Goal: Task Accomplishment & Management: Manage account settings

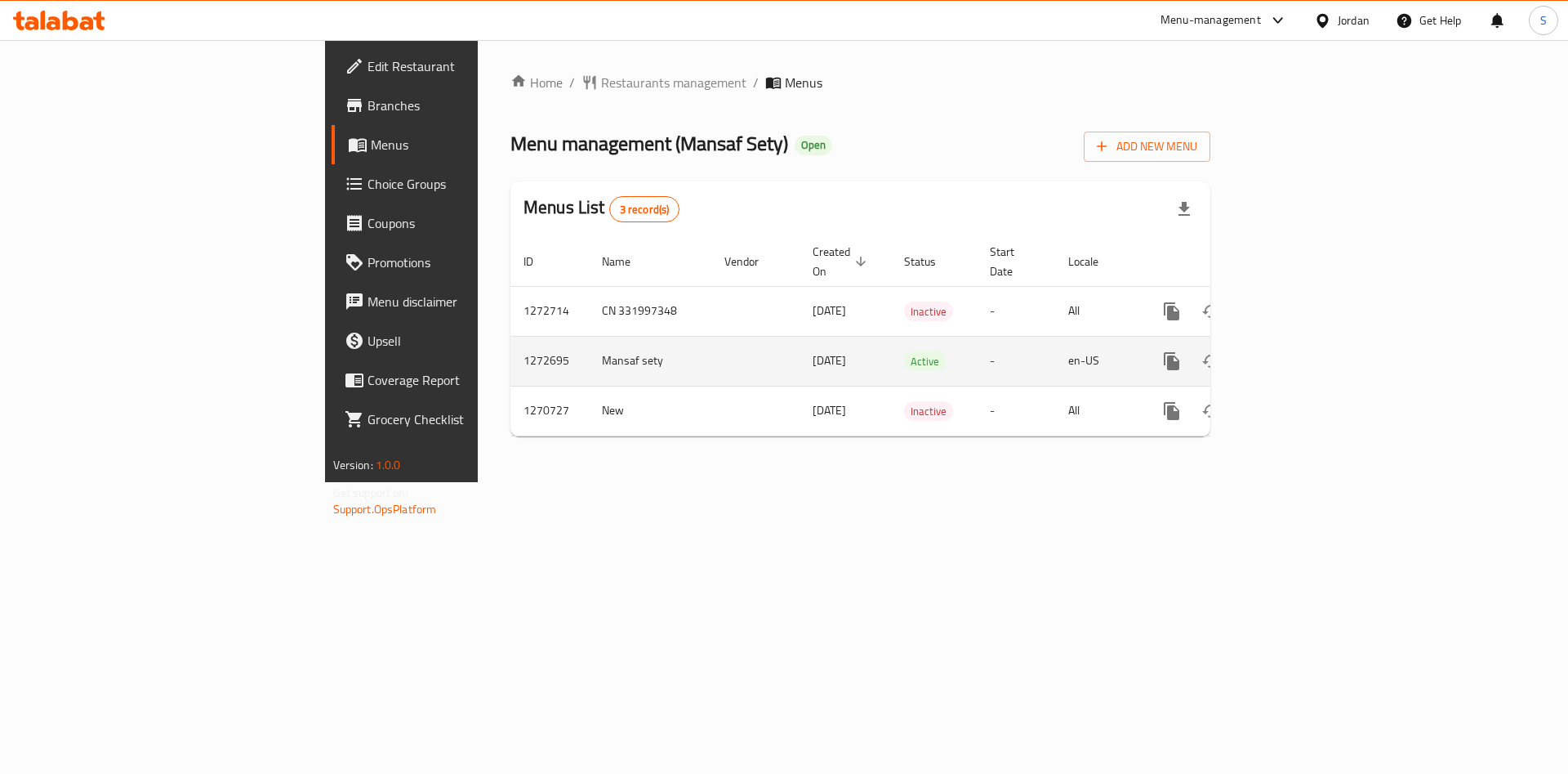
click at [1299, 352] on icon "enhanced table" at bounding box center [1290, 361] width 20 height 20
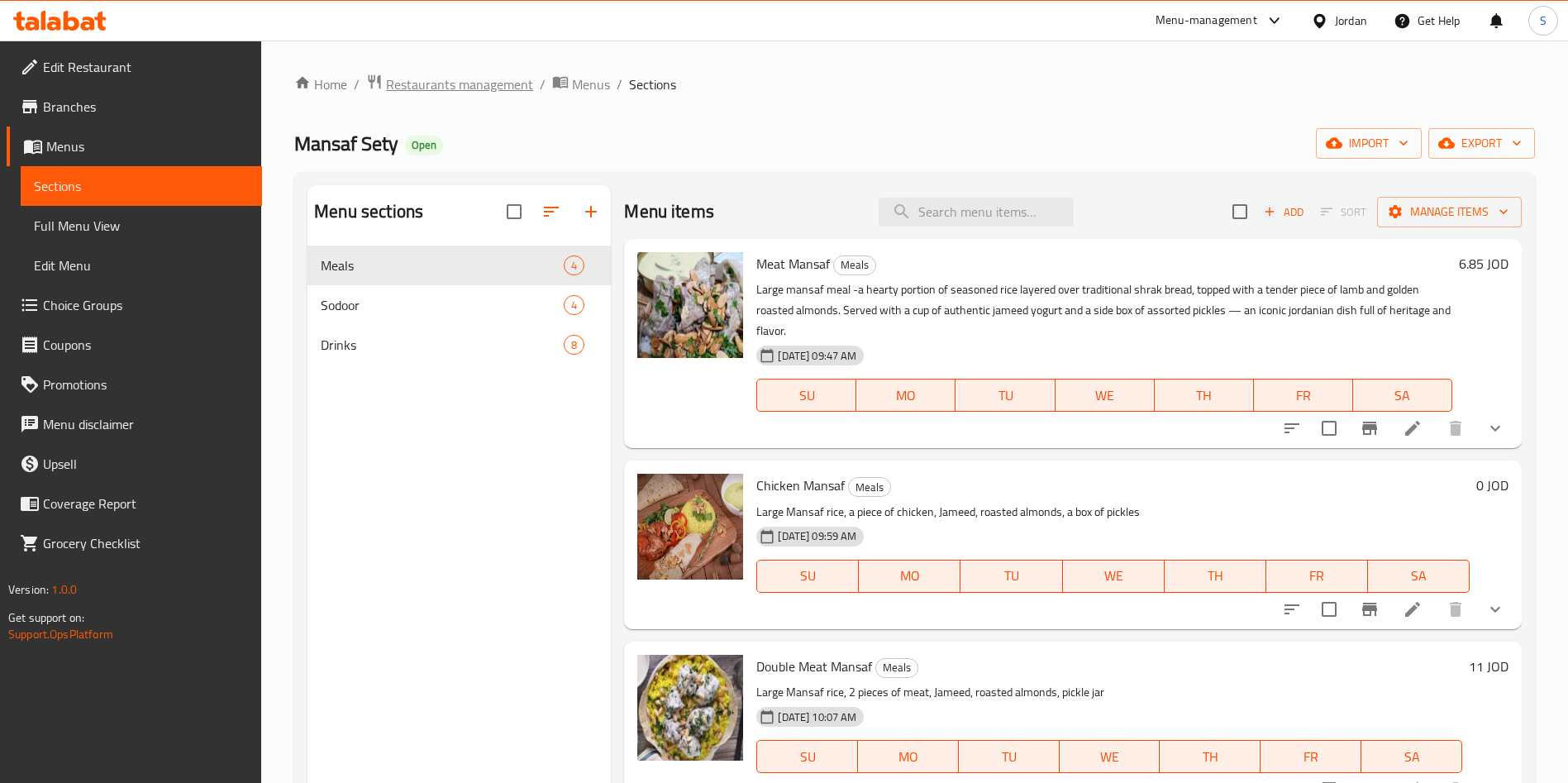
click at [469, 89] on span "Restaurants management" at bounding box center [459, 84] width 147 height 20
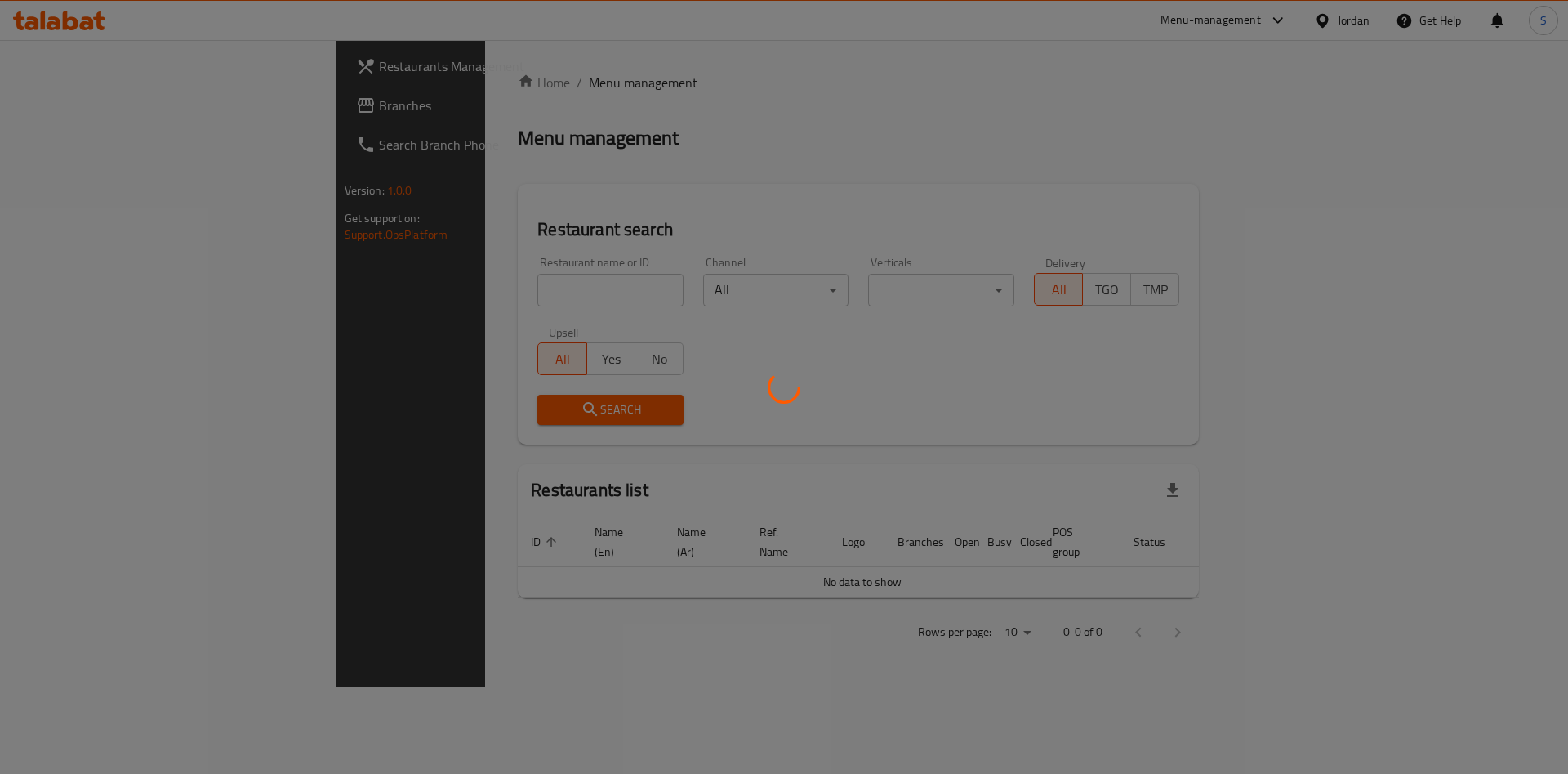
click at [464, 284] on div at bounding box center [784, 387] width 1568 height 774
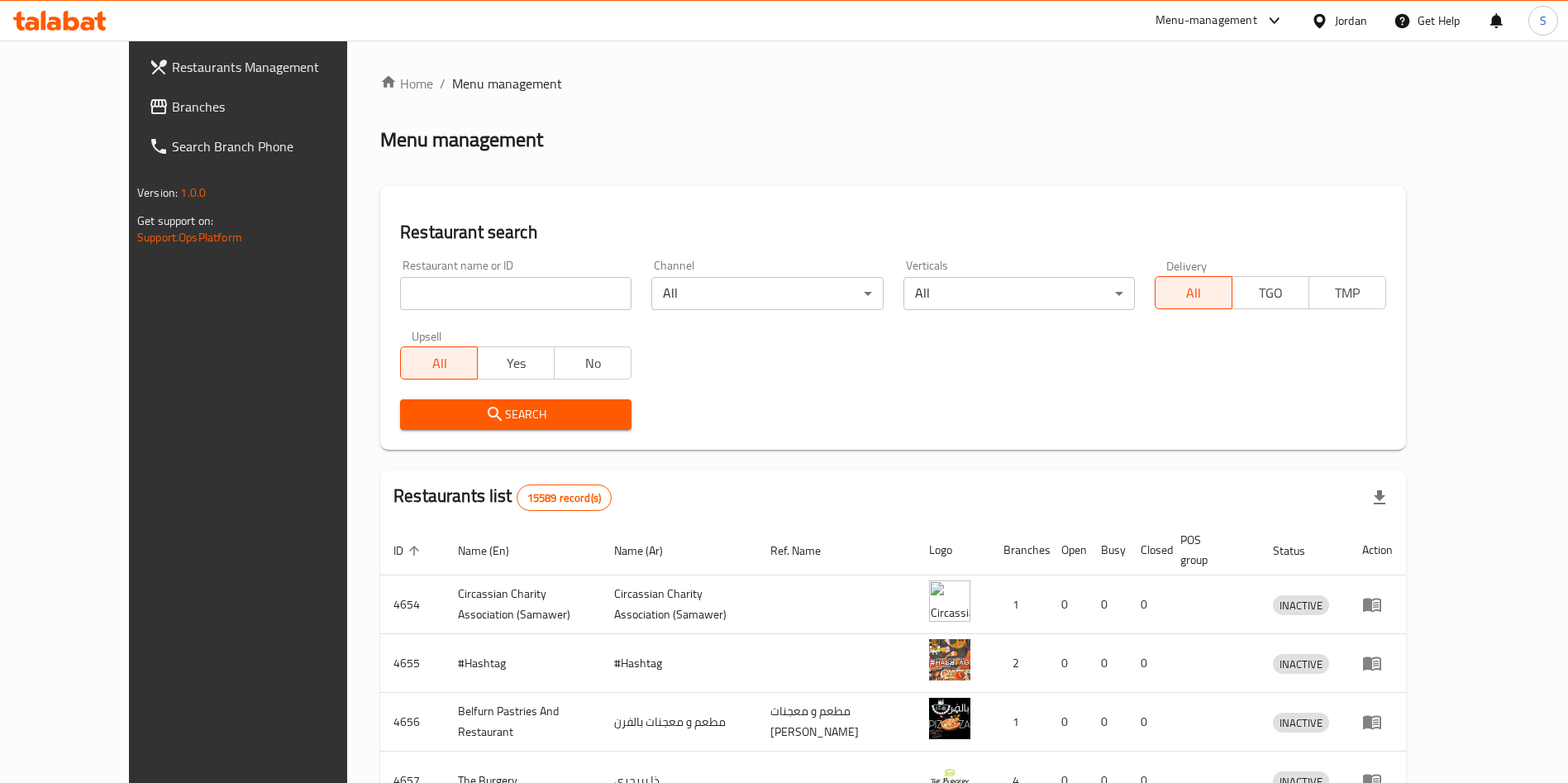
click at [474, 292] on div "Home / Menu management Menu management Restaurant search Restaurant name or ID …" at bounding box center [893, 645] width 1026 height 1145
click at [474, 292] on input "search" at bounding box center [515, 294] width 231 height 33
click at [469, 291] on input "search" at bounding box center [515, 294] width 231 height 33
type input "اكلات زمان"
click at [512, 412] on span "Search" at bounding box center [515, 415] width 205 height 21
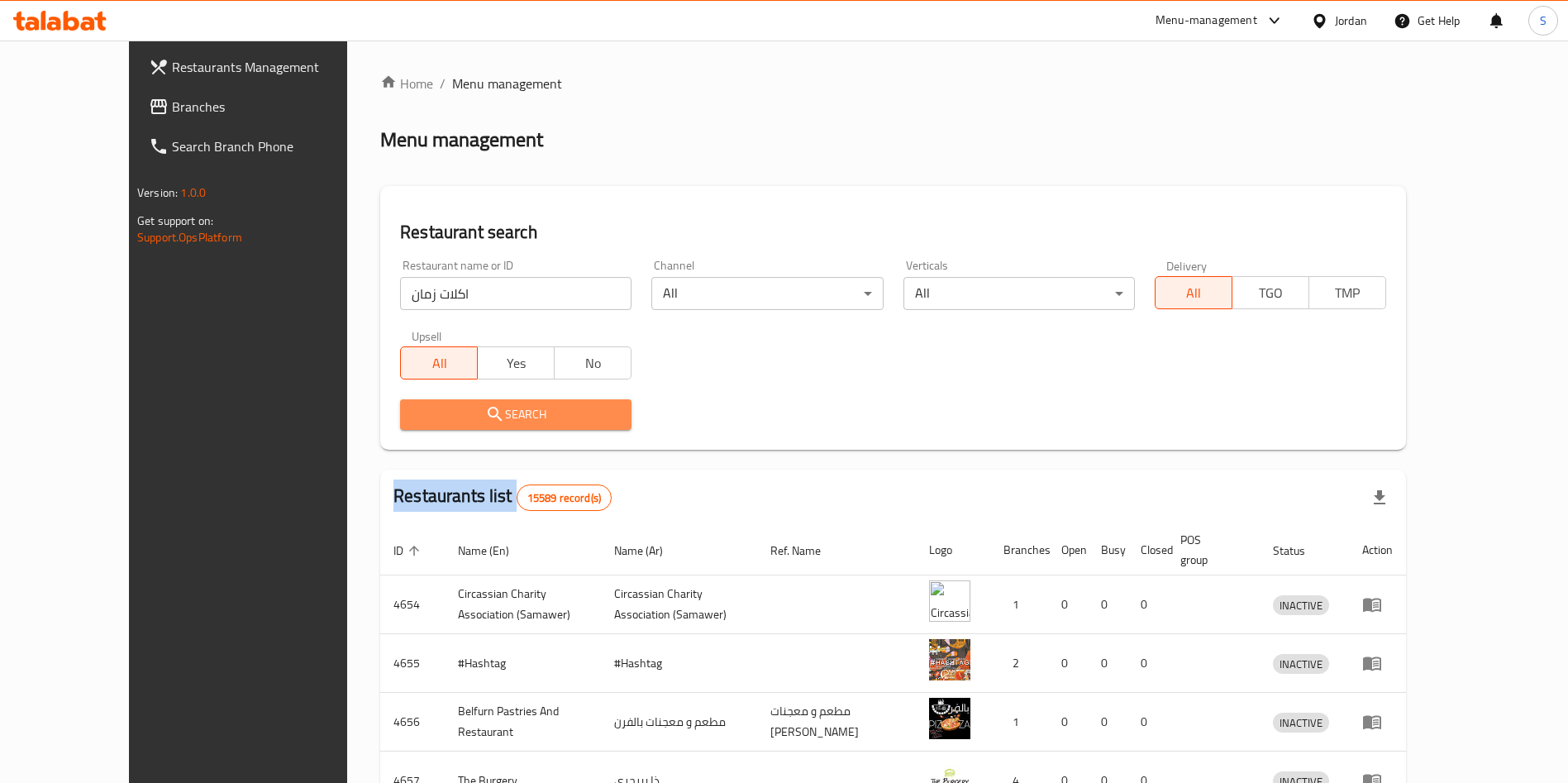
click at [512, 412] on div at bounding box center [784, 392] width 1568 height 783
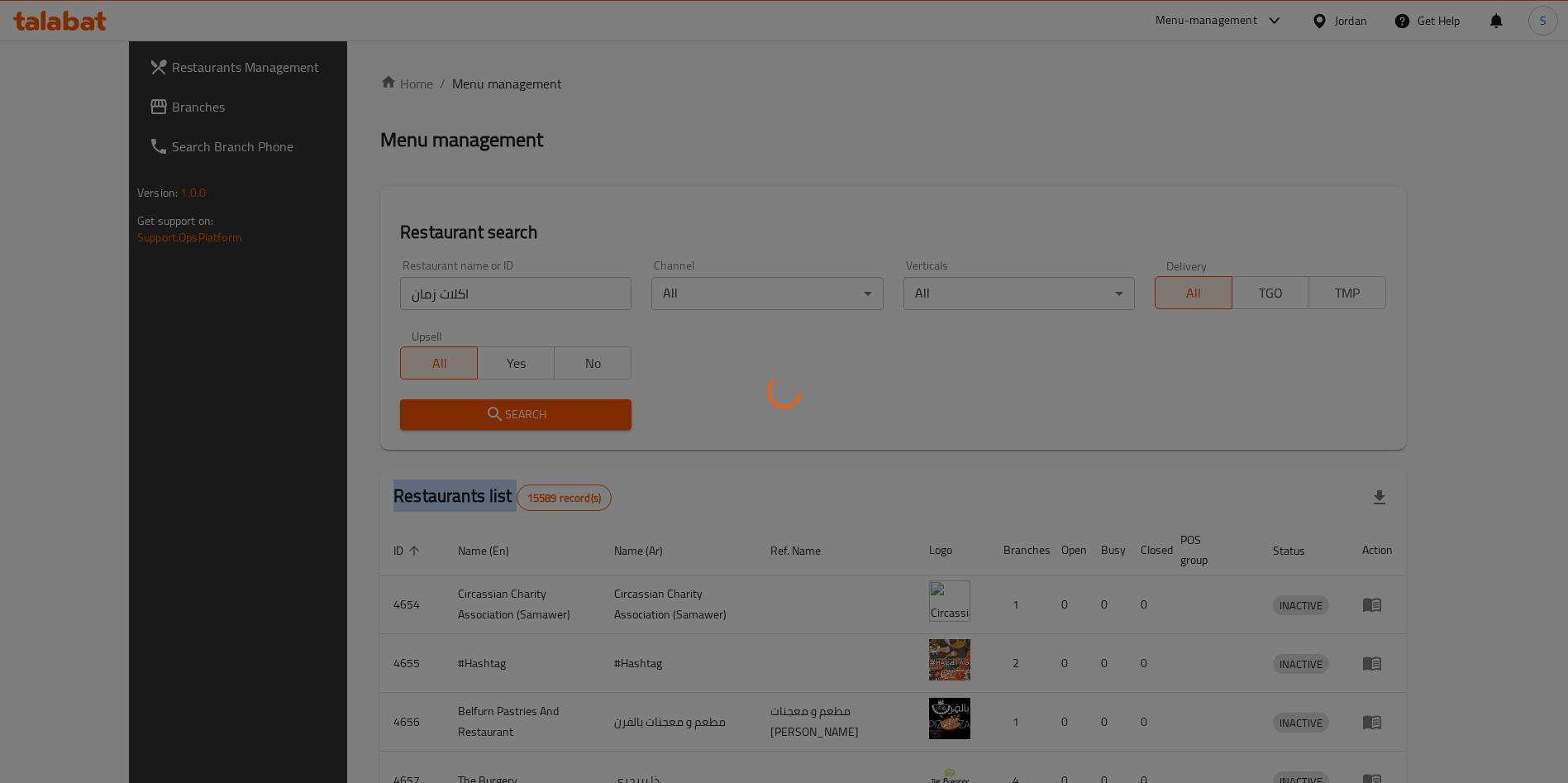
click at [512, 412] on div at bounding box center [784, 392] width 1568 height 783
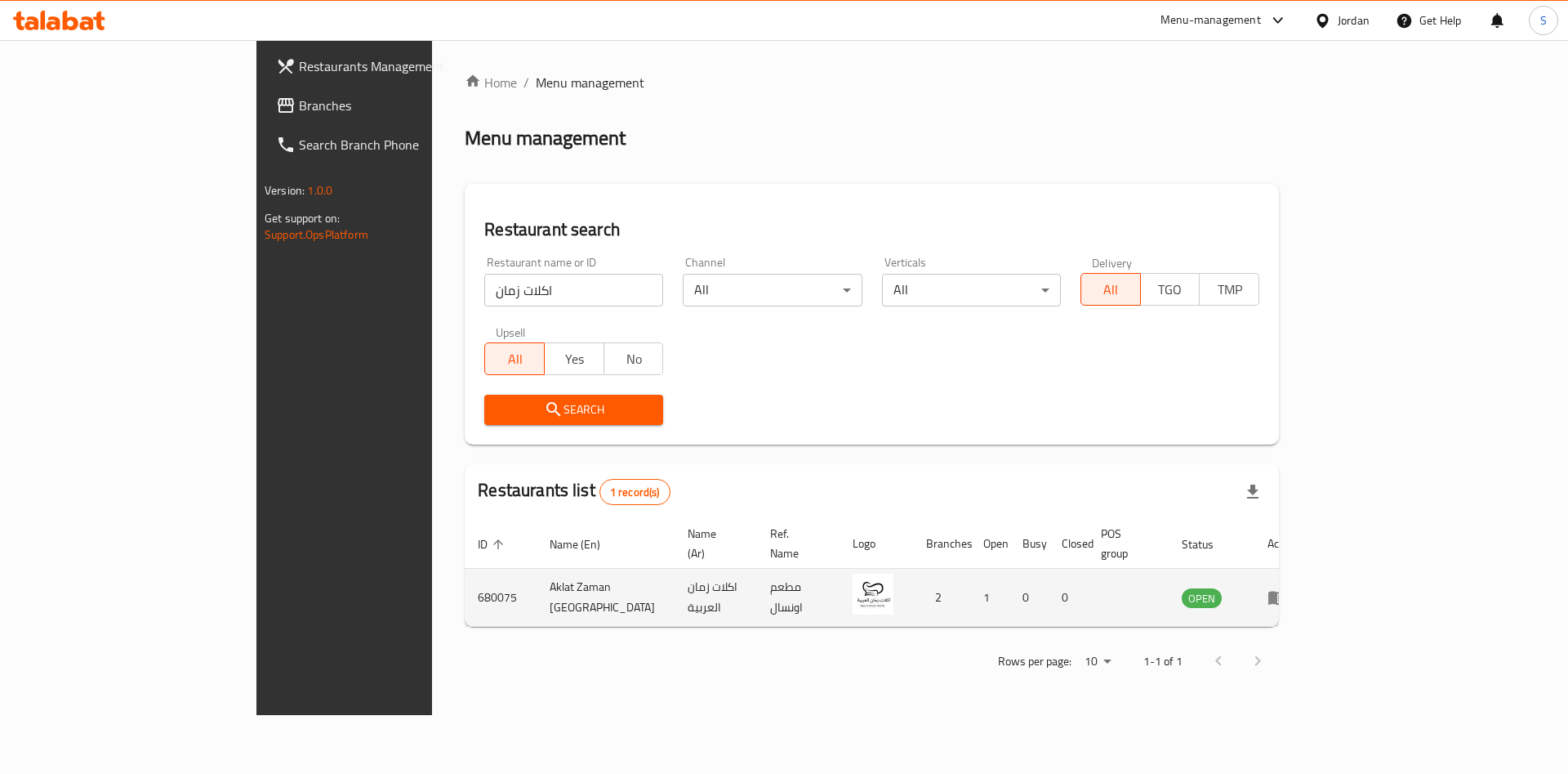
click at [1311, 590] on td "enhanced table" at bounding box center [1282, 597] width 56 height 58
click at [1287, 588] on icon "enhanced table" at bounding box center [1278, 597] width 20 height 20
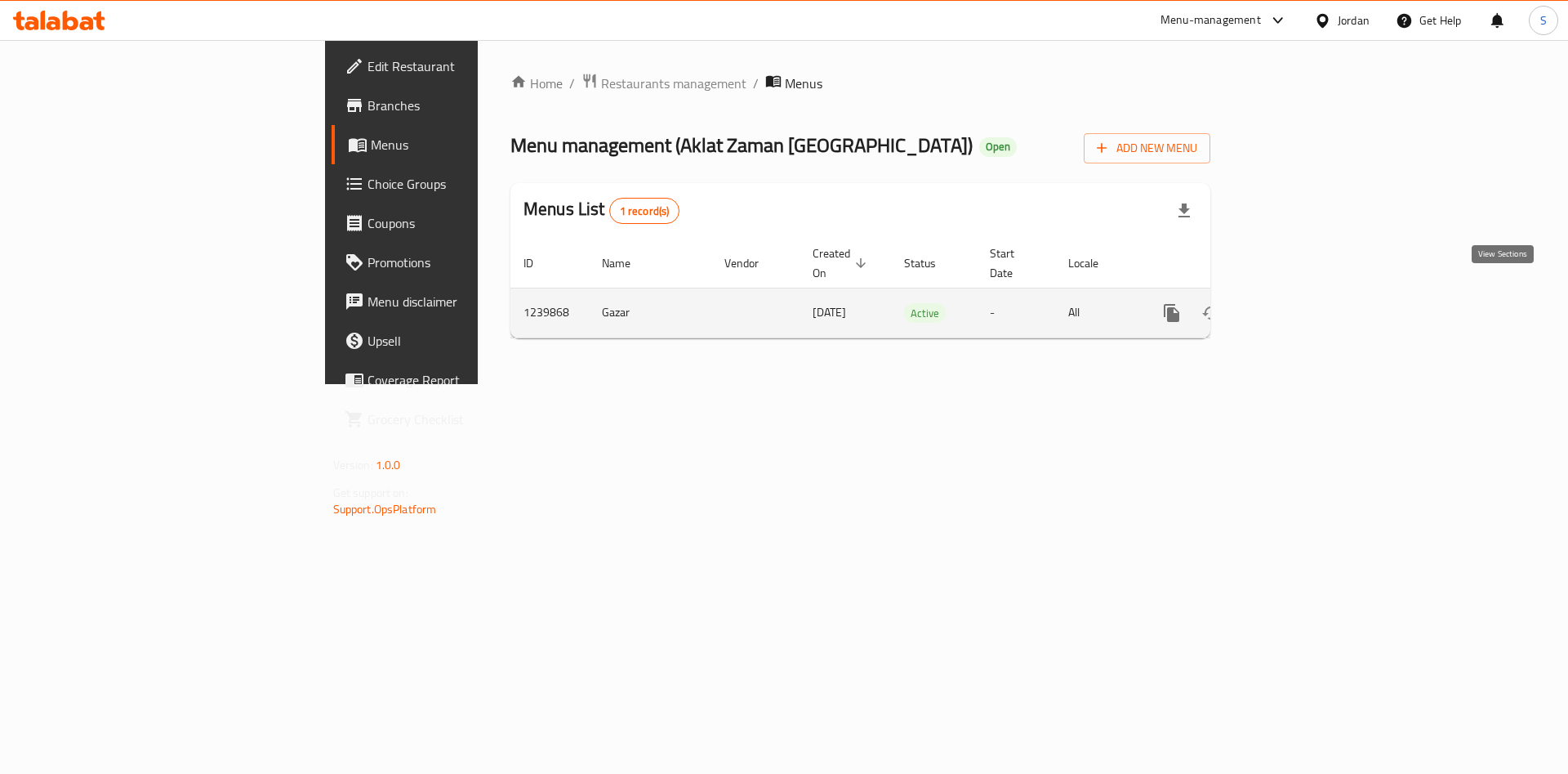
click at [1299, 303] on icon "enhanced table" at bounding box center [1290, 313] width 20 height 20
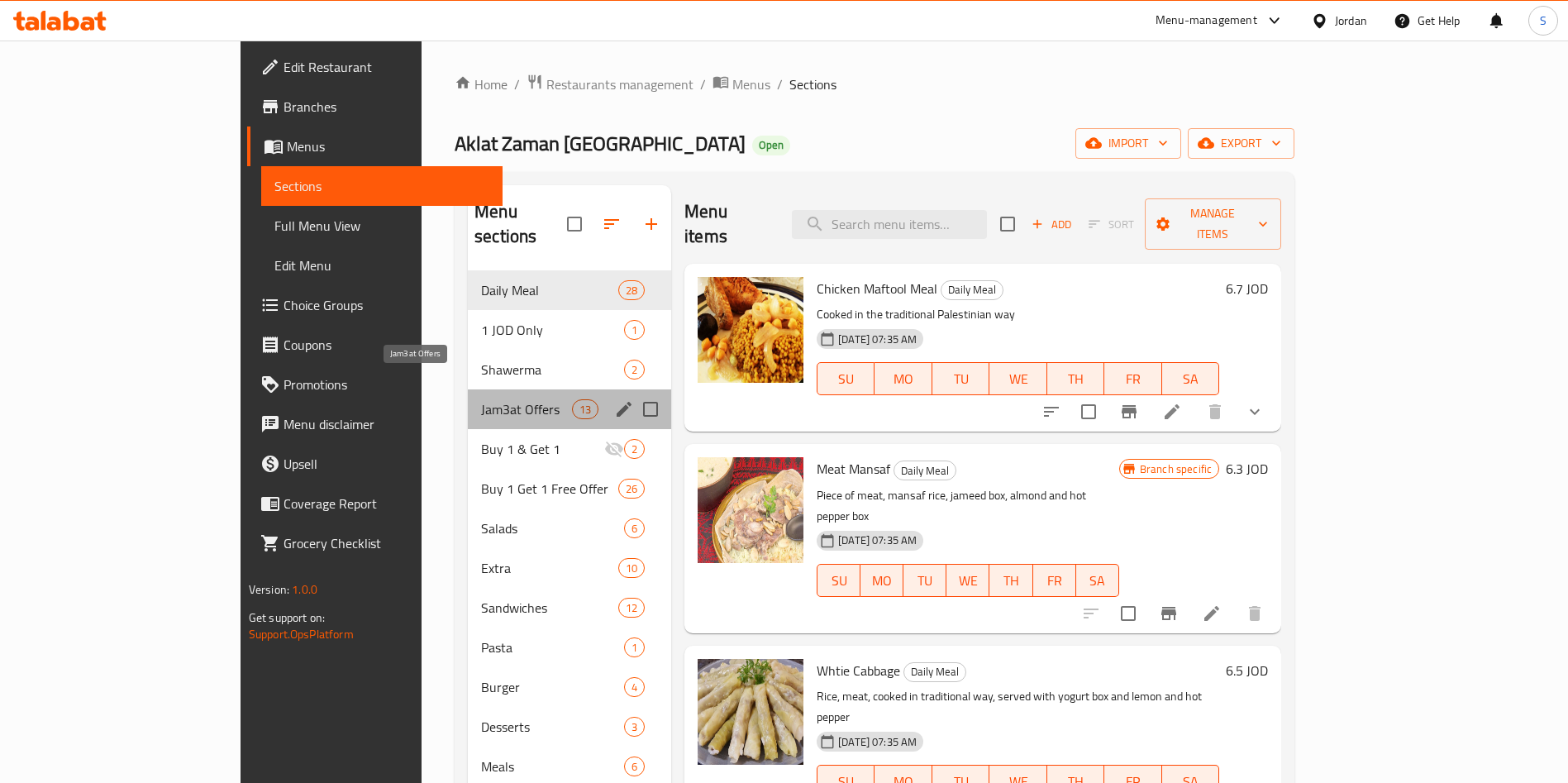
click at [481, 399] on span "Jam3at Offers" at bounding box center [526, 409] width 91 height 20
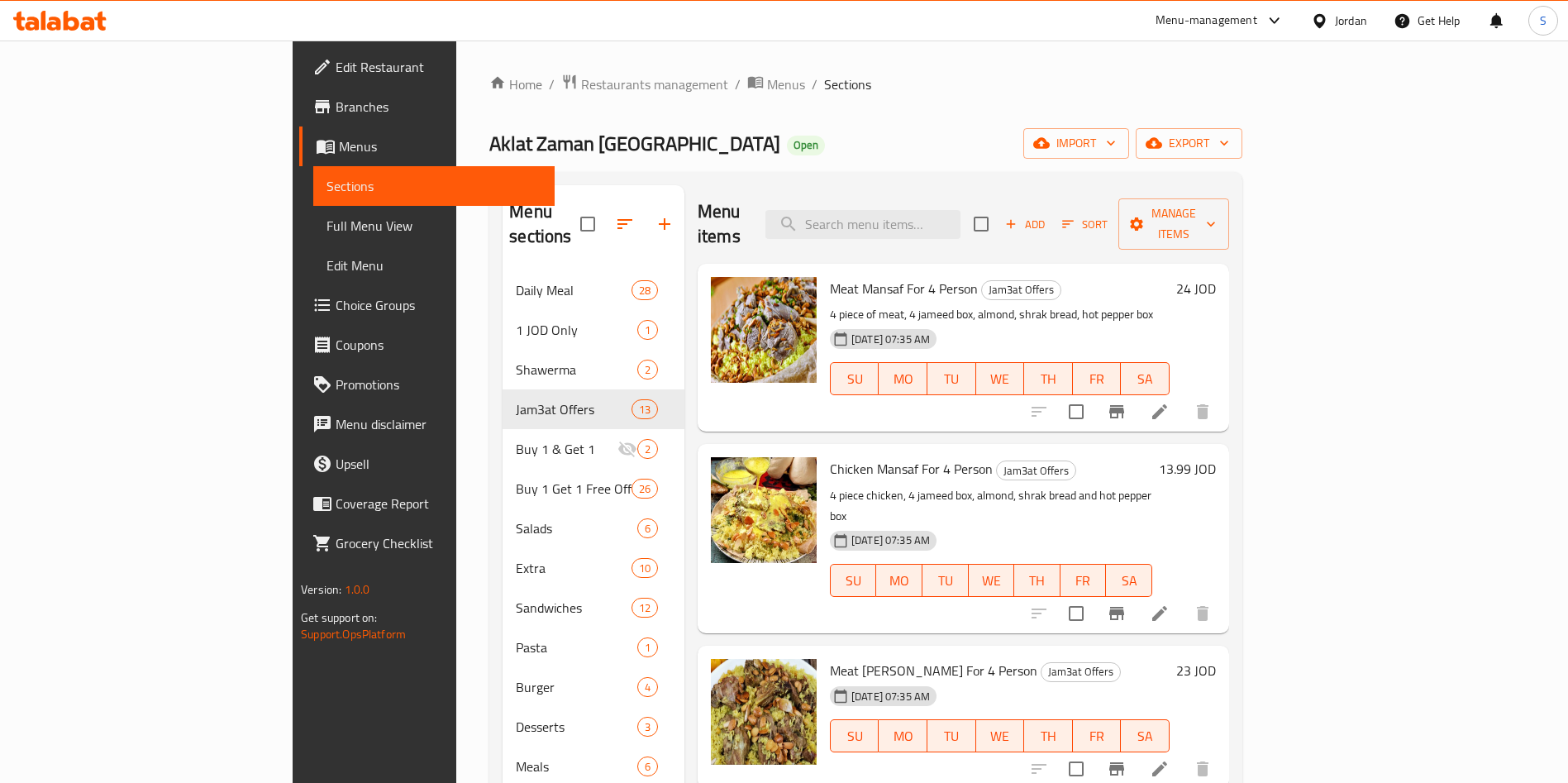
click at [336, 117] on span "Branches" at bounding box center [438, 106] width 206 height 20
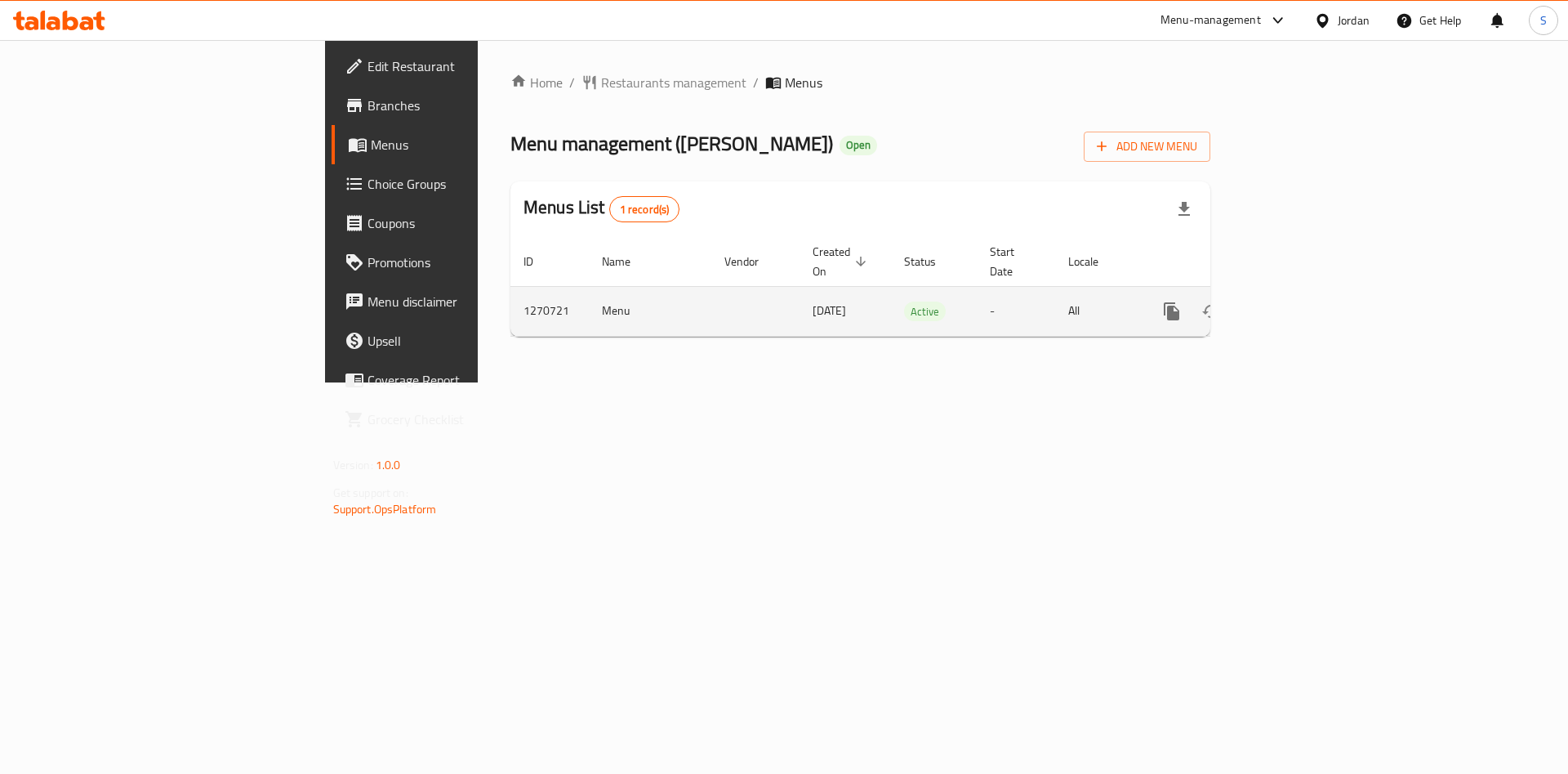
click at [1310, 291] on link "enhanced table" at bounding box center [1290, 311] width 40 height 40
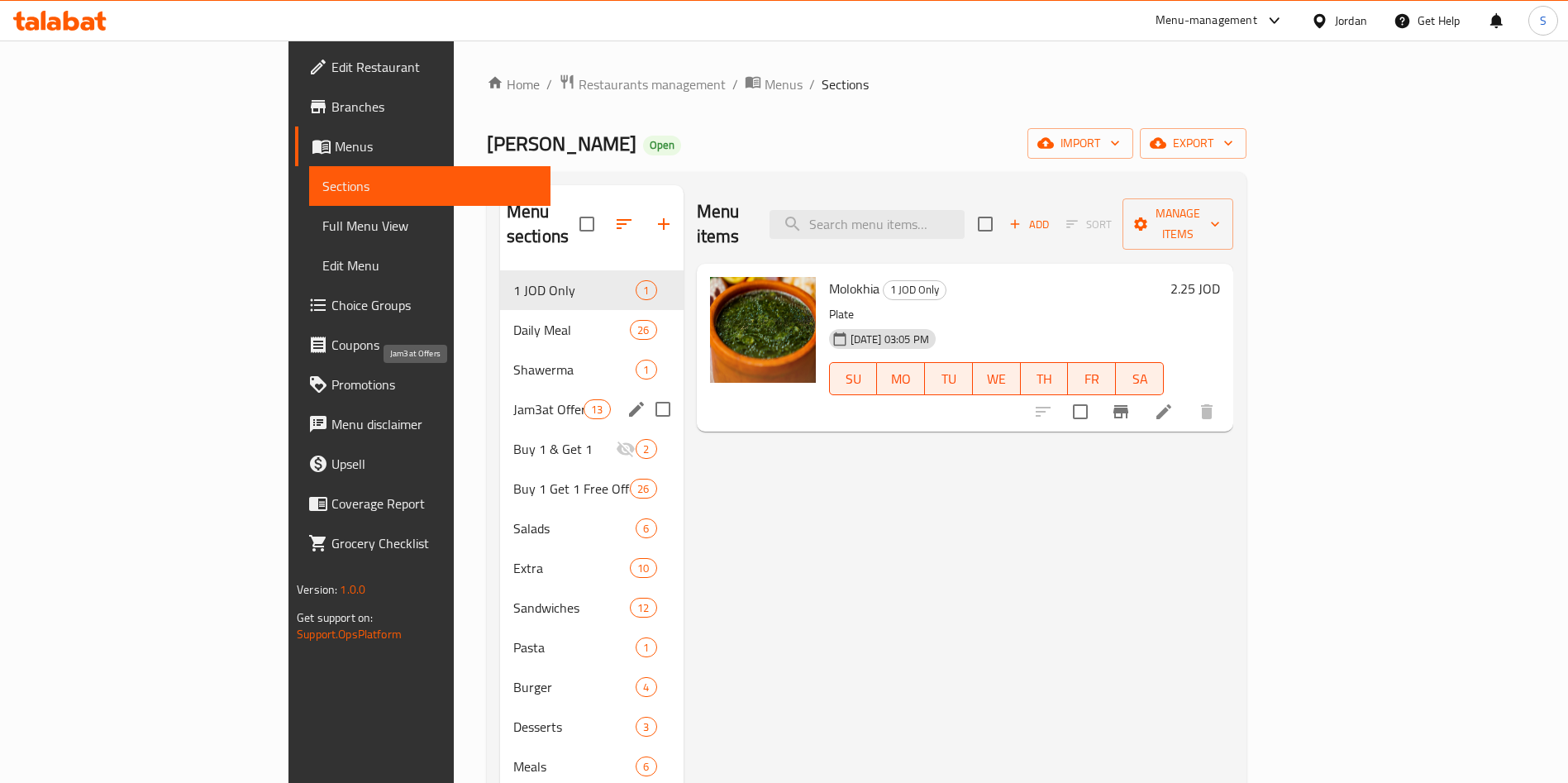
click at [513, 399] on span "Jam3at Offers" at bounding box center [548, 409] width 71 height 20
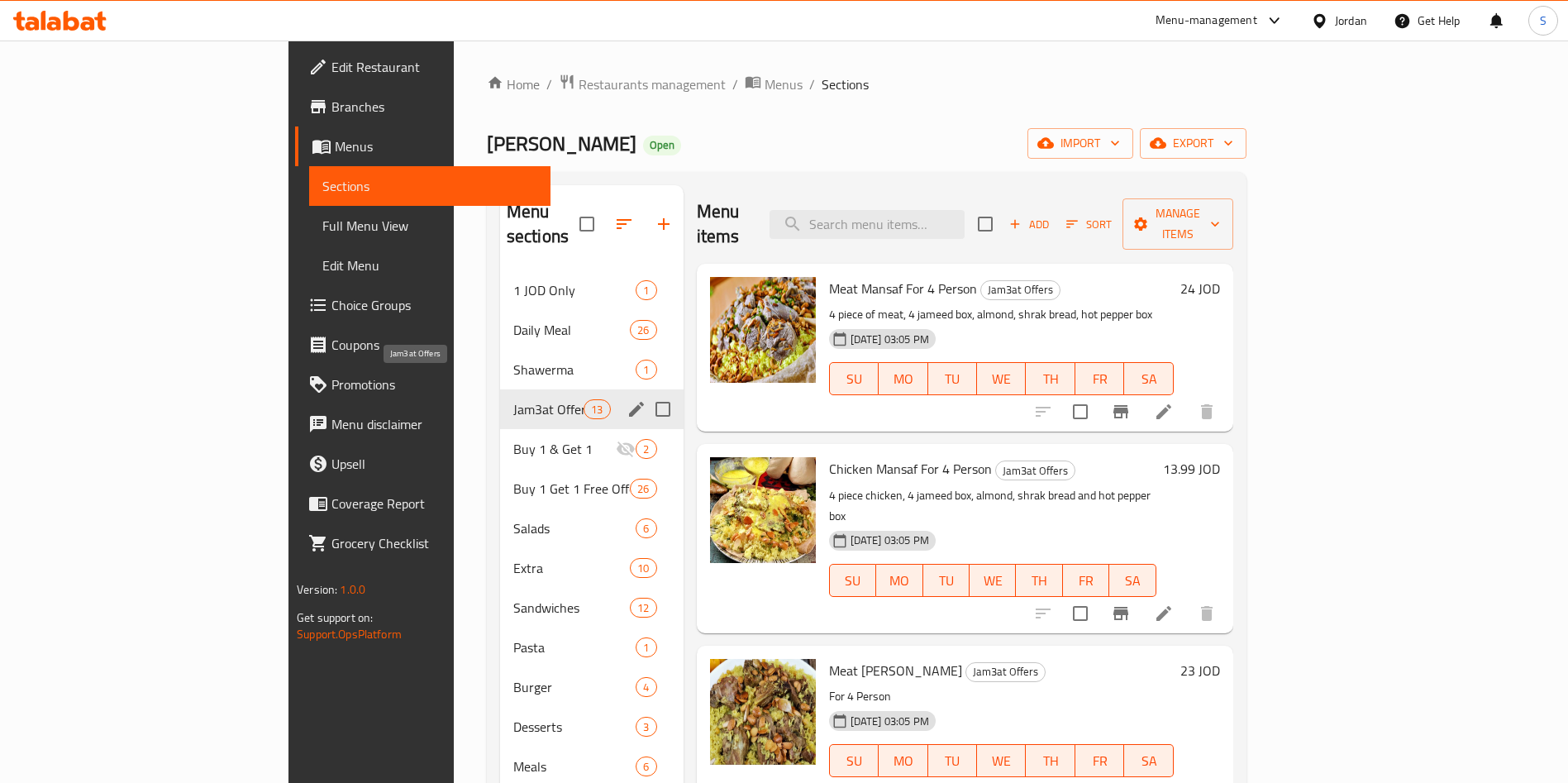
click at [513, 399] on span "Jam3at Offers" at bounding box center [548, 409] width 71 height 20
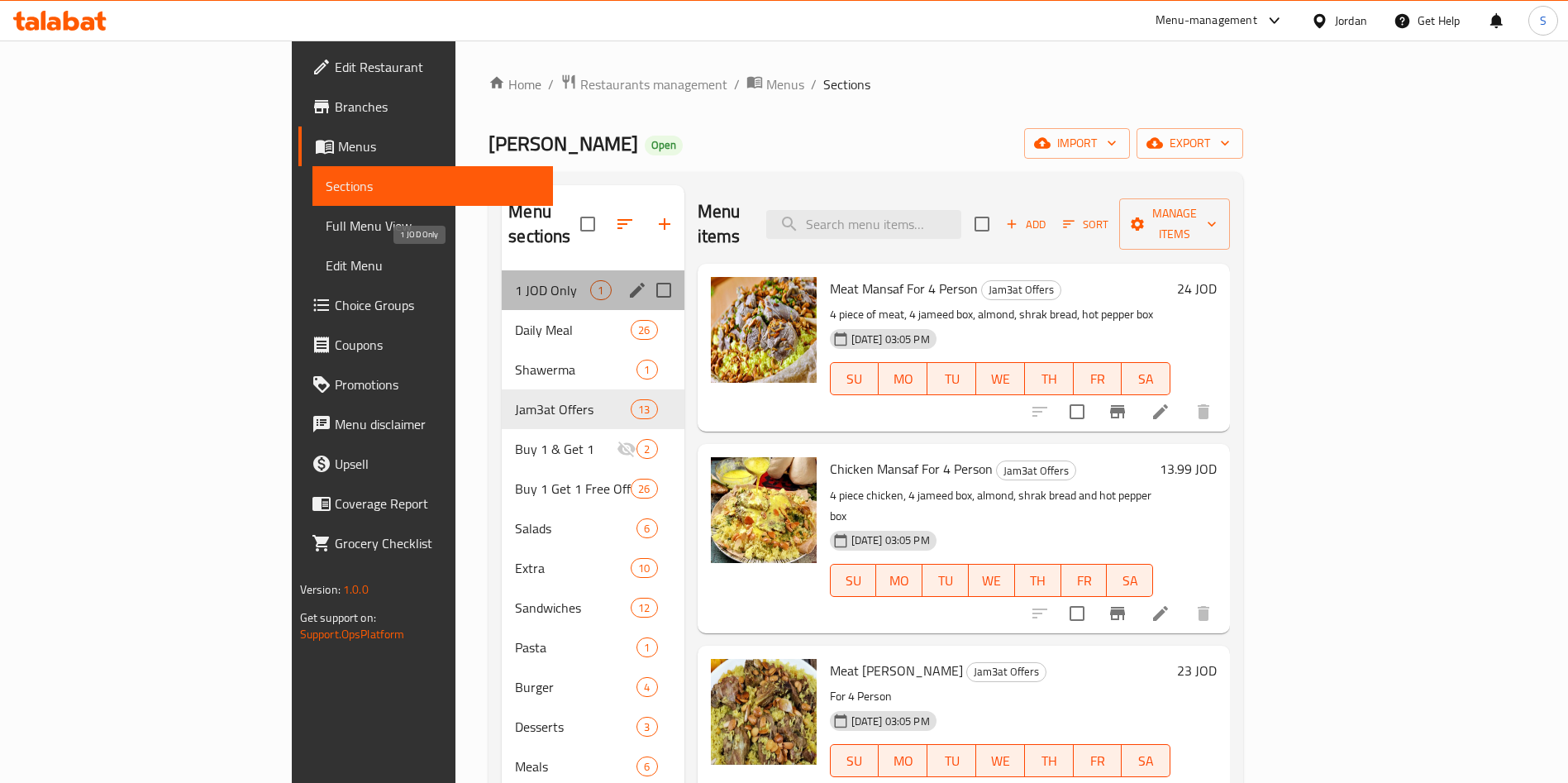
click at [515, 280] on span "1 JOD Only" at bounding box center [553, 289] width 75 height 20
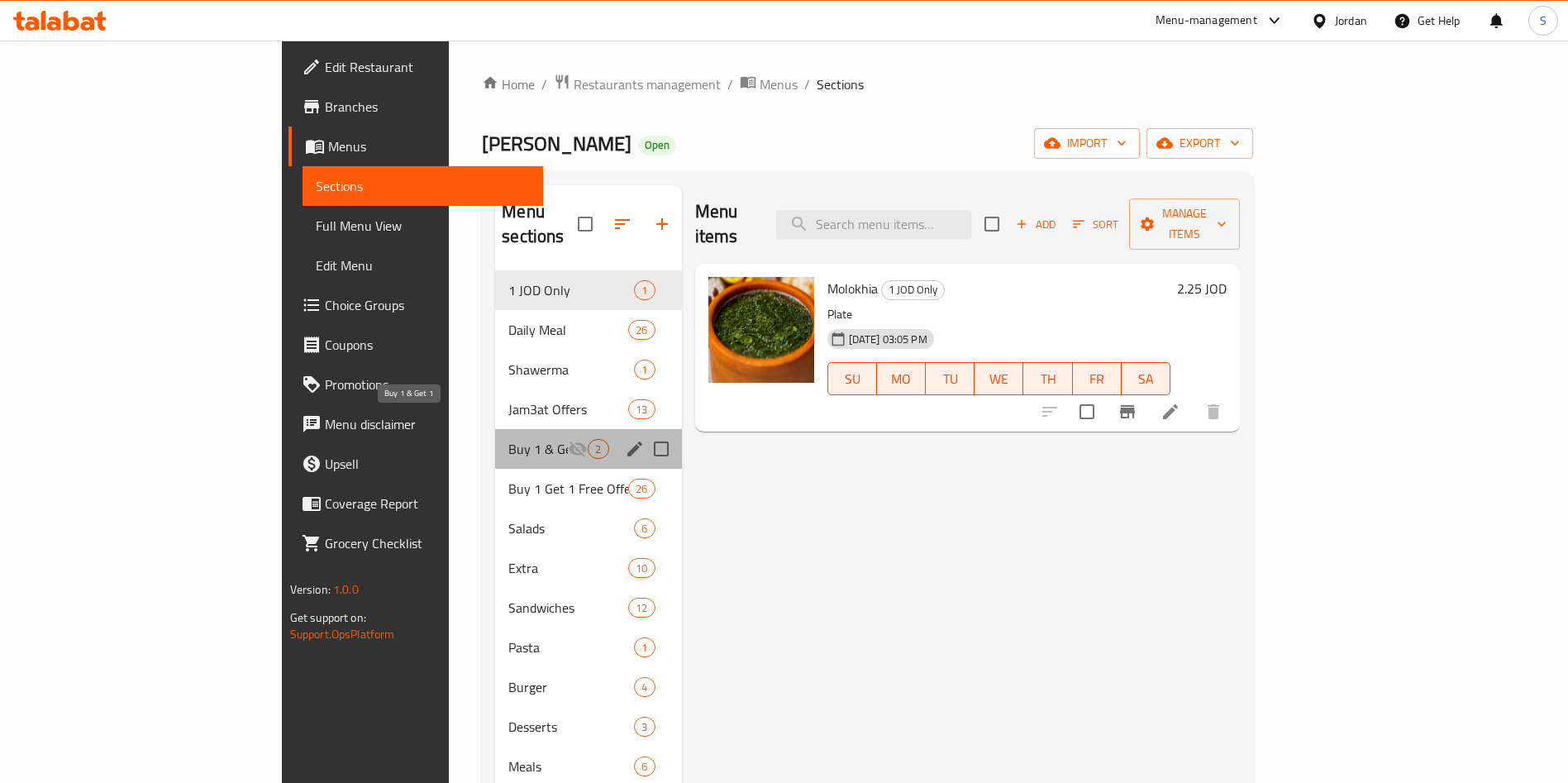
click at [508, 439] on span "Buy 1 & Get 1" at bounding box center [538, 448] width 59 height 20
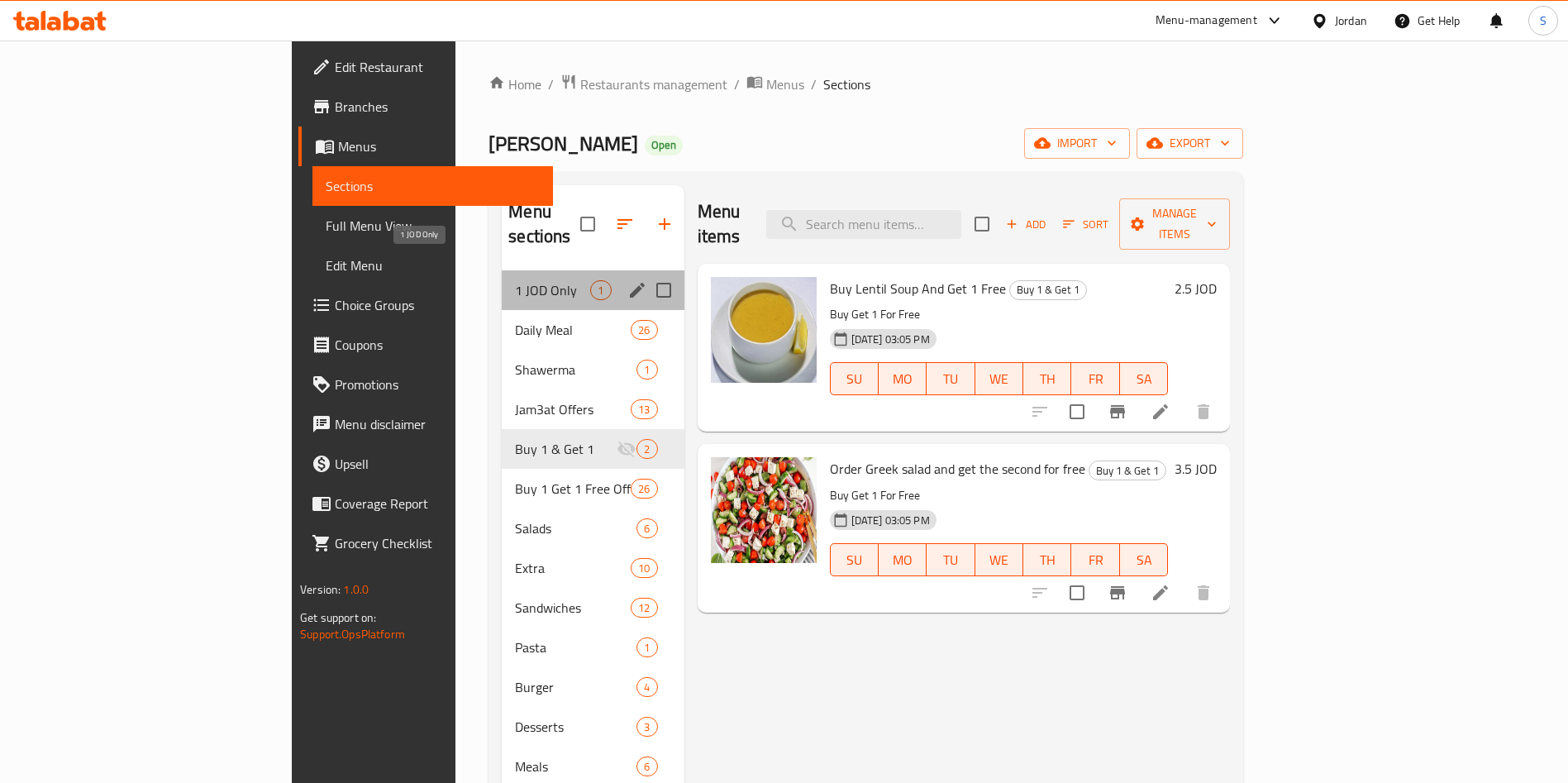
click at [515, 280] on span "1 JOD Only" at bounding box center [553, 289] width 75 height 20
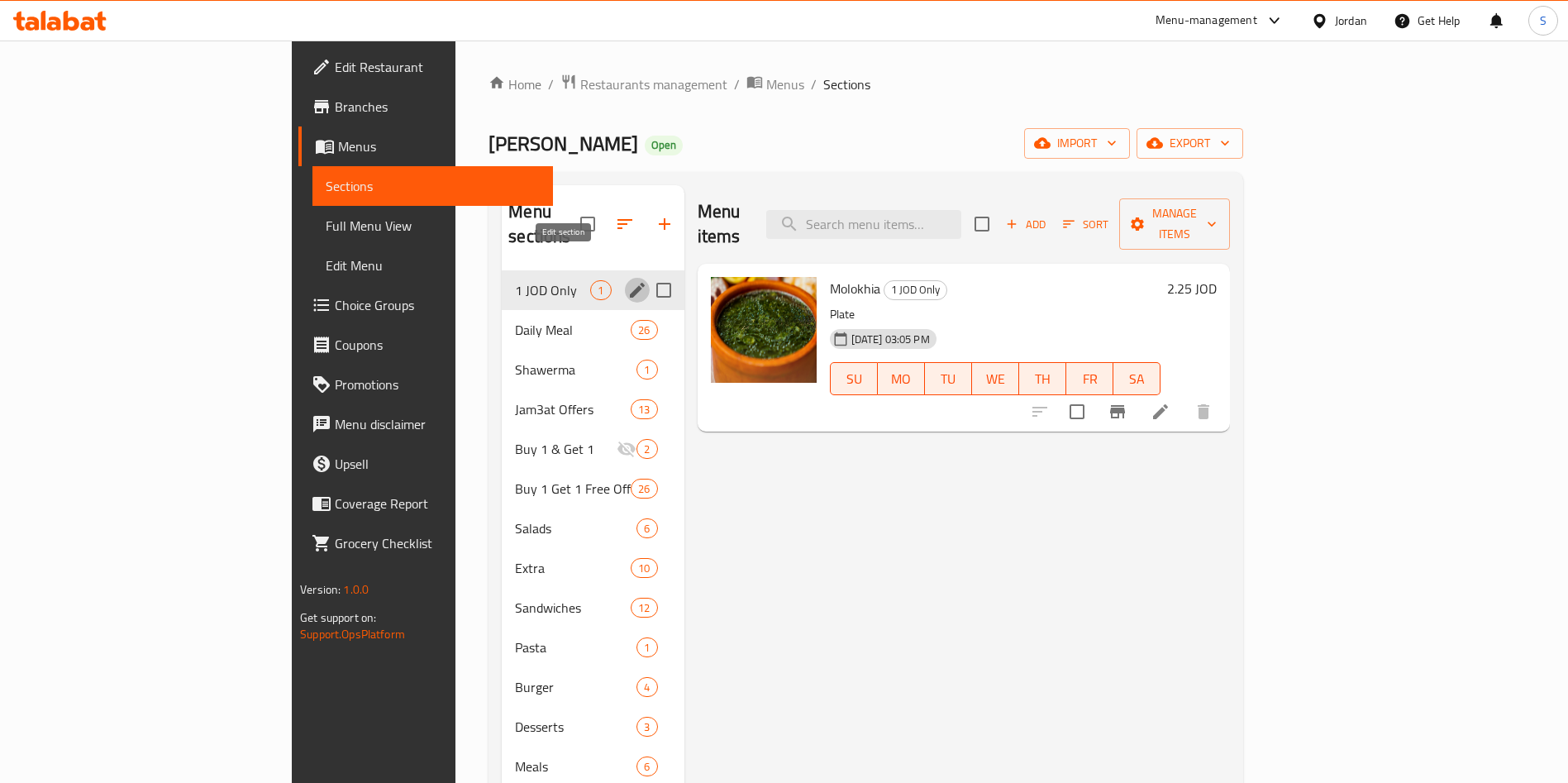
click at [628, 280] on icon "edit" at bounding box center [637, 289] width 20 height 20
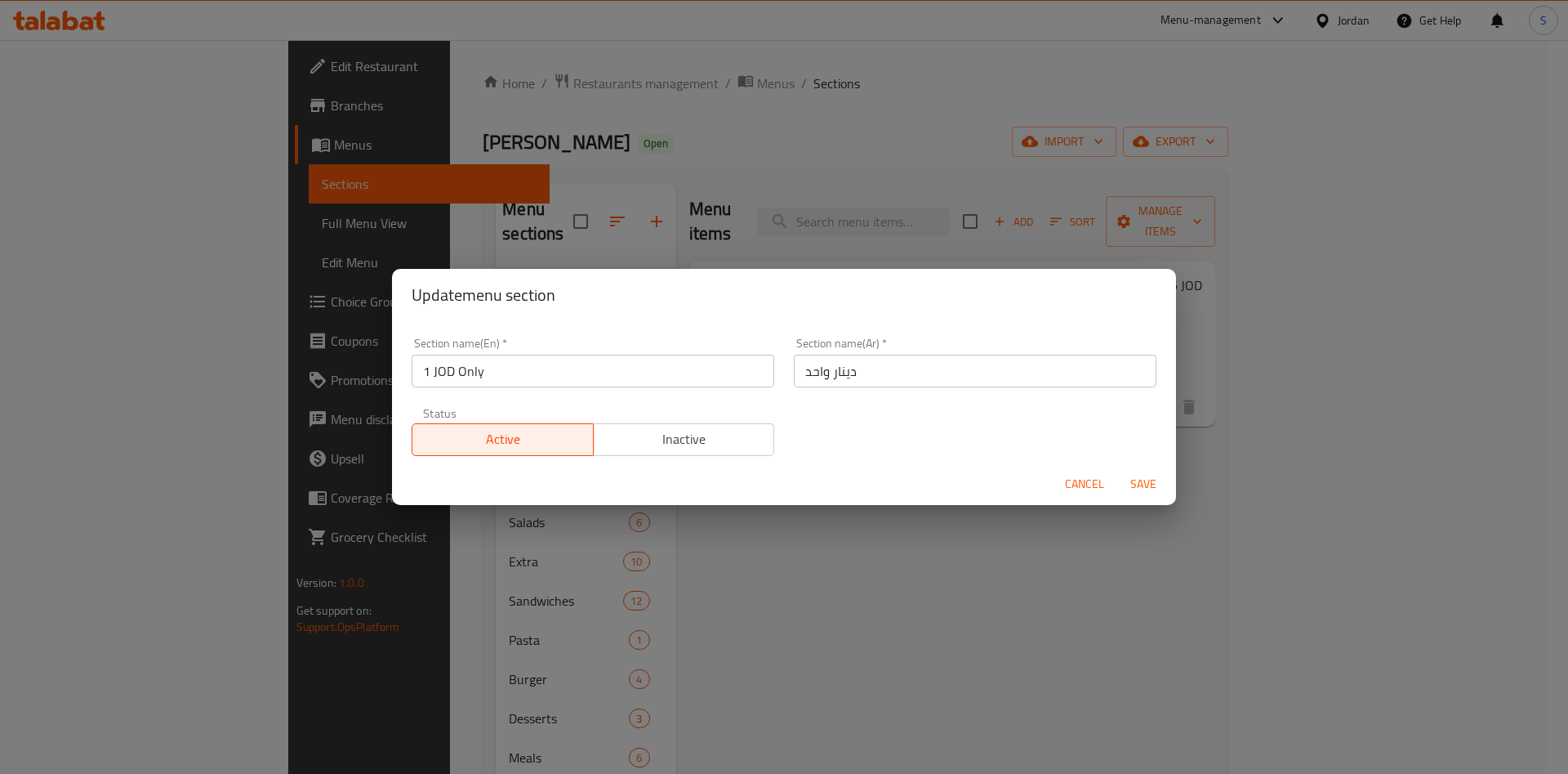
click at [700, 445] on span "Inactive" at bounding box center [684, 439] width 168 height 23
drag, startPoint x: 1089, startPoint y: 477, endPoint x: 1139, endPoint y: 485, distance: 50.6
click at [1139, 485] on div "Cancel Save" at bounding box center [784, 484] width 784 height 43
click at [1087, 484] on span "Cancel" at bounding box center [1085, 484] width 40 height 21
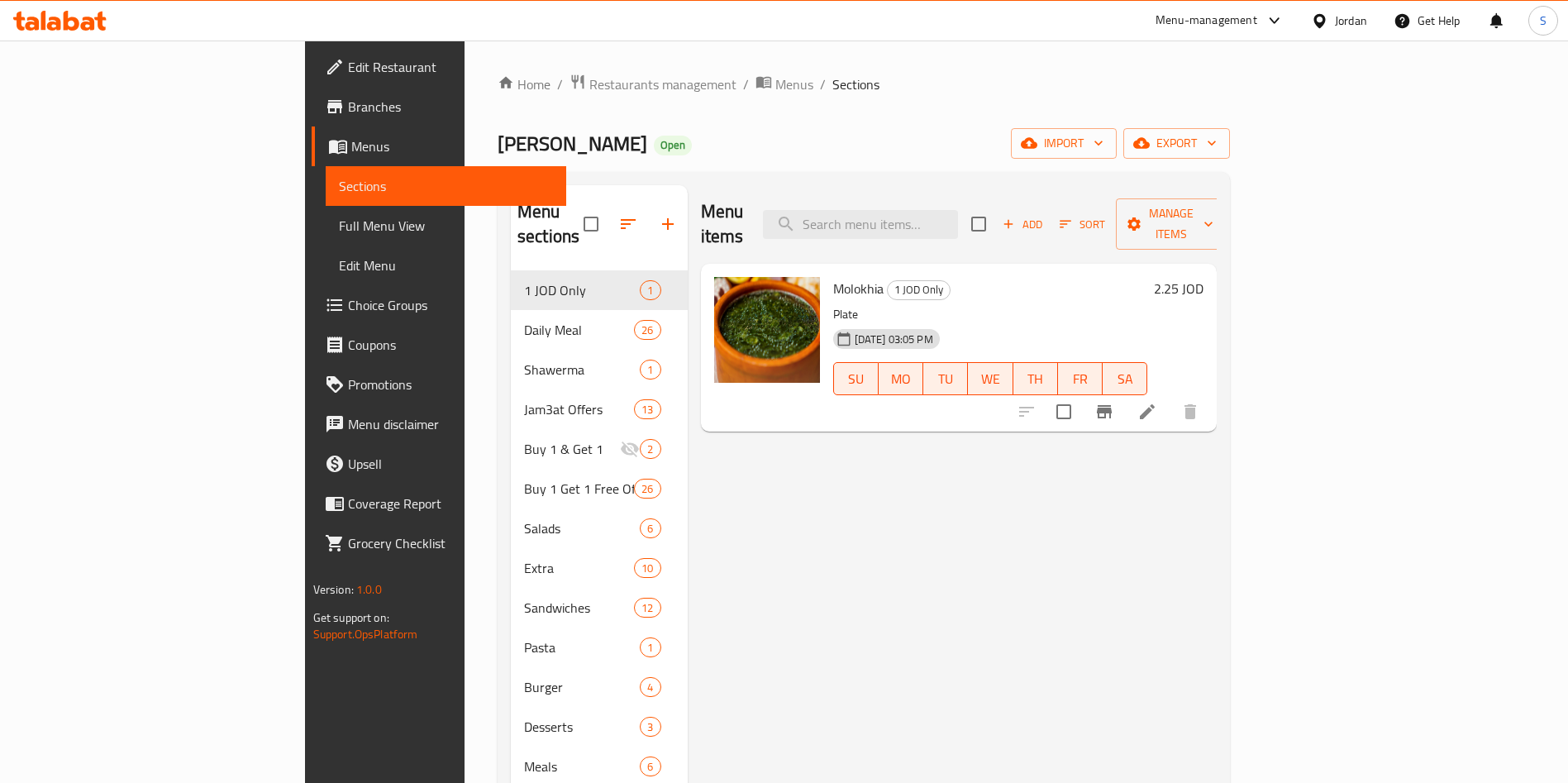
click at [348, 109] on span "Branches" at bounding box center [451, 106] width 206 height 20
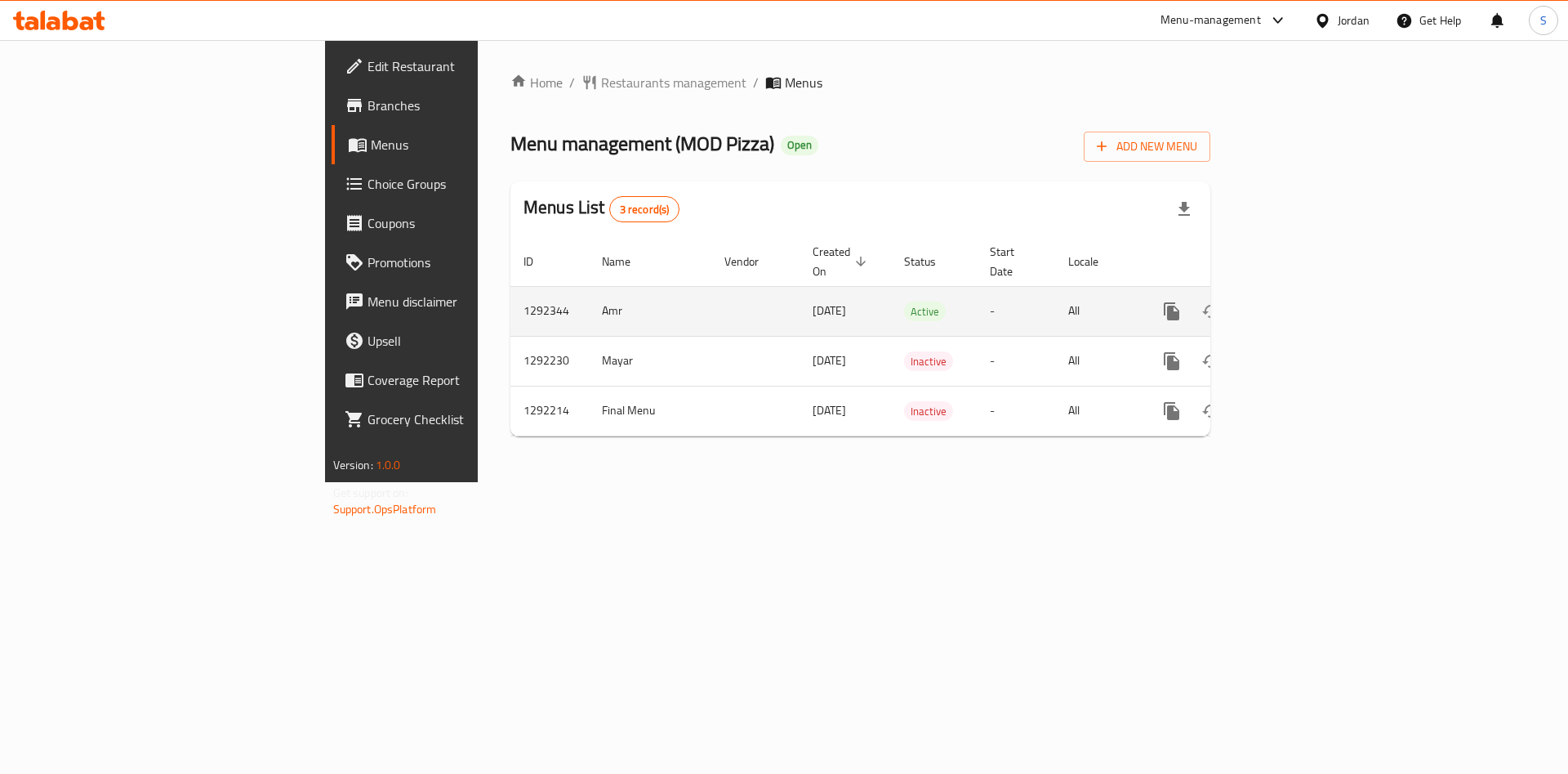
click at [1299, 302] on icon "enhanced table" at bounding box center [1290, 311] width 20 height 20
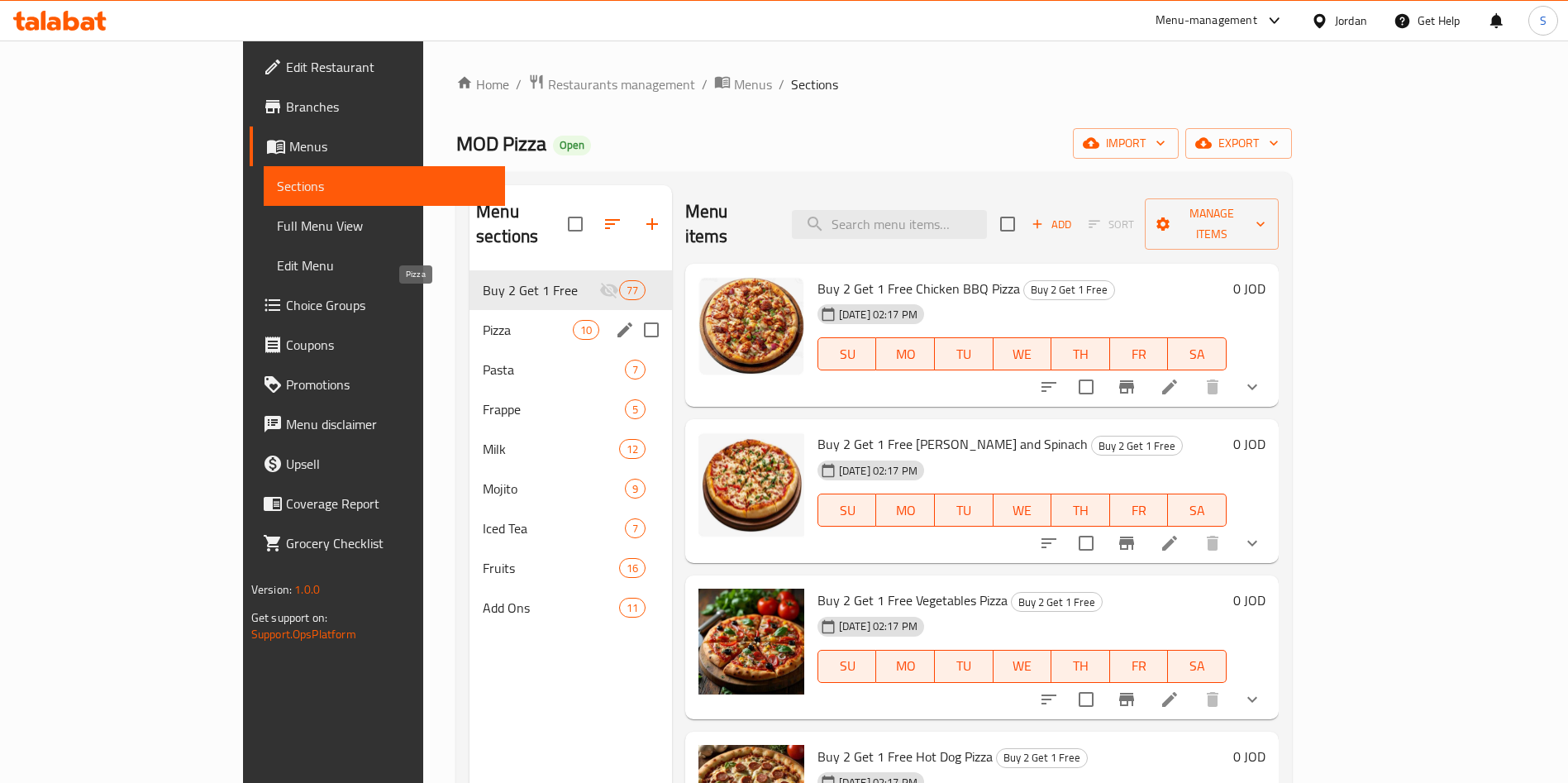
click at [483, 320] on span "Pizza" at bounding box center [527, 330] width 89 height 20
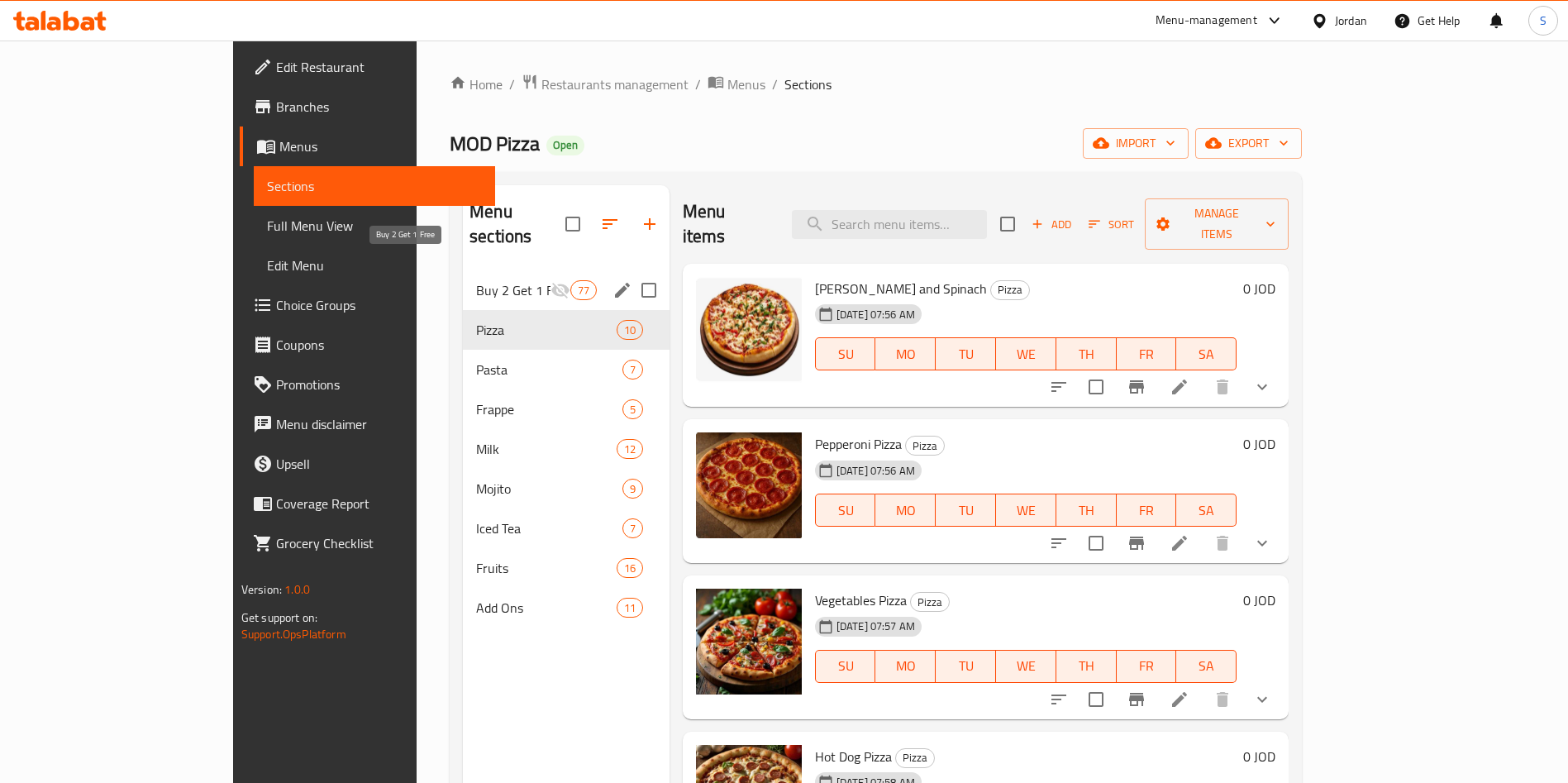
click at [476, 280] on span "Buy 2 Get 1 Free" at bounding box center [512, 289] width 73 height 20
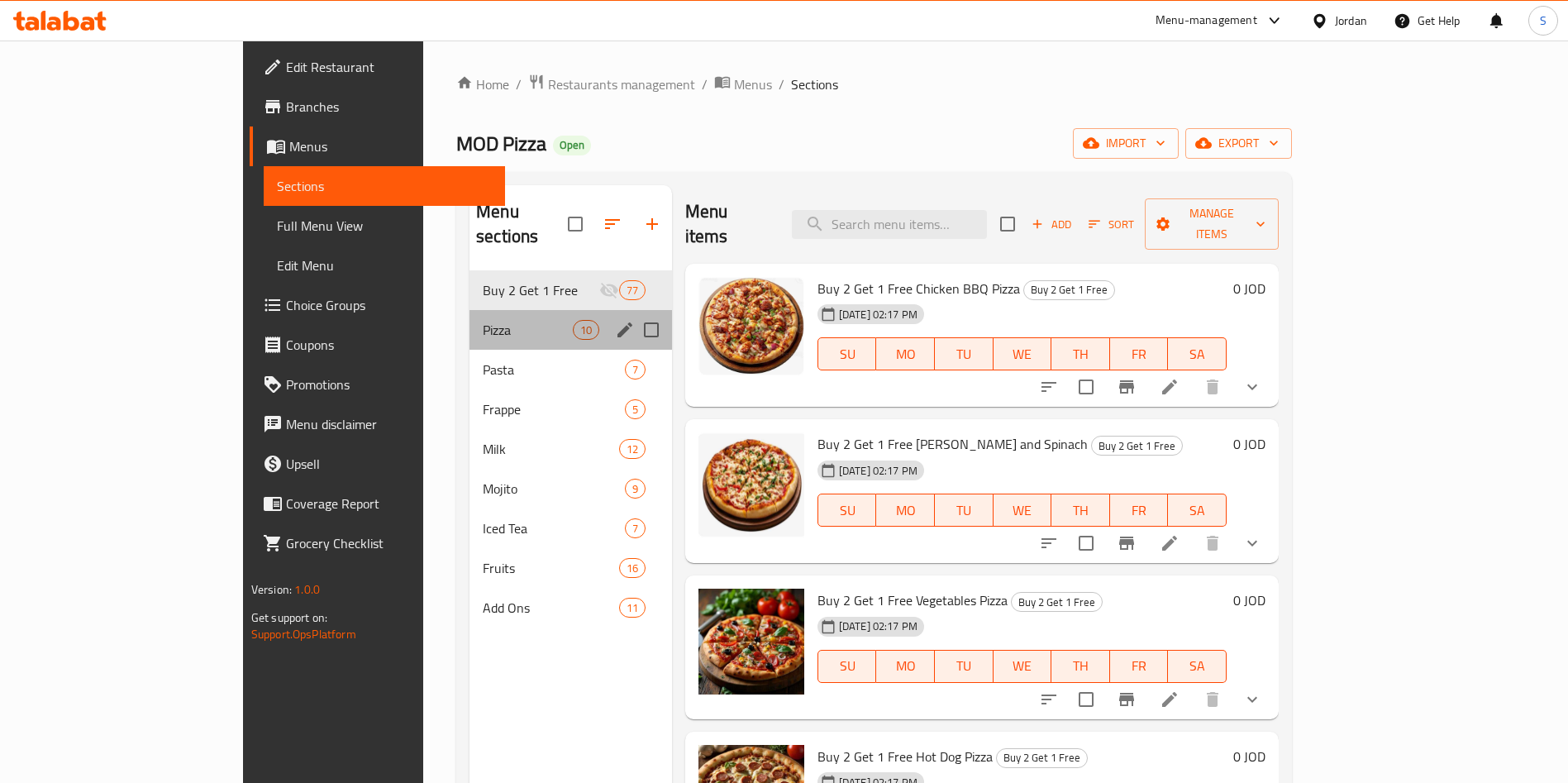
click at [470, 322] on div "Pizza 10" at bounding box center [571, 330] width 202 height 40
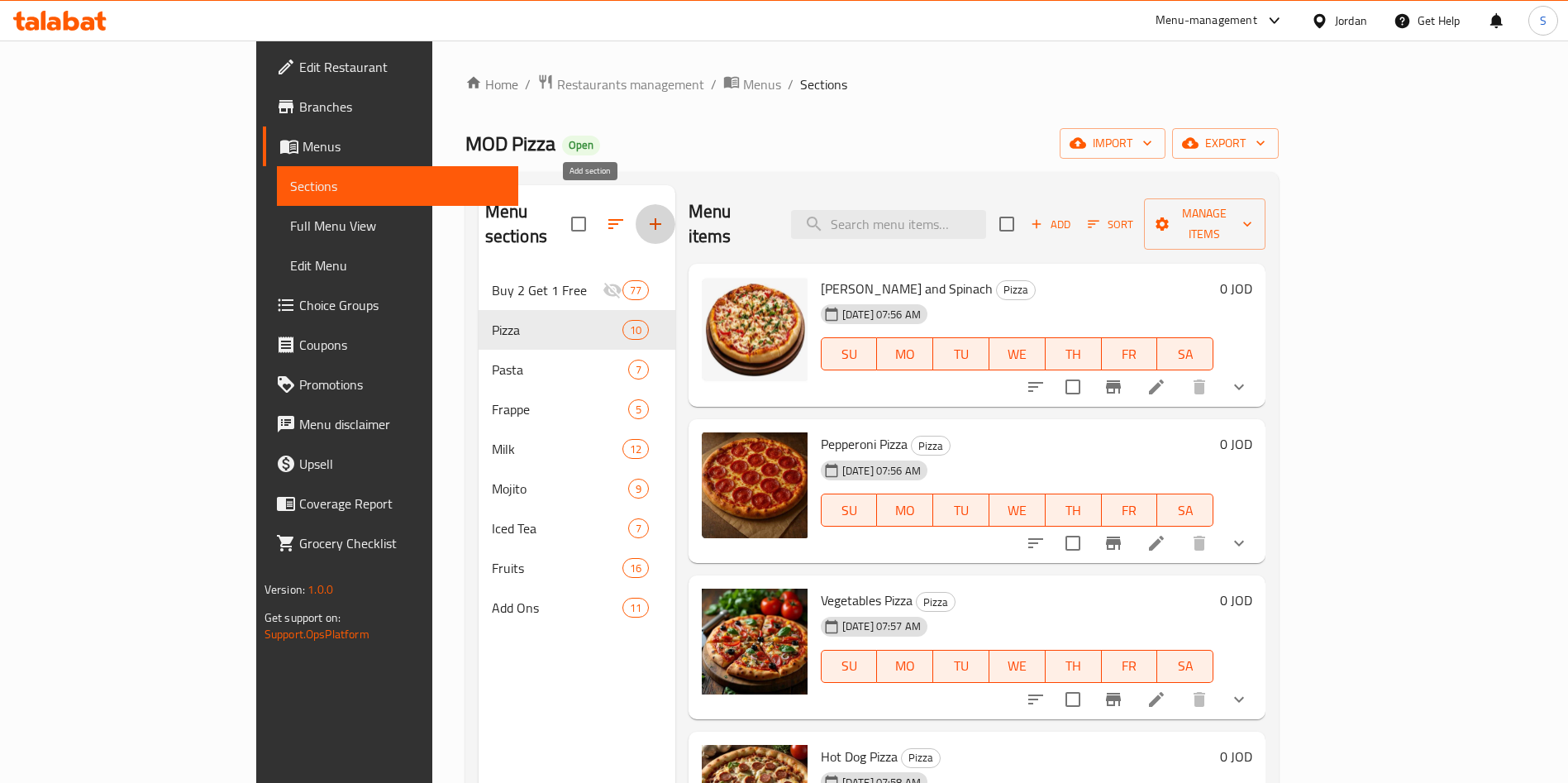
click at [645, 214] on icon "button" at bounding box center [655, 224] width 20 height 20
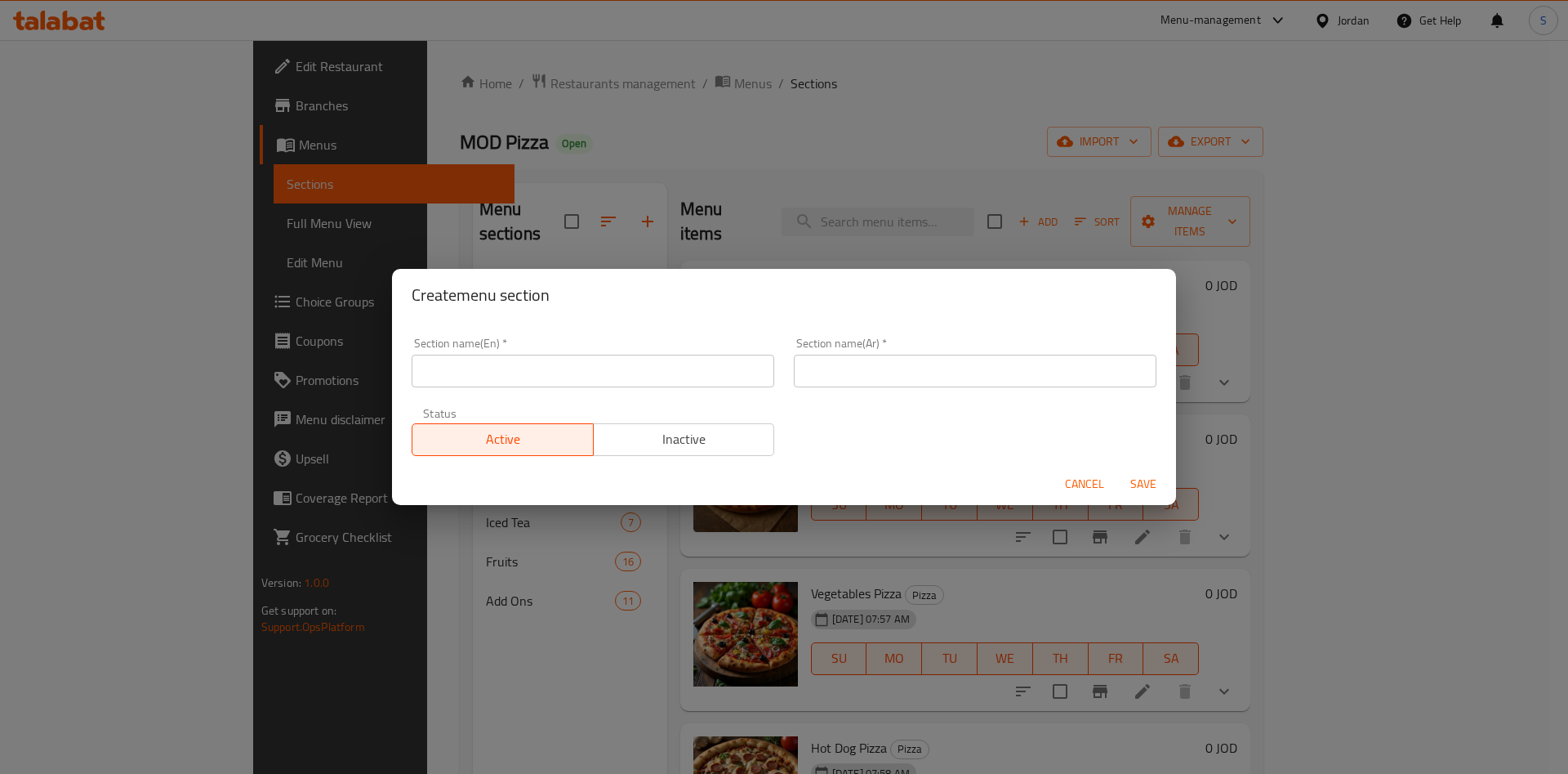
click at [488, 351] on div "Section name(En)   * Section name(En) *" at bounding box center [593, 363] width 363 height 50
click at [493, 360] on input "text" at bounding box center [593, 371] width 363 height 33
type input "Buy 1 & Get 1 Free"
click at [804, 371] on input "text" at bounding box center [975, 371] width 363 height 33
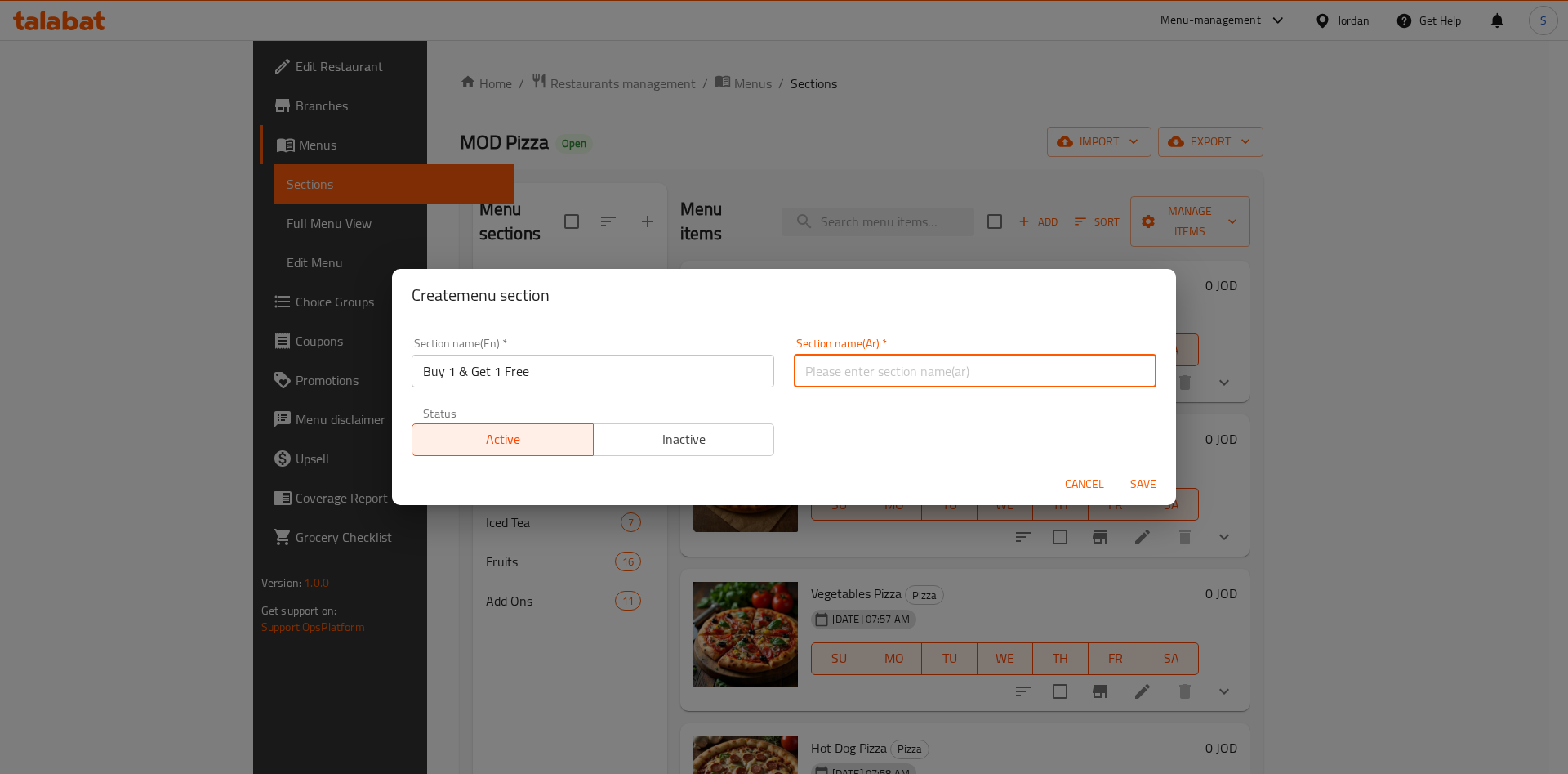
type input "اشتري 1 واحصل على الثانية مجانا"
click at [1160, 484] on span "Save" at bounding box center [1144, 484] width 40 height 21
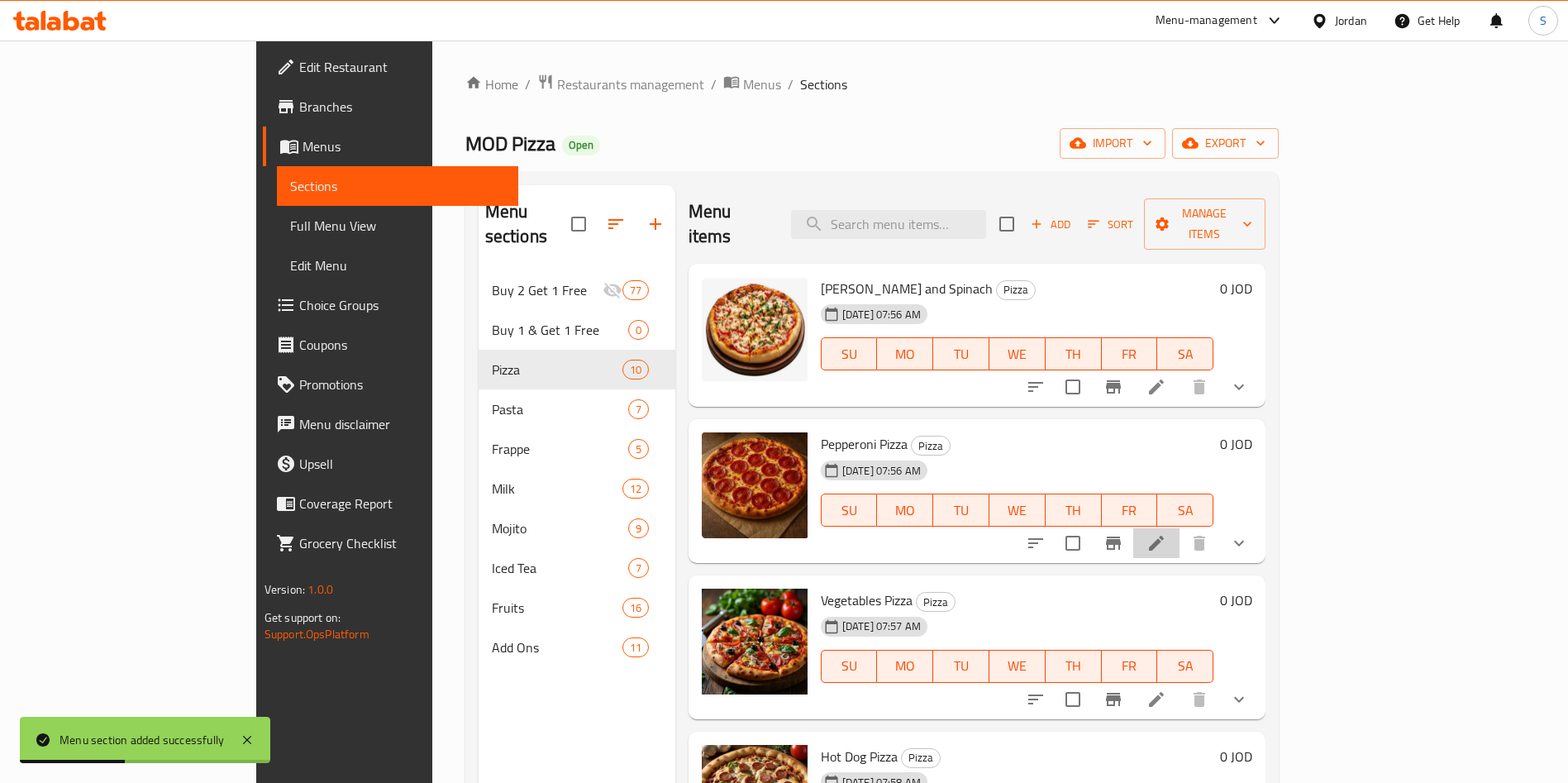
click at [1179, 528] on li at bounding box center [1156, 543] width 46 height 30
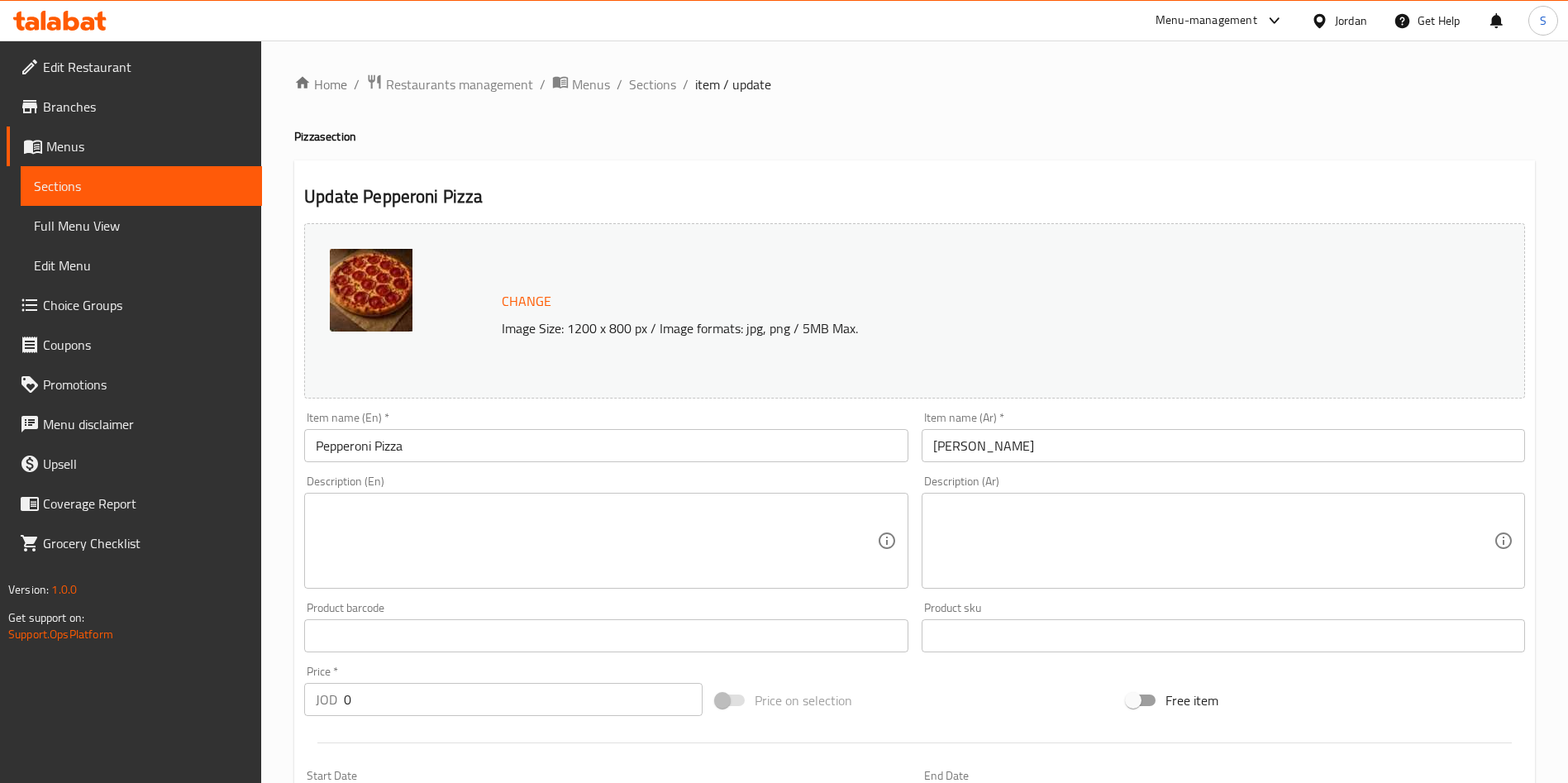
click at [395, 277] on img at bounding box center [370, 289] width 83 height 83
click at [654, 91] on span "Sections" at bounding box center [653, 84] width 47 height 20
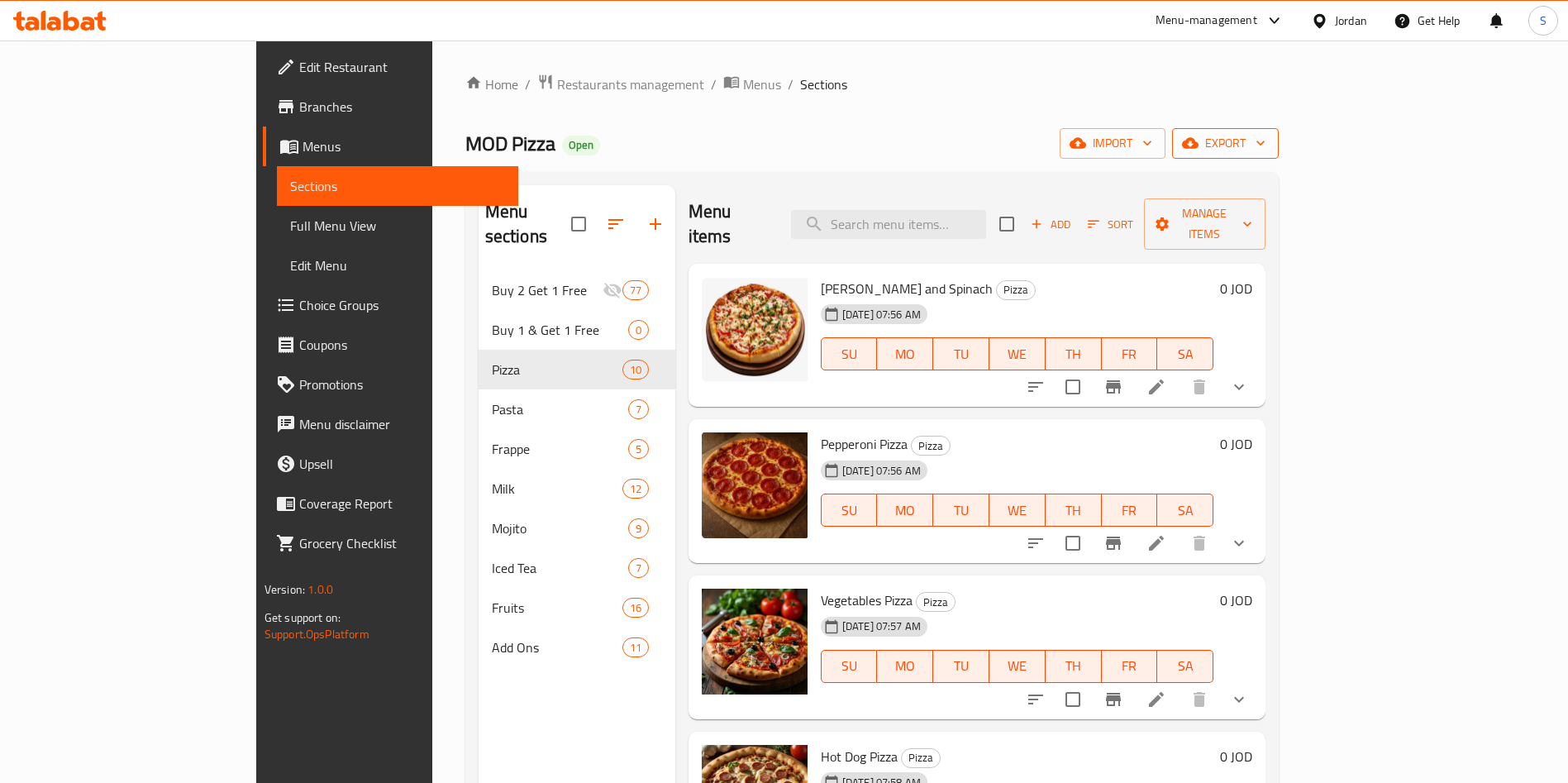
click at [1198, 146] on icon "button" at bounding box center [1190, 143] width 17 height 10
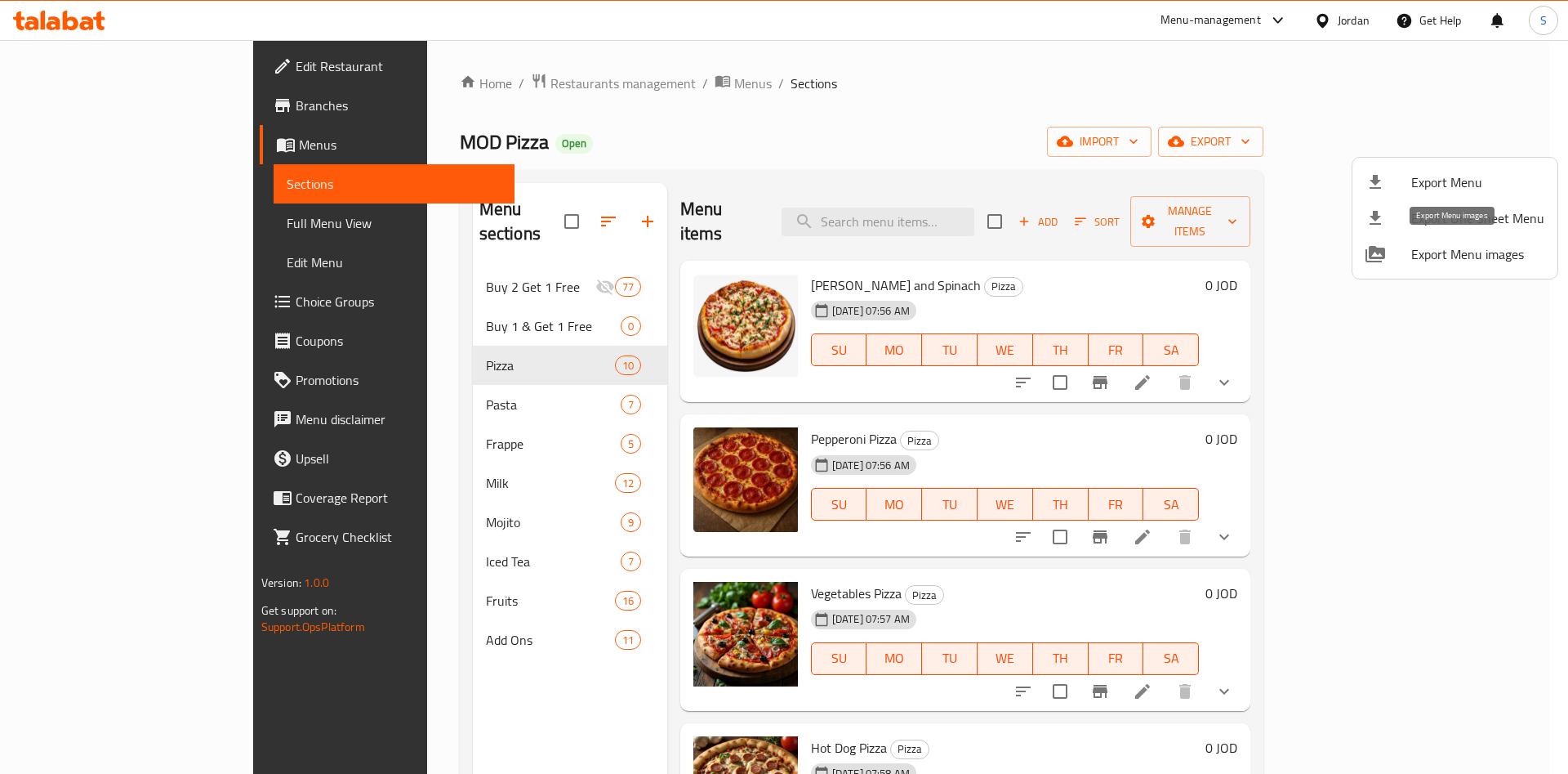
click at [1422, 249] on span "Export Menu images" at bounding box center [1478, 253] width 134 height 20
drag, startPoint x: 748, startPoint y: 405, endPoint x: 840, endPoint y: 412, distance: 92.3
click at [840, 412] on div at bounding box center [784, 387] width 1568 height 774
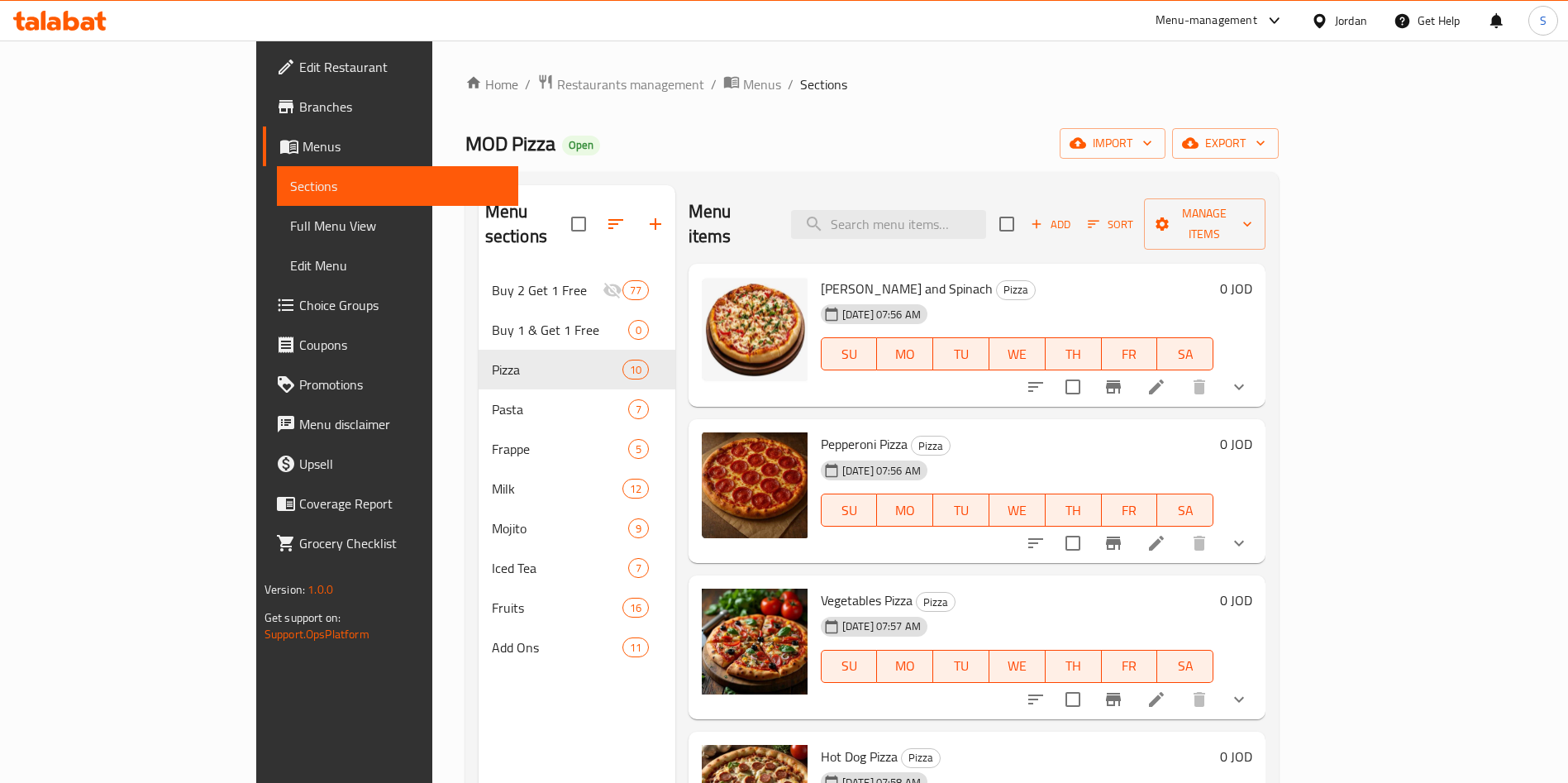
click at [821, 432] on span "Pepperoni Pizza" at bounding box center [865, 444] width 87 height 24
copy h6 "Pepperoni Pizza"
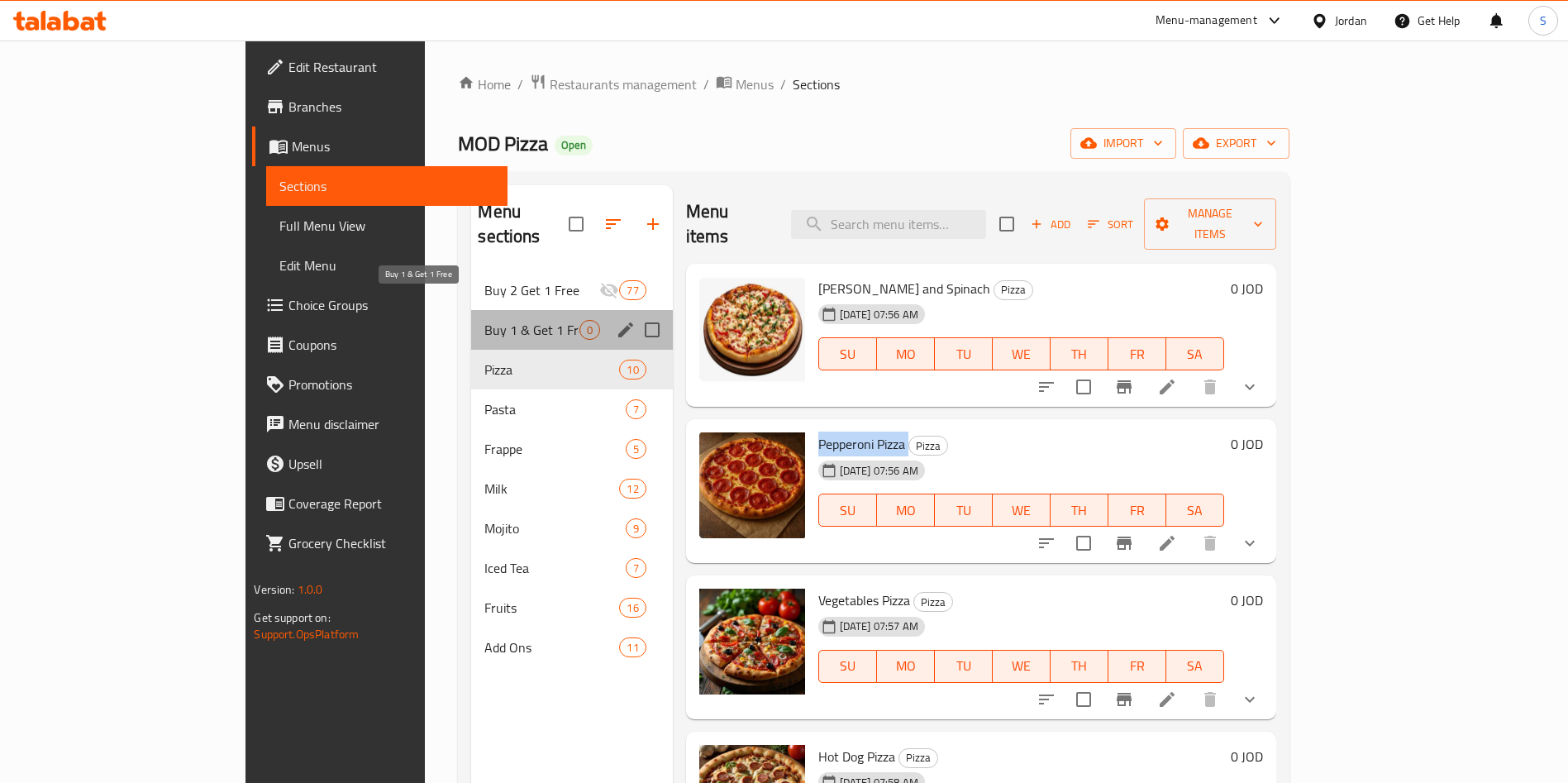
click at [485, 320] on span "Buy 1 & Get 1 Free" at bounding box center [532, 330] width 94 height 20
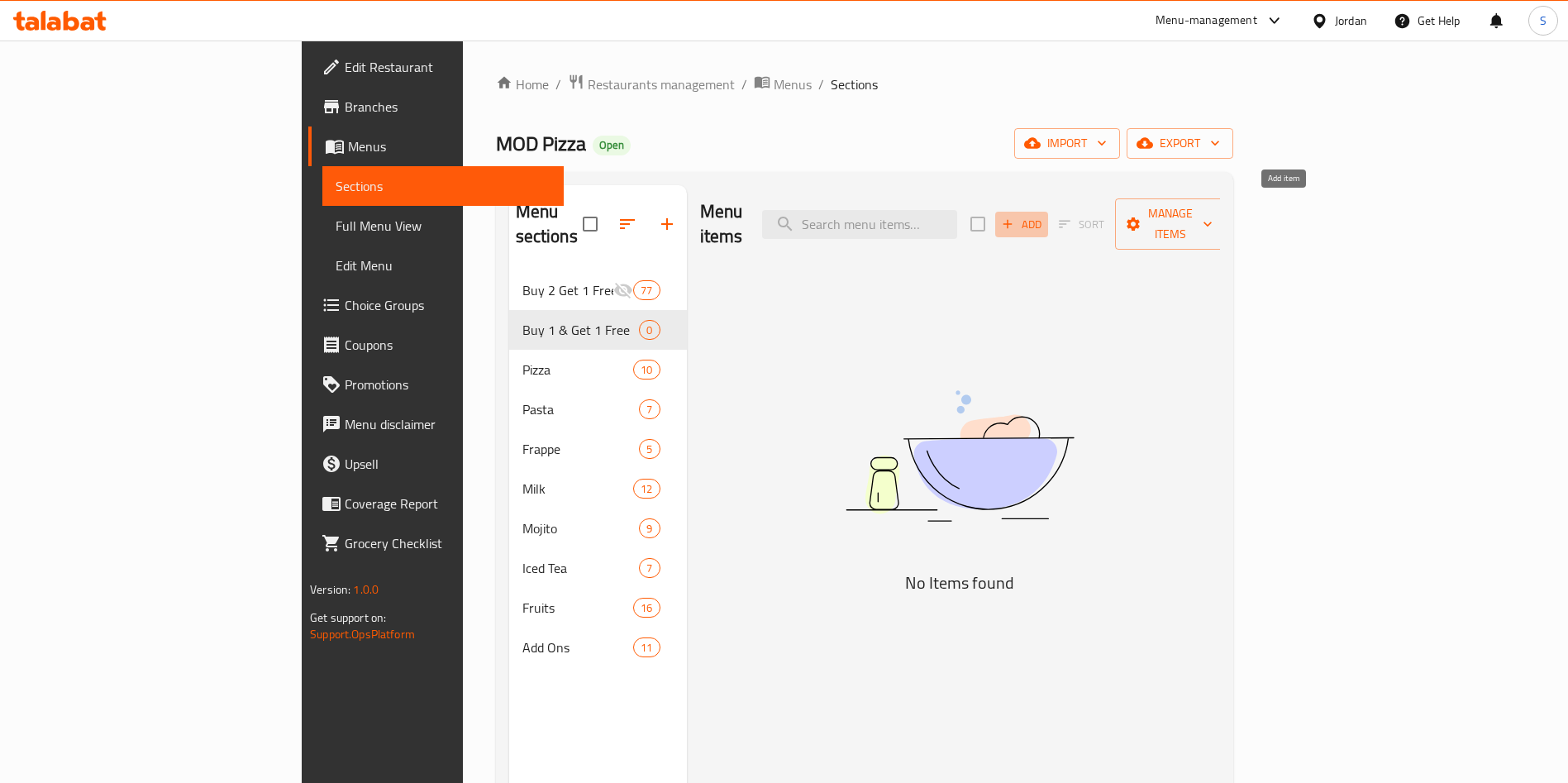
click at [1043, 216] on span "Add" at bounding box center [1021, 225] width 44 height 19
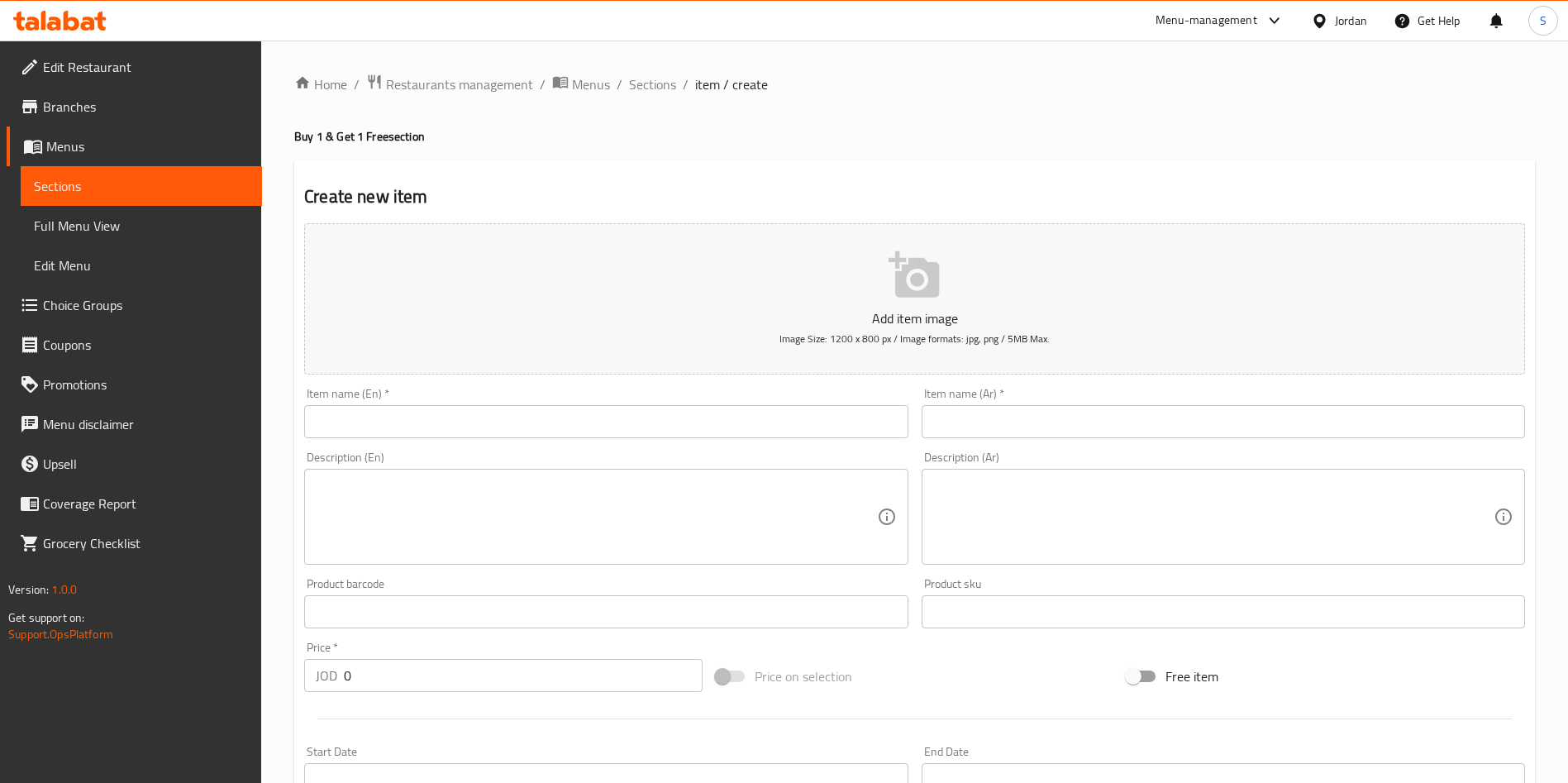
click at [713, 397] on div "Item name (En)   * Item name (En) *" at bounding box center [606, 413] width 603 height 51
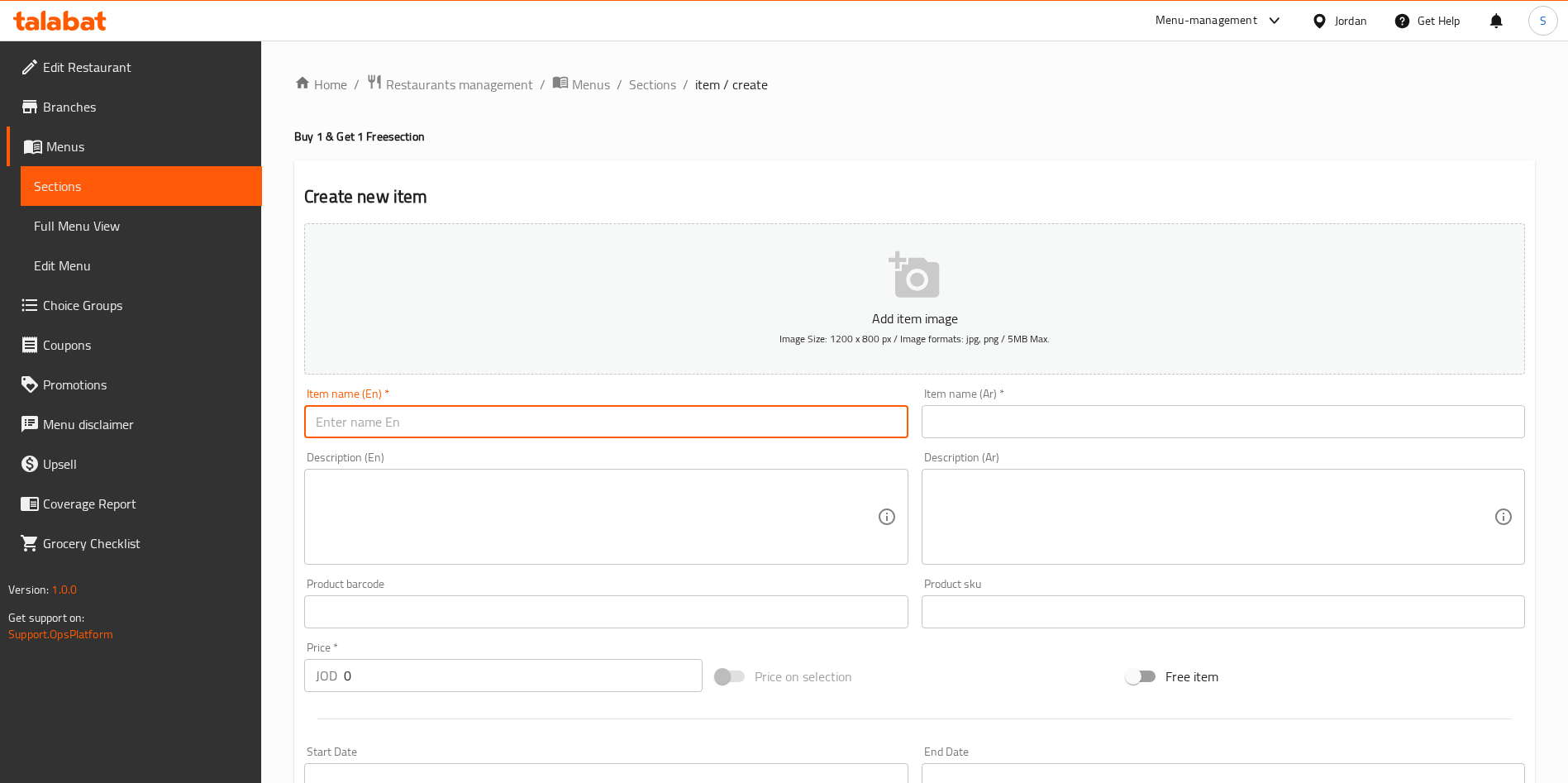
click at [710, 413] on input "text" at bounding box center [606, 422] width 603 height 33
paste input "Pepperoni Pizza"
click at [480, 425] on input "Pepperoni Pizza" at bounding box center [606, 422] width 603 height 33
type input "Pepperoni Pizza Large"
click at [1160, 422] on input "text" at bounding box center [1223, 422] width 603 height 33
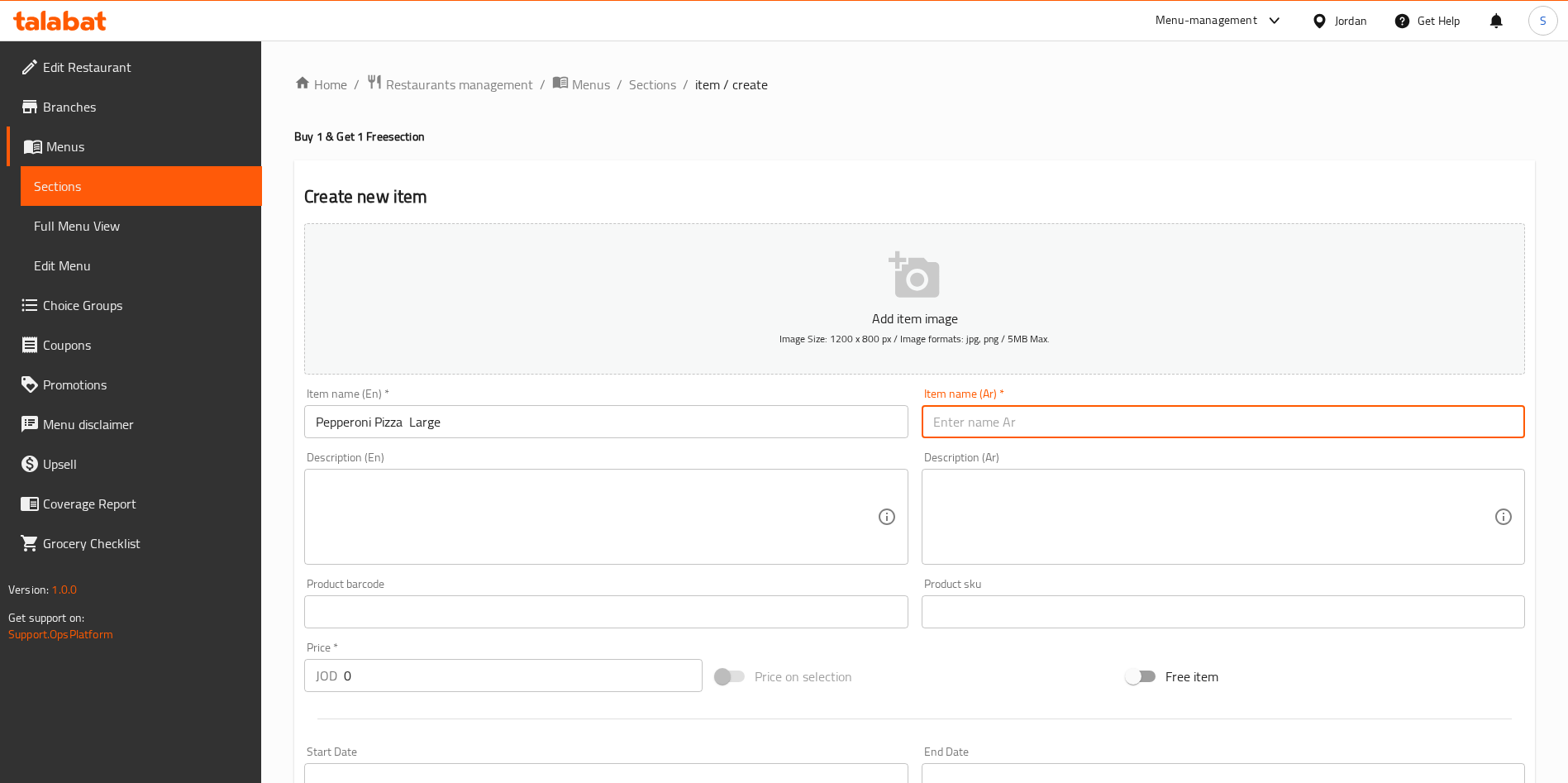
click at [1102, 406] on input "text" at bounding box center [1223, 422] width 603 height 33
type input "ا"
type input "بابروني بيتزا كبير"
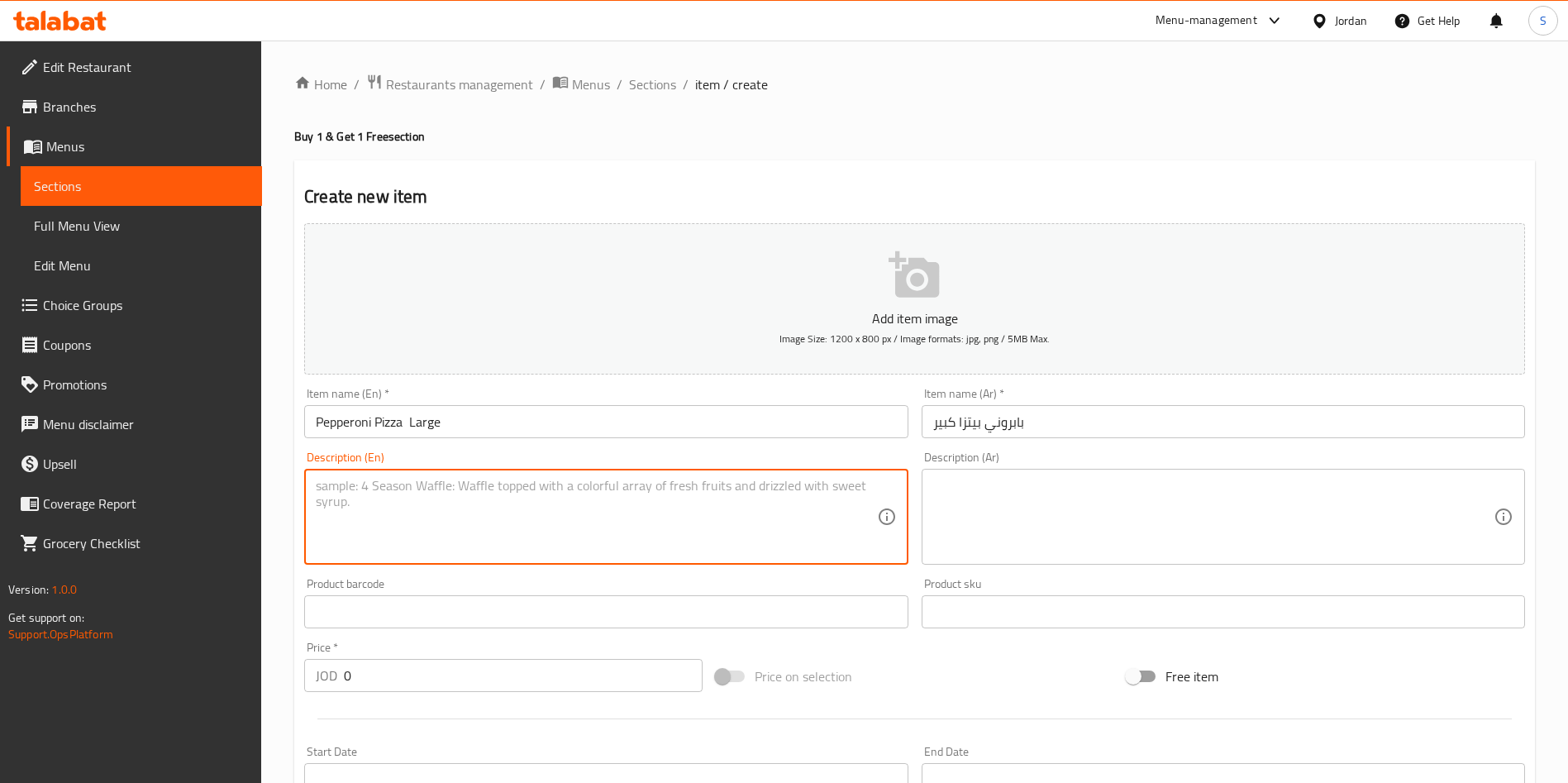
click at [488, 500] on textarea at bounding box center [595, 517] width 560 height 78
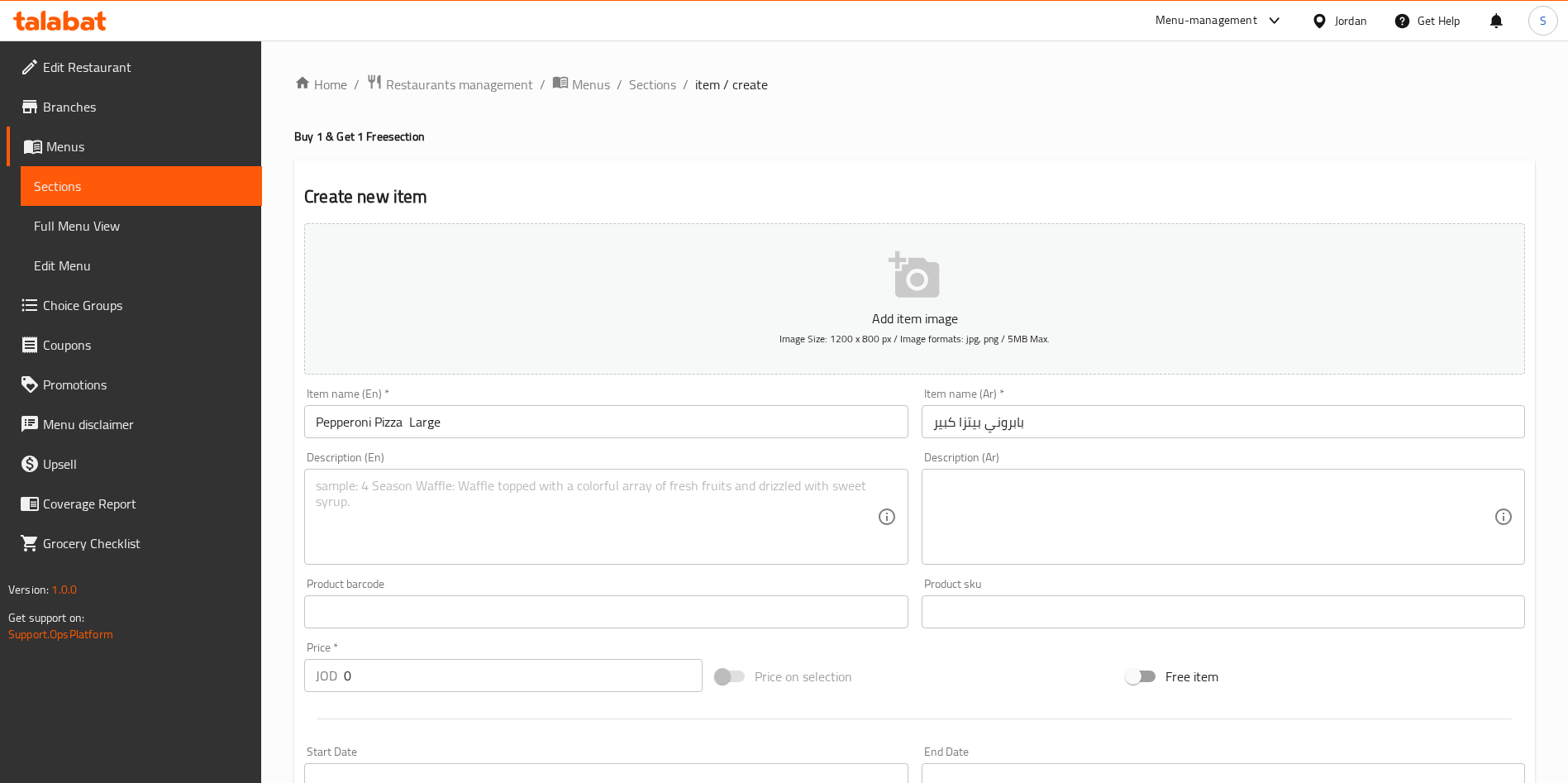
drag, startPoint x: 466, startPoint y: 693, endPoint x: 452, endPoint y: 684, distance: 16.6
click at [462, 693] on div "Price   * JOD 0 Price *" at bounding box center [503, 666] width 411 height 64
drag, startPoint x: 452, startPoint y: 684, endPoint x: 238, endPoint y: 653, distance: 216.2
click at [238, 653] on div "Edit Restaurant Branches Menus Sections Full Menu View Edit Menu Choice Groups …" at bounding box center [784, 603] width 1568 height 1127
paste input "8"
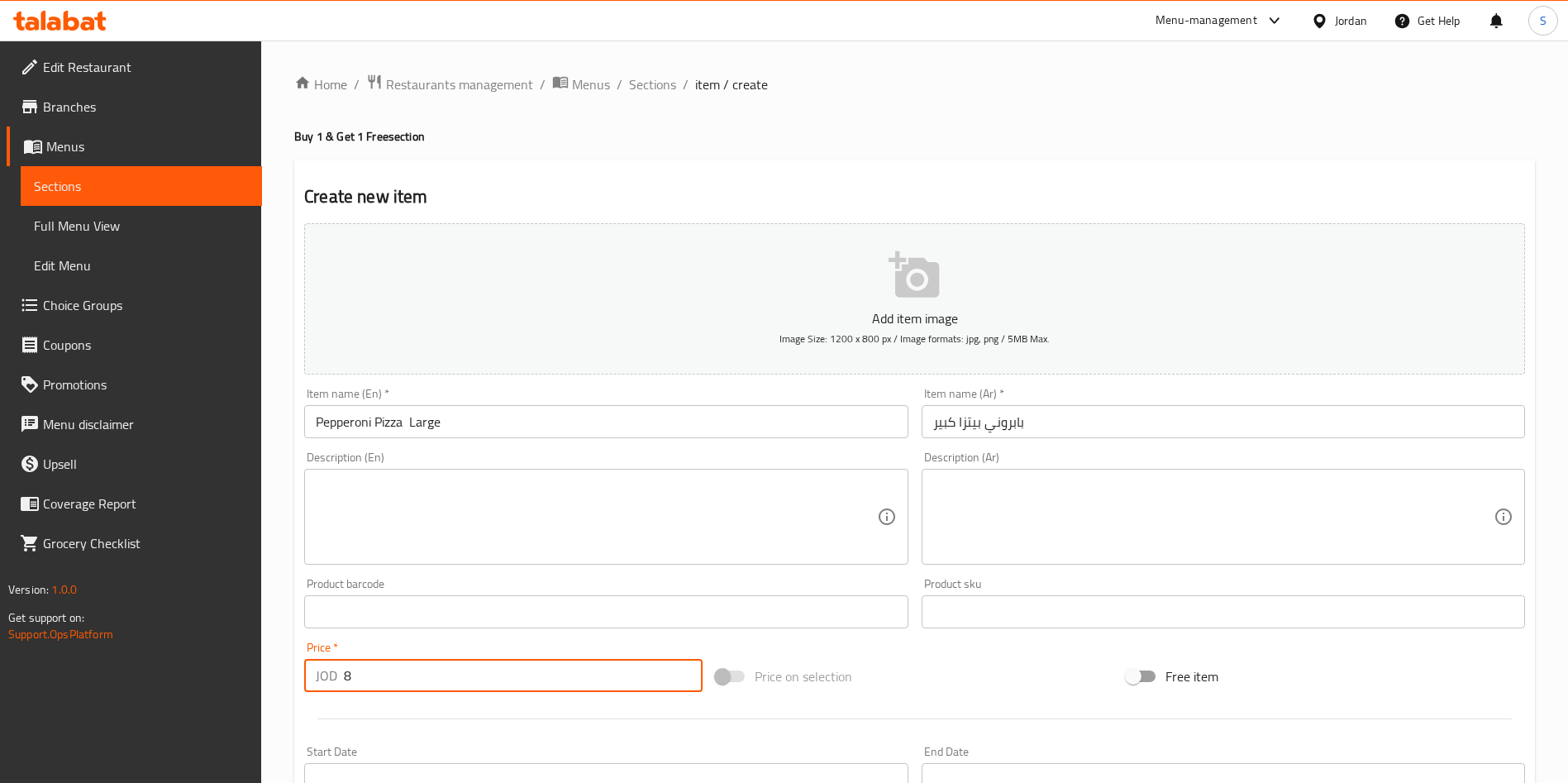
type input "8"
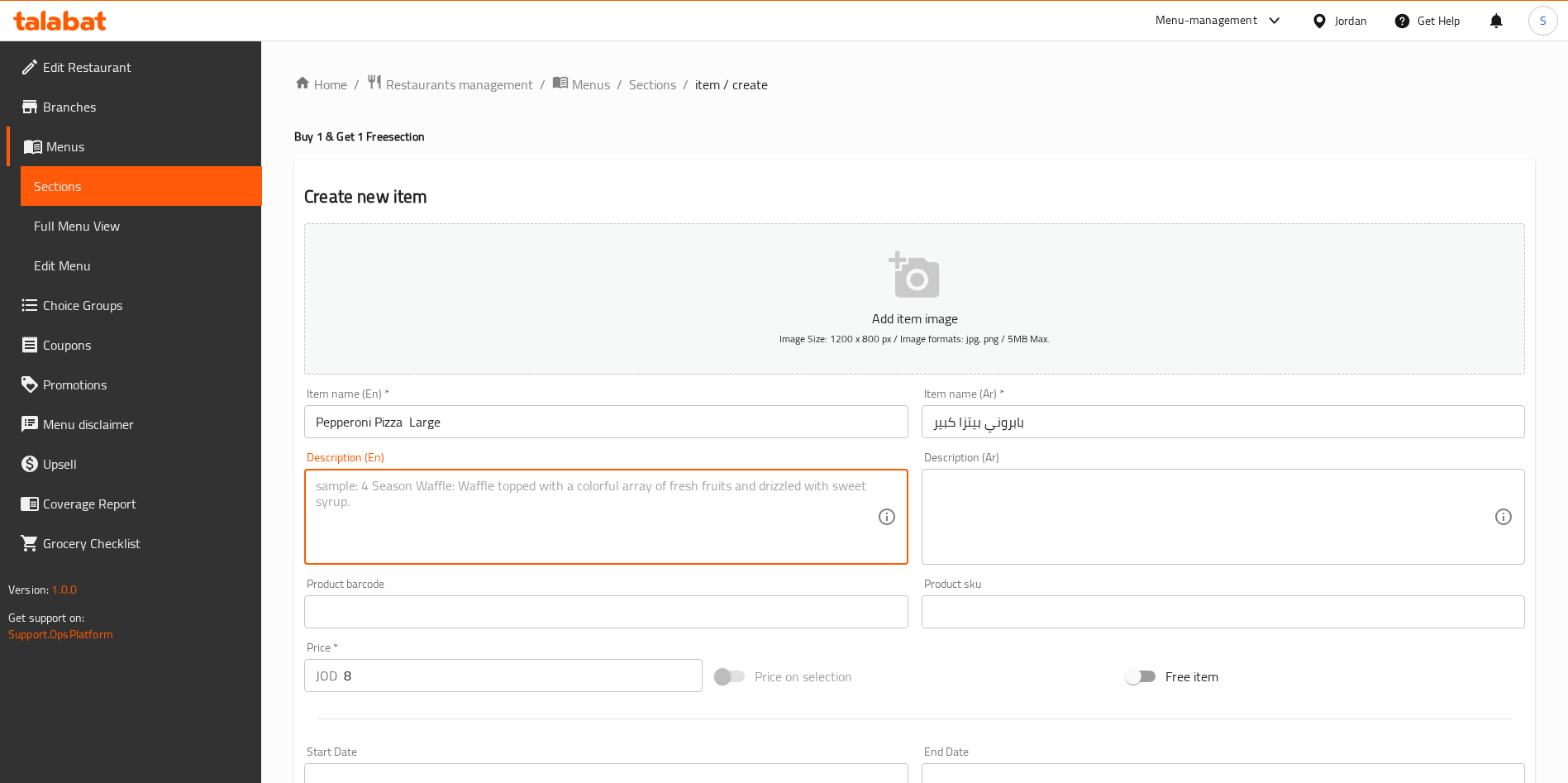
click at [492, 545] on textarea at bounding box center [595, 517] width 560 height 78
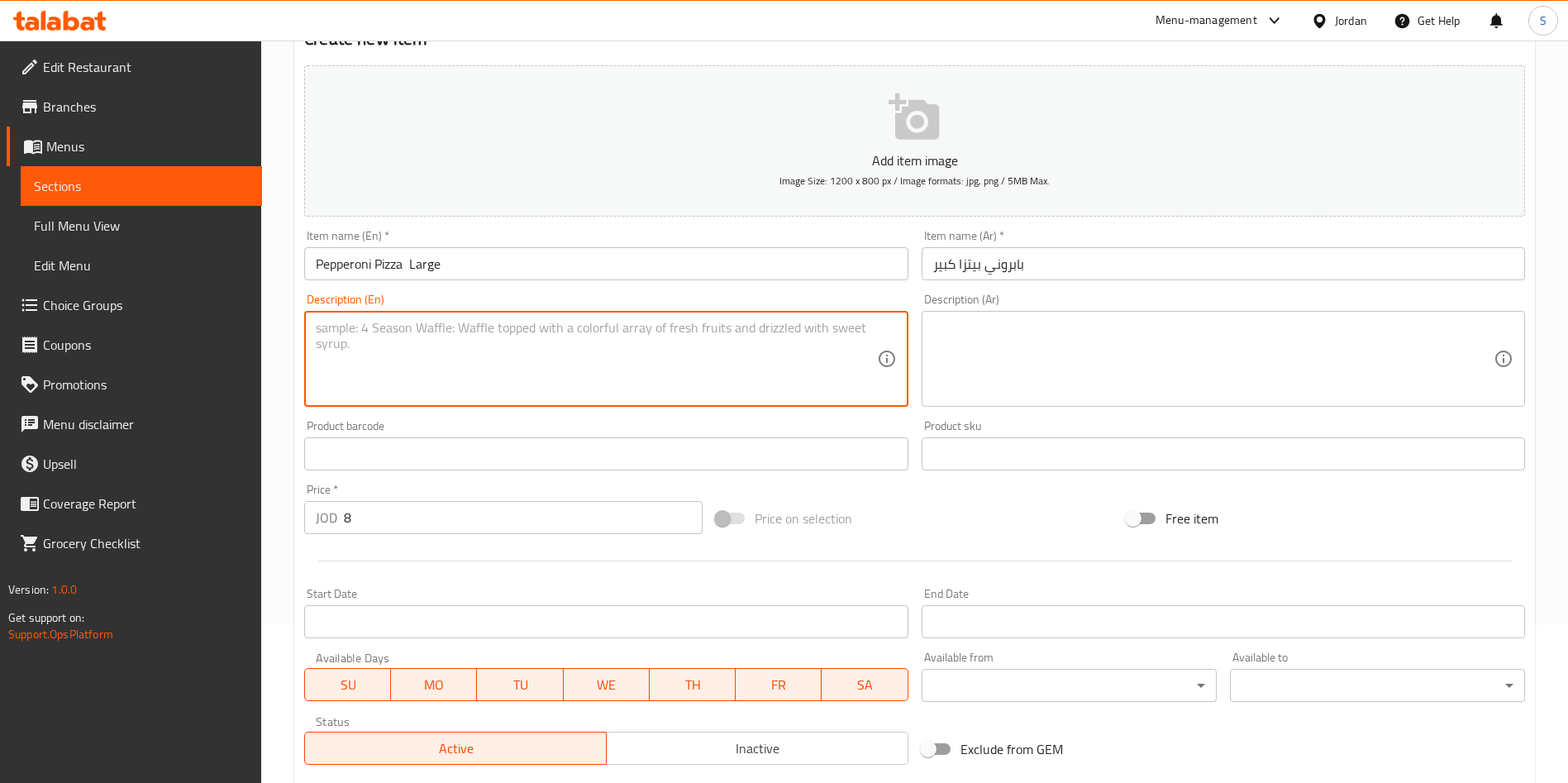
scroll to position [248, 0]
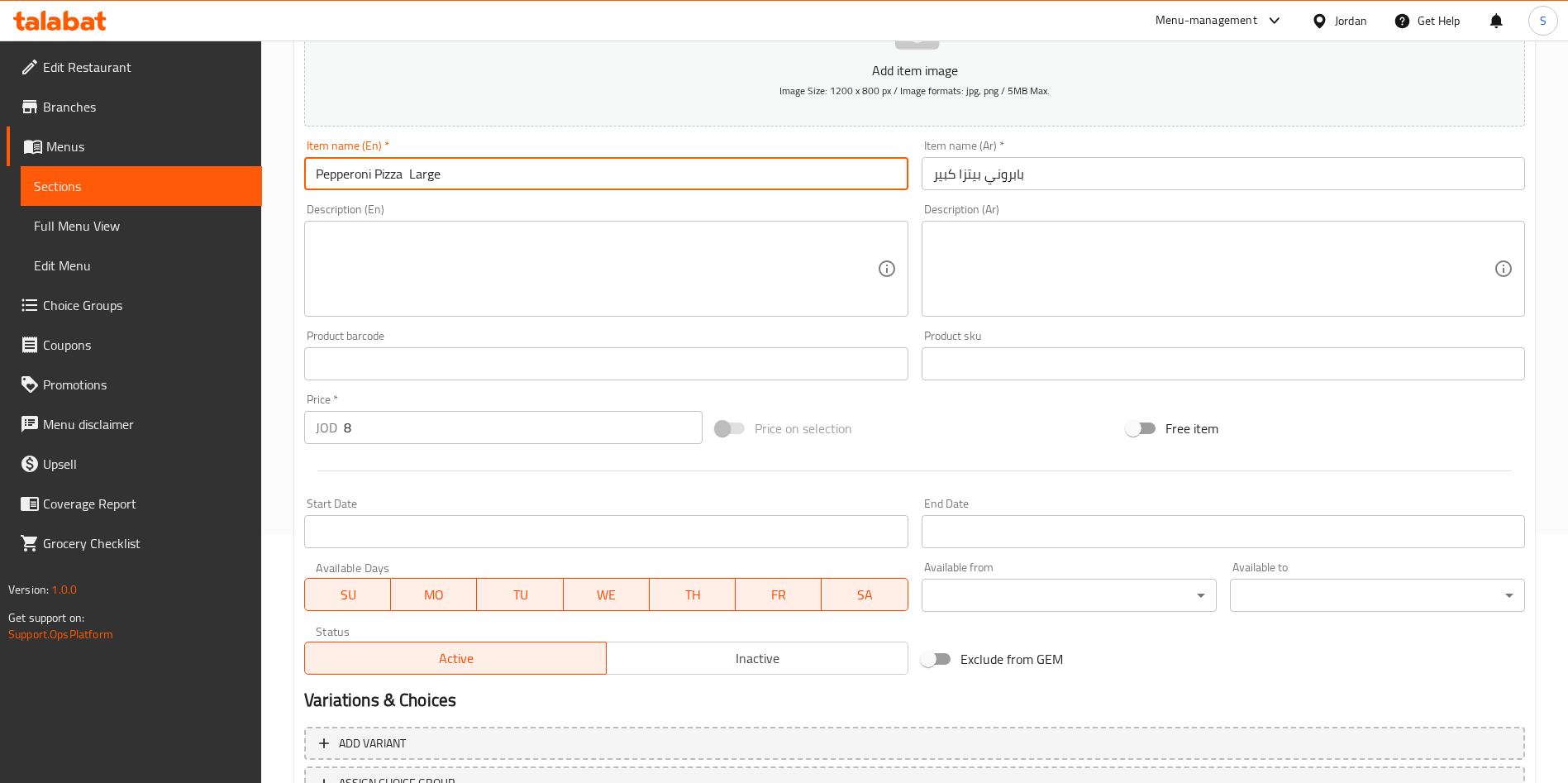
click at [375, 179] on input "Pepperoni Pizza Large" at bounding box center [606, 174] width 603 height 33
drag, startPoint x: 371, startPoint y: 179, endPoint x: 310, endPoint y: 173, distance: 61.3
click at [310, 173] on input "Pepperoni Pizza Large" at bounding box center [606, 174] width 603 height 33
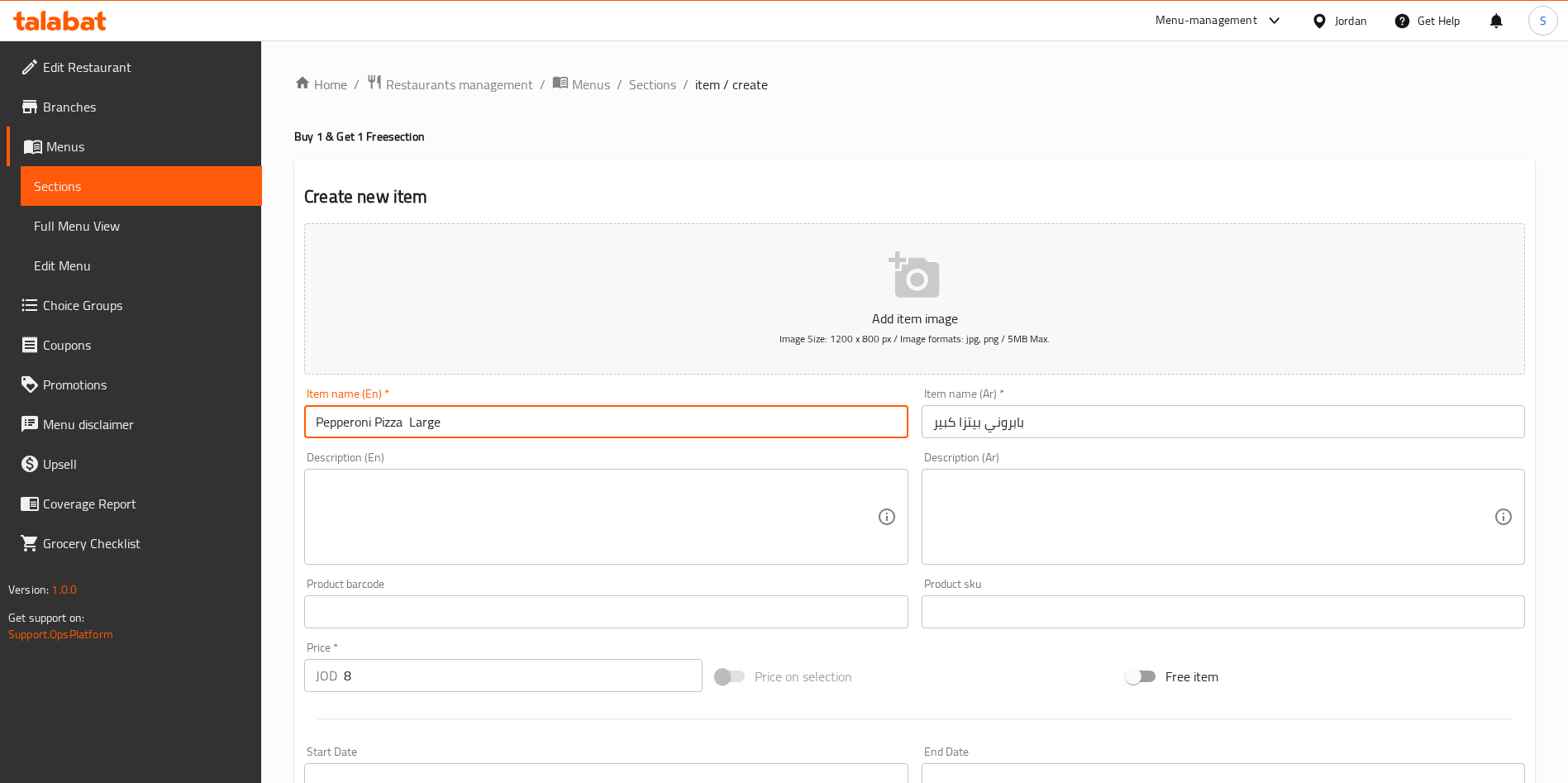
click at [925, 274] on icon "button" at bounding box center [914, 275] width 53 height 53
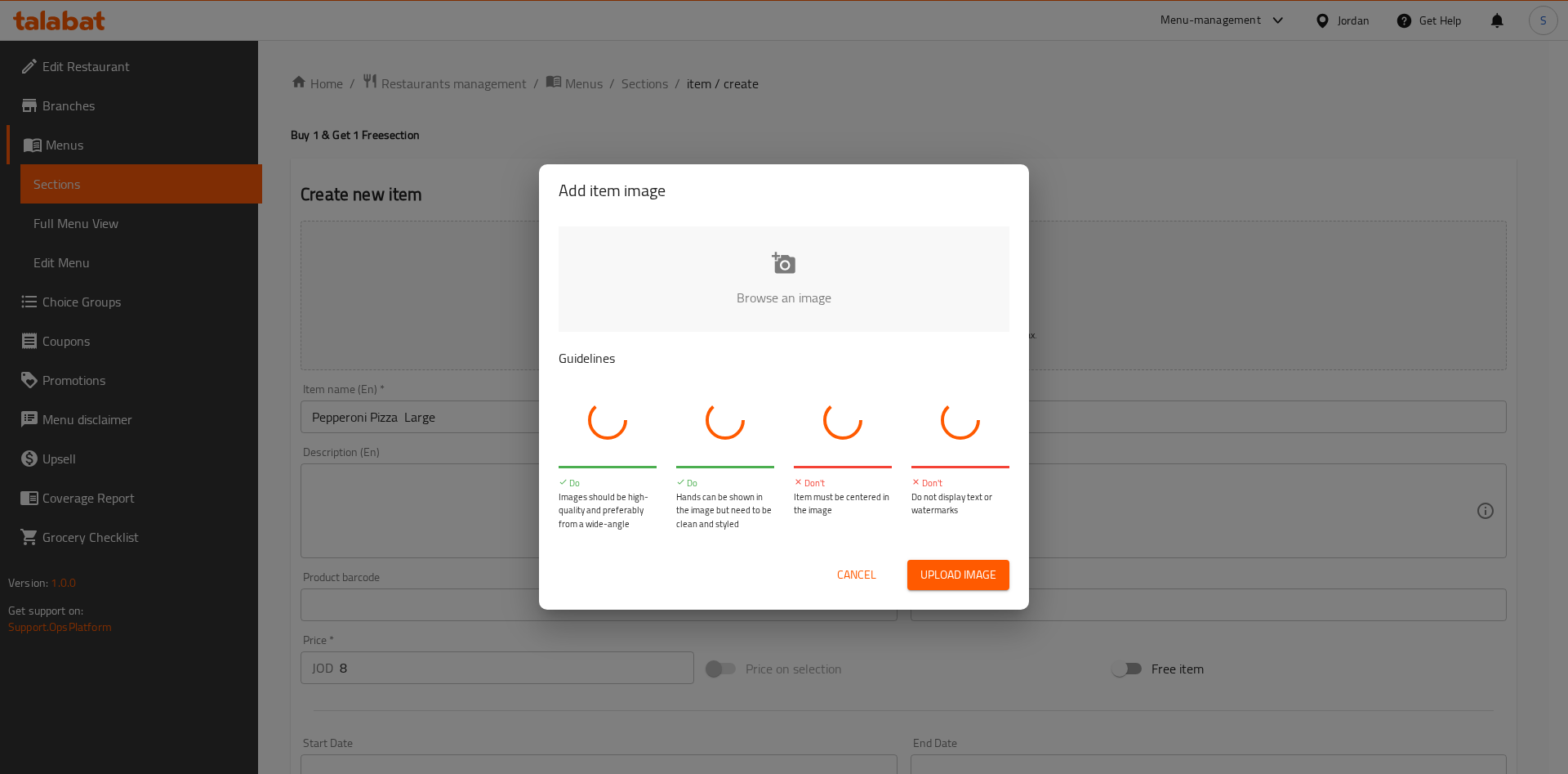
click at [969, 560] on button "Upload image" at bounding box center [958, 574] width 103 height 30
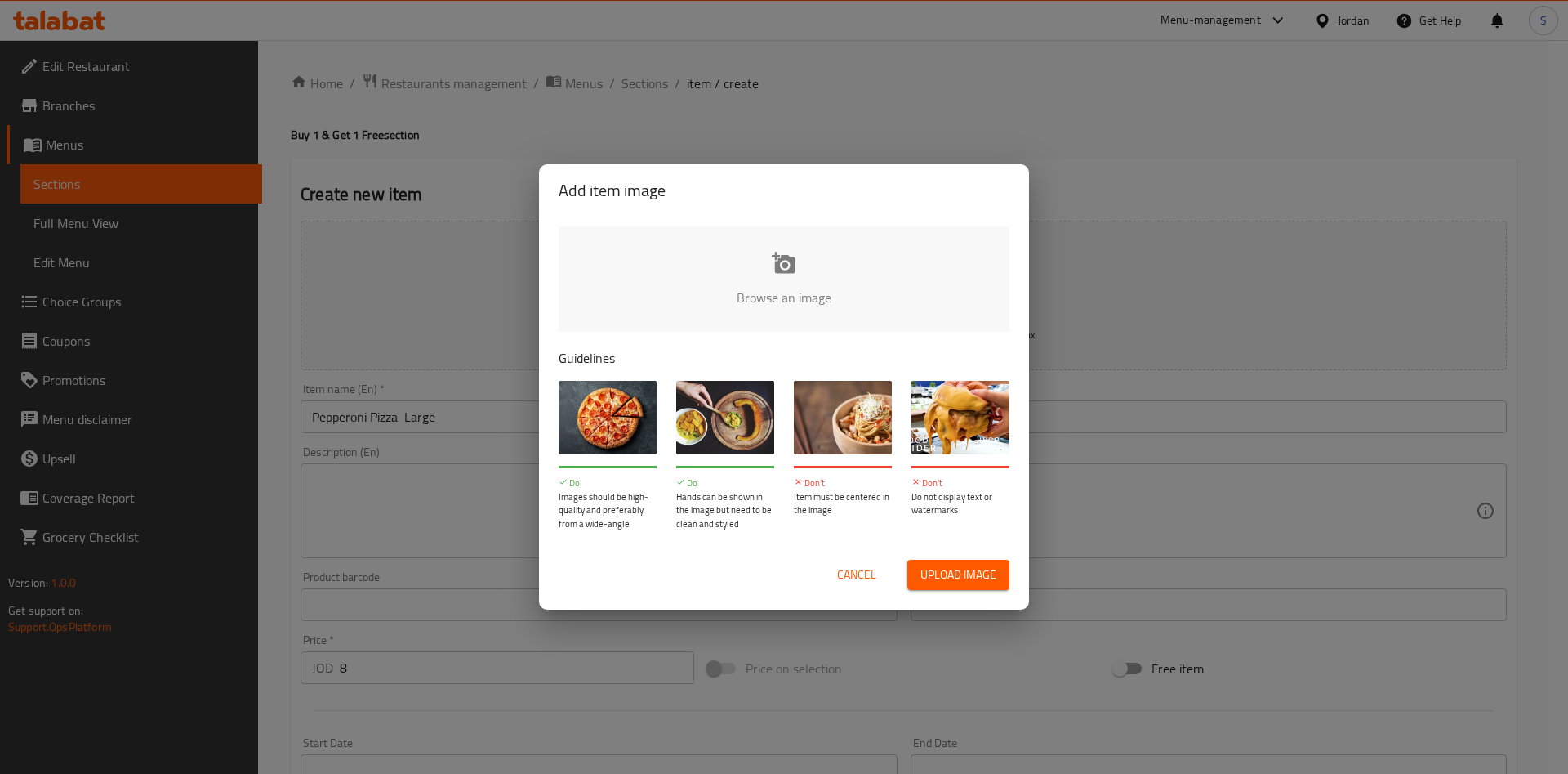
type input "C:\fakepath\MOD Pizza_Menu_Images.zip"
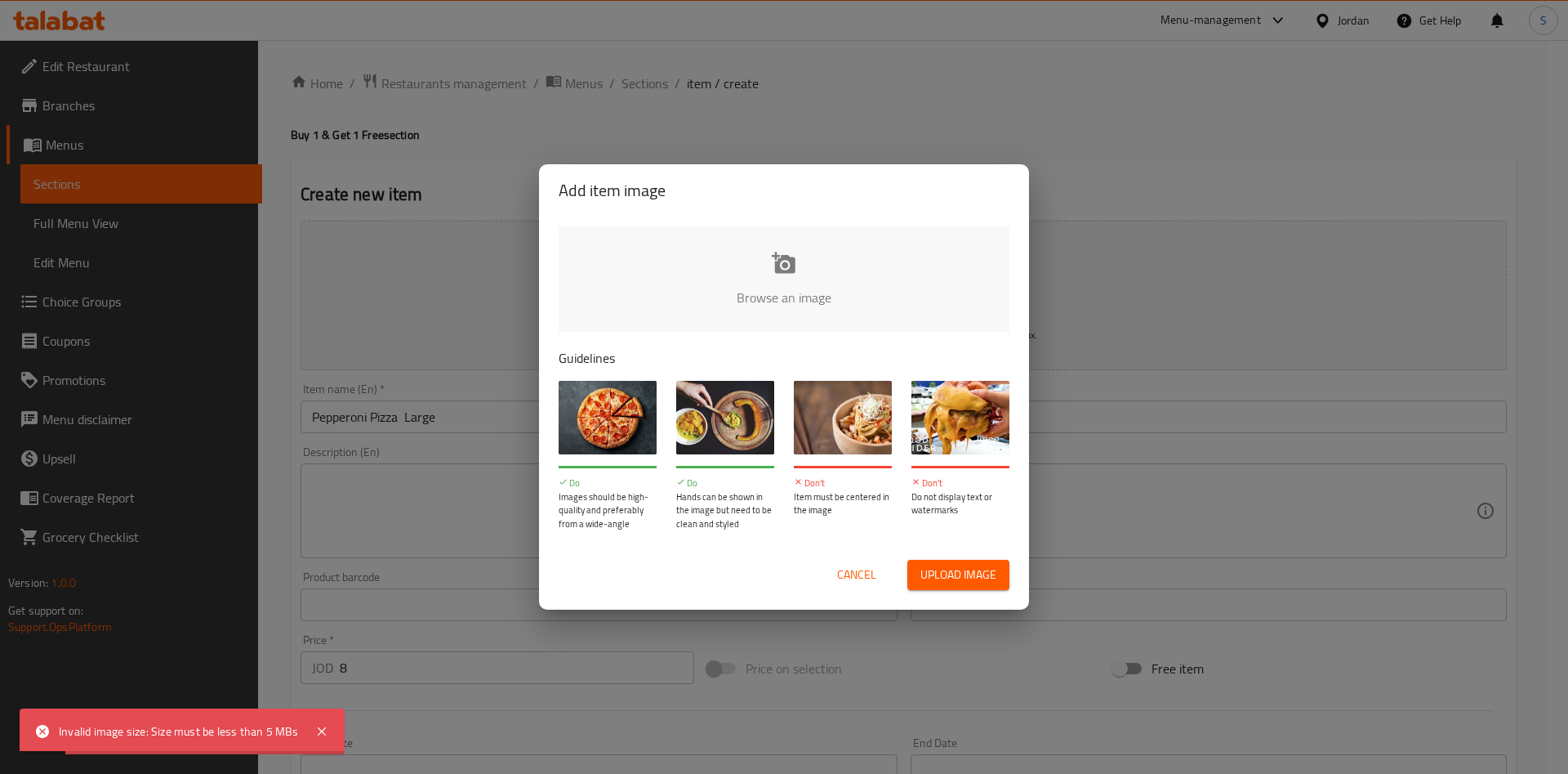
drag, startPoint x: 812, startPoint y: 568, endPoint x: 838, endPoint y: 571, distance: 26.2
click at [816, 571] on div "Cancel Upload image" at bounding box center [784, 574] width 451 height 30
click at [857, 568] on span "Cancel" at bounding box center [857, 575] width 40 height 21
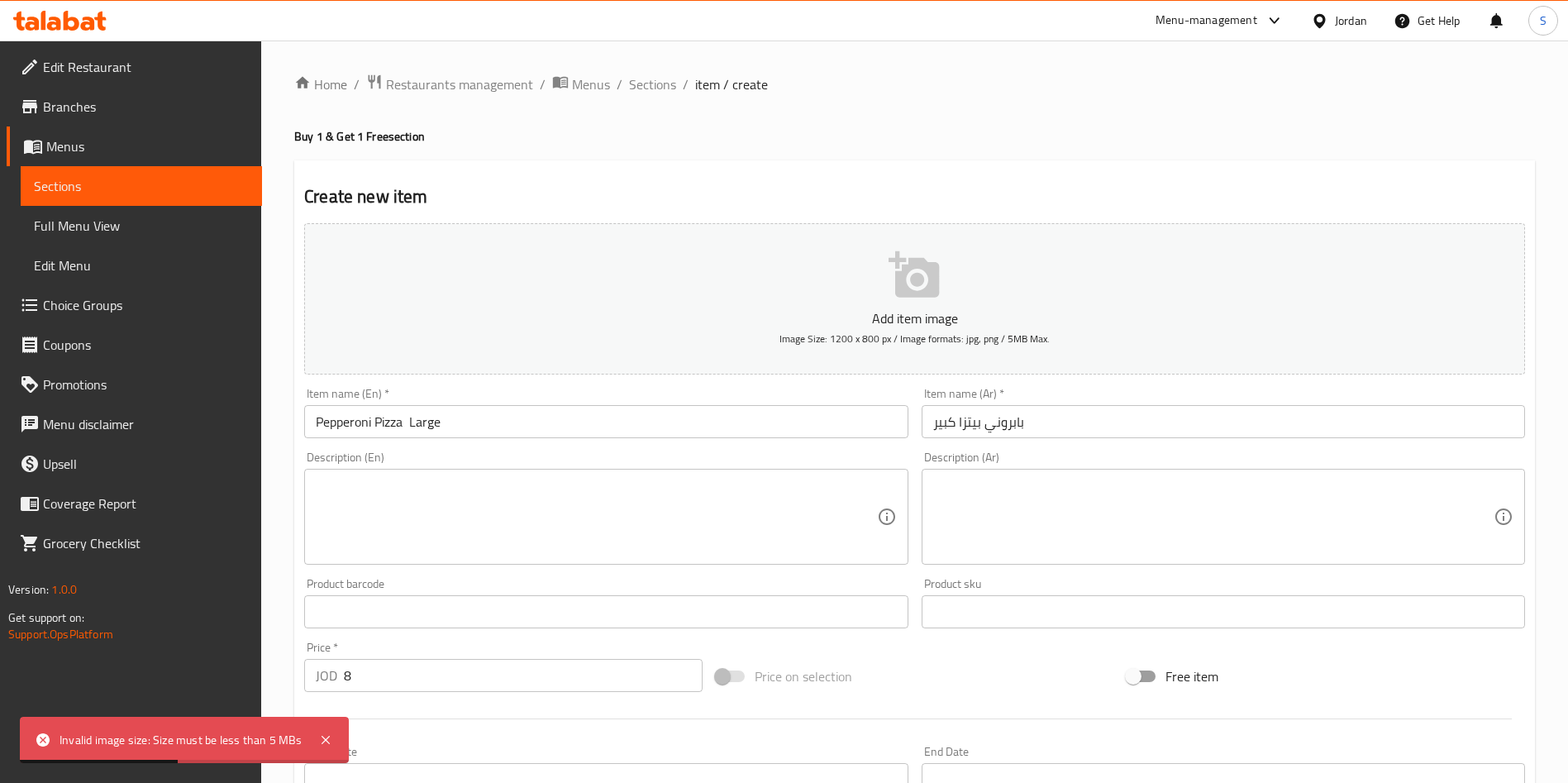
click at [845, 277] on button "Add item image Image Size: 1200 x 800 px / Image formats: jpg, png / 5MB Max." at bounding box center [914, 299] width 1220 height 152
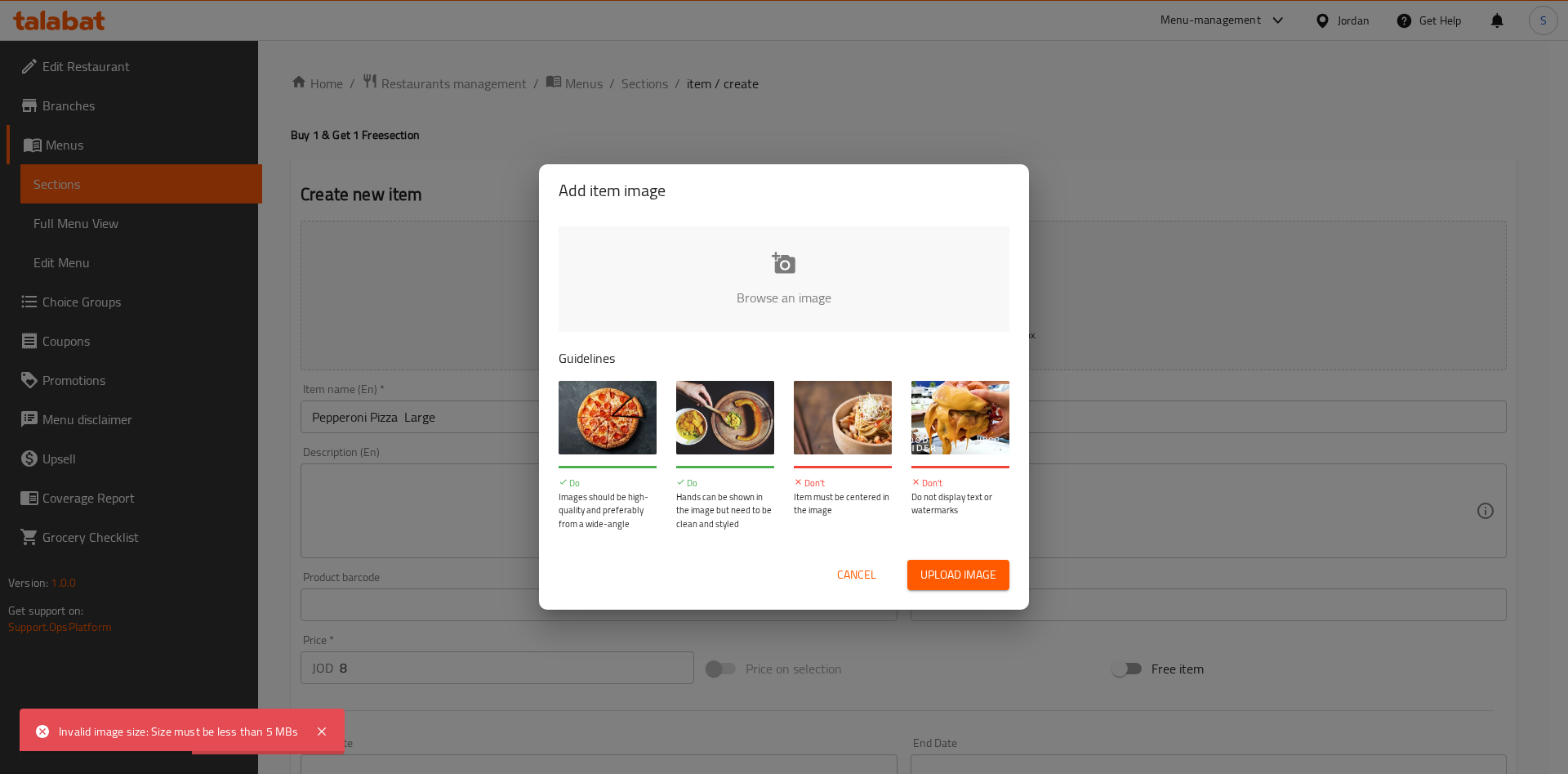
click at [968, 574] on span "Upload image" at bounding box center [959, 575] width 76 height 21
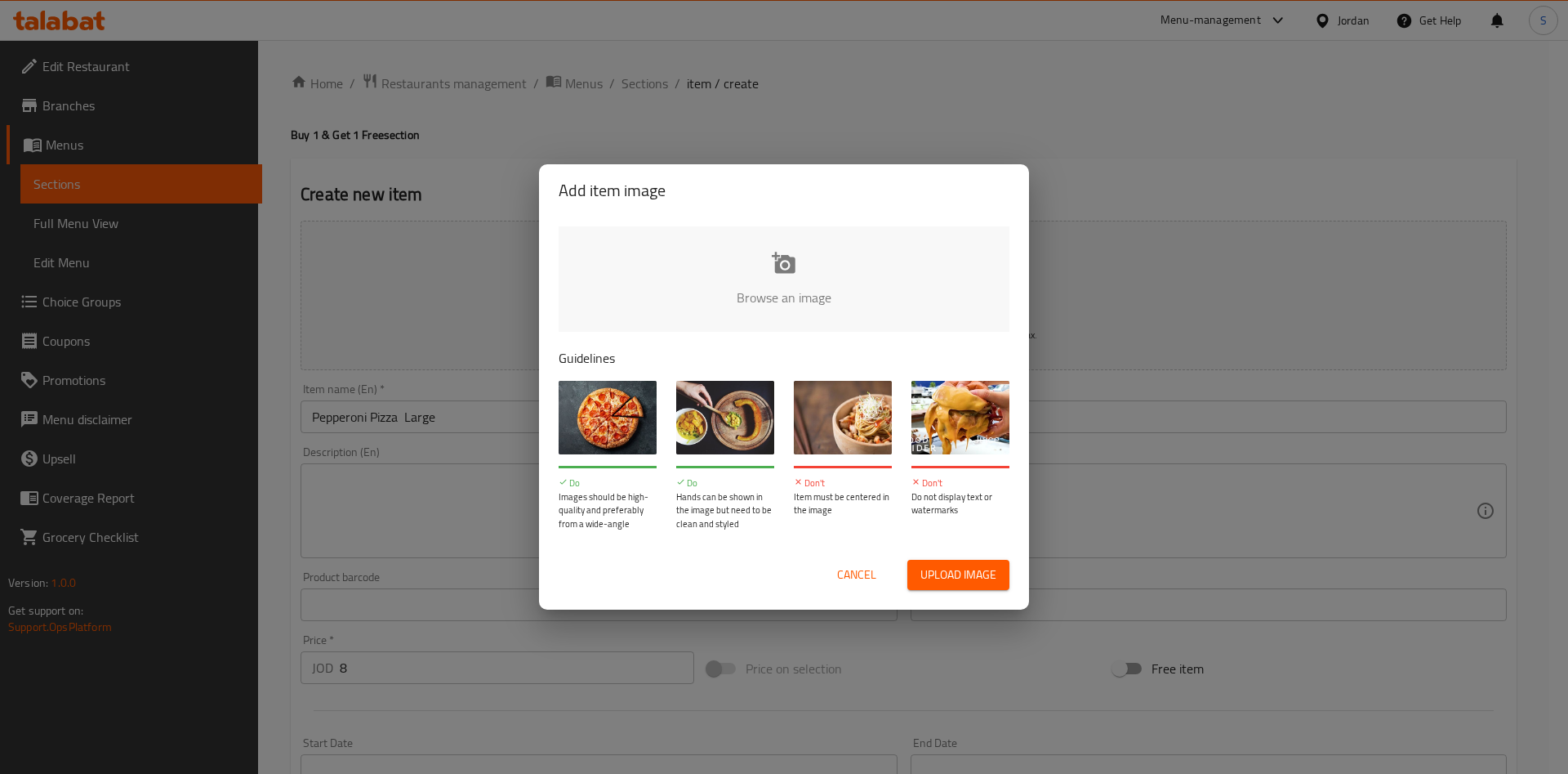
type input "C:\fakepath\Pepperoni Pizza.jpg"
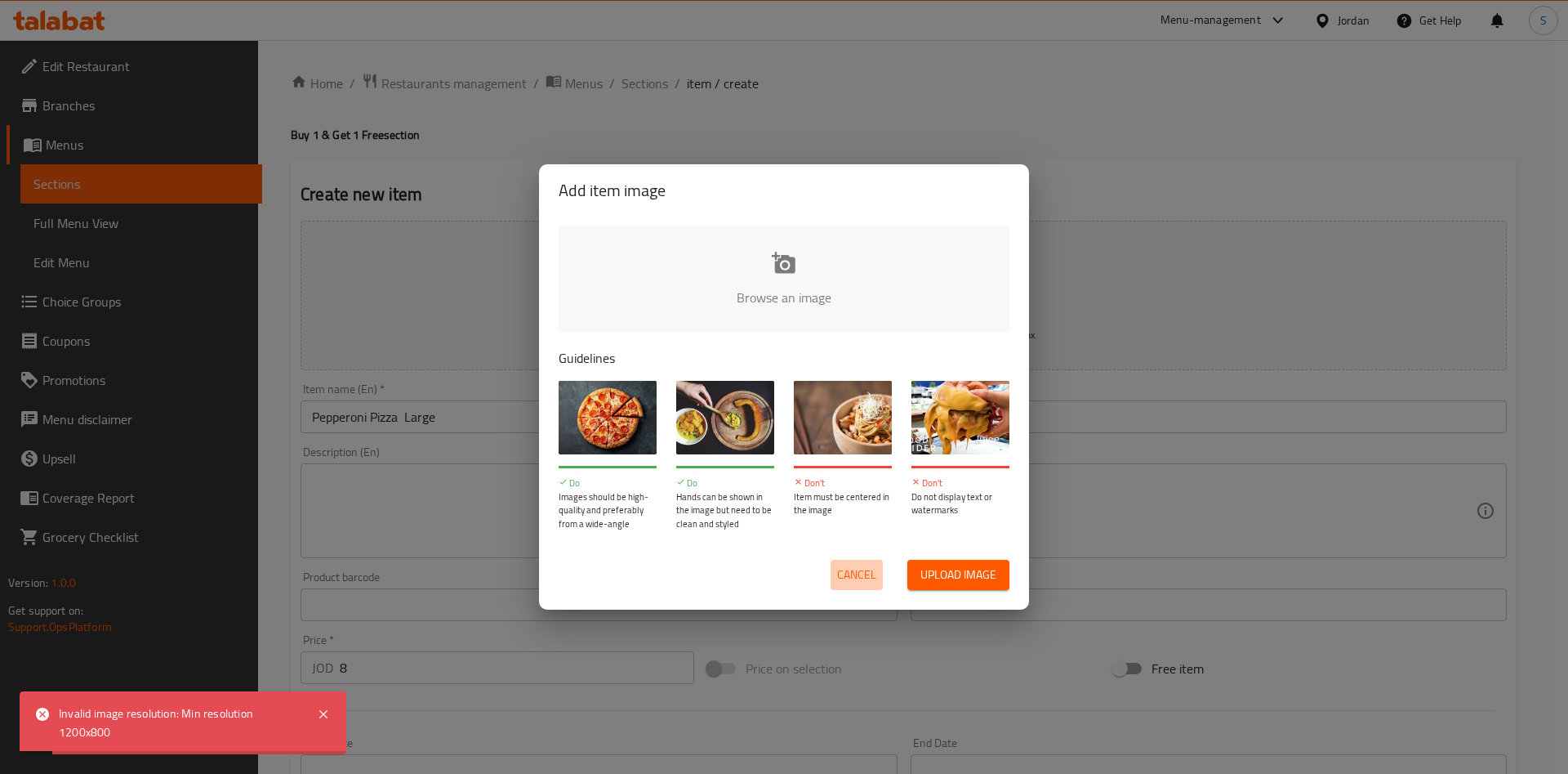
click at [864, 571] on span "Cancel" at bounding box center [857, 575] width 40 height 21
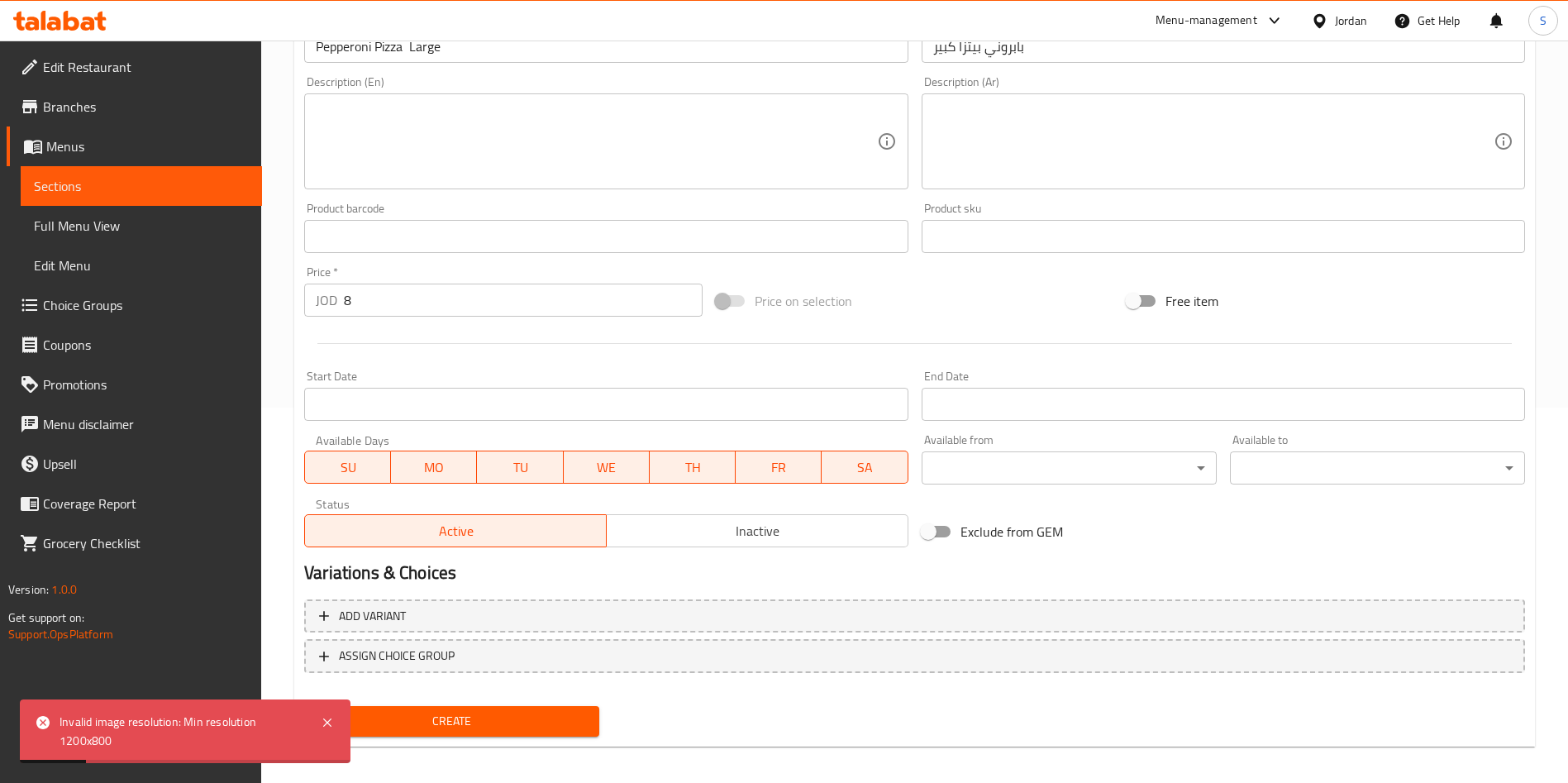
scroll to position [385, 0]
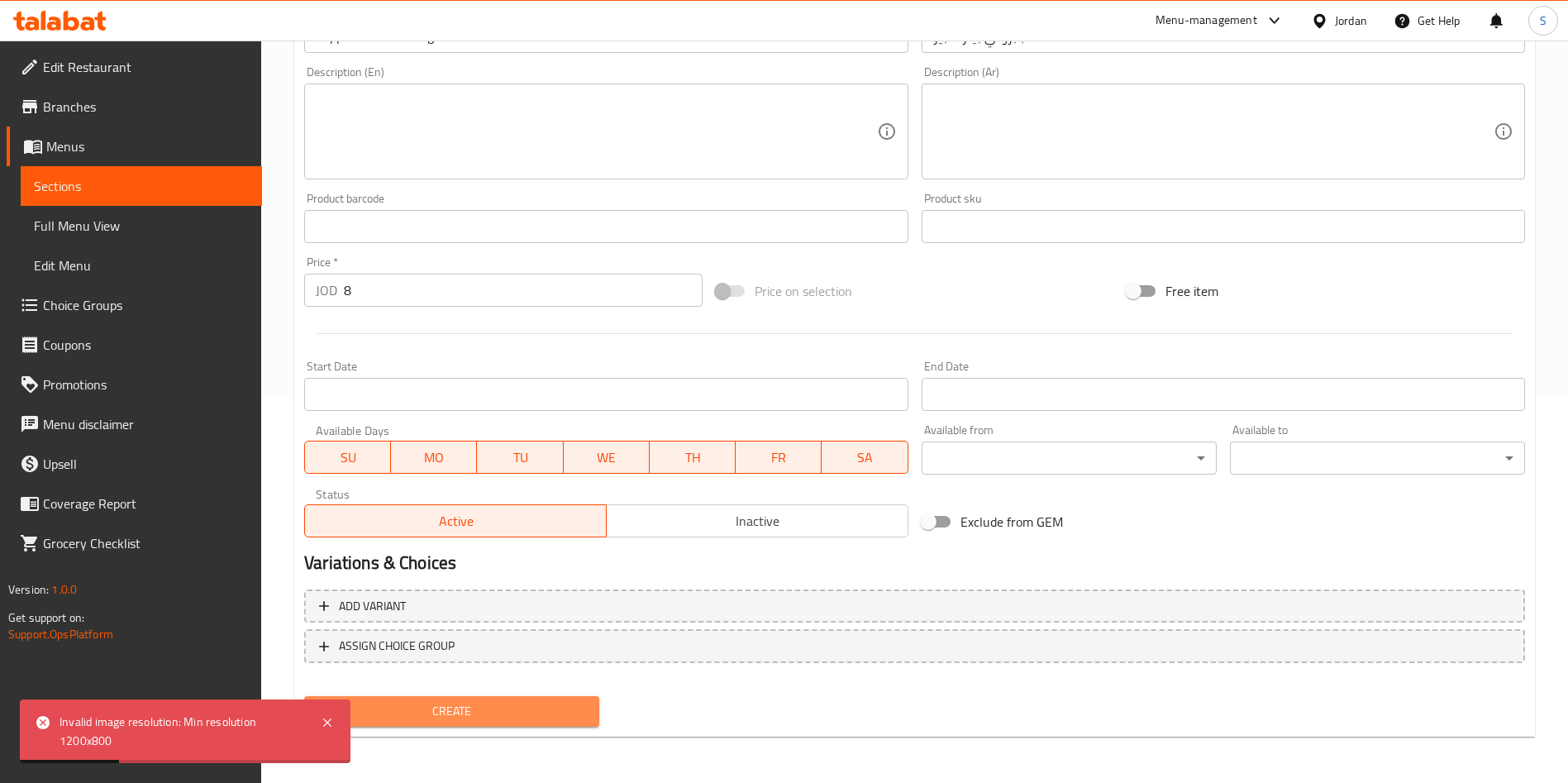
click at [540, 717] on span "Create" at bounding box center [451, 712] width 268 height 21
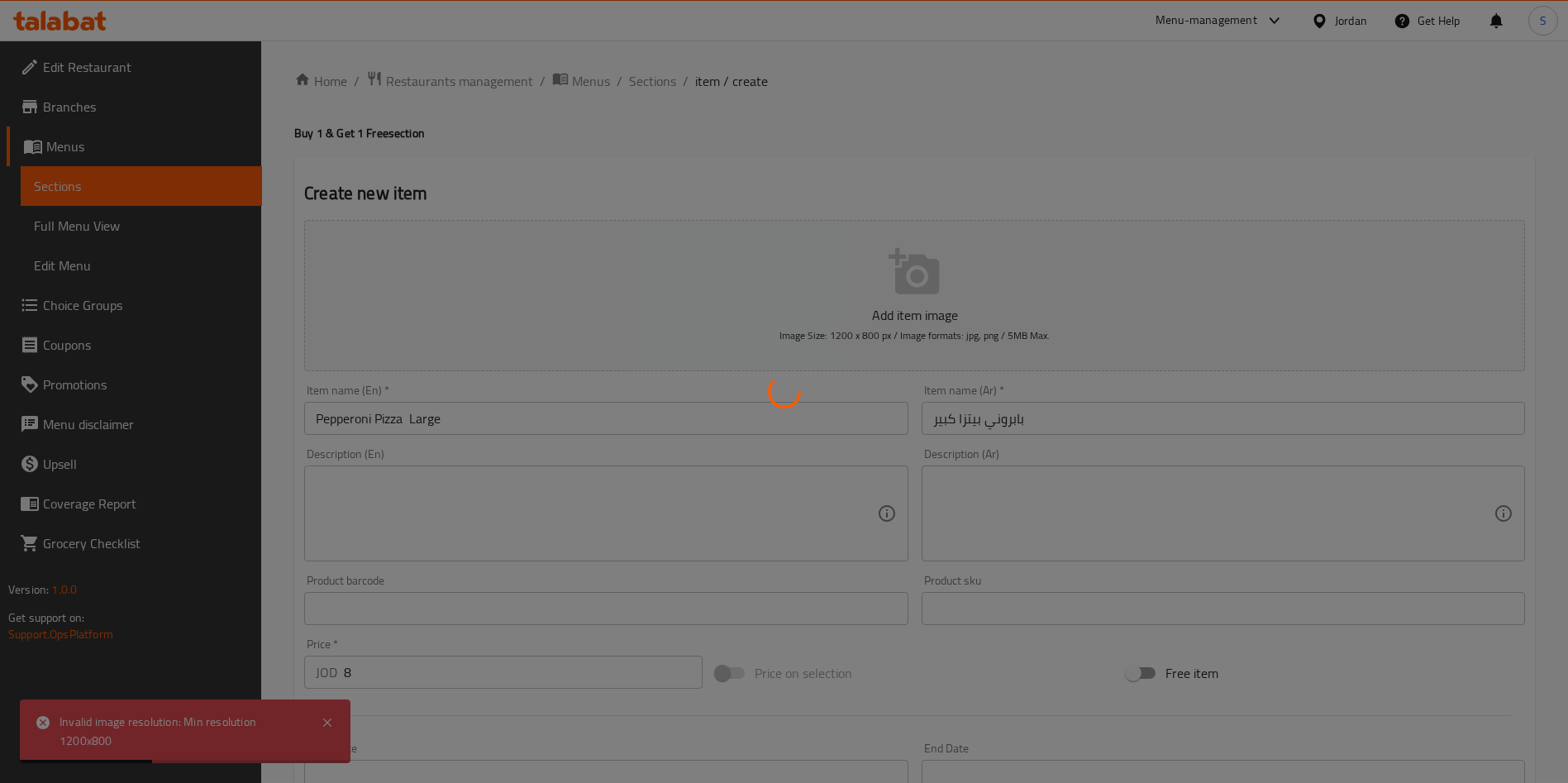
scroll to position [0, 0]
type input "0"
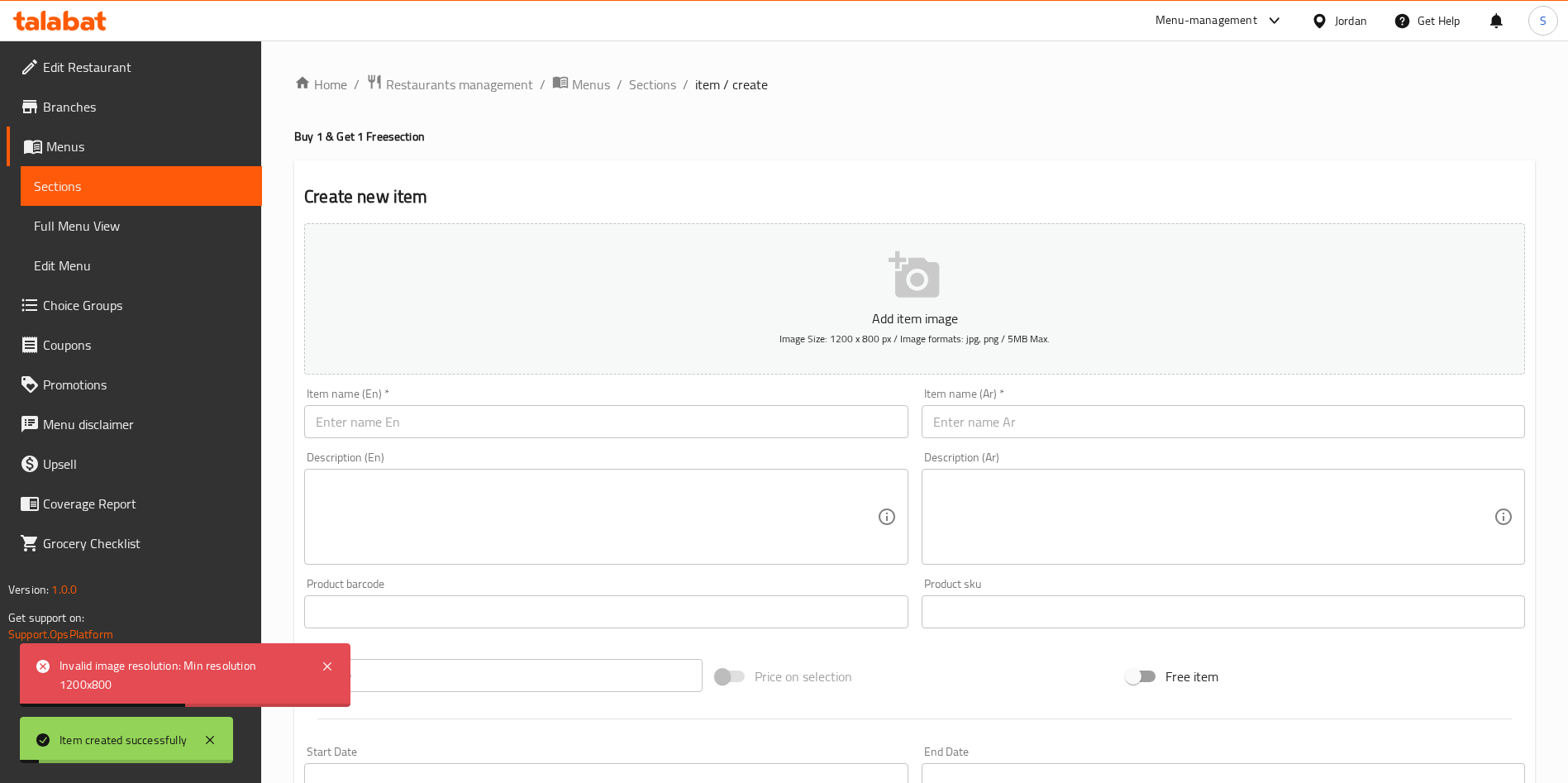
click at [644, 70] on div "Home / Restaurants management / Menus / Sections / item / create Buy 1 & Get 1 …" at bounding box center [914, 603] width 1307 height 1127
click at [645, 74] on span "Sections" at bounding box center [653, 84] width 47 height 20
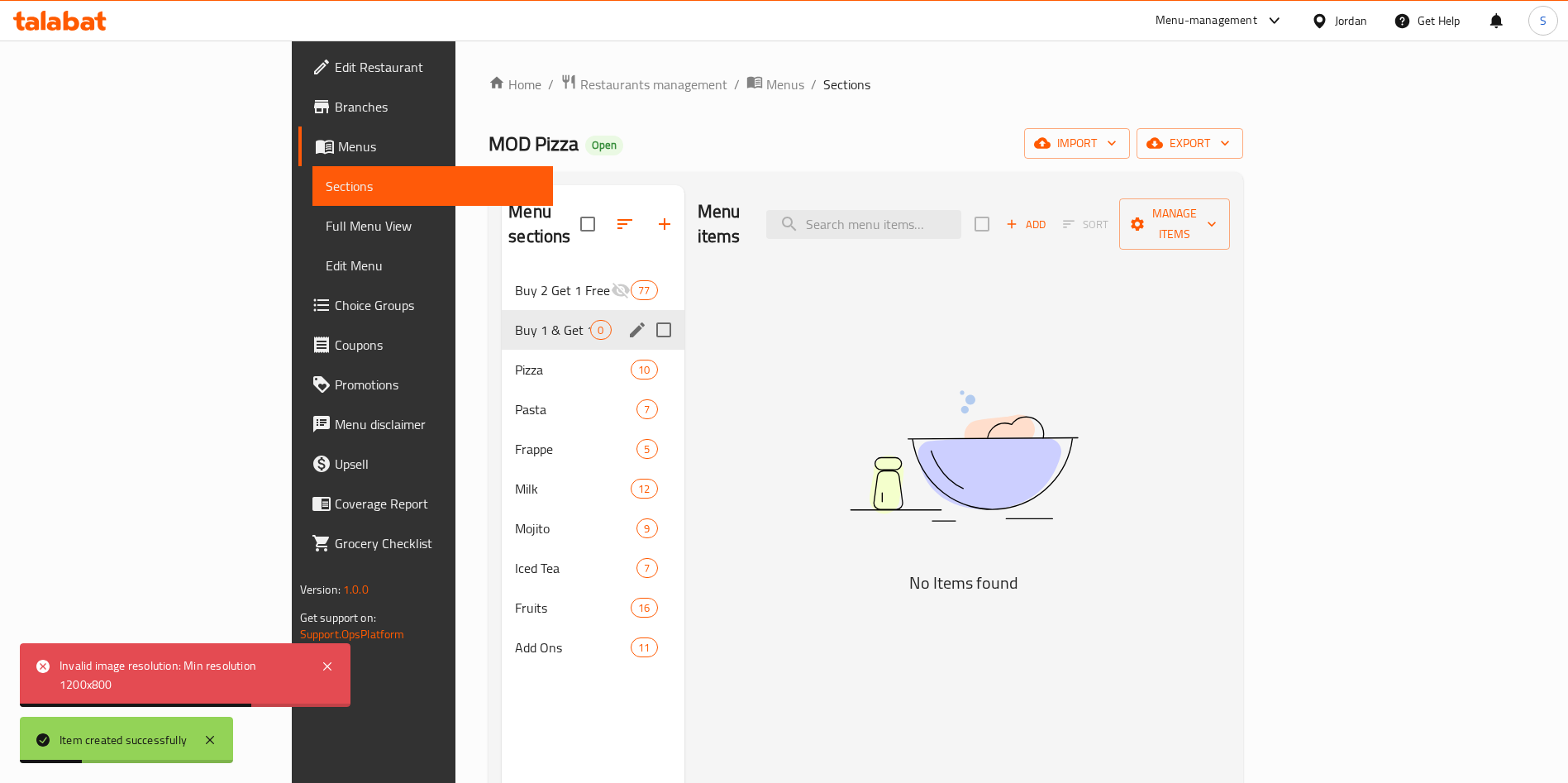
click at [515, 320] on span "Buy 1 & Get 1 Free" at bounding box center [553, 330] width 75 height 20
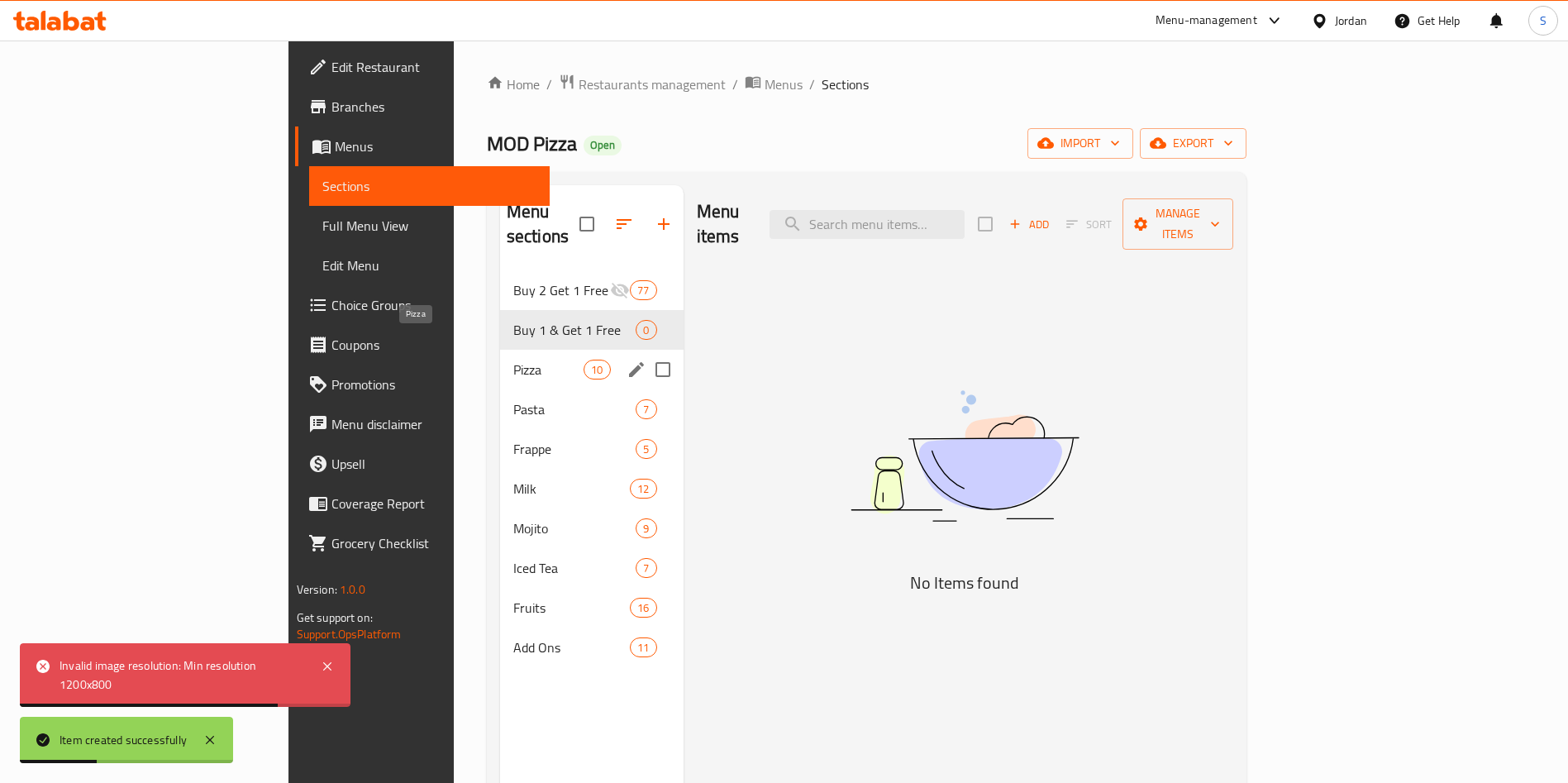
click at [500, 360] on div "Pizza 10" at bounding box center [592, 370] width 183 height 40
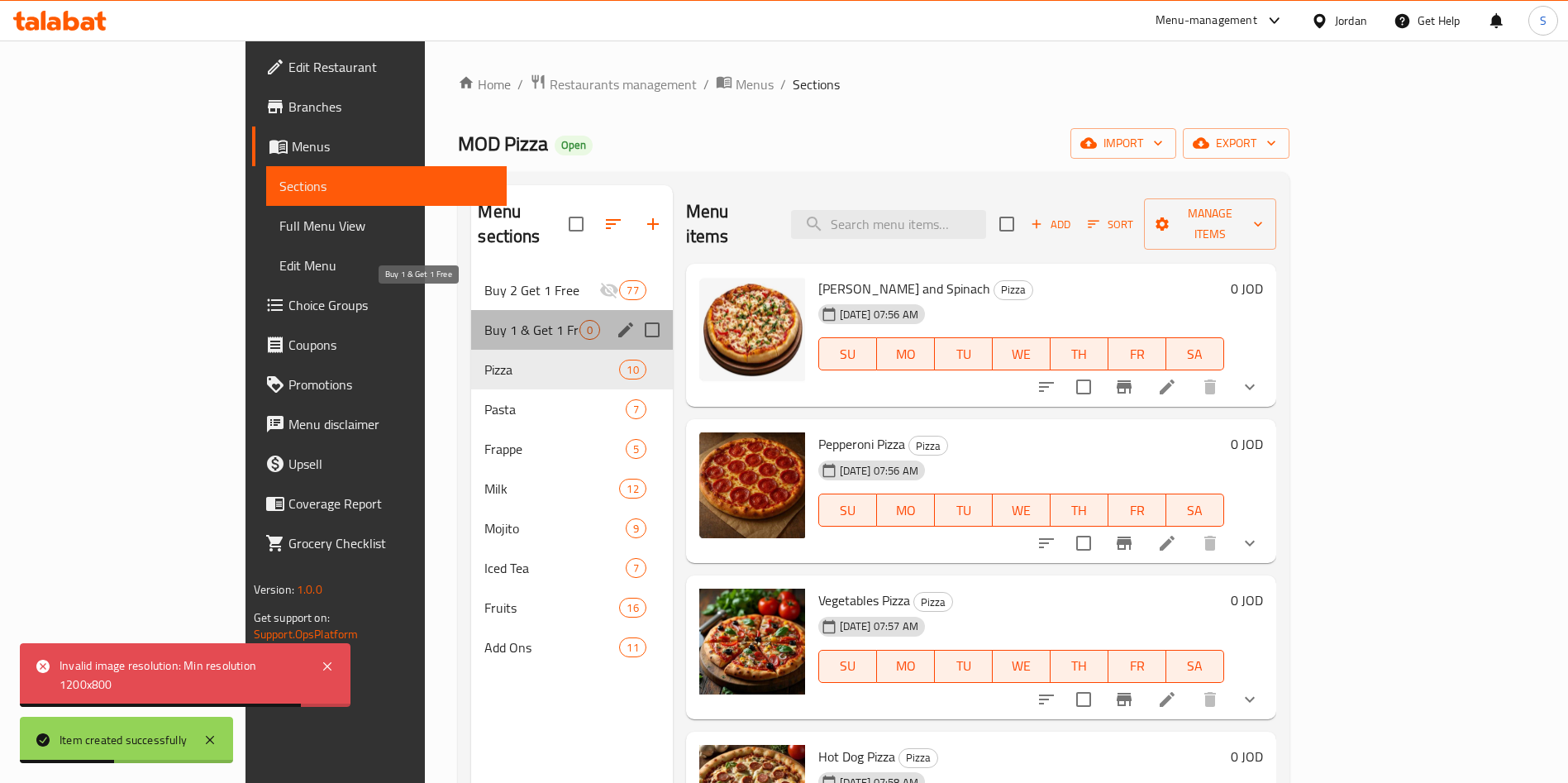
click at [485, 320] on span "Buy 1 & Get 1 Free" at bounding box center [532, 330] width 94 height 20
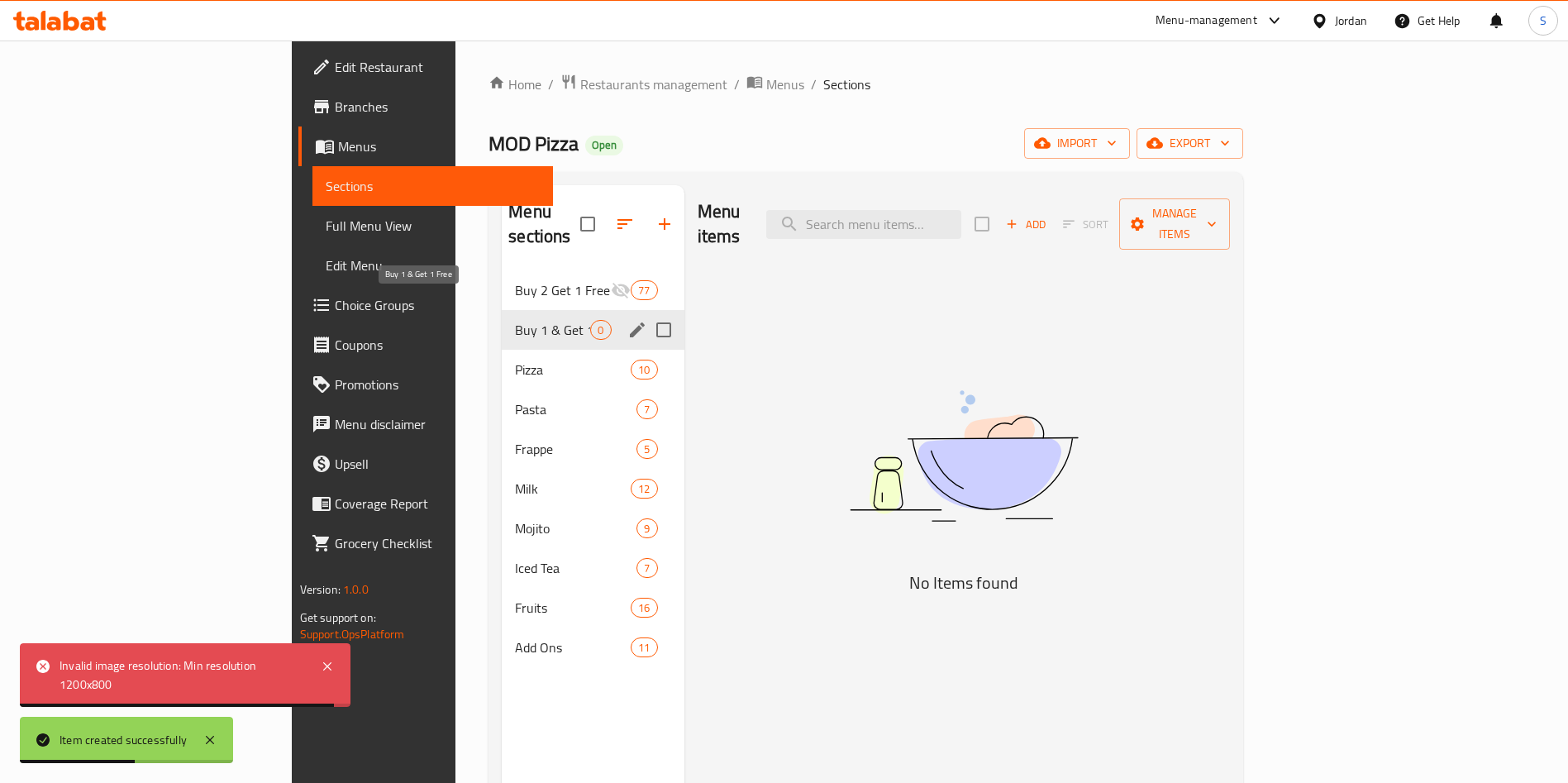
click at [515, 320] on span "Buy 1 & Get 1 Free" at bounding box center [553, 330] width 75 height 20
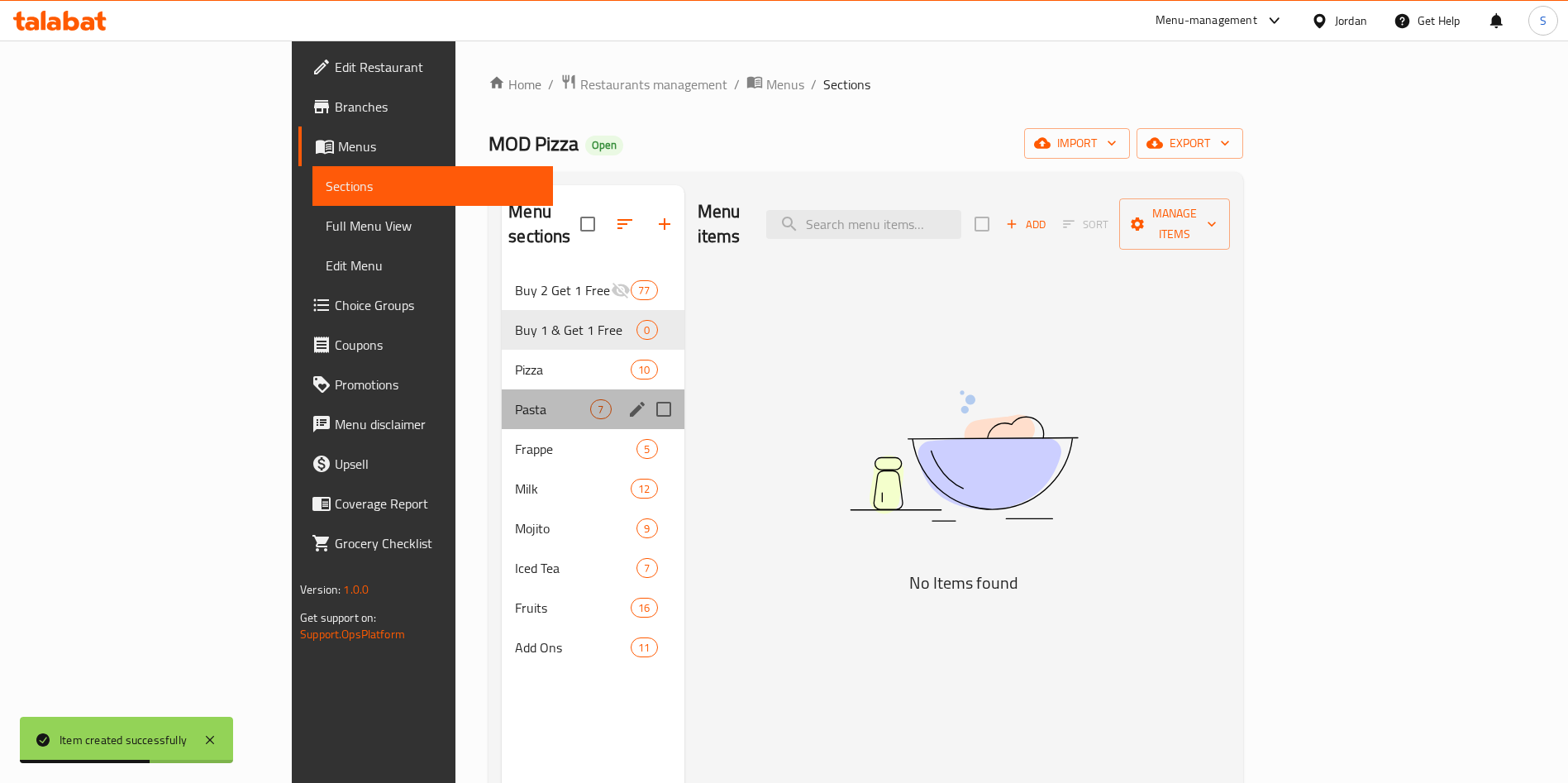
click at [502, 390] on div "Pasta 7" at bounding box center [593, 410] width 182 height 40
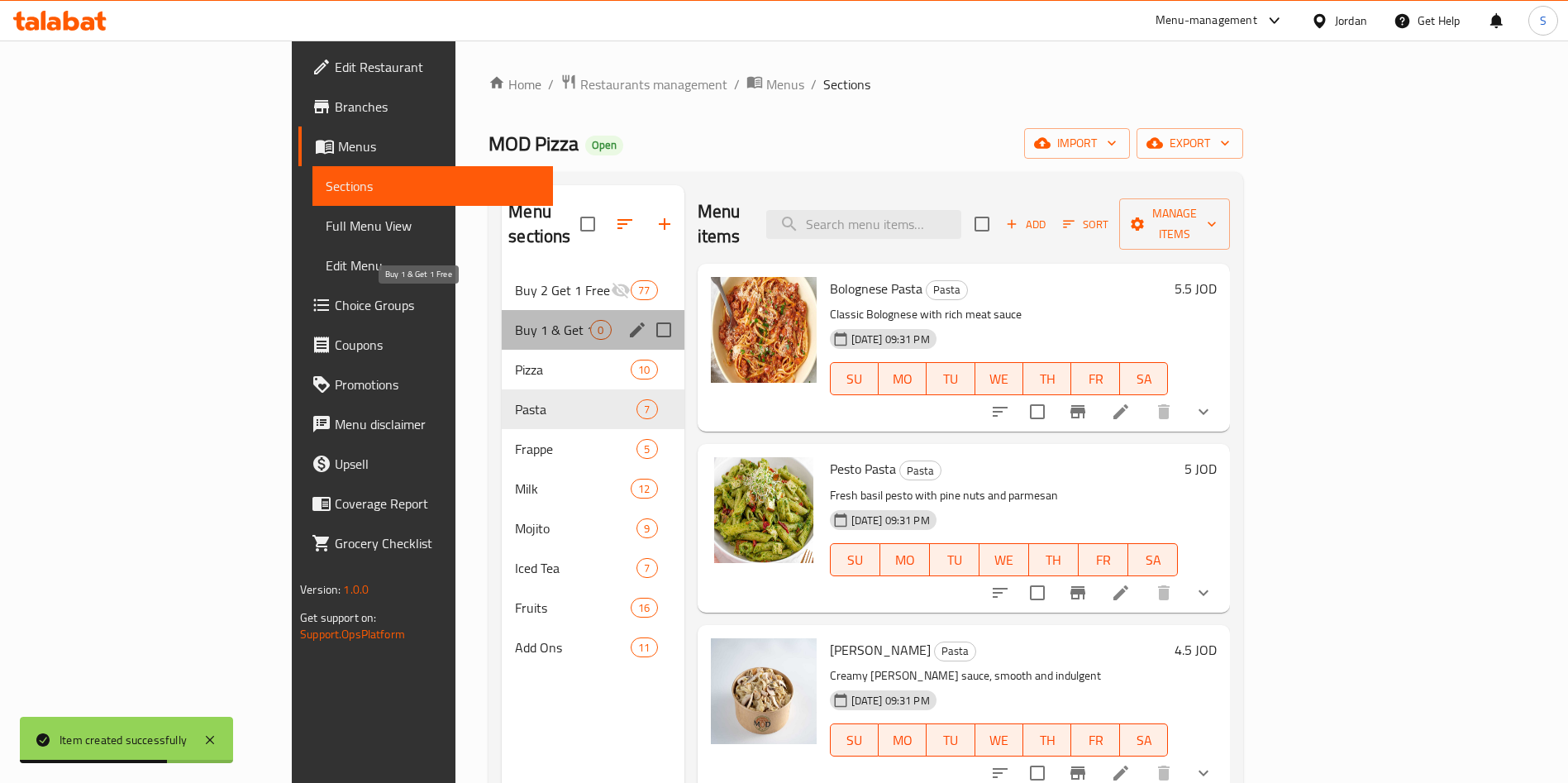
click at [515, 320] on span "Buy 1 & Get 1 Free" at bounding box center [553, 330] width 75 height 20
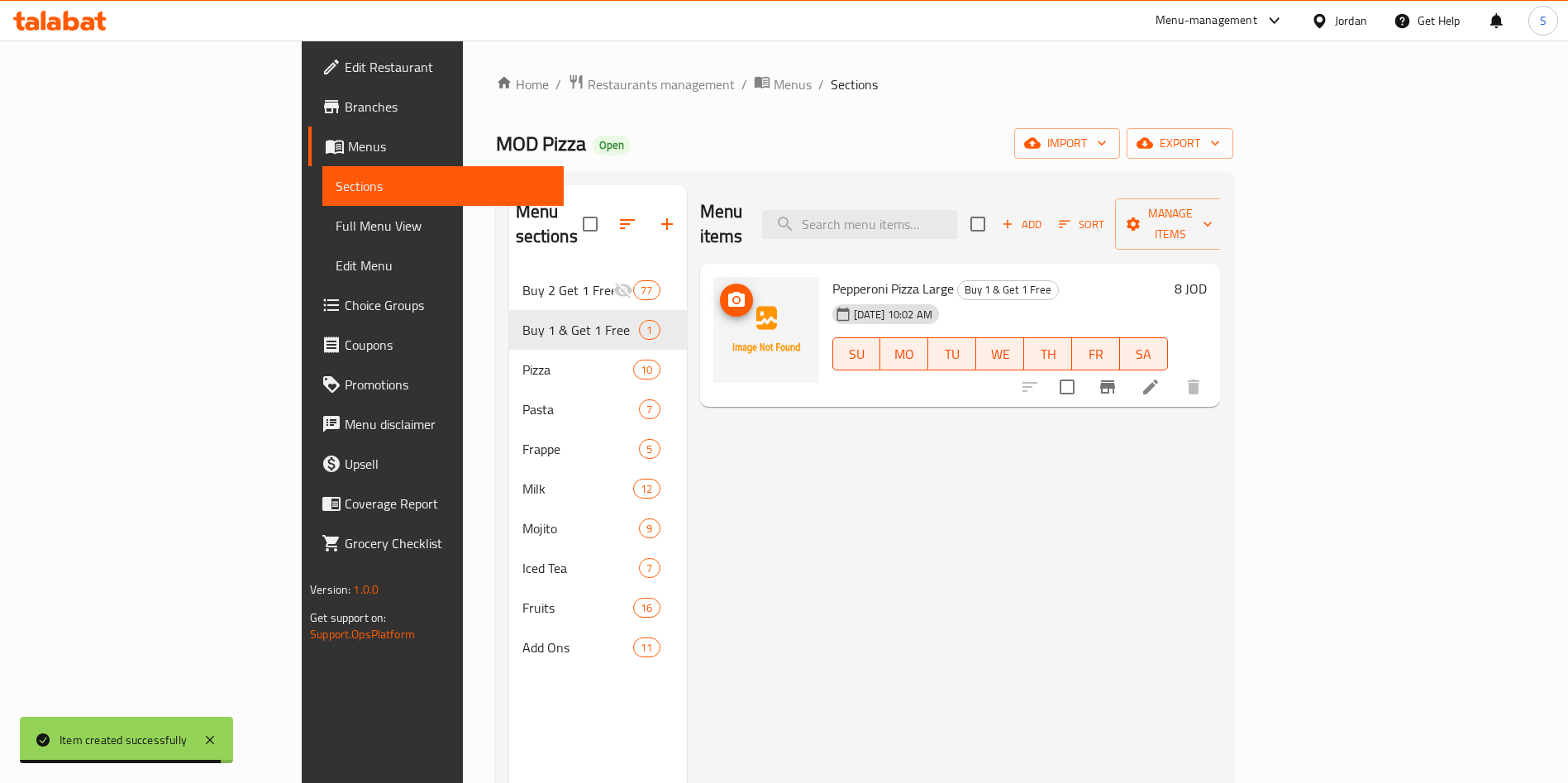
click at [713, 287] on img at bounding box center [765, 330] width 105 height 106
click at [713, 288] on img at bounding box center [765, 330] width 105 height 106
click at [726, 290] on icon "upload picture" at bounding box center [736, 300] width 20 height 20
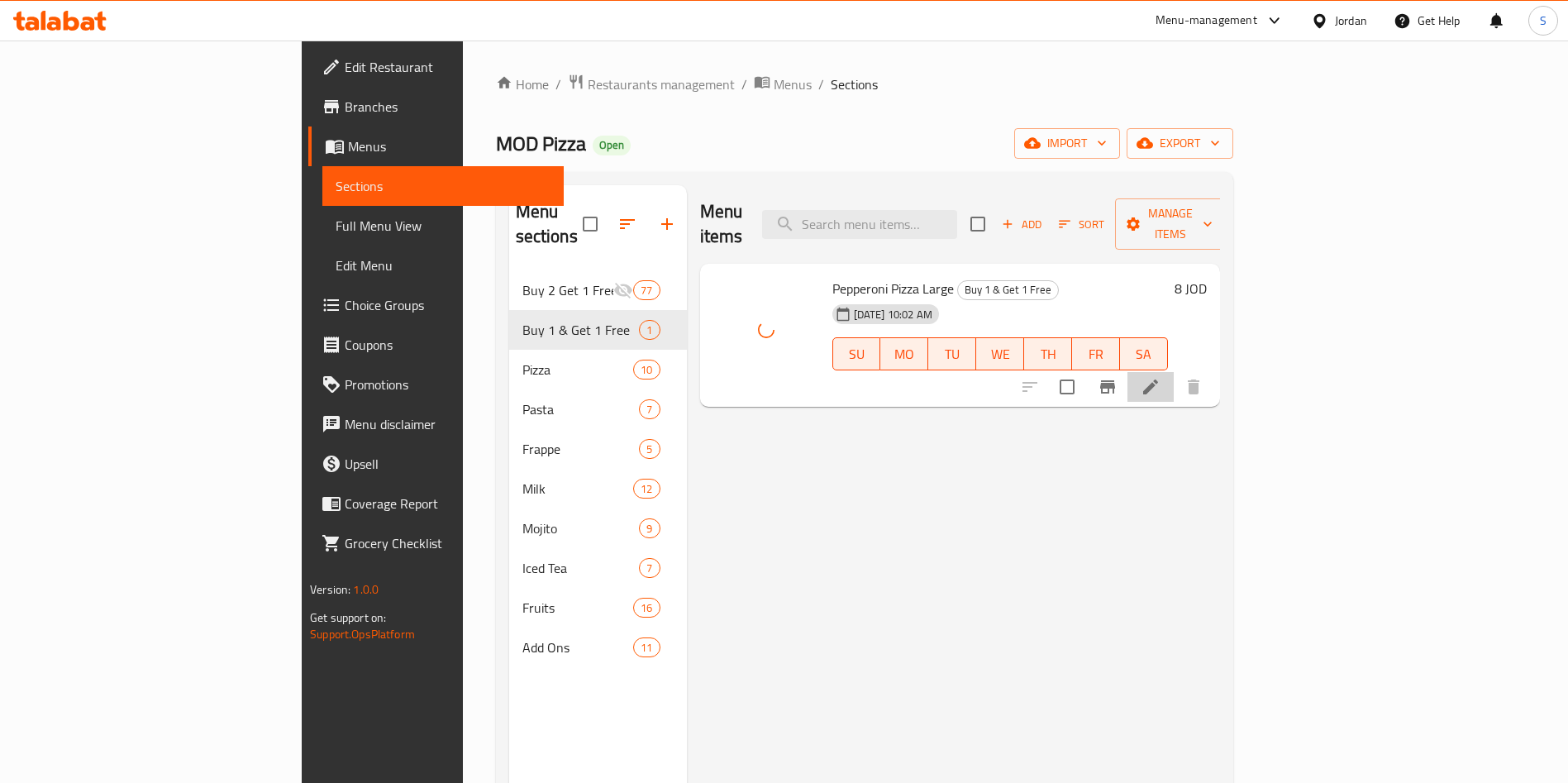
click at [1157, 379] on icon at bounding box center [1150, 386] width 15 height 15
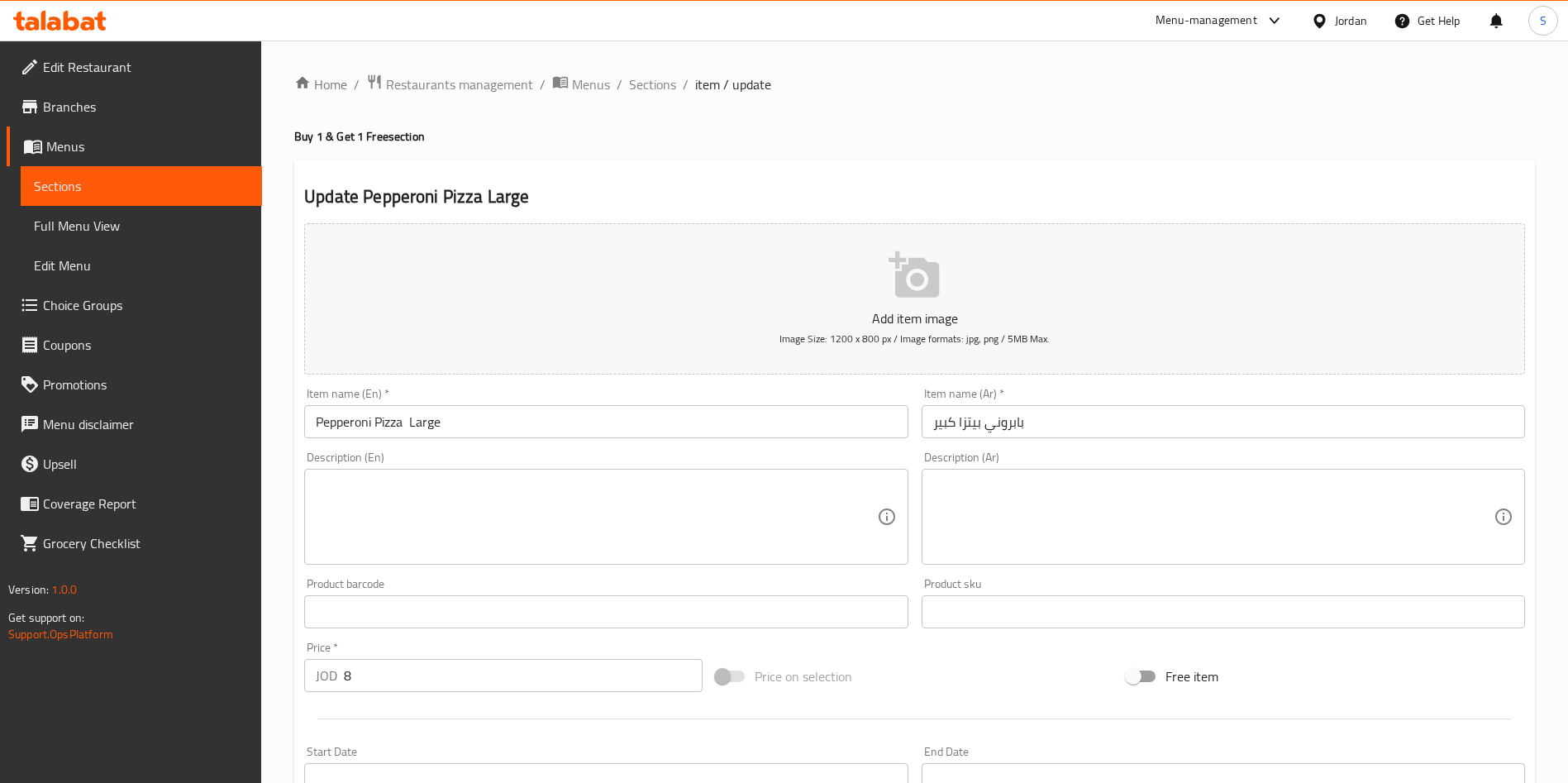
click at [310, 434] on input "Pepperoni Pizza Large" at bounding box center [606, 422] width 603 height 33
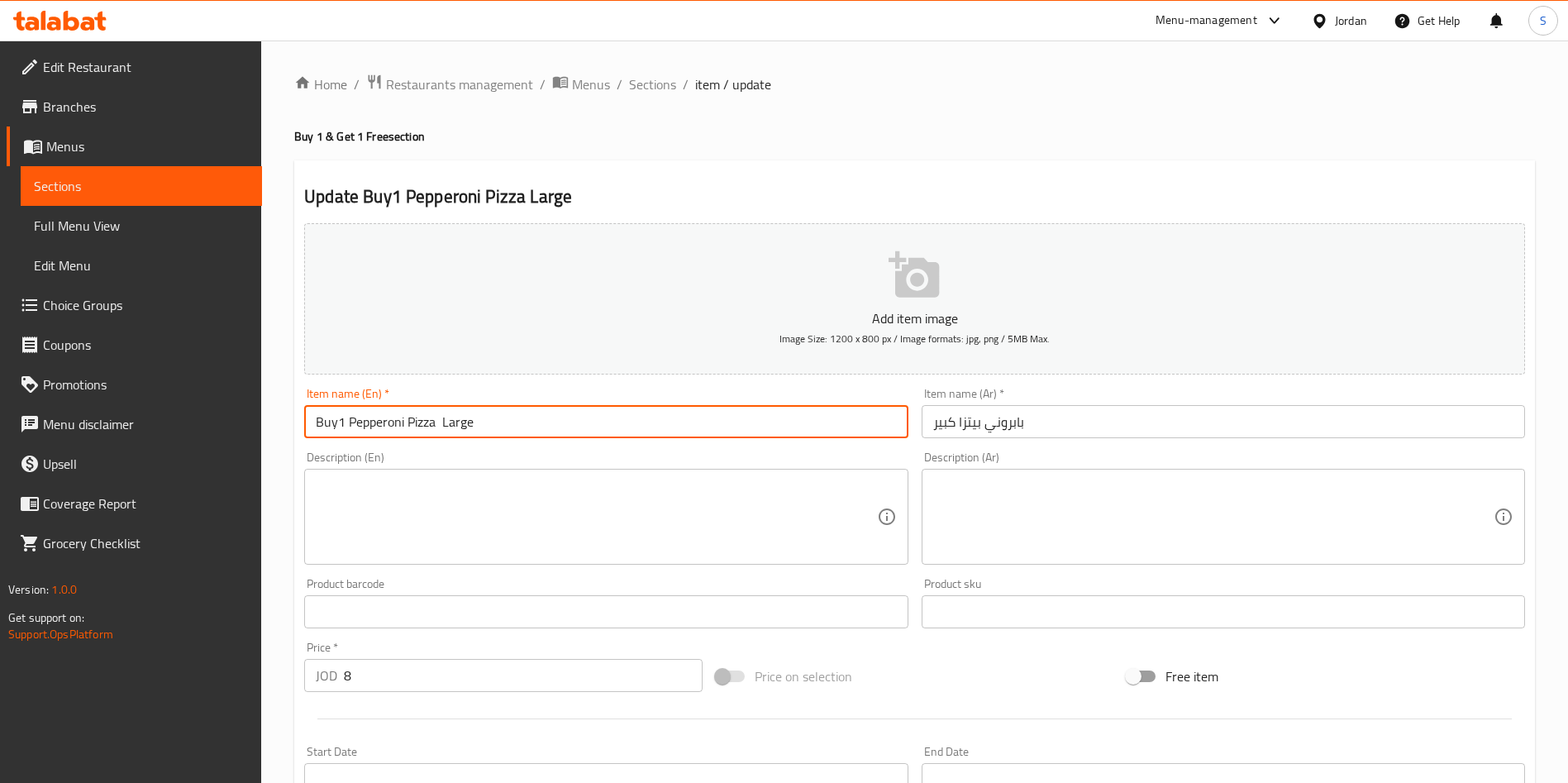
click at [509, 414] on input "Buy1 Pepperoni Pizza Large" at bounding box center [606, 422] width 603 height 33
type input "Buy1 Pepperoni Pizza Large and get 1 free"
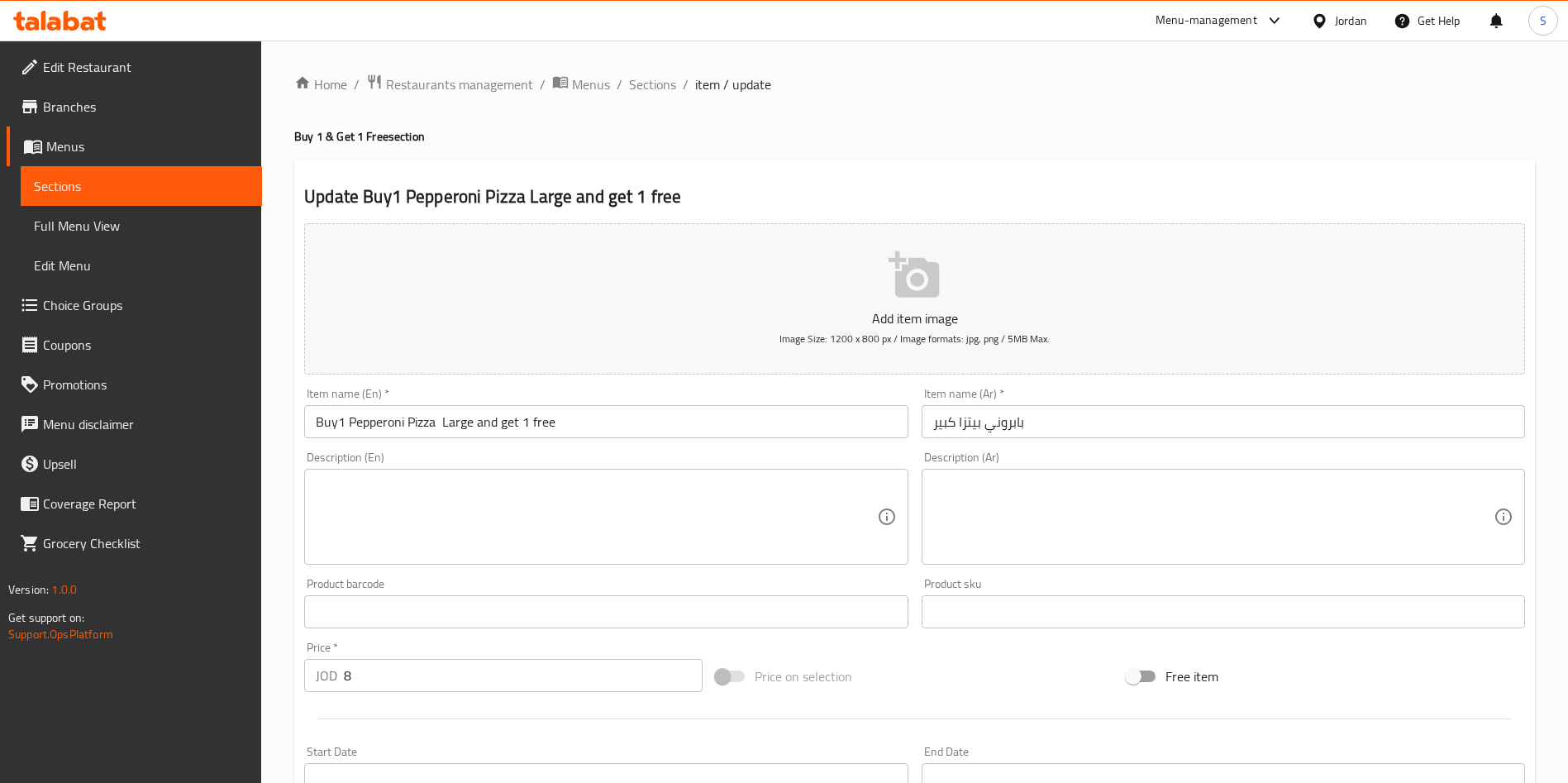
click at [1298, 394] on div "Item name (Ar)   * بابروني بيتزا كبير Item name (Ar) *" at bounding box center [1223, 413] width 603 height 51
click at [1295, 407] on input "بابروني بيتزا كبير" at bounding box center [1223, 422] width 603 height 33
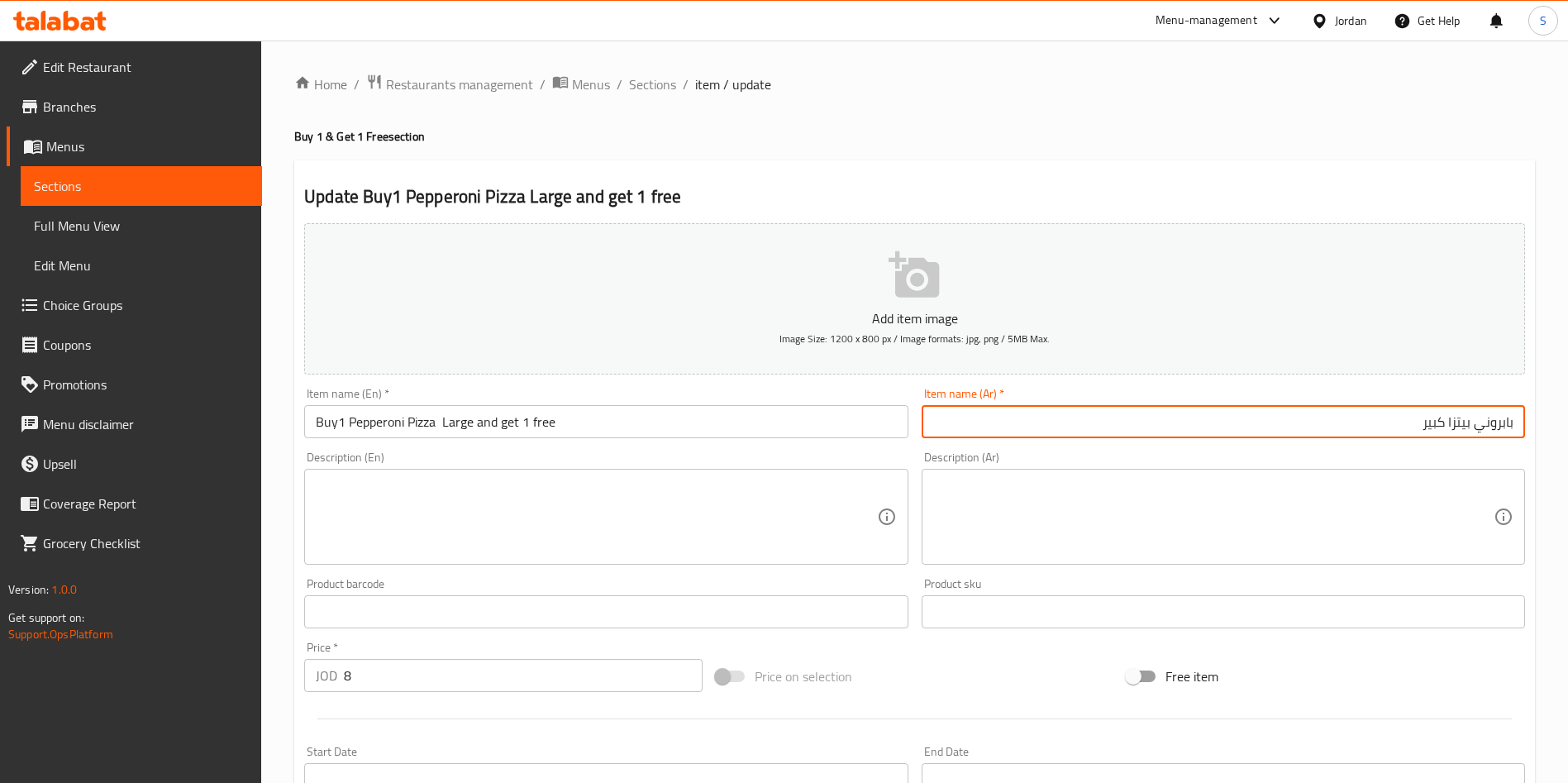
click at [1508, 424] on input "بابروني بيتزا كبير" at bounding box center [1223, 422] width 603 height 33
click at [1514, 430] on input "بابروني بيتزا كبير" at bounding box center [1223, 422] width 603 height 33
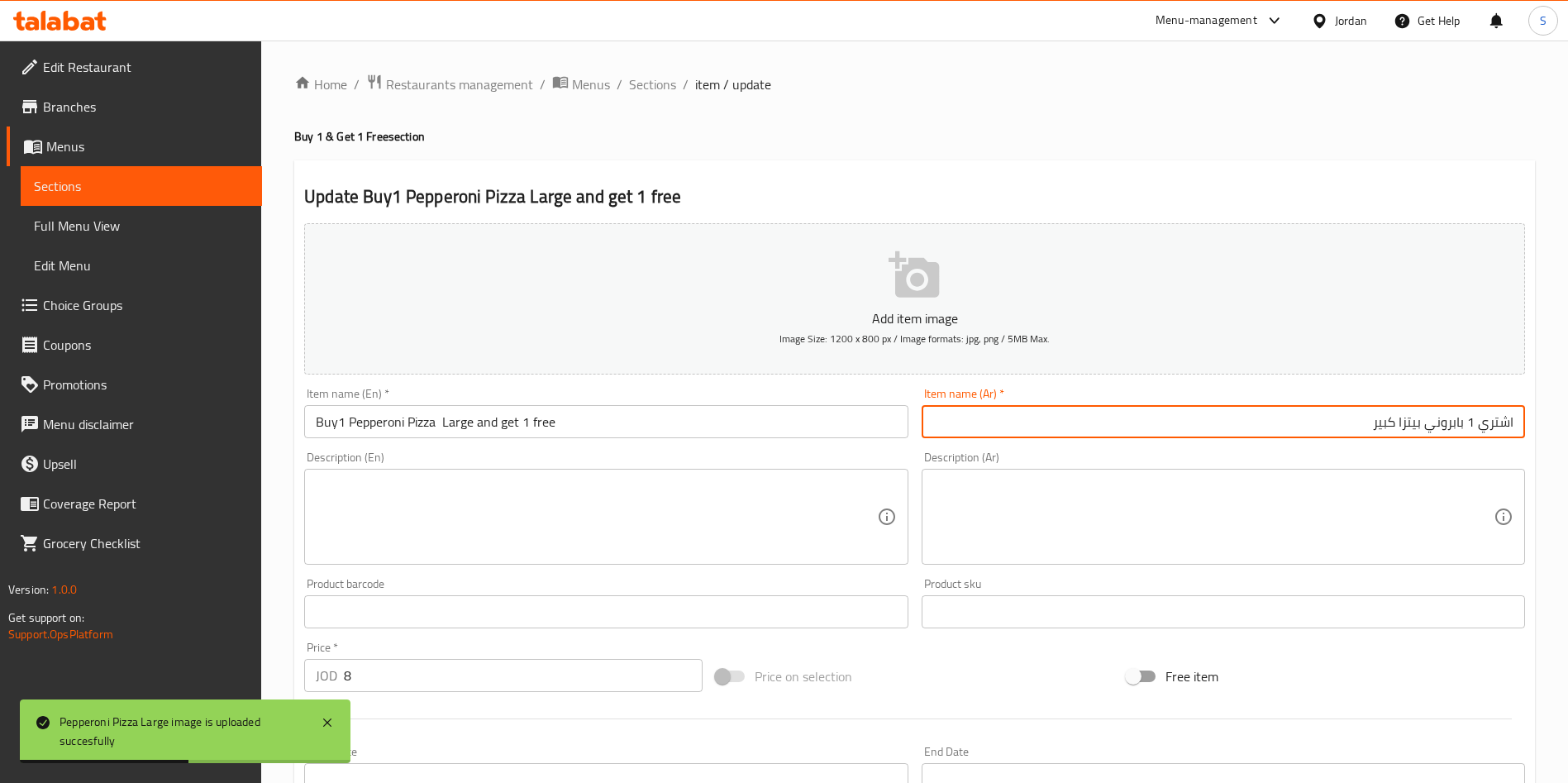
click at [1314, 435] on input "اشتري 1 بابروني بيتزا كبير" at bounding box center [1223, 422] width 603 height 33
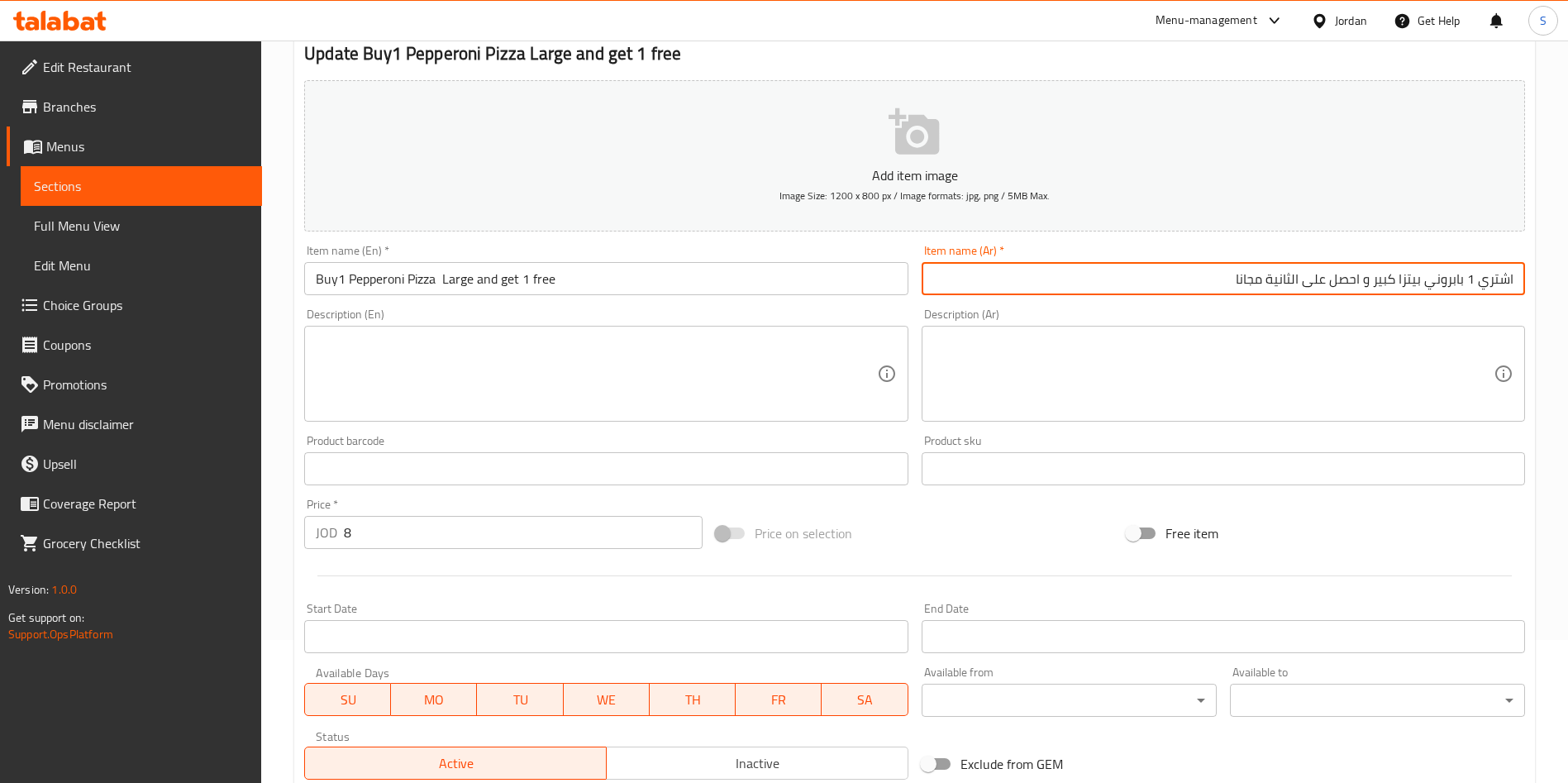
scroll to position [385, 0]
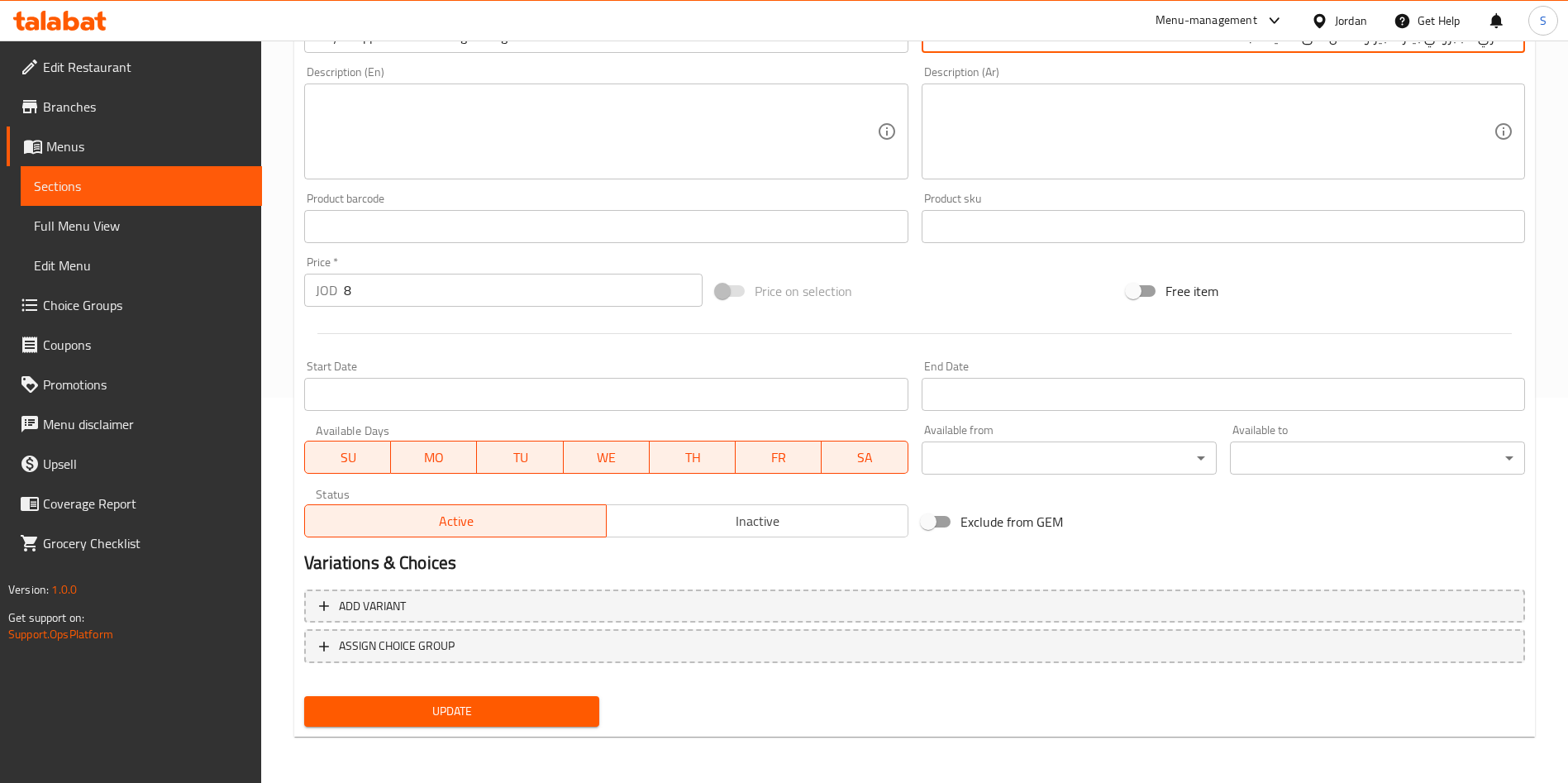
type input "اشتري 1 بابروني بيتزا كبير و احصل على الثانية مجانا"
click at [520, 699] on button "Update" at bounding box center [451, 711] width 295 height 31
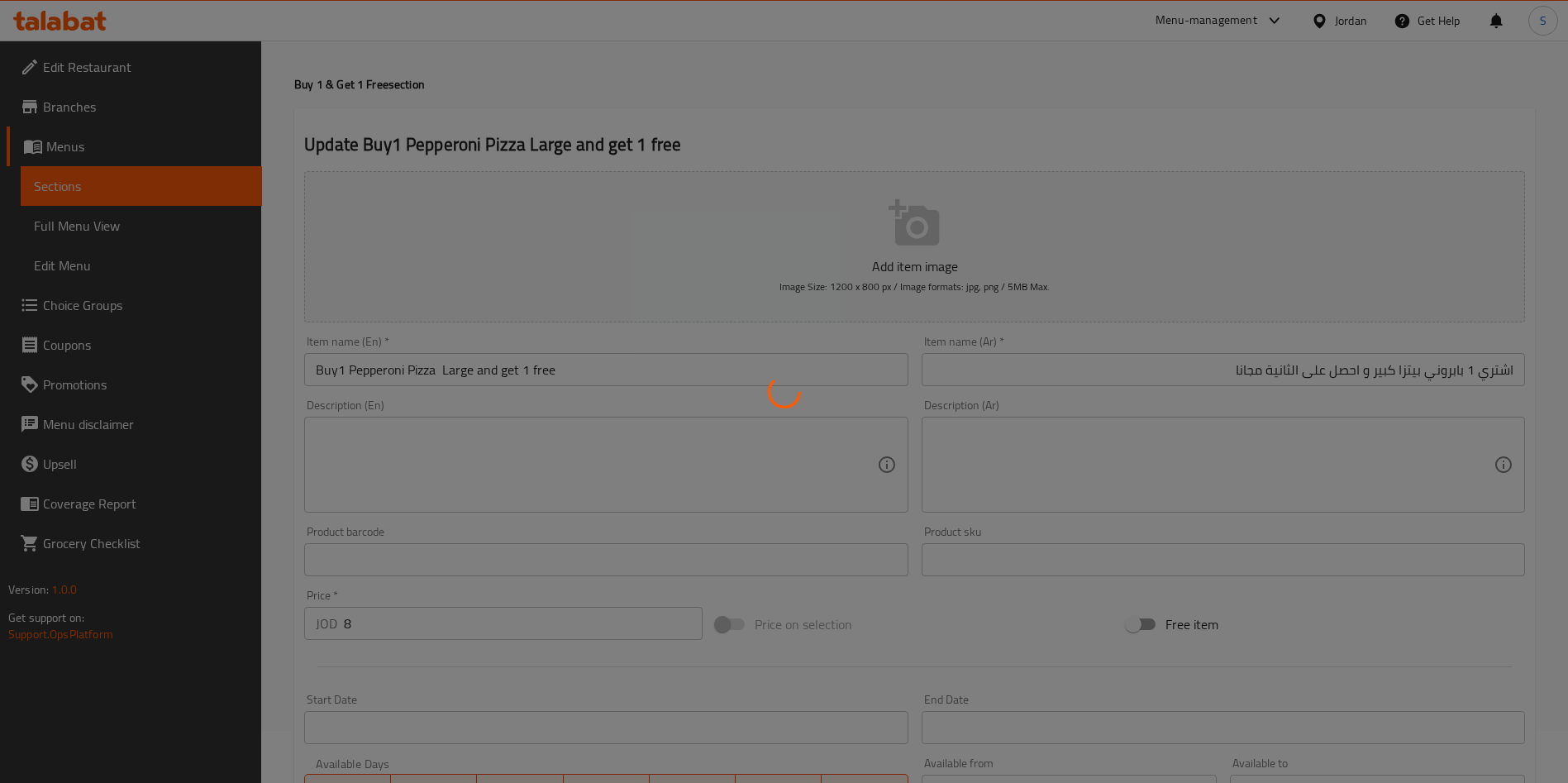
scroll to position [0, 0]
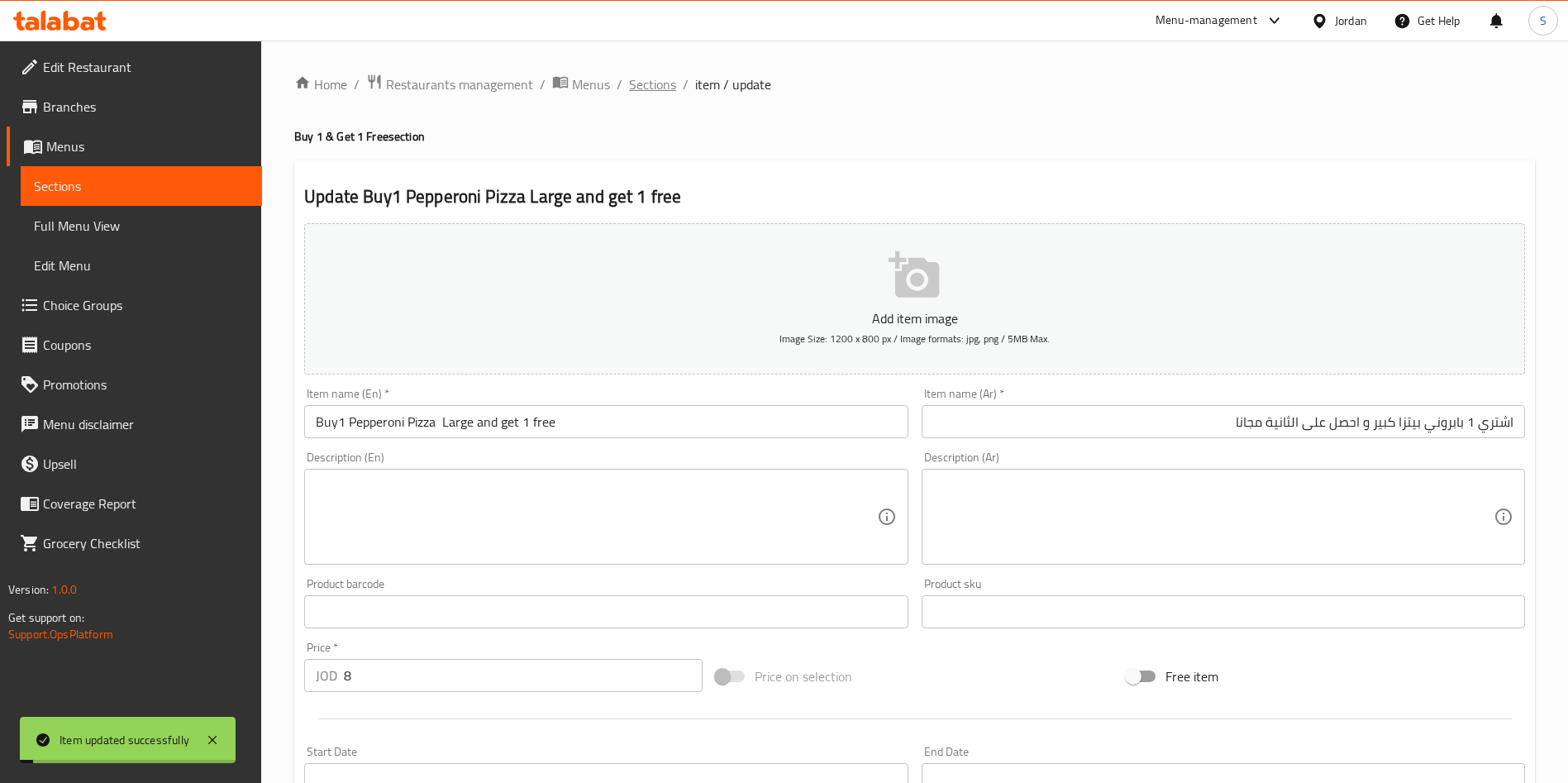
click at [658, 89] on span "Sections" at bounding box center [653, 84] width 47 height 20
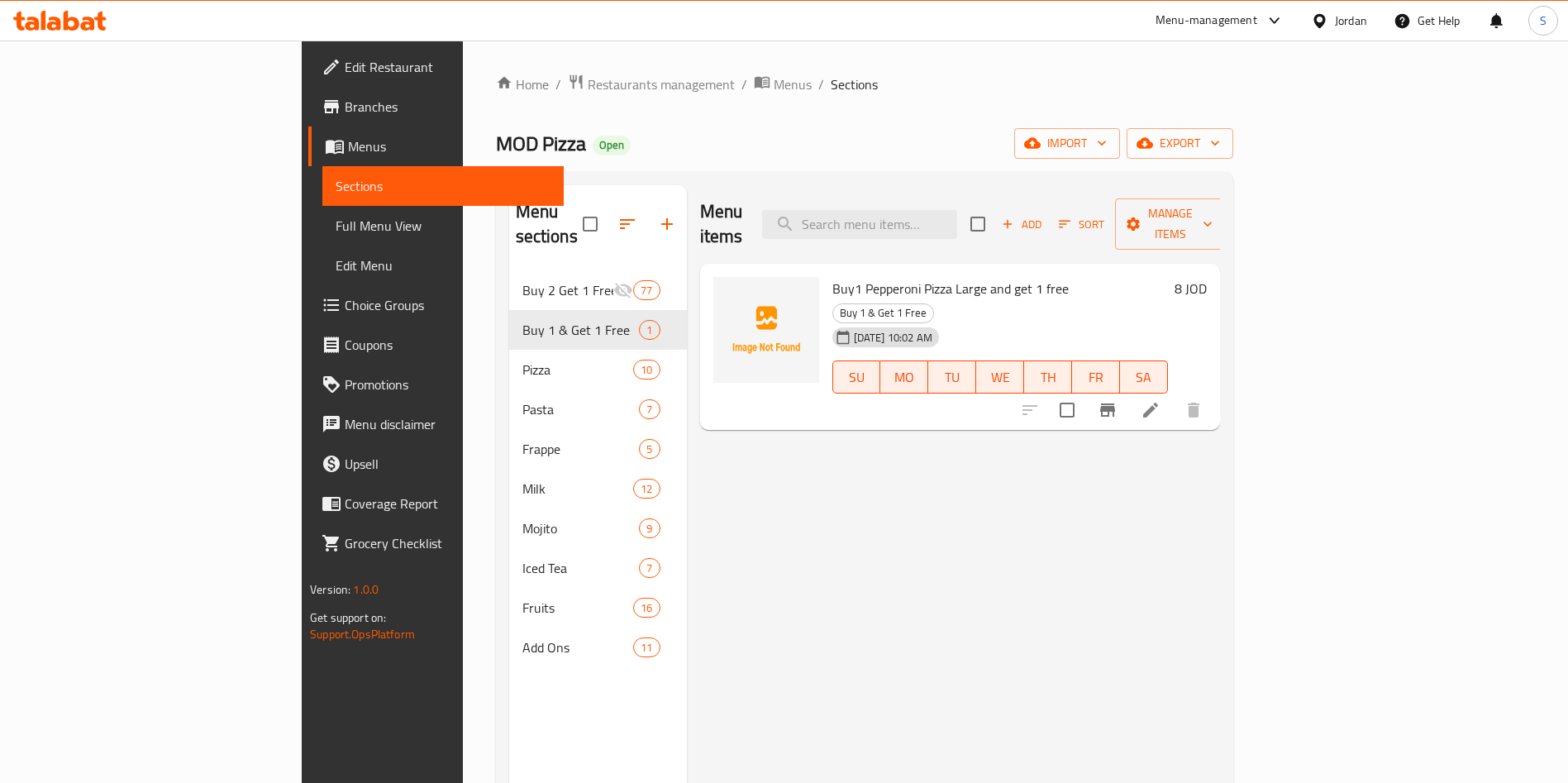
click at [832, 276] on span "Buy1 Pepperoni Pizza Large and get 1 free" at bounding box center [950, 289] width 236 height 24
copy span "Pepperoni"
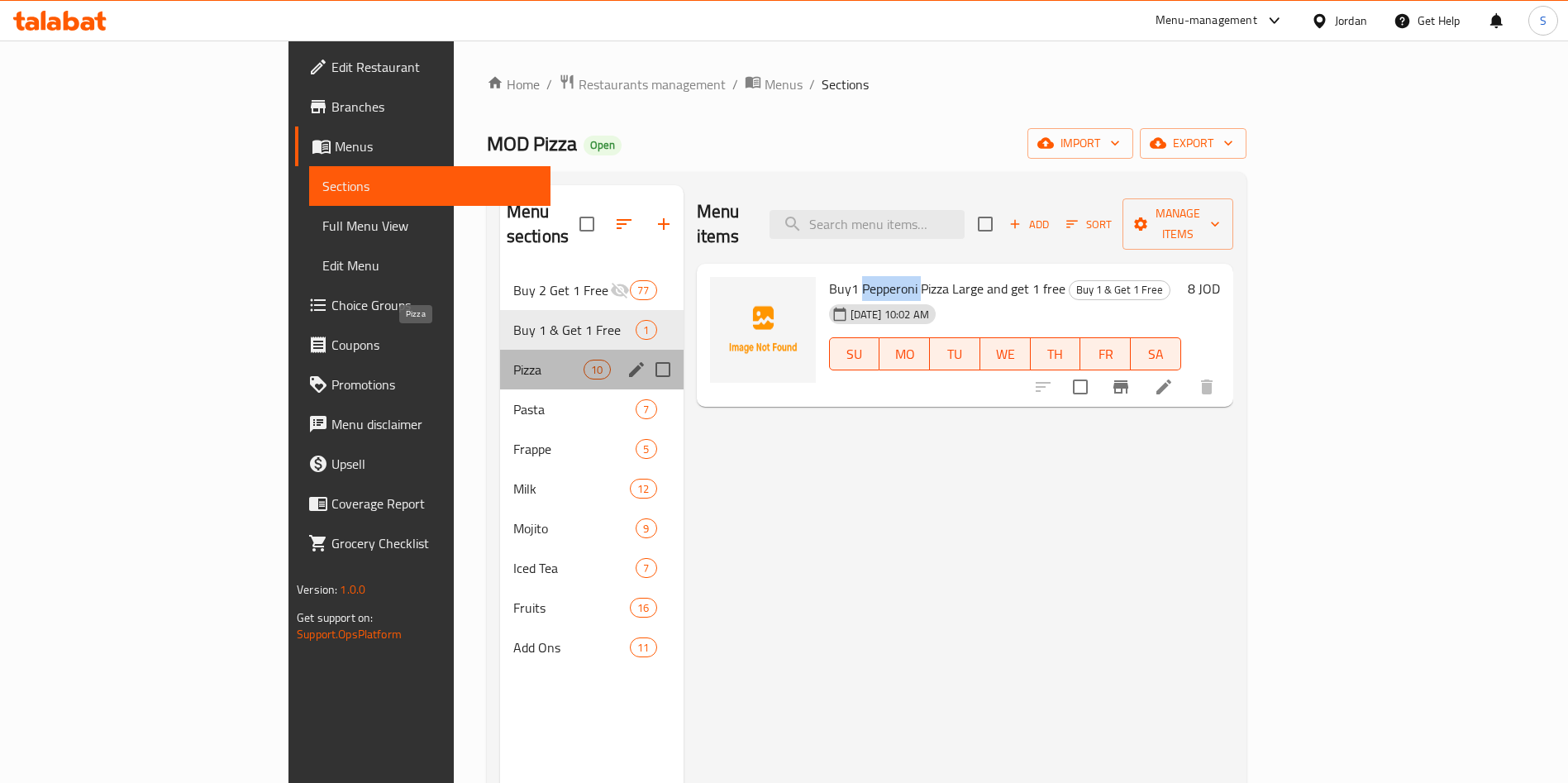
click at [513, 359] on span "Pizza" at bounding box center [548, 369] width 71 height 20
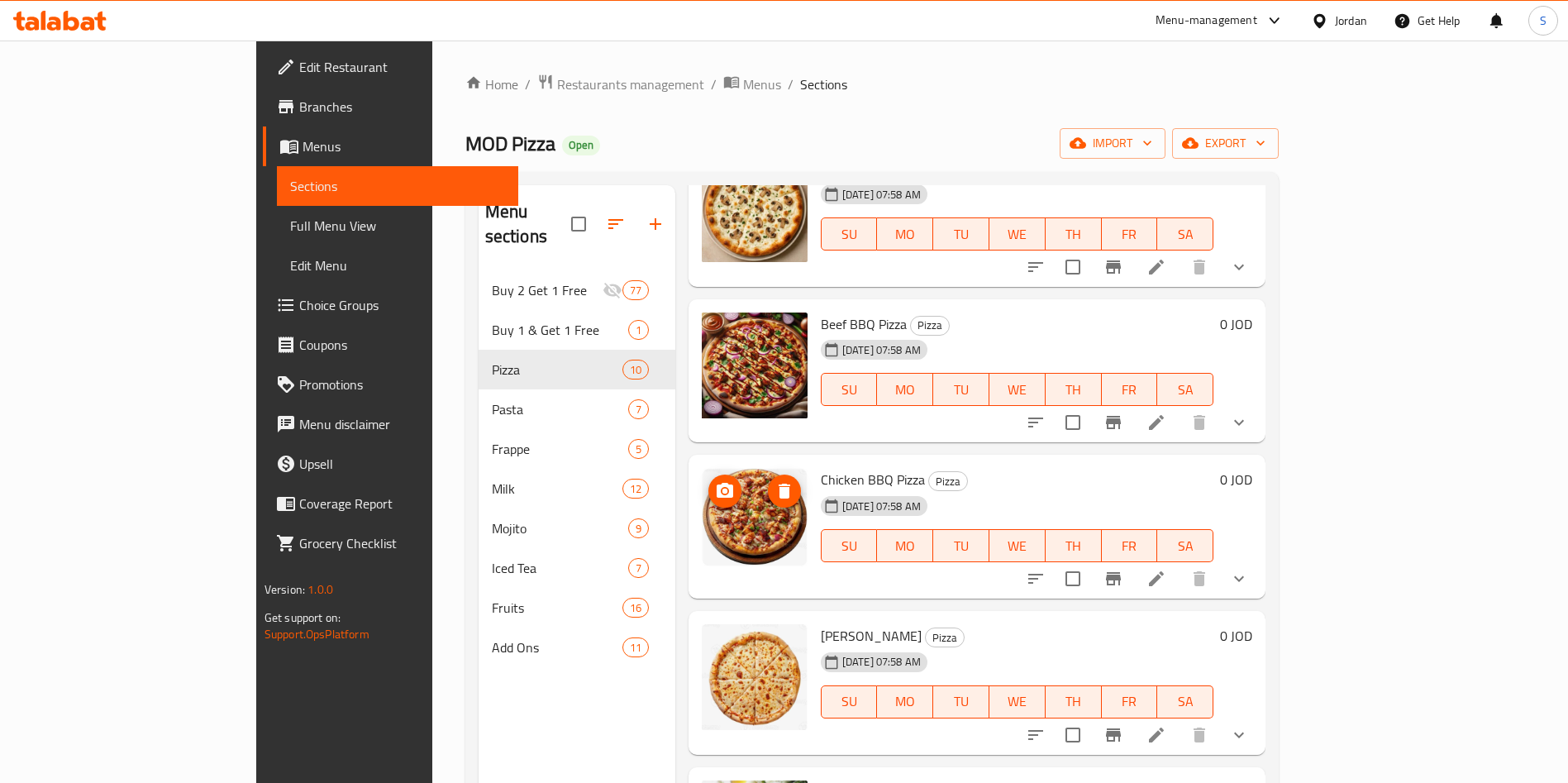
scroll to position [842, 0]
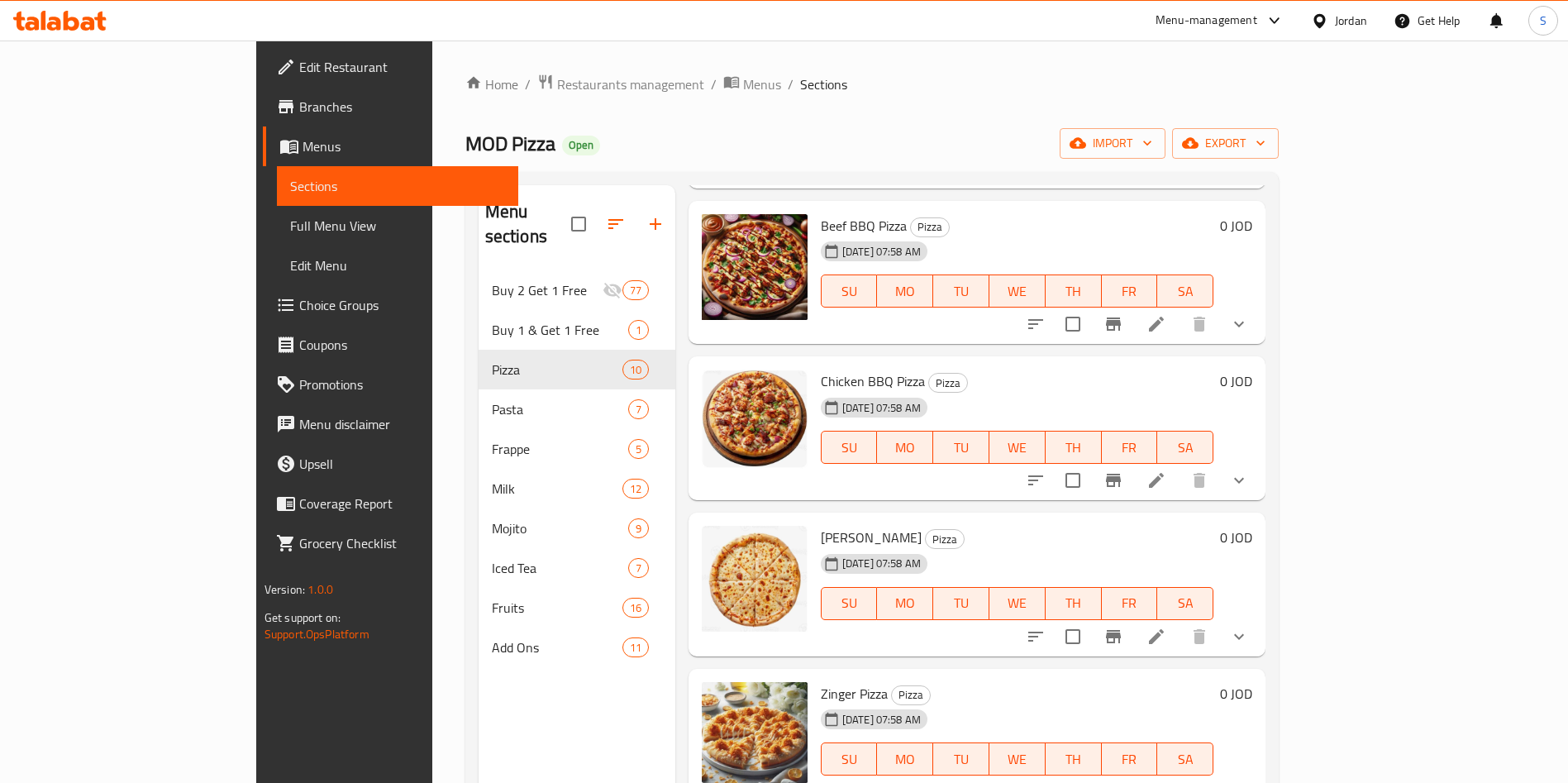
drag, startPoint x: 745, startPoint y: 501, endPoint x: 850, endPoint y: 503, distance: 105.0
click at [850, 519] on div "Margherita Pizza Pizza 23-07-2025 07:58 AM SU MO TU WE TH FR SA 0 JOD" at bounding box center [976, 584] width 564 height 131
copy div "Margherita Pizza"
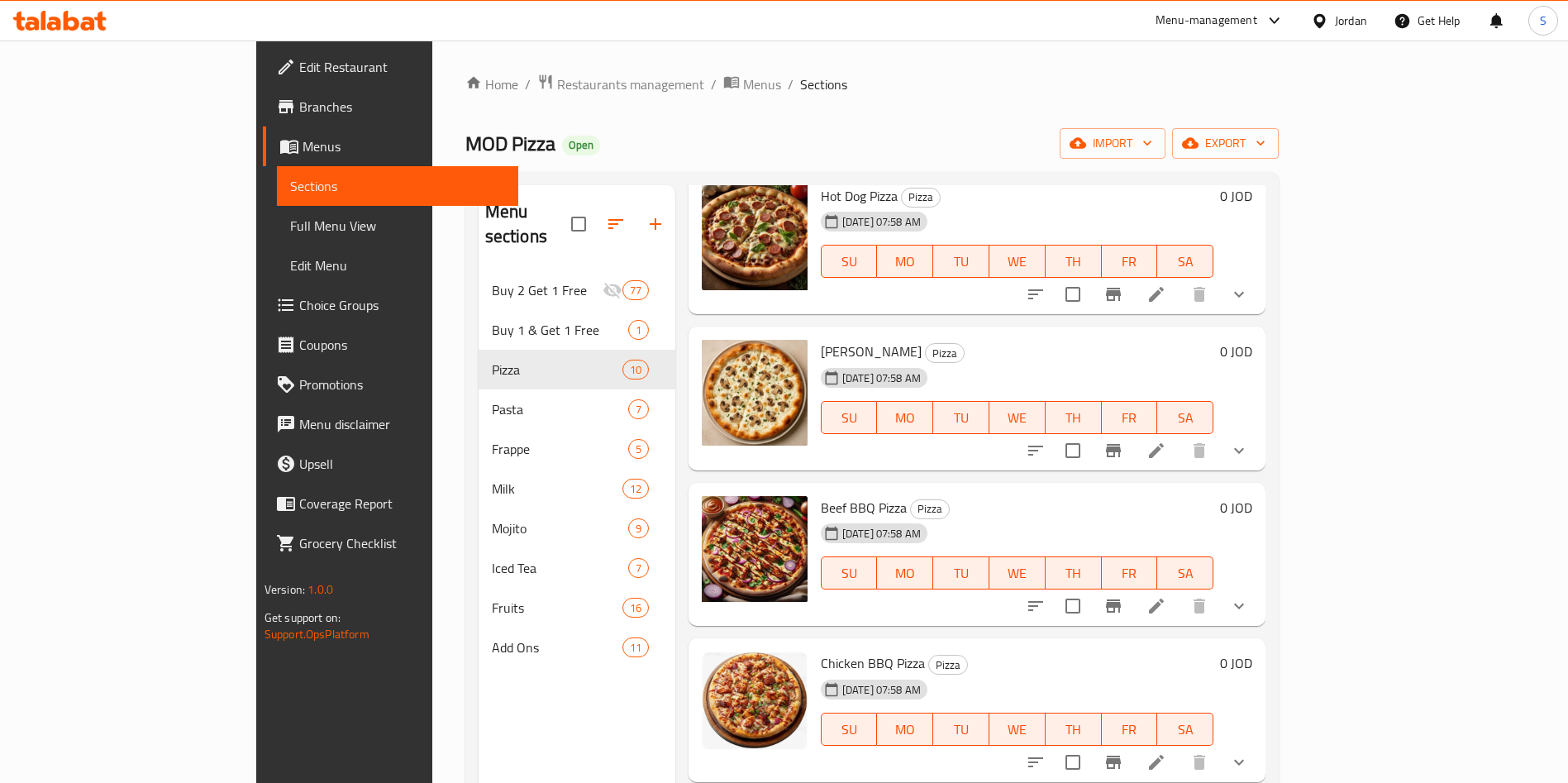
scroll to position [470, 0]
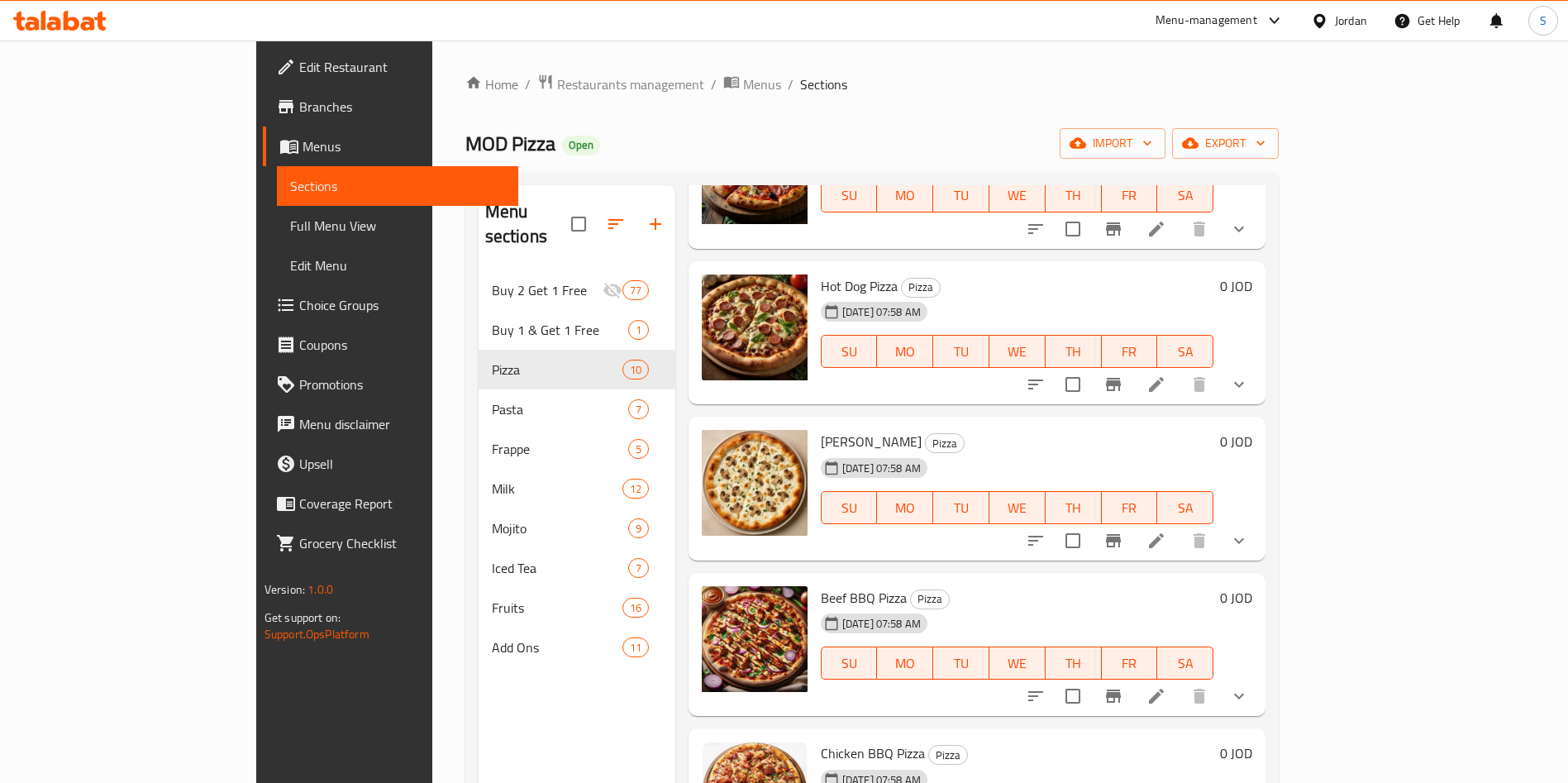
drag, startPoint x: 1502, startPoint y: 507, endPoint x: 1511, endPoint y: 466, distance: 42.0
click at [1266, 466] on div "Menu items Add Sort Manage items Margherita and Spinach Pizza 23-07-2025 07:56 …" at bounding box center [970, 576] width 590 height 783
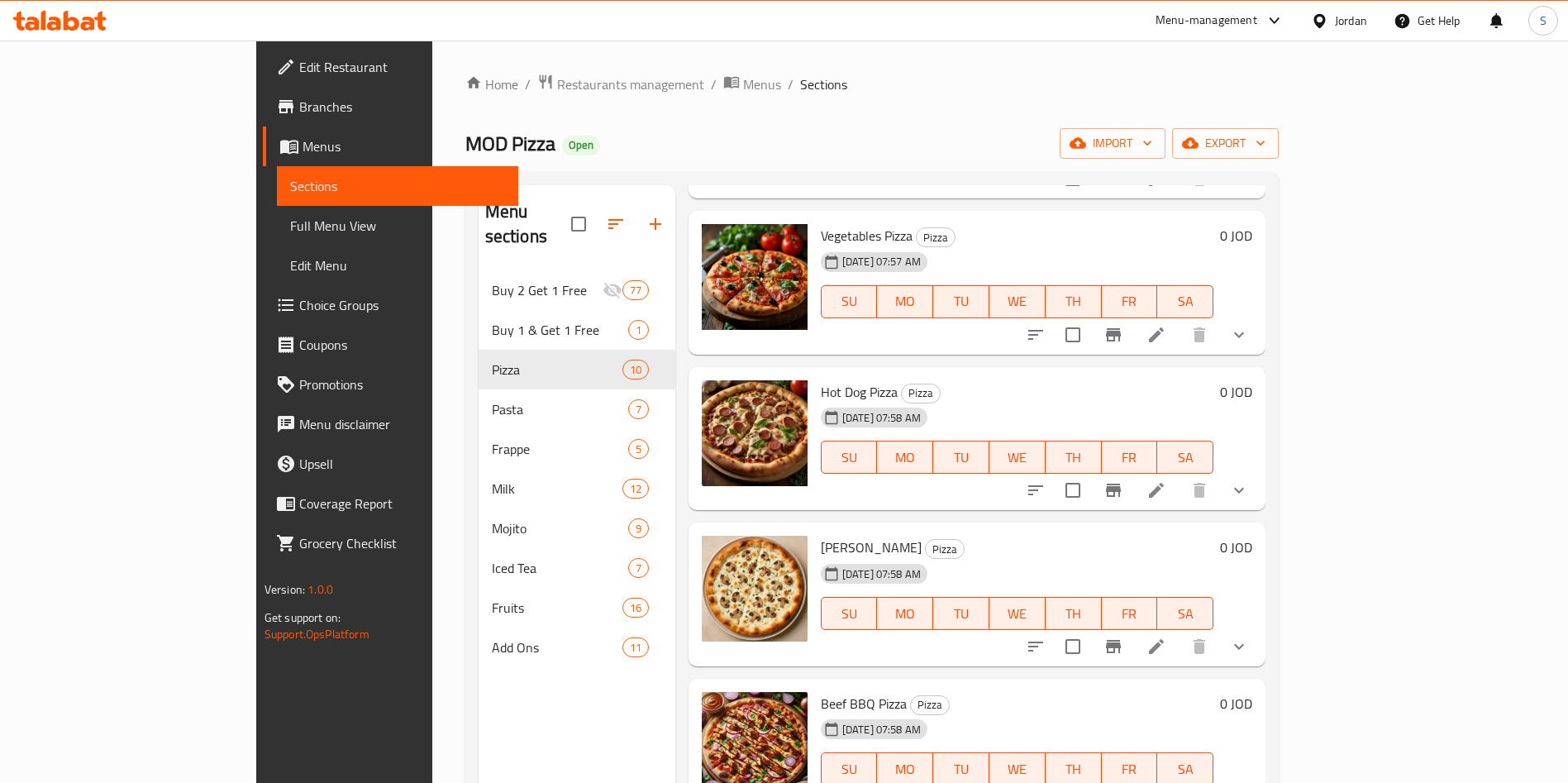
scroll to position [220, 0]
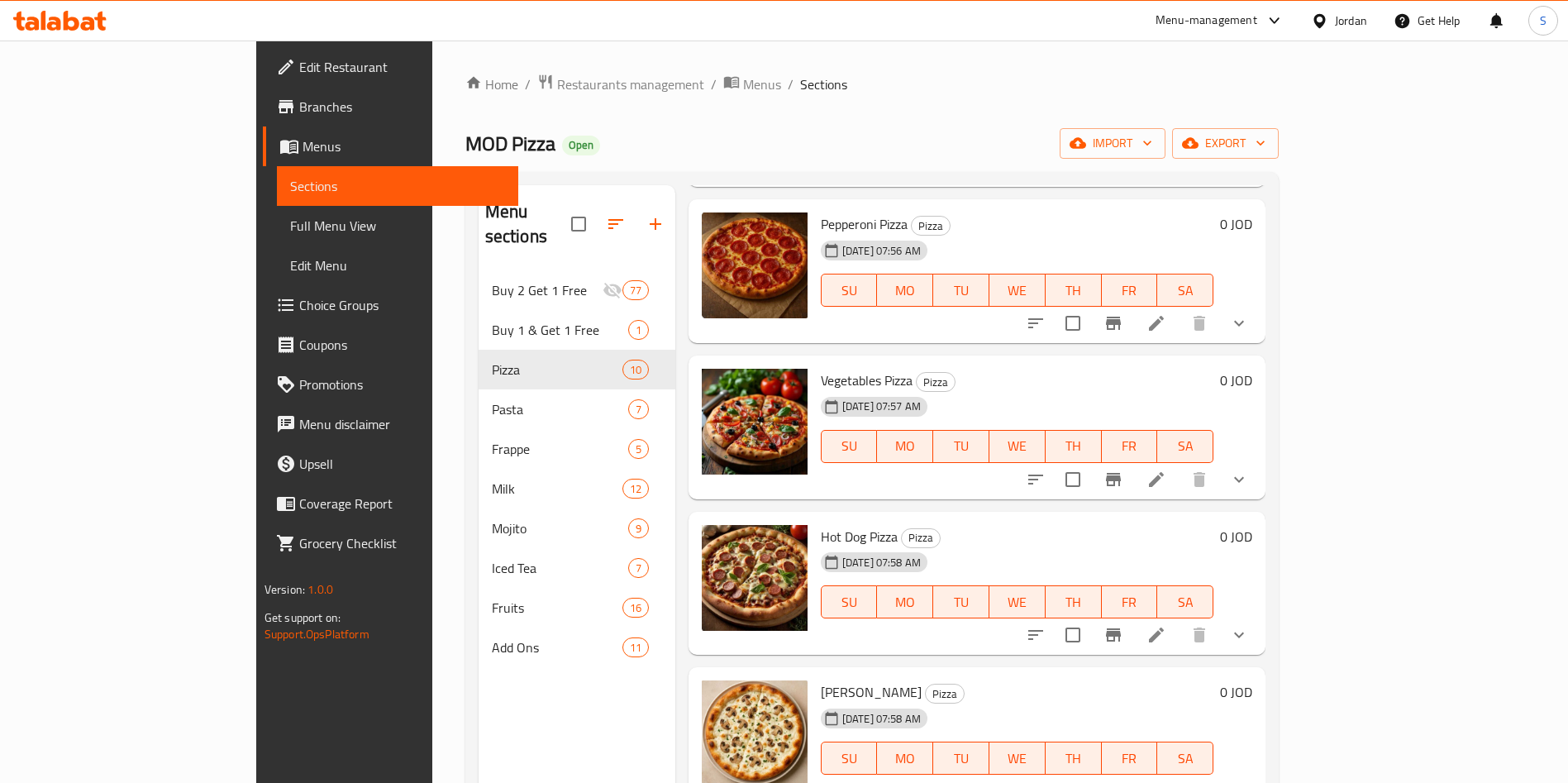
click at [1242, 29] on div "Menu-management" at bounding box center [1205, 20] width 102 height 20
drag, startPoint x: 1144, startPoint y: 113, endPoint x: 1125, endPoint y: 107, distance: 19.9
click at [1125, 107] on div "Agent Campaigns Center" at bounding box center [1112, 111] width 125 height 18
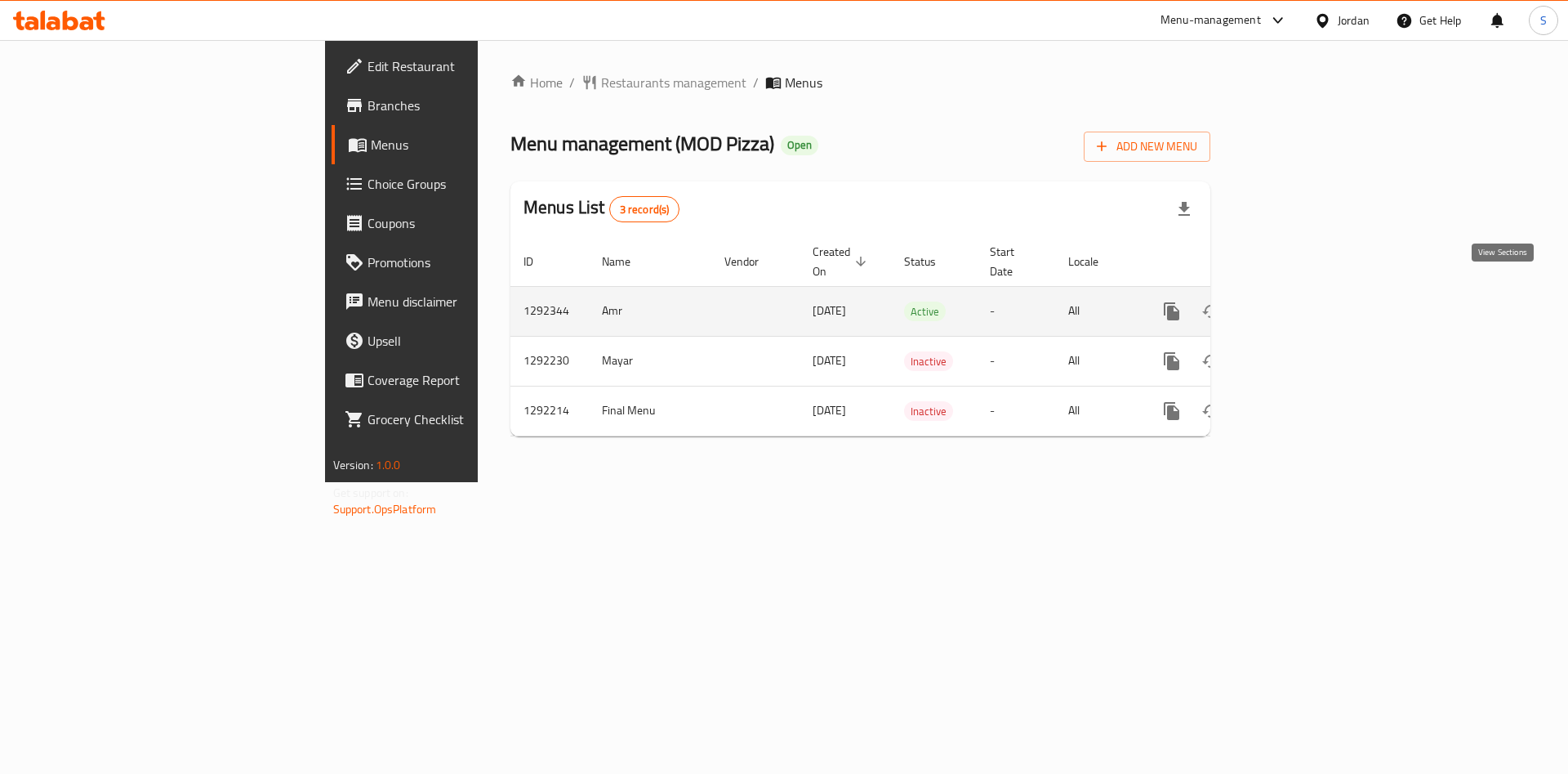
click at [1299, 302] on icon "enhanced table" at bounding box center [1290, 311] width 20 height 20
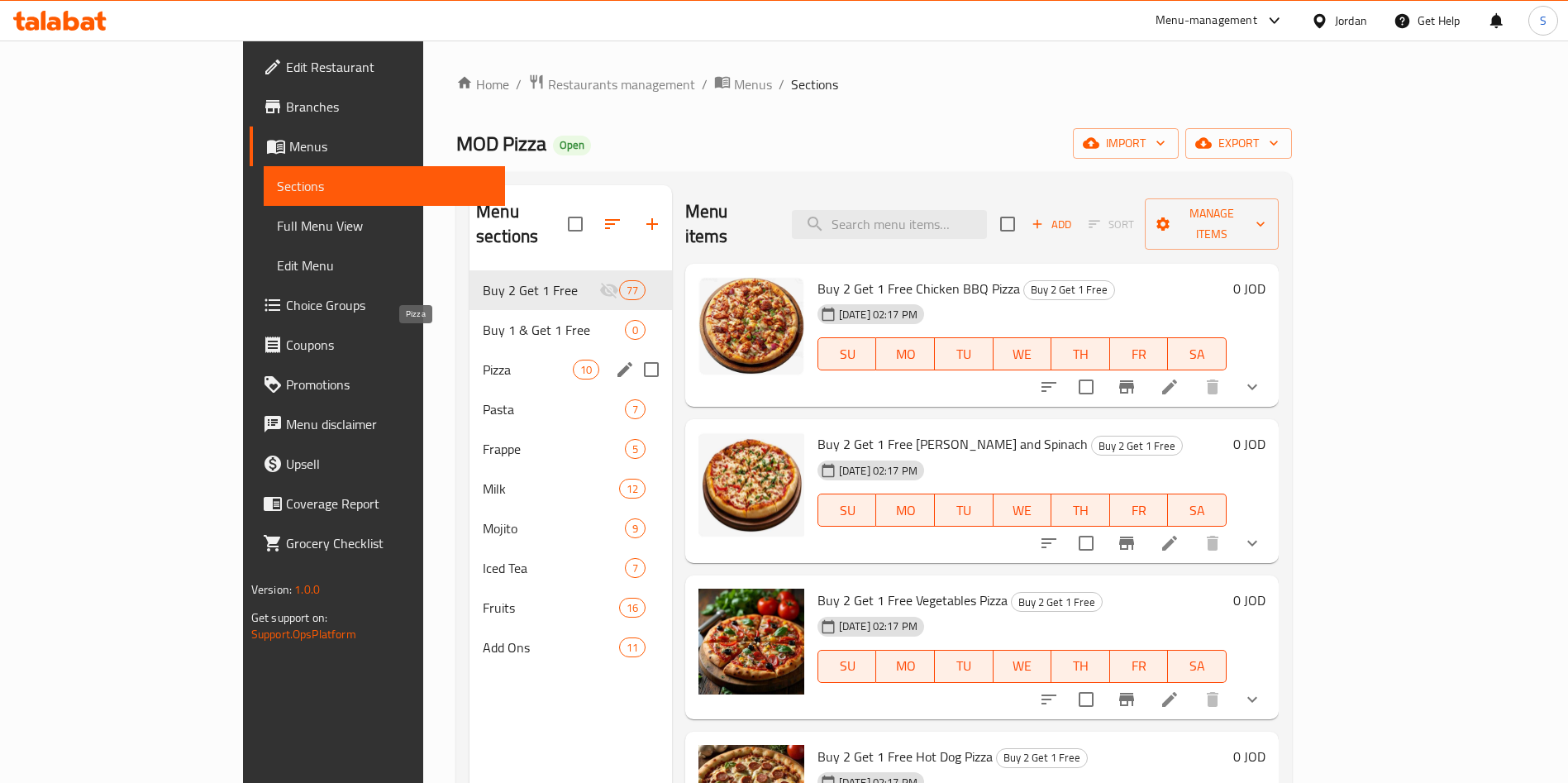
click at [483, 359] on span "Pizza" at bounding box center [527, 369] width 89 height 20
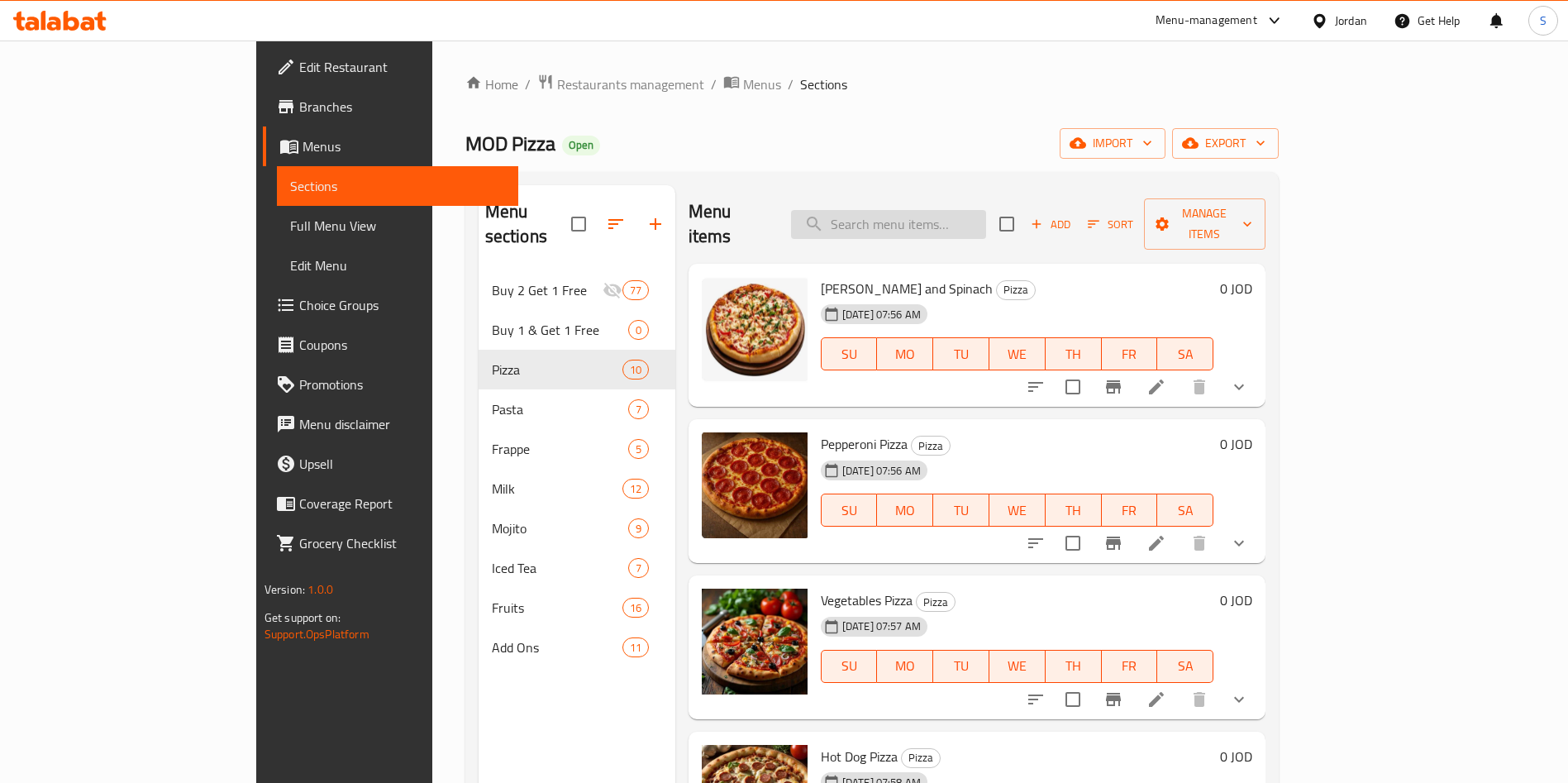
click at [977, 216] on input "search" at bounding box center [888, 224] width 195 height 29
click at [1166, 534] on icon at bounding box center [1156, 543] width 20 height 20
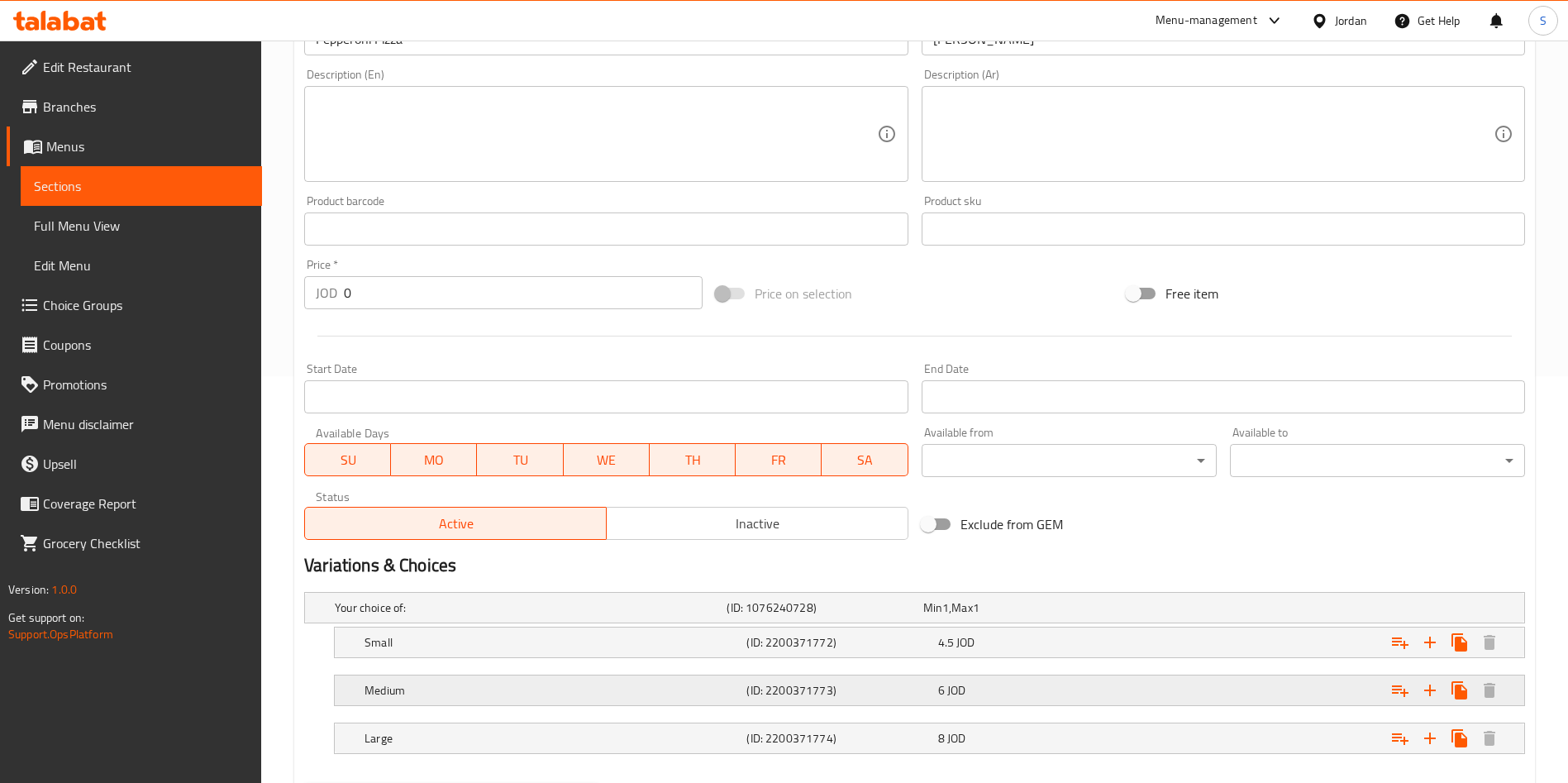
scroll to position [494, 0]
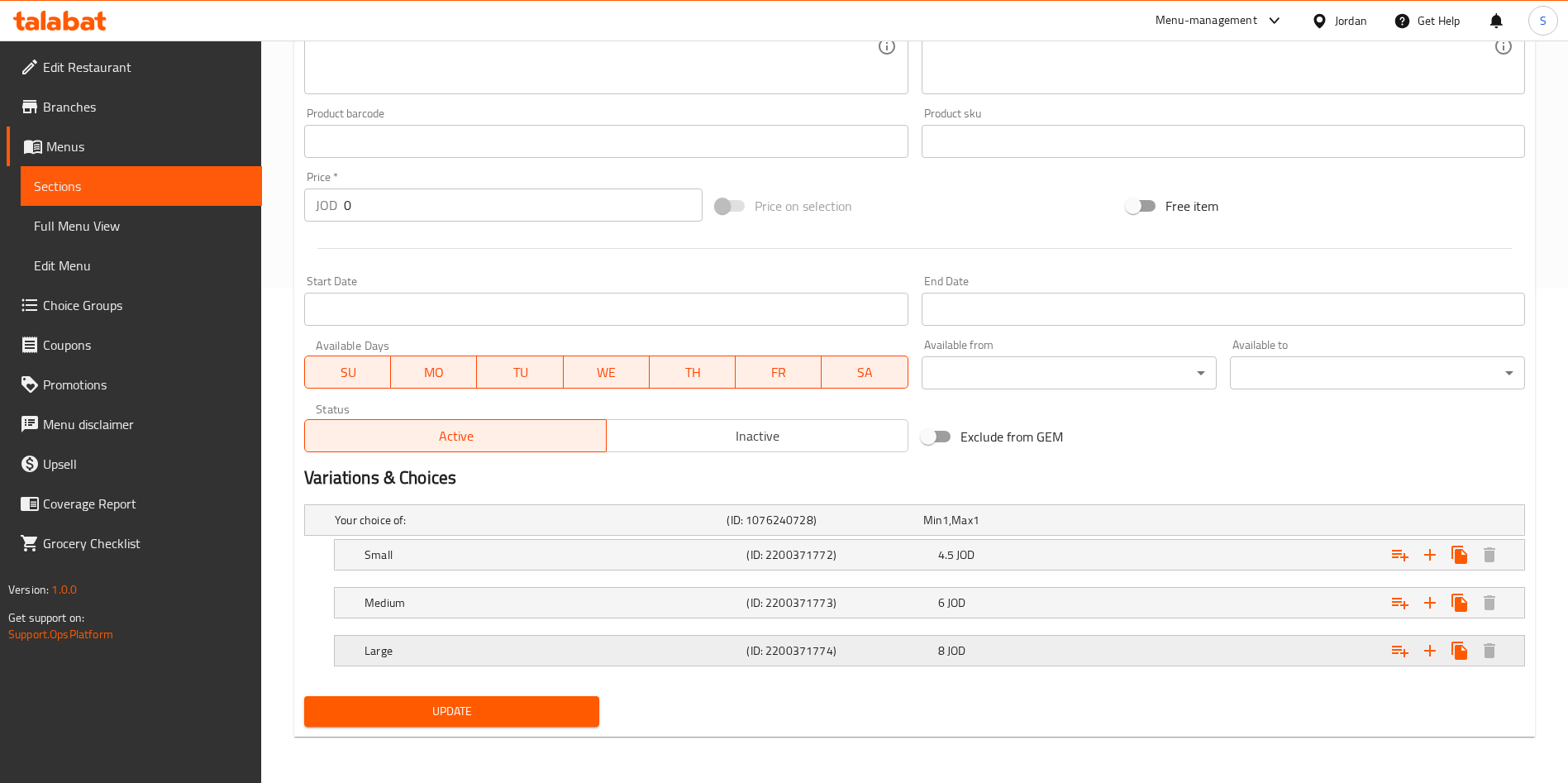
click at [600, 639] on div "Large" at bounding box center [552, 650] width 382 height 24
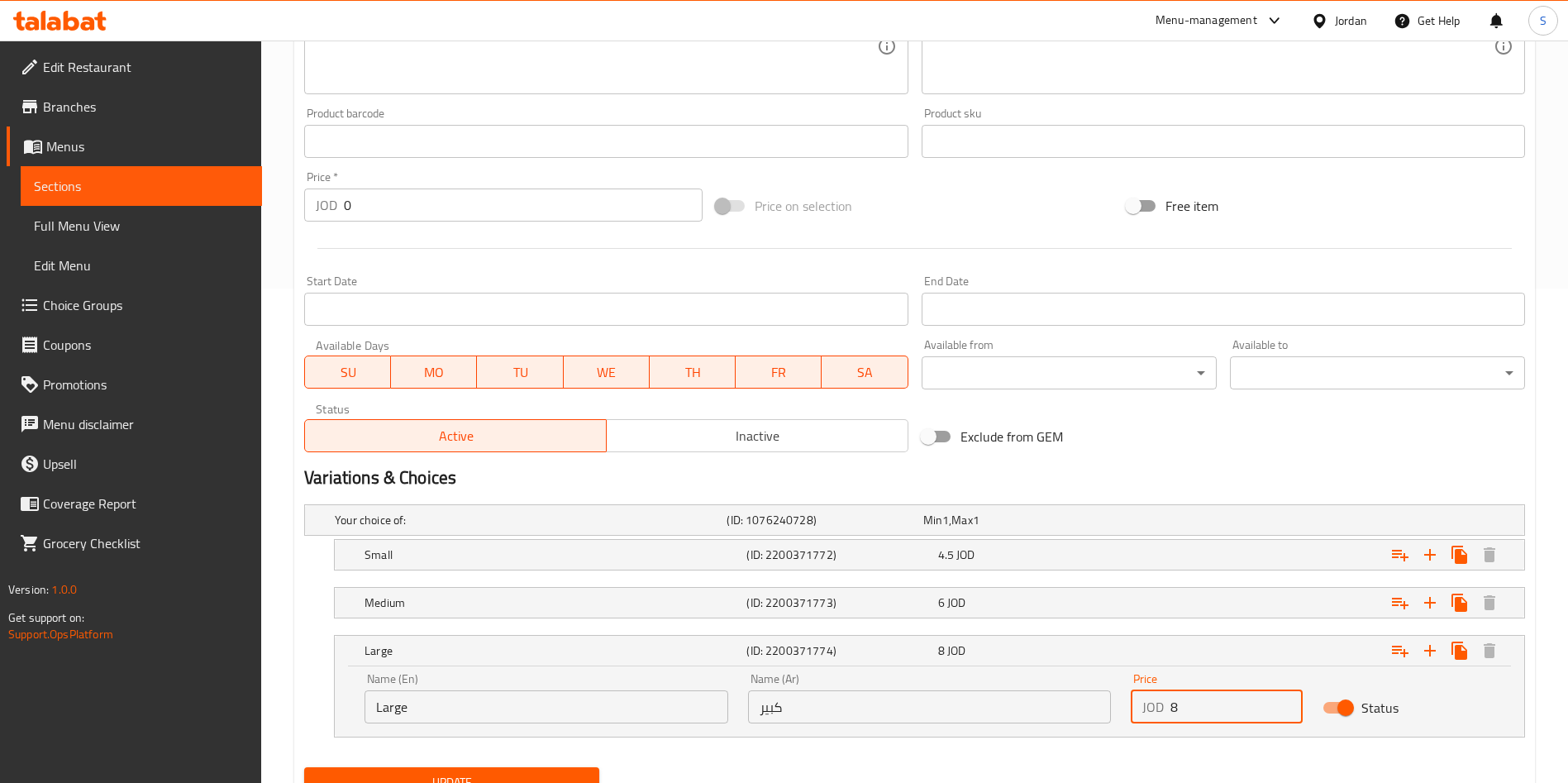
drag, startPoint x: 1204, startPoint y: 711, endPoint x: 1136, endPoint y: 694, distance: 70.1
click at [1136, 694] on div "JOD 8 Price" at bounding box center [1216, 707] width 172 height 33
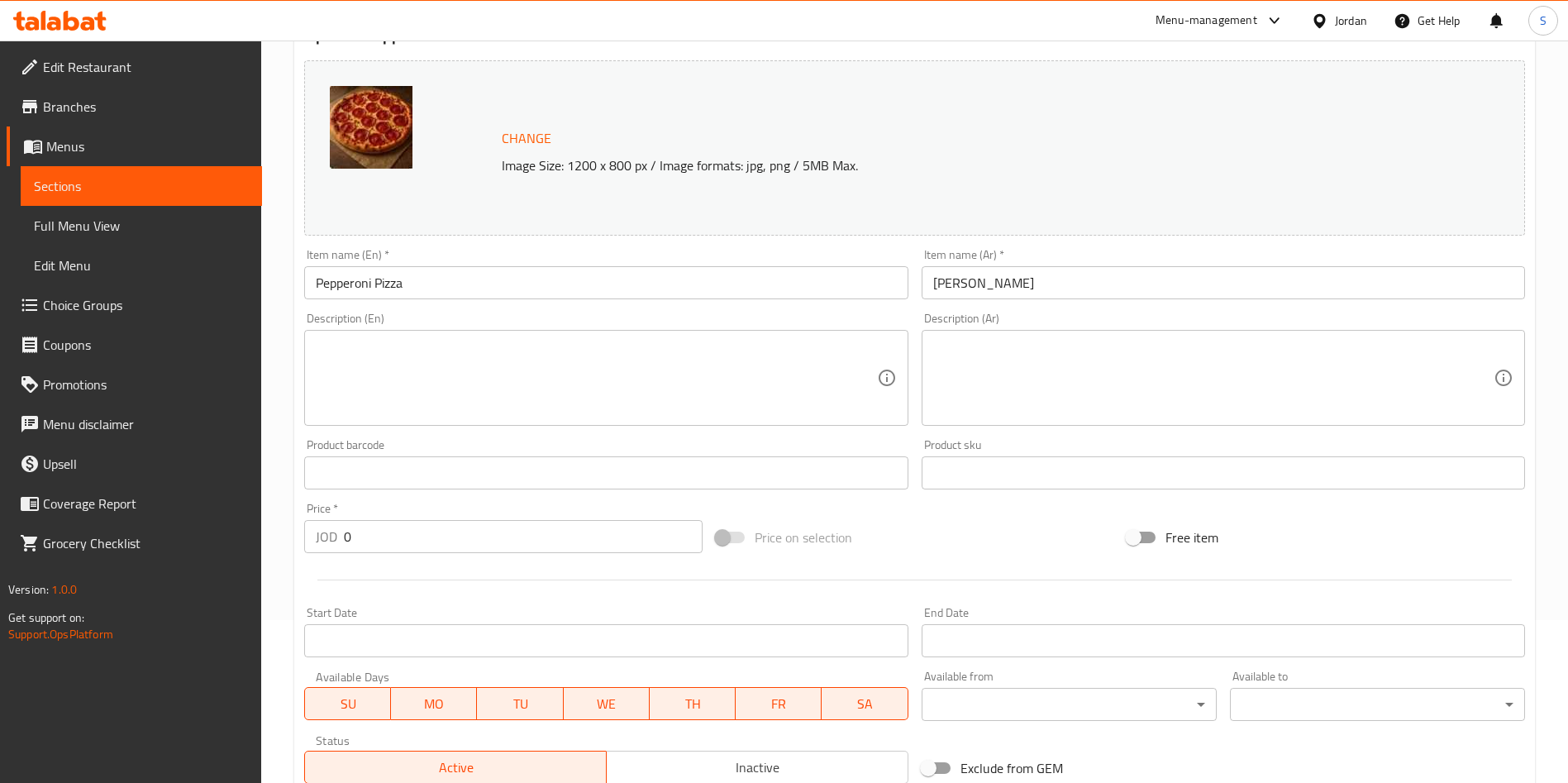
scroll to position [0, 0]
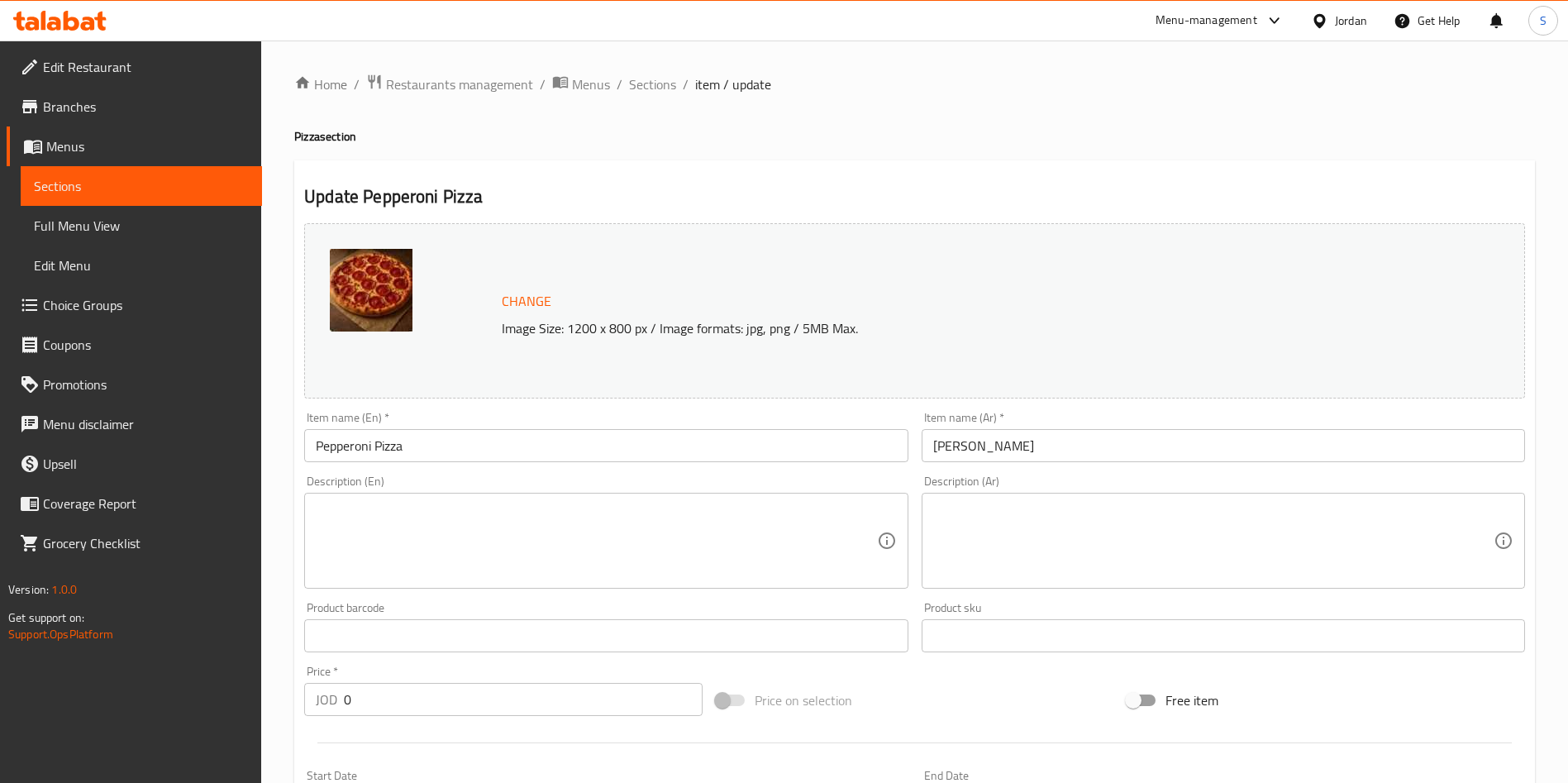
click at [451, 449] on input "Pepperoni Pizza" at bounding box center [606, 446] width 603 height 33
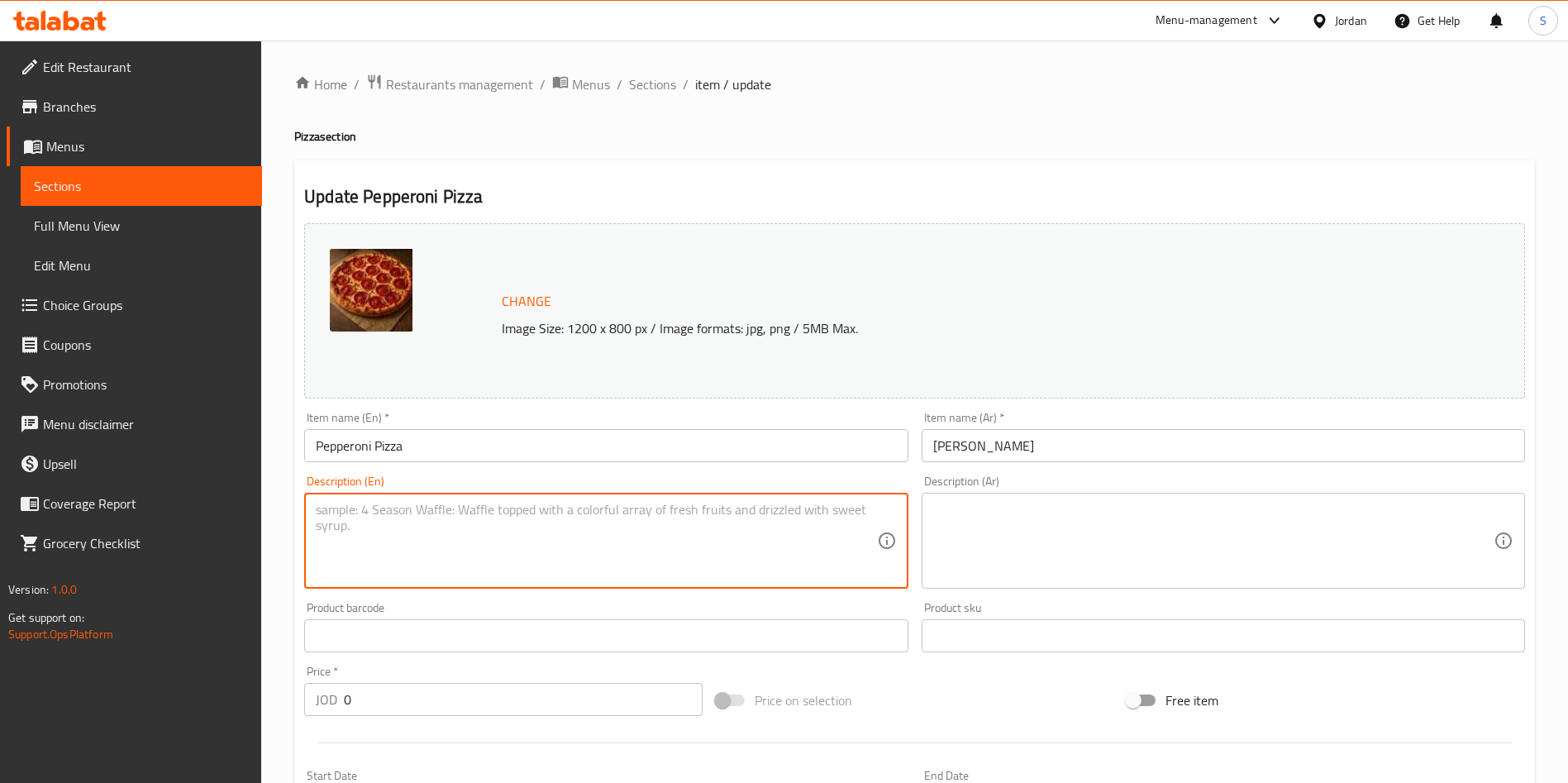
click at [601, 553] on textarea at bounding box center [595, 541] width 560 height 78
click at [635, 92] on span "Sections" at bounding box center [653, 84] width 47 height 20
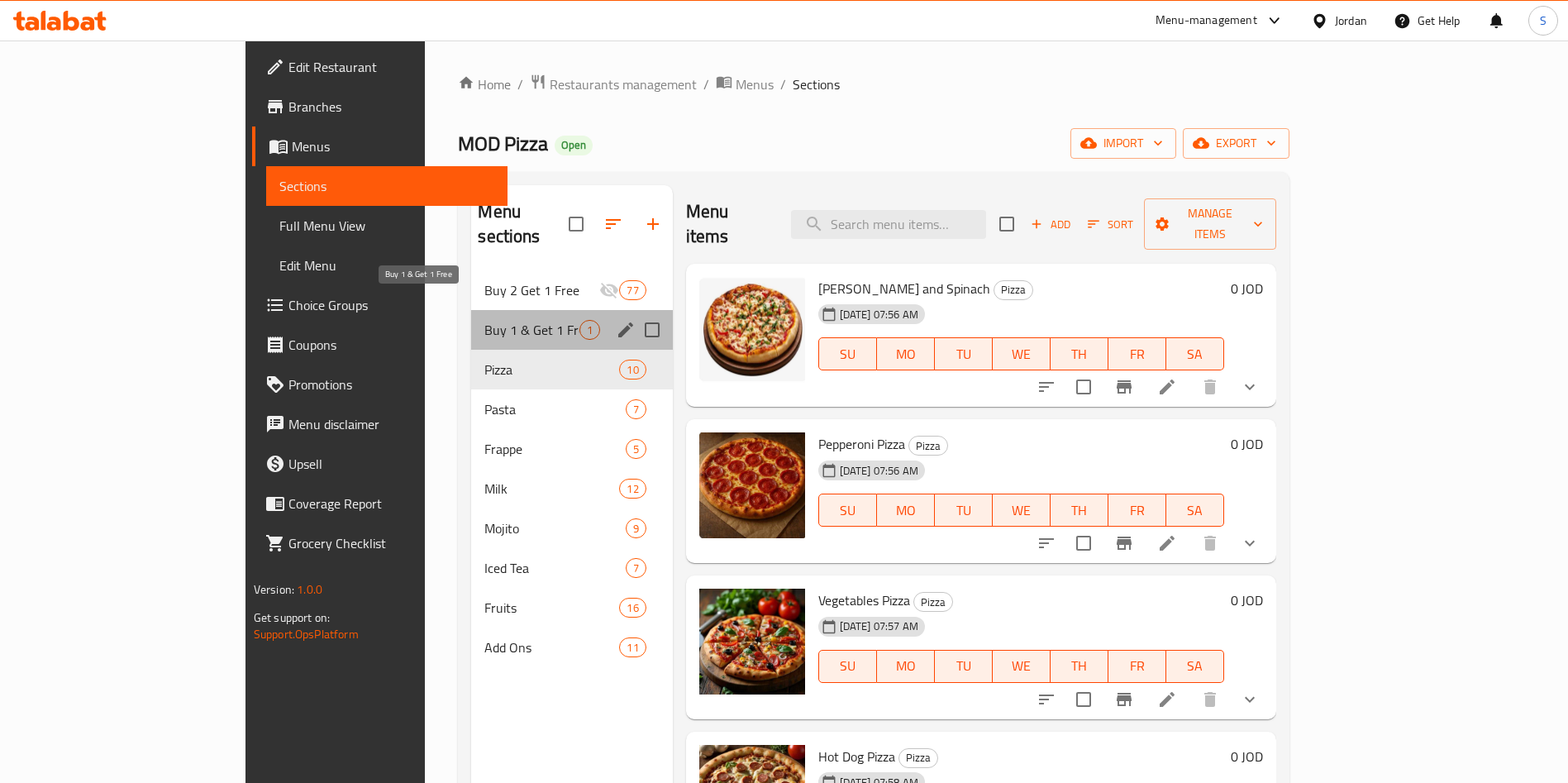
click at [485, 320] on span "Buy 1 & Get 1 Free" at bounding box center [532, 330] width 94 height 20
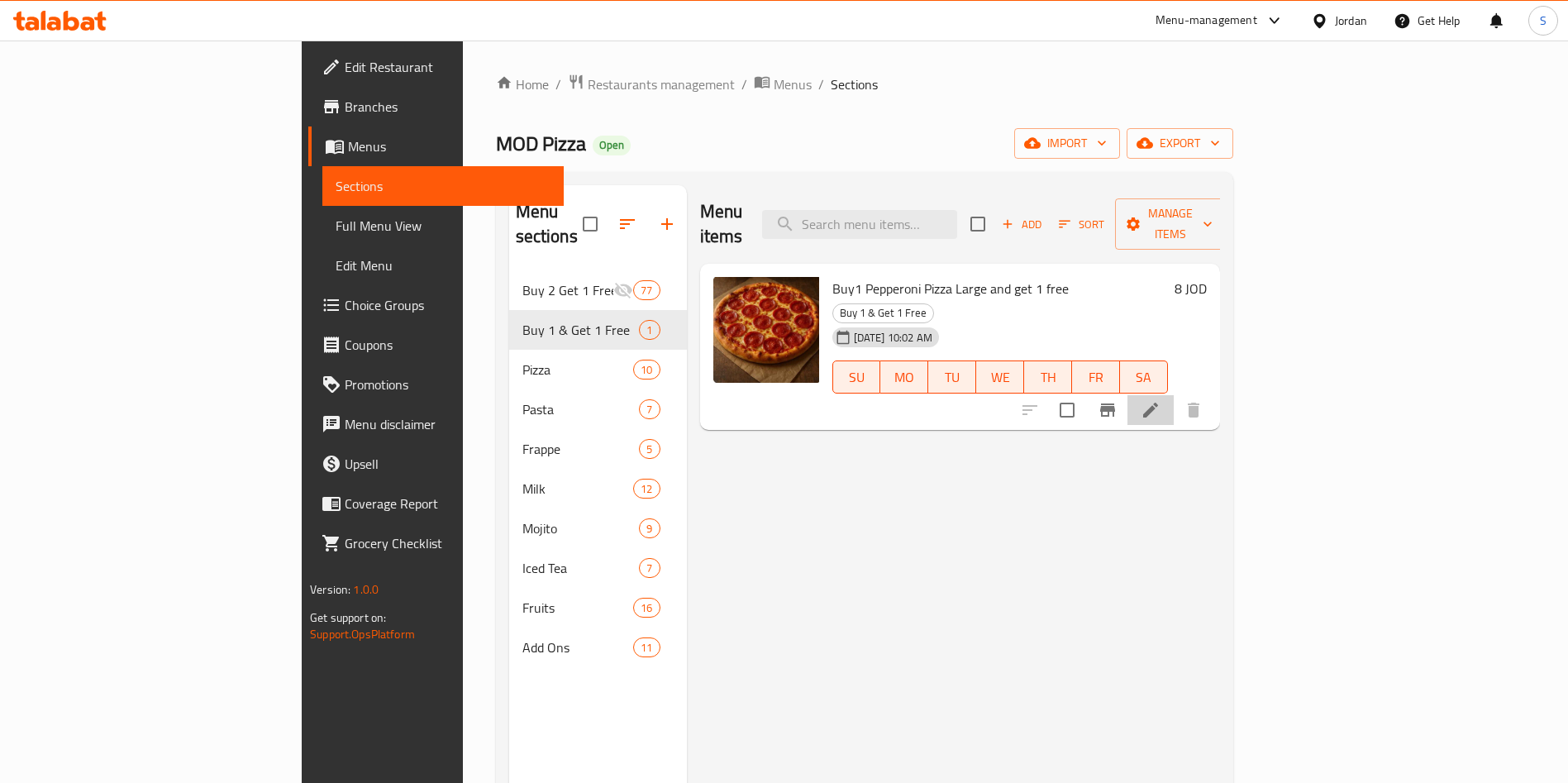
click at [1173, 395] on li at bounding box center [1150, 410] width 46 height 30
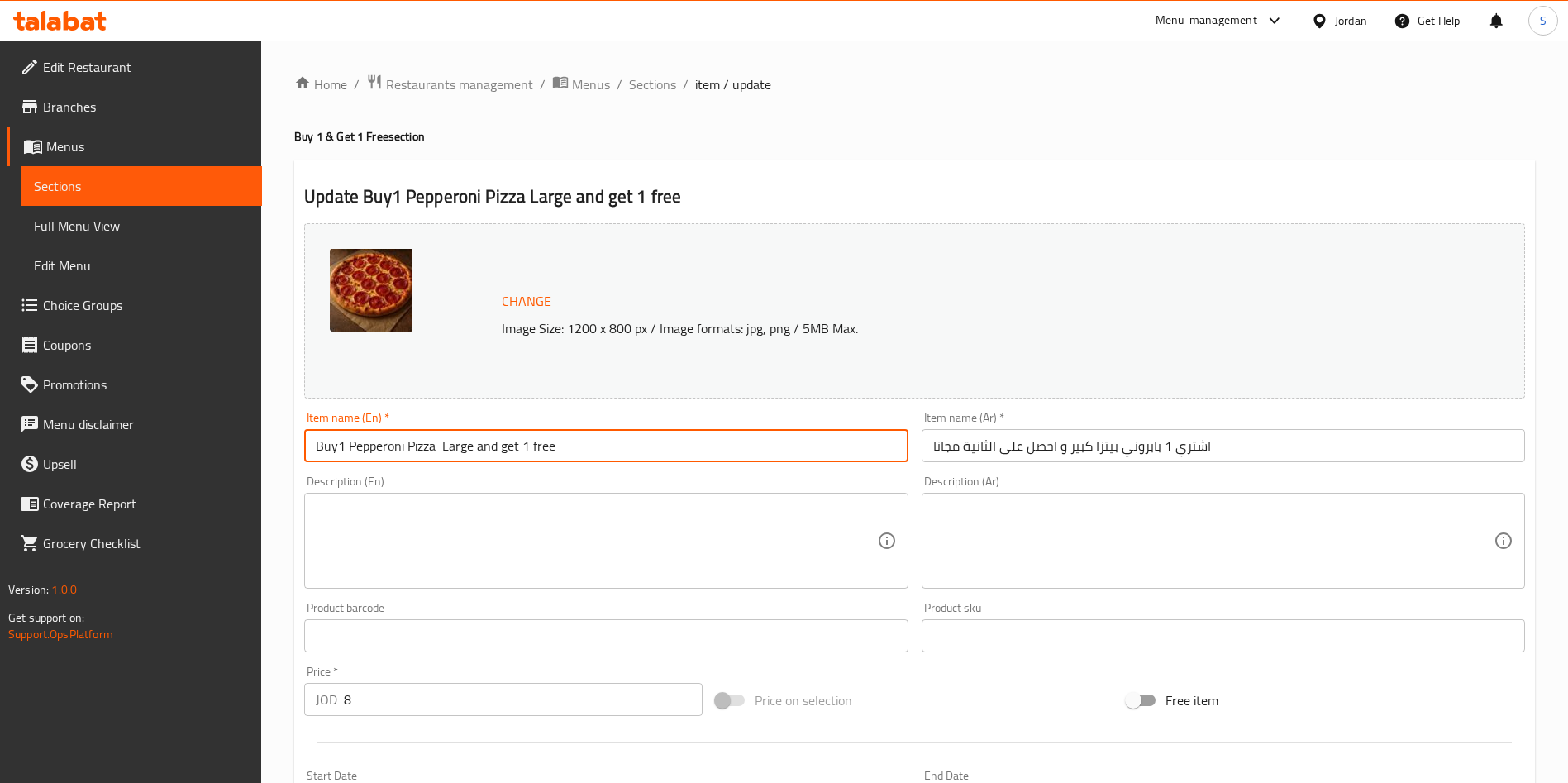
click at [345, 439] on input "Buy1 Pepperoni Pizza Large and get 1 free" at bounding box center [606, 446] width 603 height 33
click at [352, 444] on input "Buy1 Pepperoni Pizza Large and get 1 free" at bounding box center [606, 446] width 603 height 33
drag, startPoint x: 348, startPoint y: 444, endPoint x: 603, endPoint y: 446, distance: 255.0
click at [603, 446] on input "Buy1 Pepperoni Pizza Large and get 1 free" at bounding box center [606, 446] width 603 height 33
click at [463, 438] on input "Buy1 Pepperoni Pizza Large and get 1 free" at bounding box center [606, 446] width 603 height 33
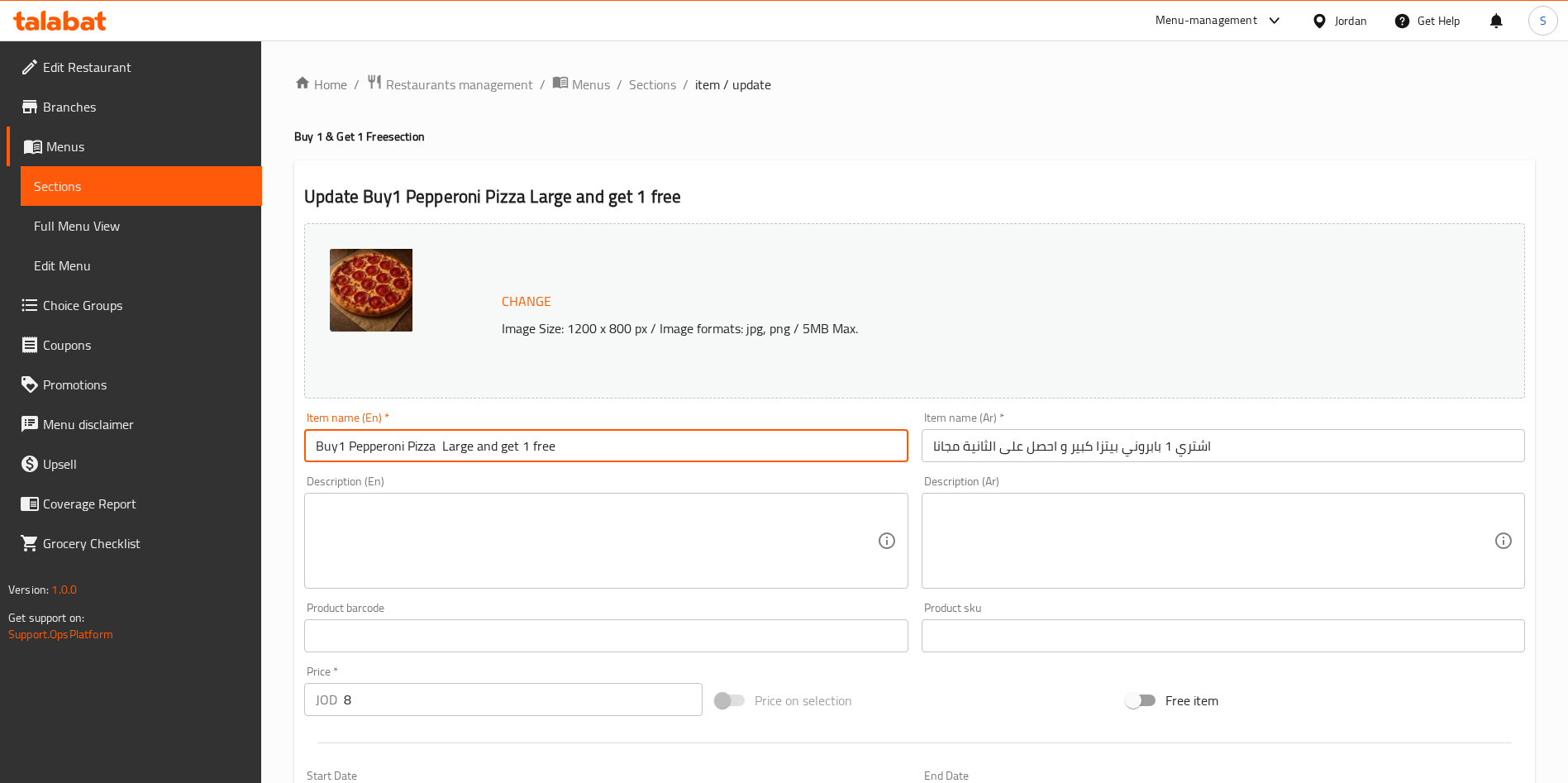
click at [559, 443] on input "Buy1 Pepperoni Pizza Large and get 1 free" at bounding box center [606, 446] width 603 height 33
drag, startPoint x: 632, startPoint y: 446, endPoint x: 558, endPoint y: 447, distance: 74.0
click at [558, 447] on input "Buy1 Pepperoni Pizza Large and get 1 free" at bounding box center [606, 446] width 603 height 33
type input "Buy1 Pepperoni Pizza Large and get 1 free"
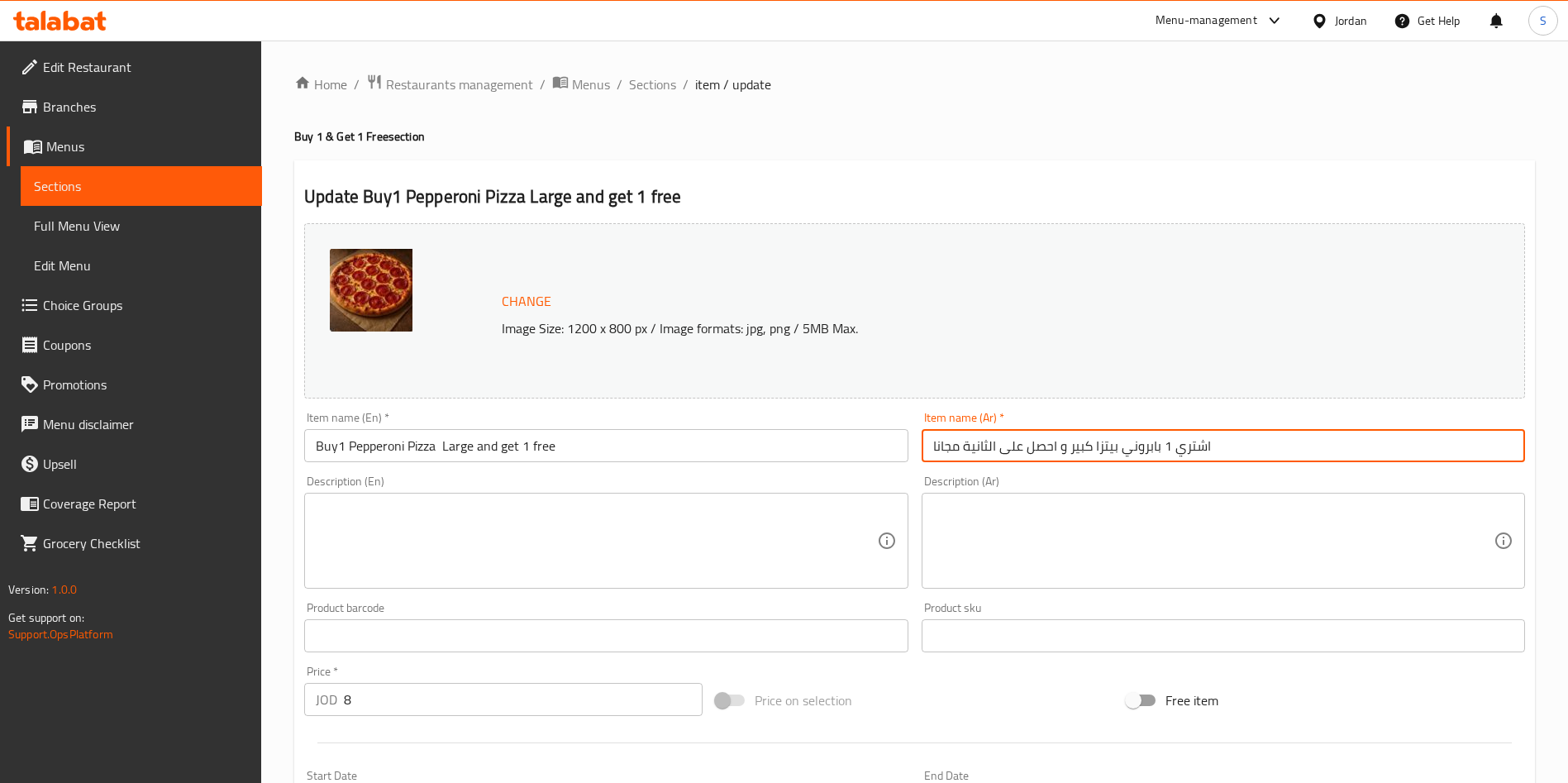
drag, startPoint x: 1164, startPoint y: 446, endPoint x: 1121, endPoint y: 446, distance: 43.0
click at [1121, 446] on input "اشتري 1 بابروني بيتزا كبير و احصل على الثانية مجانا" at bounding box center [1223, 446] width 603 height 33
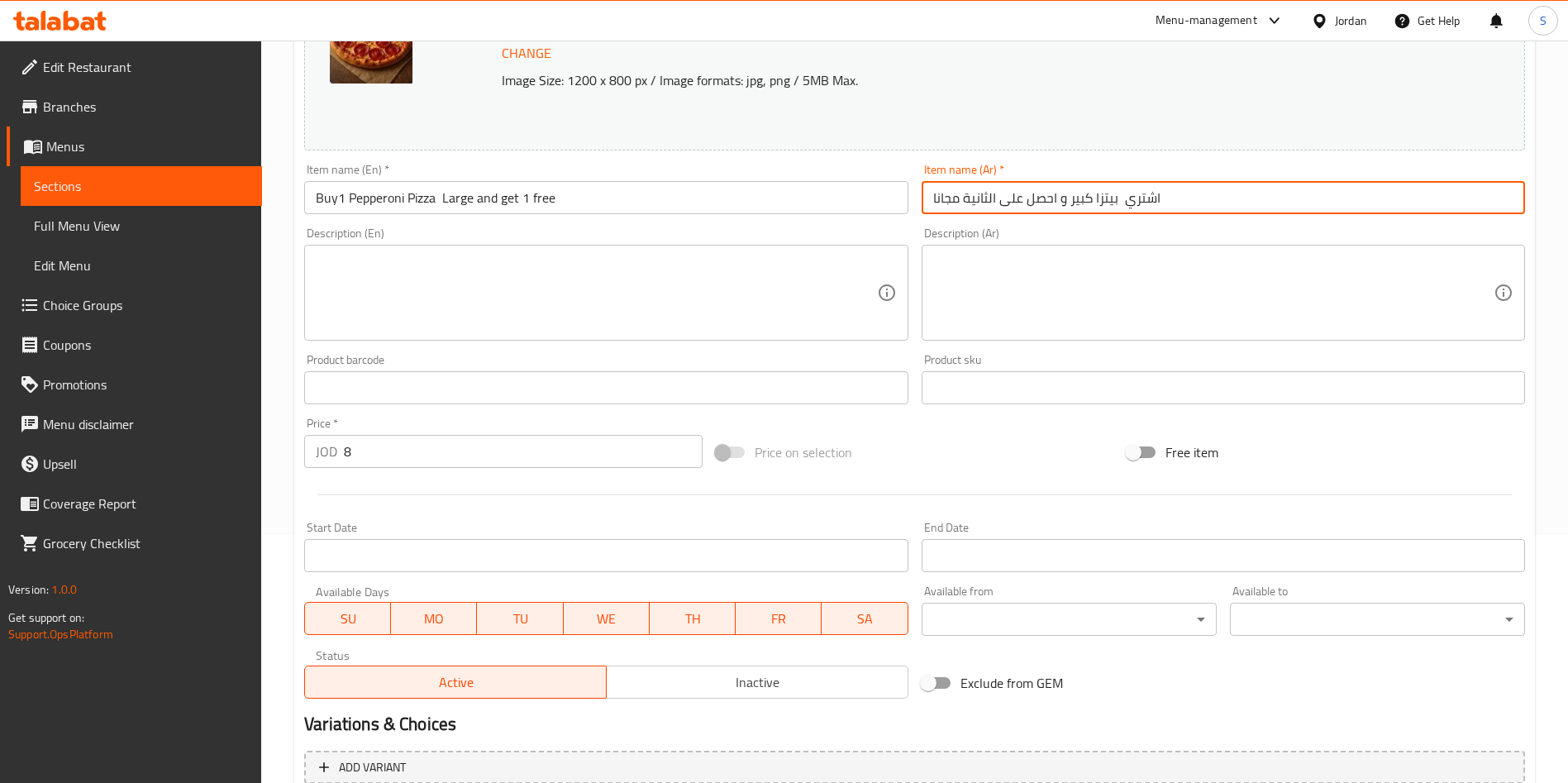
type input "اشتري بيتزا كبير و احصل على الثانية مجانا"
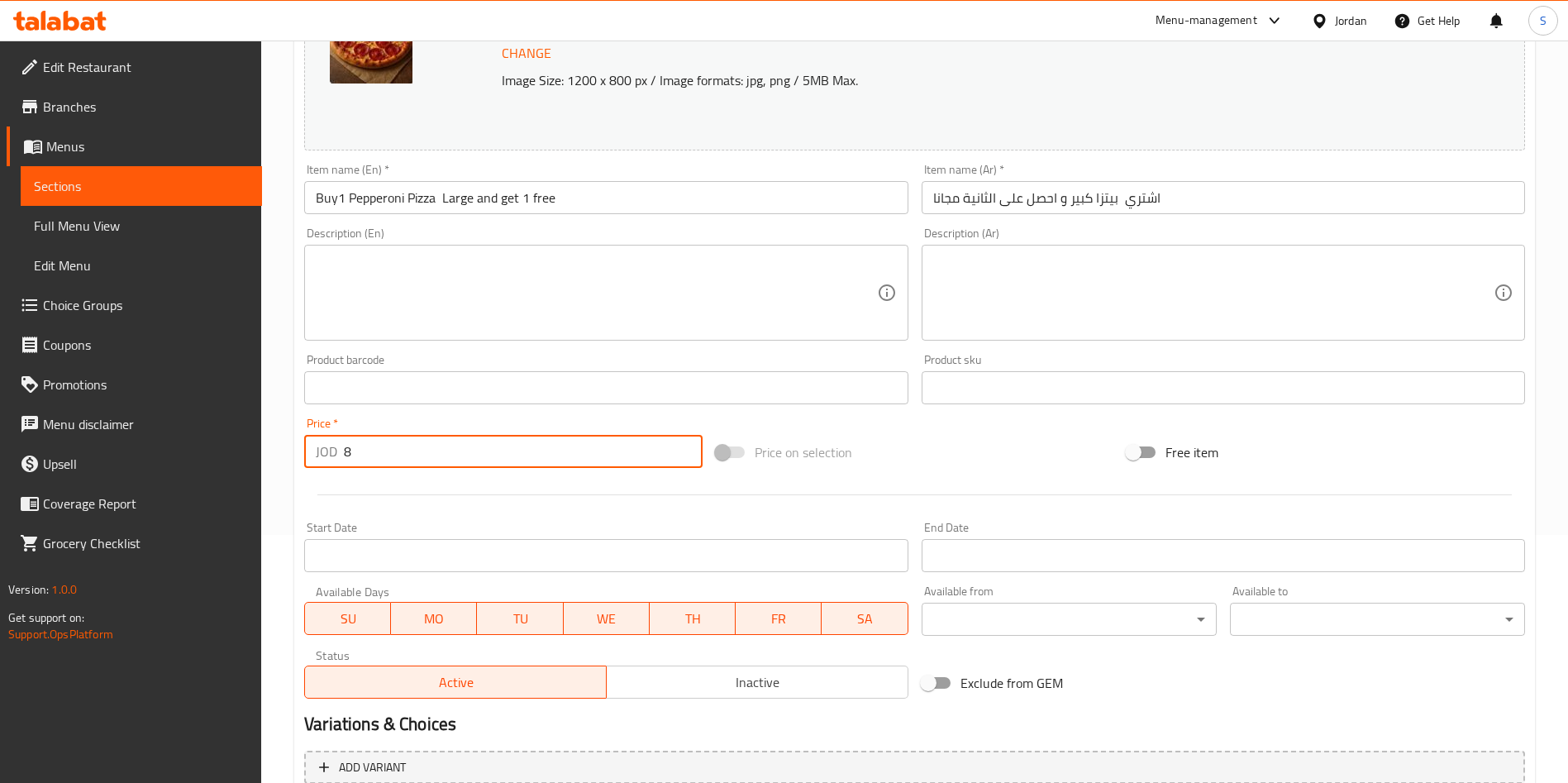
drag, startPoint x: 390, startPoint y: 440, endPoint x: 183, endPoint y: 444, distance: 207.0
click at [183, 444] on div "Edit Restaurant Branches Menus Sections Full Menu View Edit Menu Choice Groups …" at bounding box center [784, 368] width 1568 height 1152
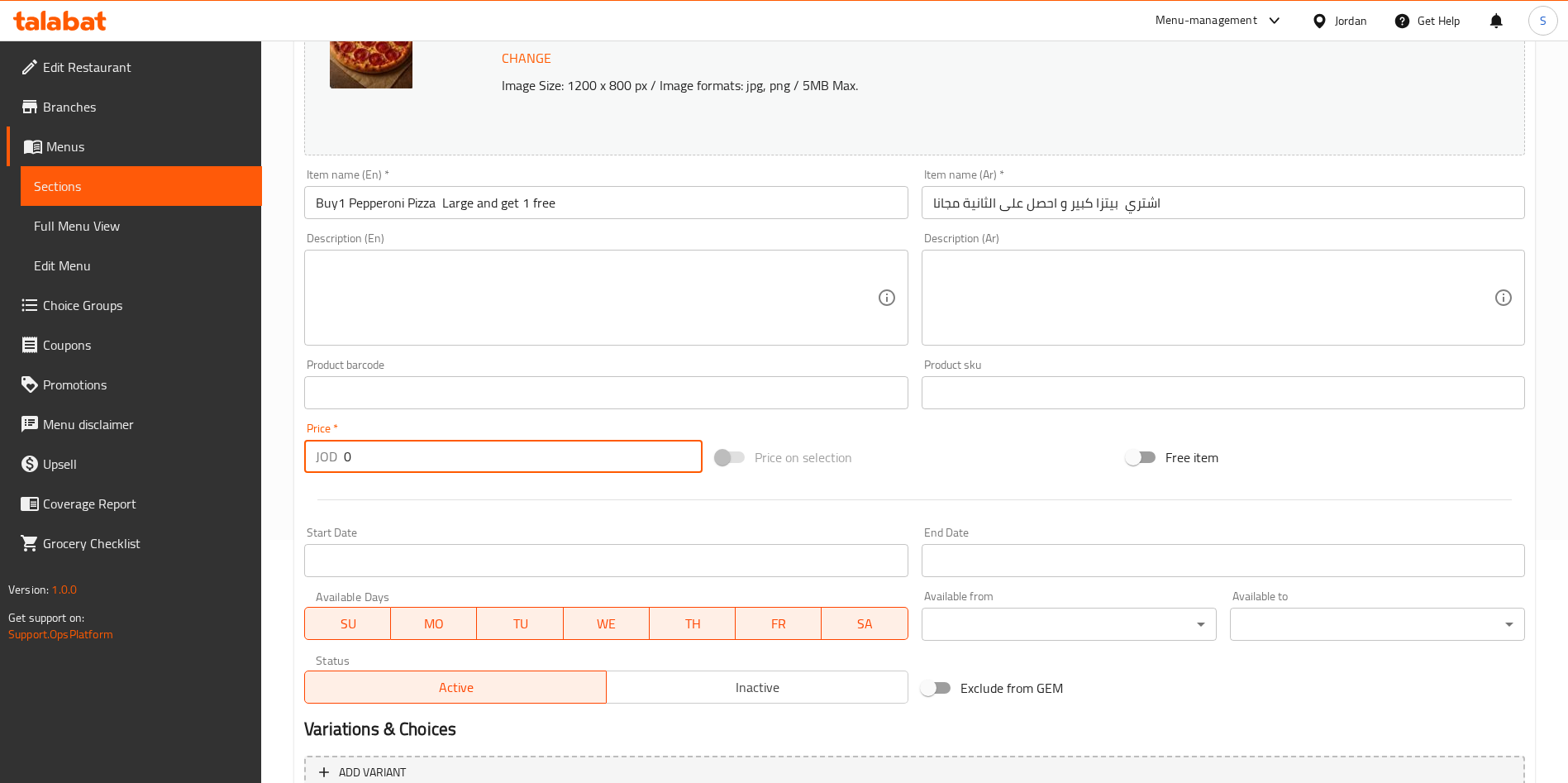
scroll to position [409, 0]
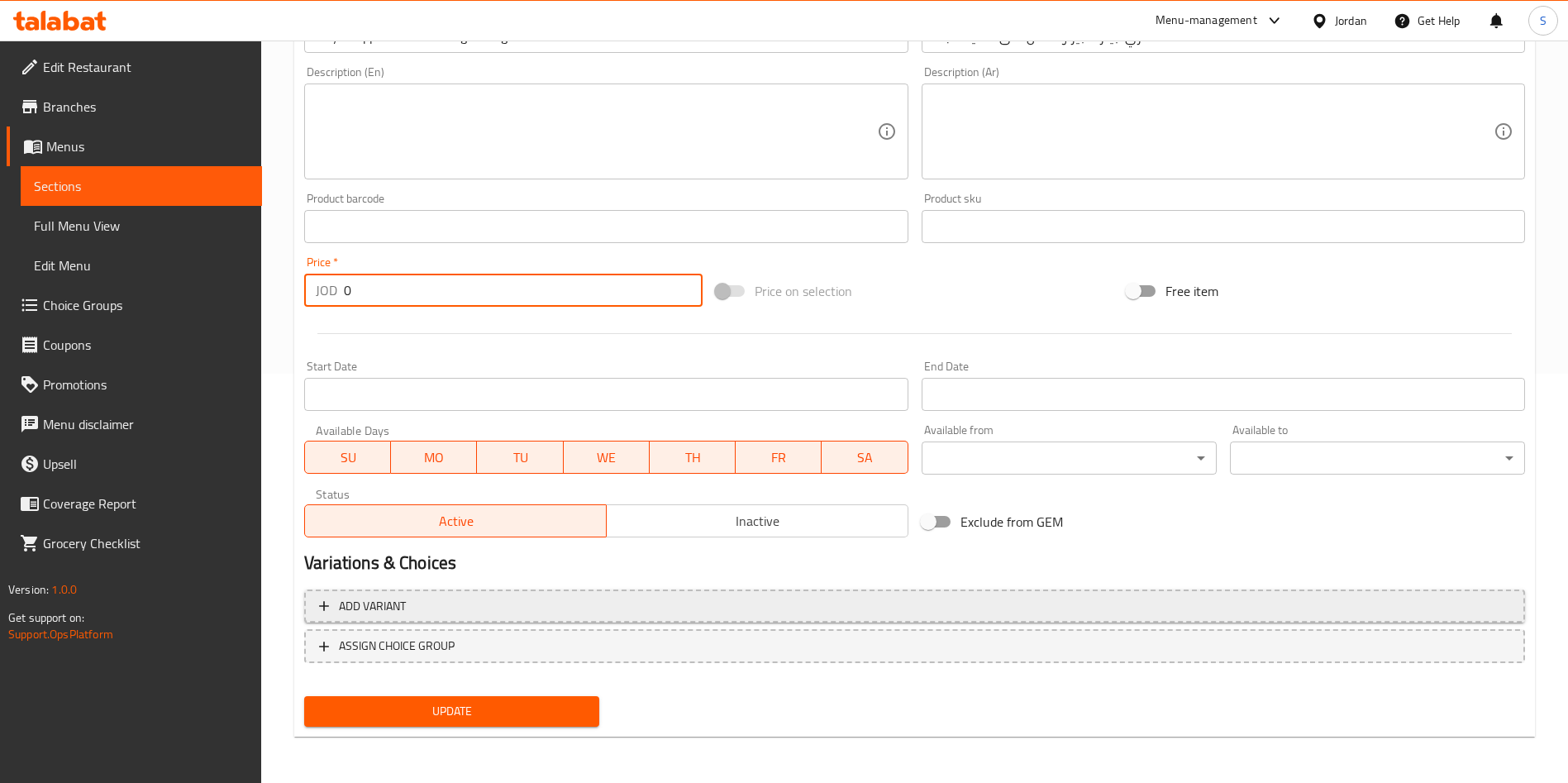
type input "0"
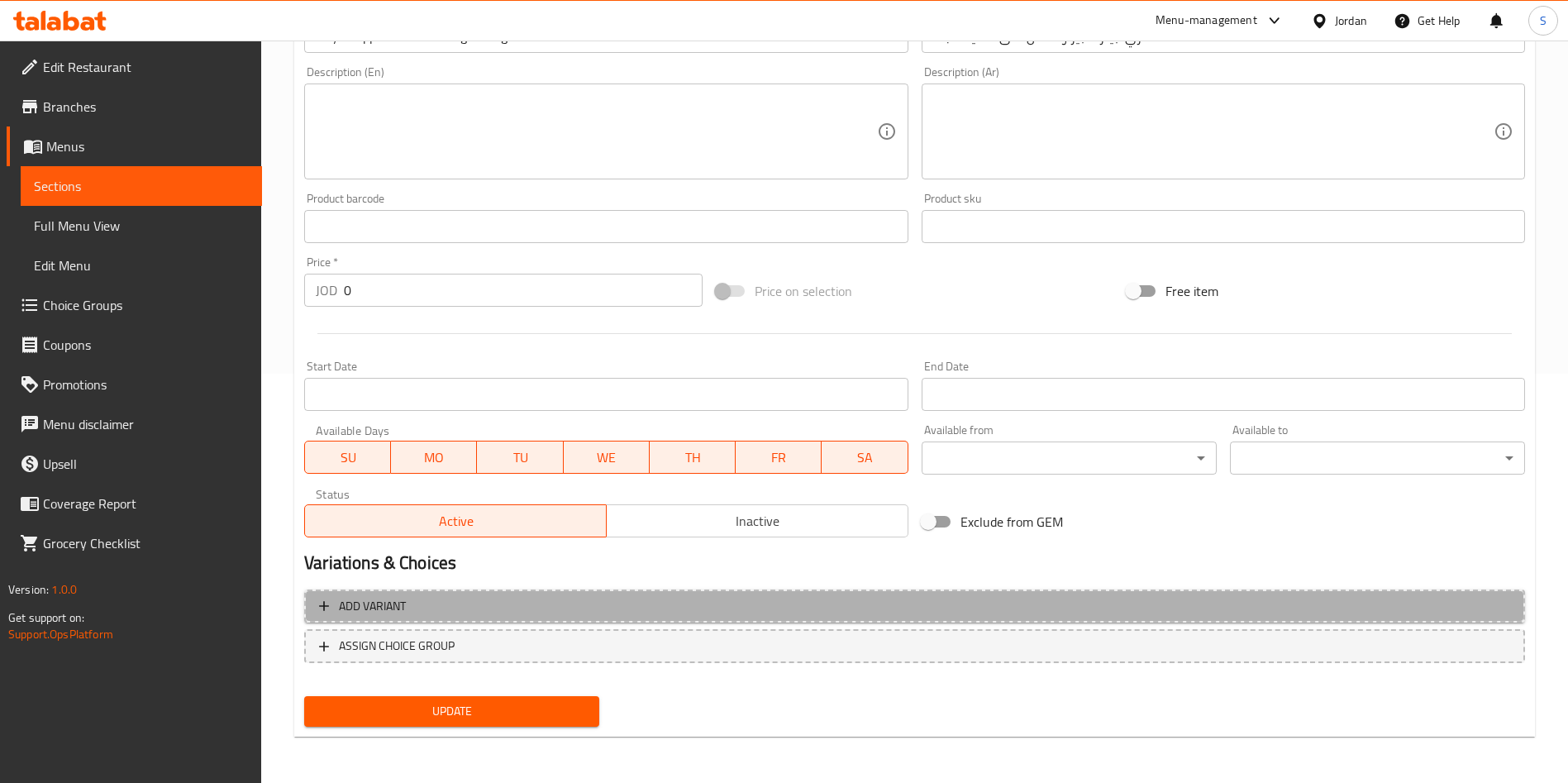
click at [406, 607] on span "Add variant" at bounding box center [372, 607] width 67 height 21
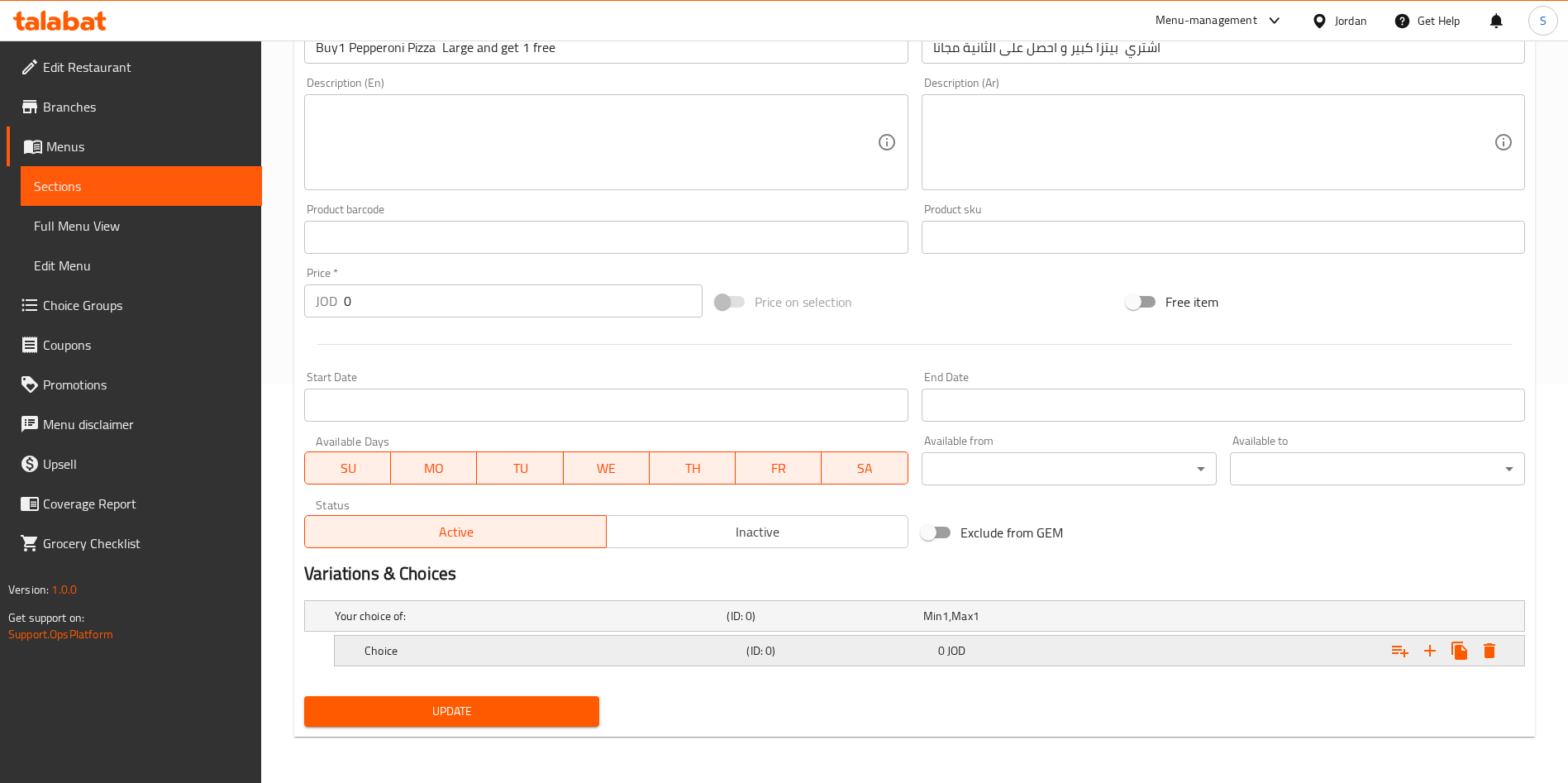
click at [822, 655] on h5 "(ID: 0)" at bounding box center [838, 650] width 184 height 17
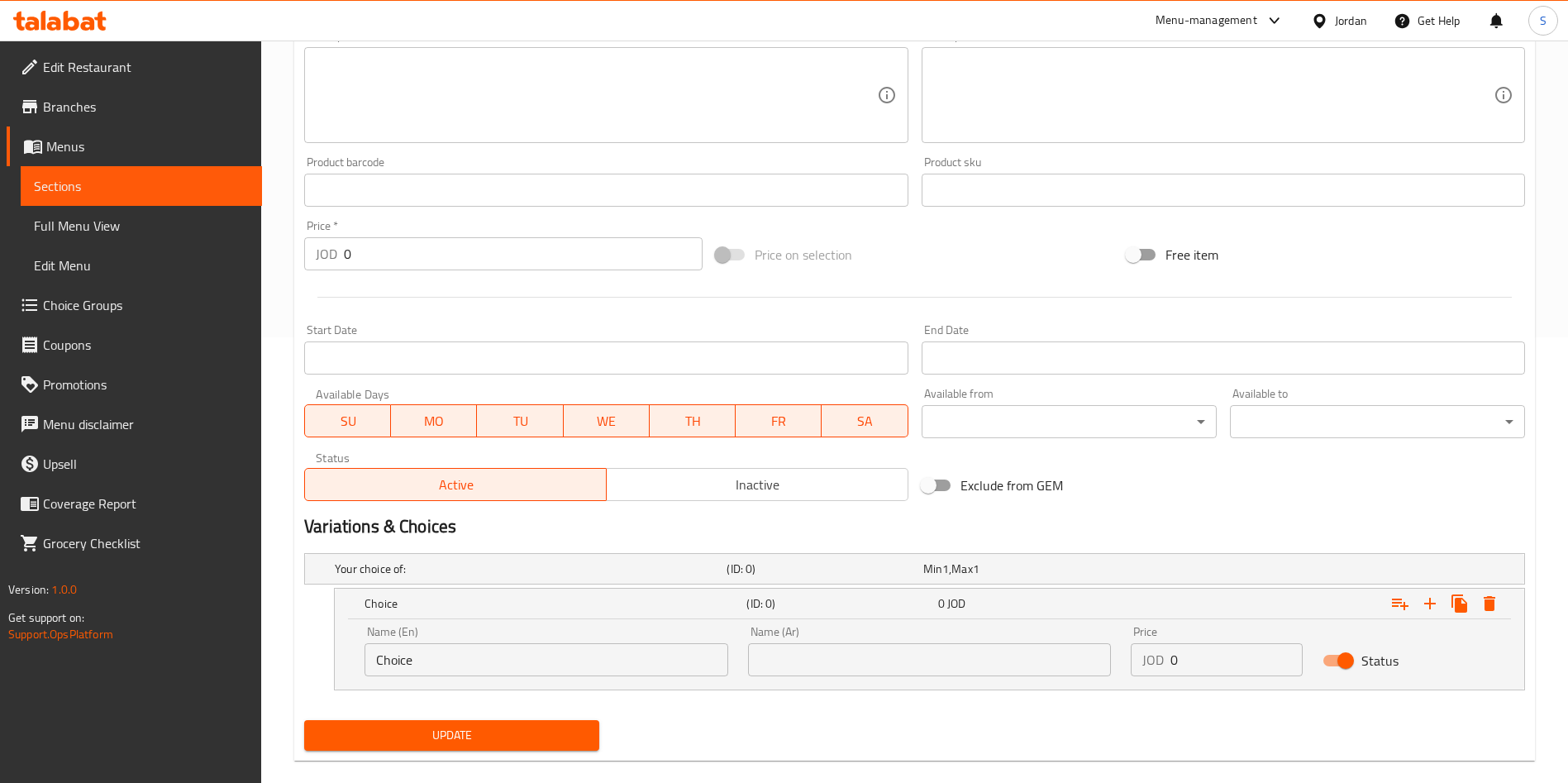
scroll to position [470, 0]
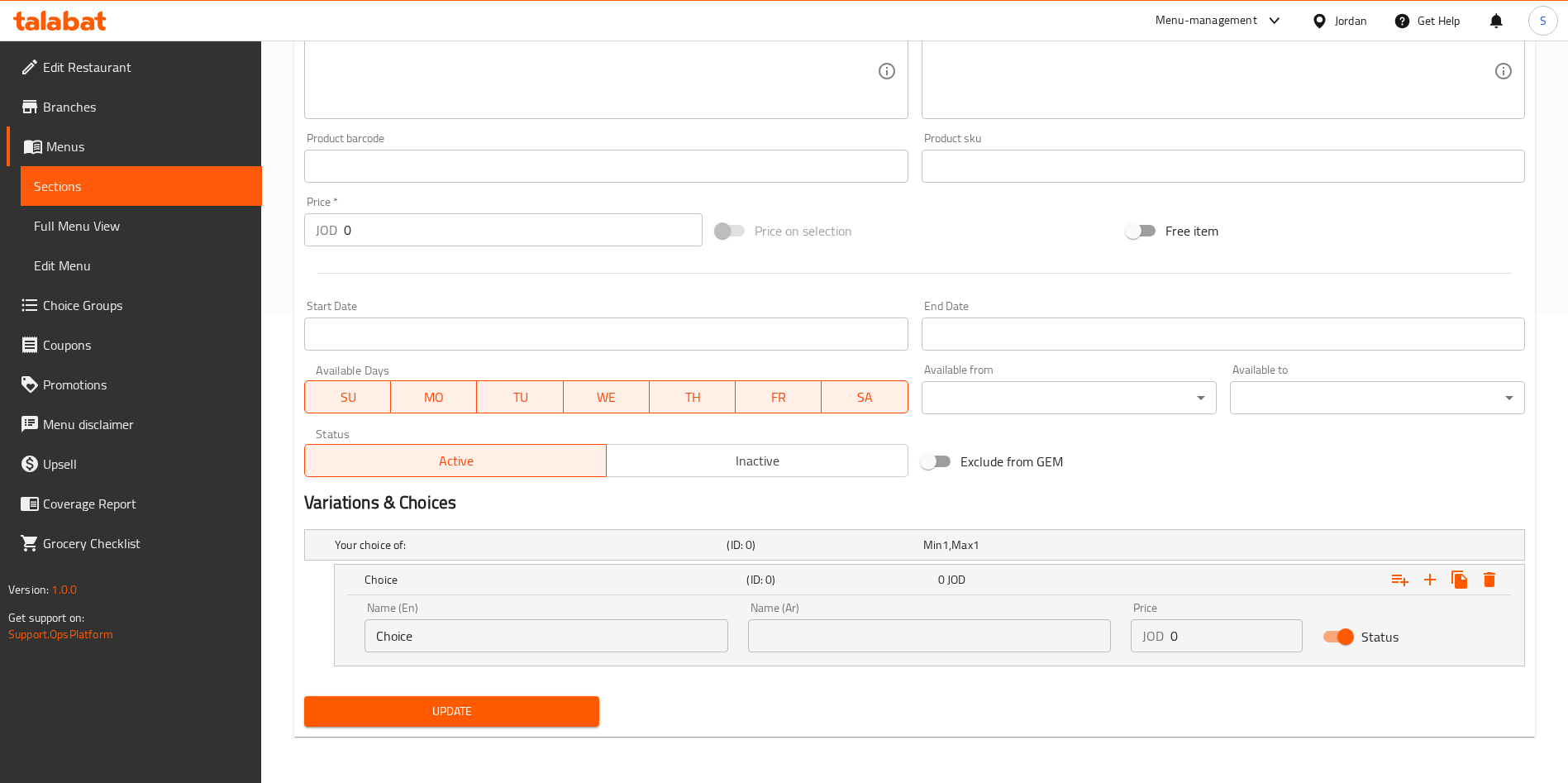
click at [807, 645] on input "text" at bounding box center [929, 636] width 363 height 33
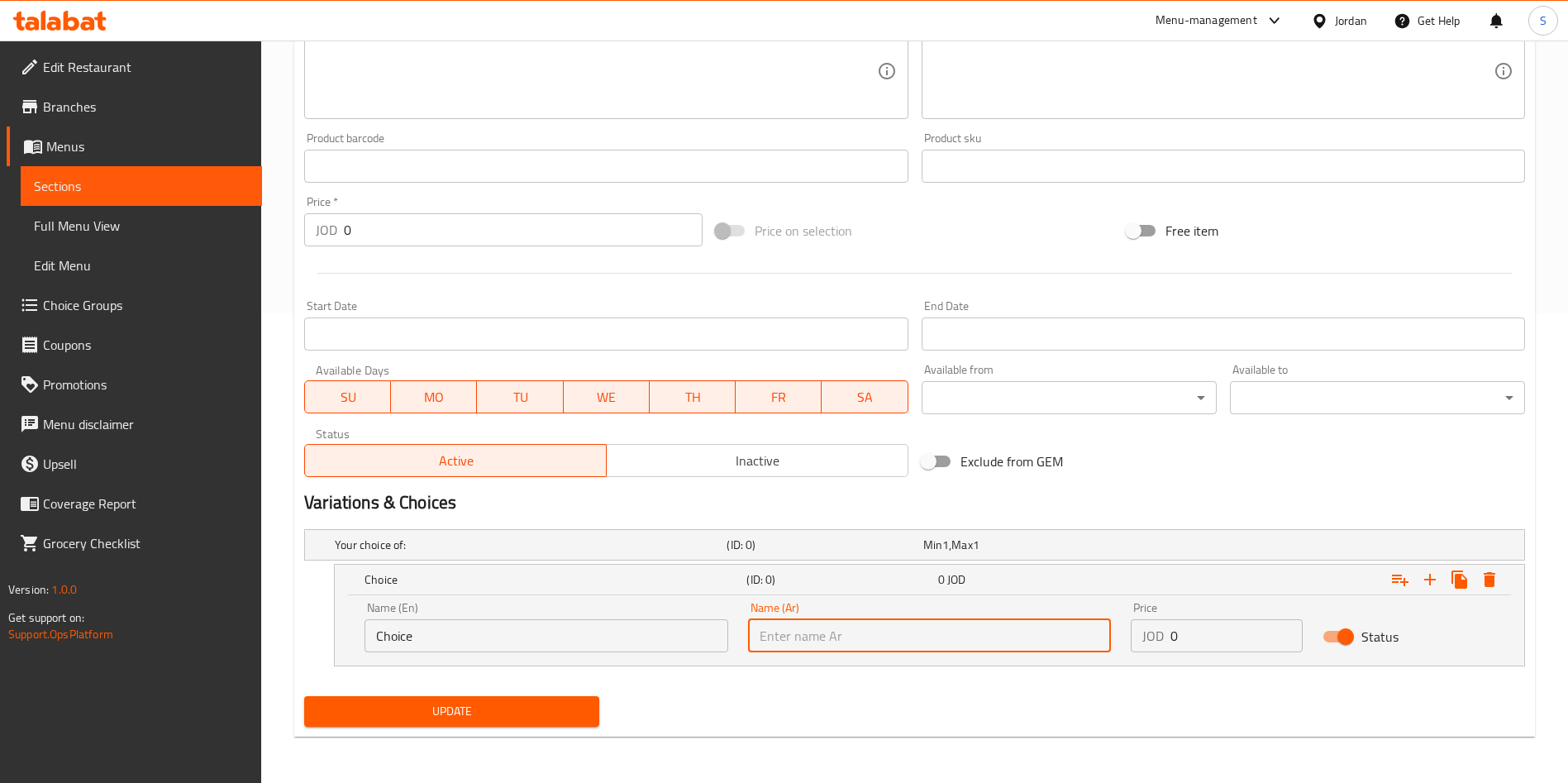
drag, startPoint x: 509, startPoint y: 656, endPoint x: 502, endPoint y: 644, distance: 13.9
click at [507, 656] on div "Name (En) Choice Name (En)" at bounding box center [546, 627] width 384 height 71
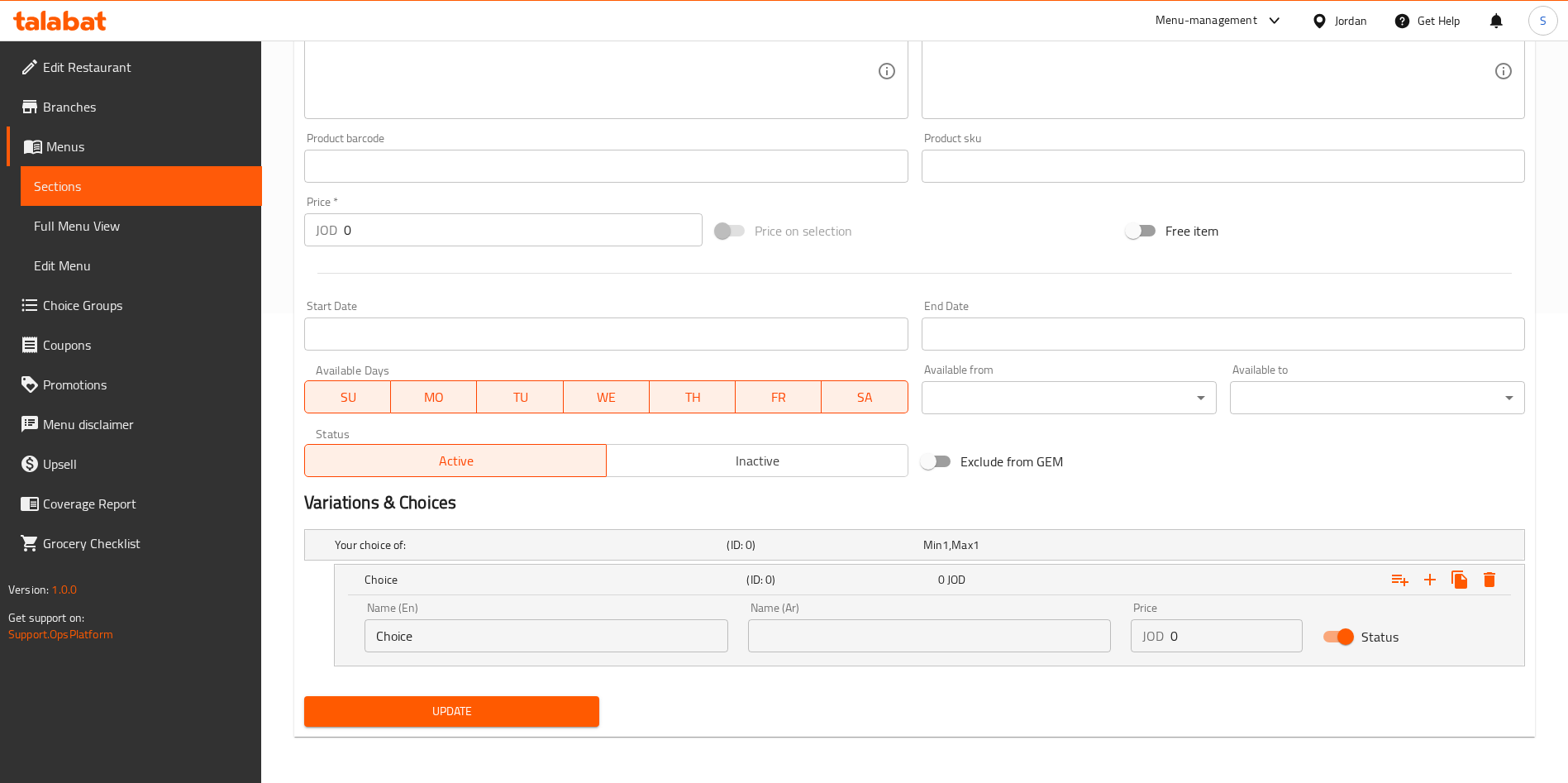
click at [502, 643] on input "Choice" at bounding box center [546, 636] width 363 height 33
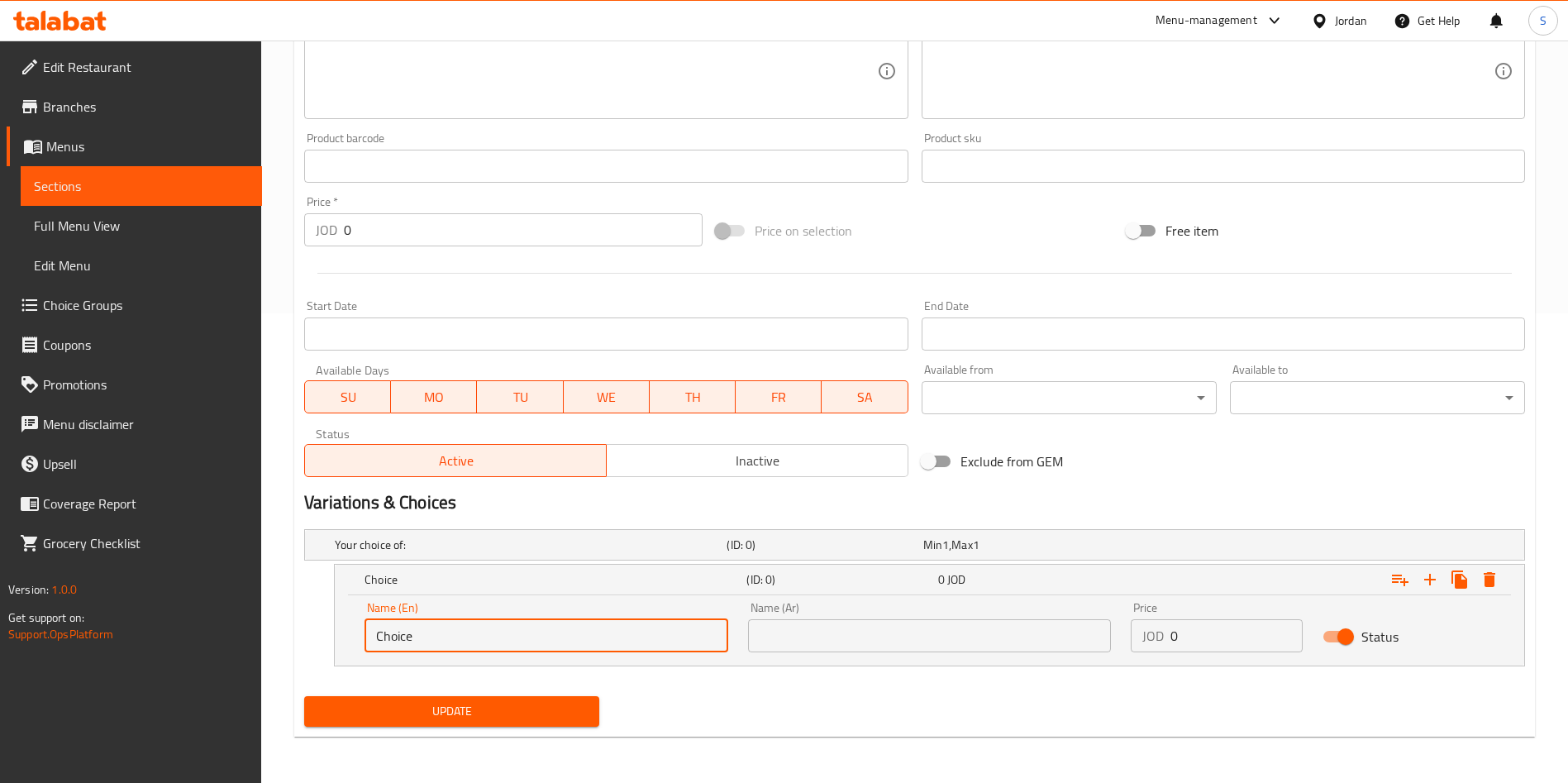
click at [502, 643] on input "Choice" at bounding box center [546, 636] width 363 height 33
paste input "Pepperoni"
type input "Pepperoni"
click at [911, 621] on input "text" at bounding box center [929, 636] width 363 height 33
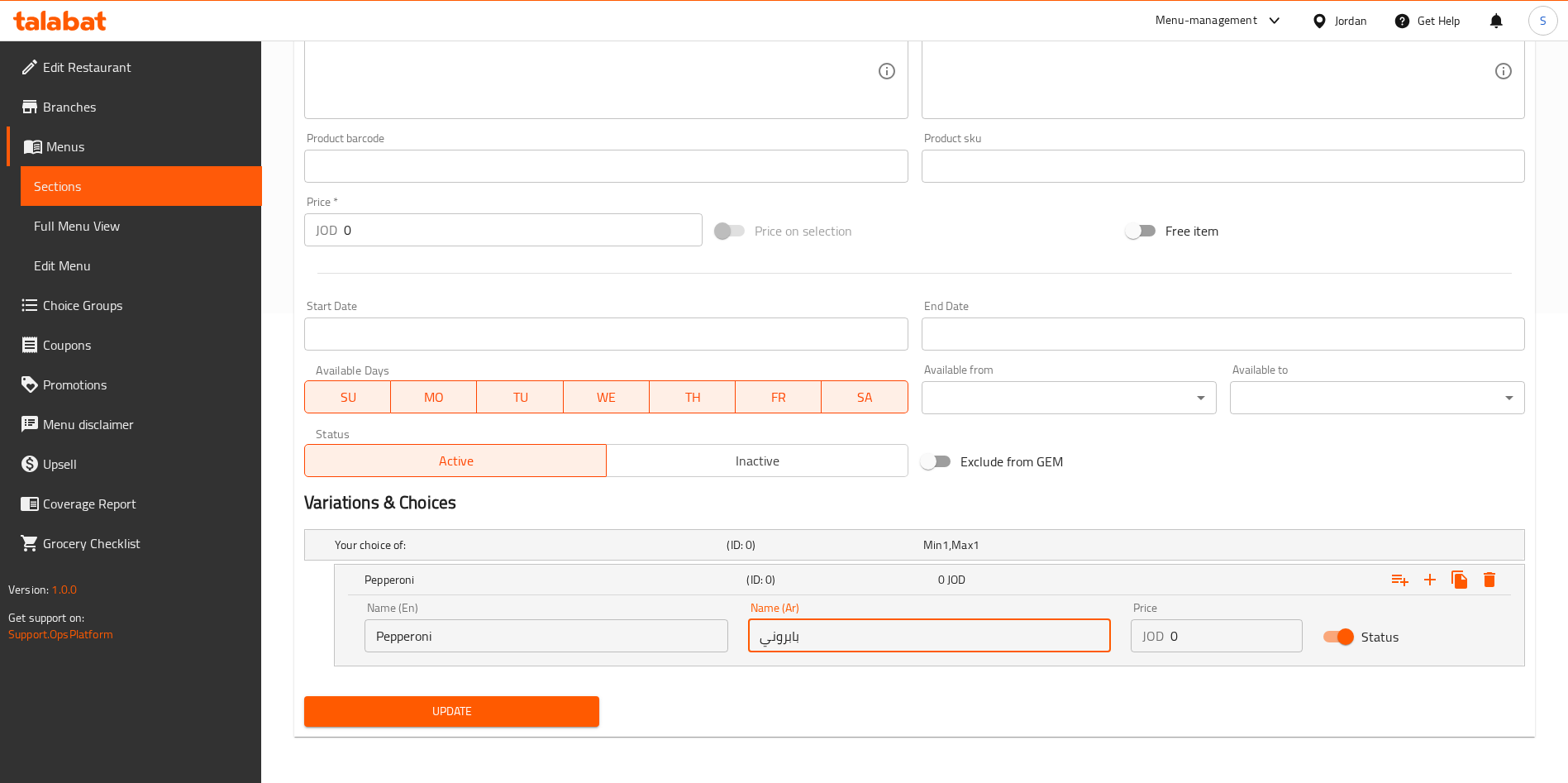
type input "بابروني"
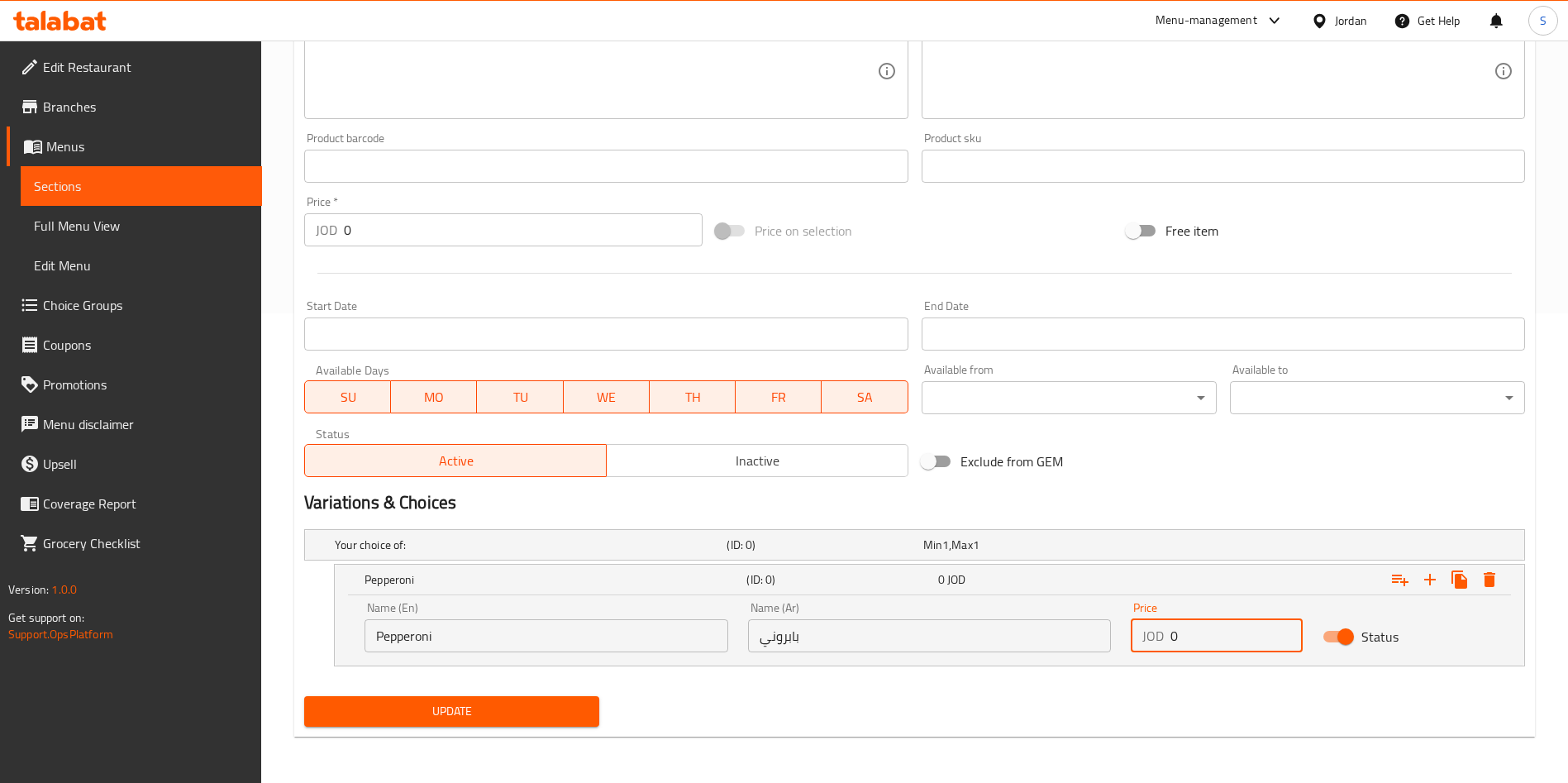
drag, startPoint x: 1212, startPoint y: 639, endPoint x: 1085, endPoint y: 630, distance: 127.3
click at [1085, 630] on div "Name (En) Pepperoni Name (En) Name (Ar) بابروني Name (Ar) Price JOD 0 Price Sta…" at bounding box center [929, 627] width 1150 height 71
type input "8"
click at [1197, 698] on div "Update" at bounding box center [914, 712] width 1234 height 44
click at [1424, 581] on icon "Expand" at bounding box center [1429, 579] width 20 height 20
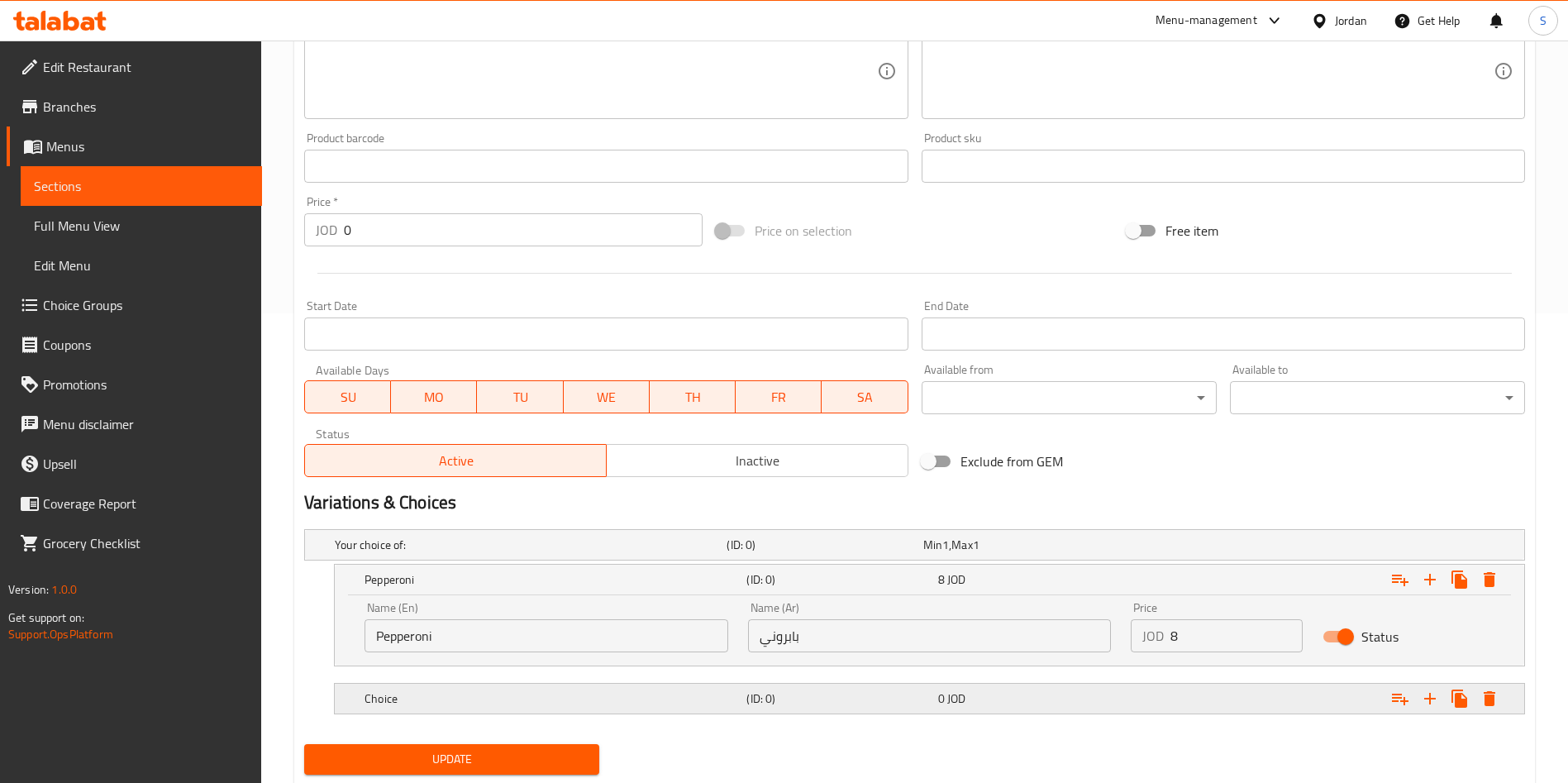
click at [566, 693] on h5 "Choice" at bounding box center [552, 698] width 375 height 17
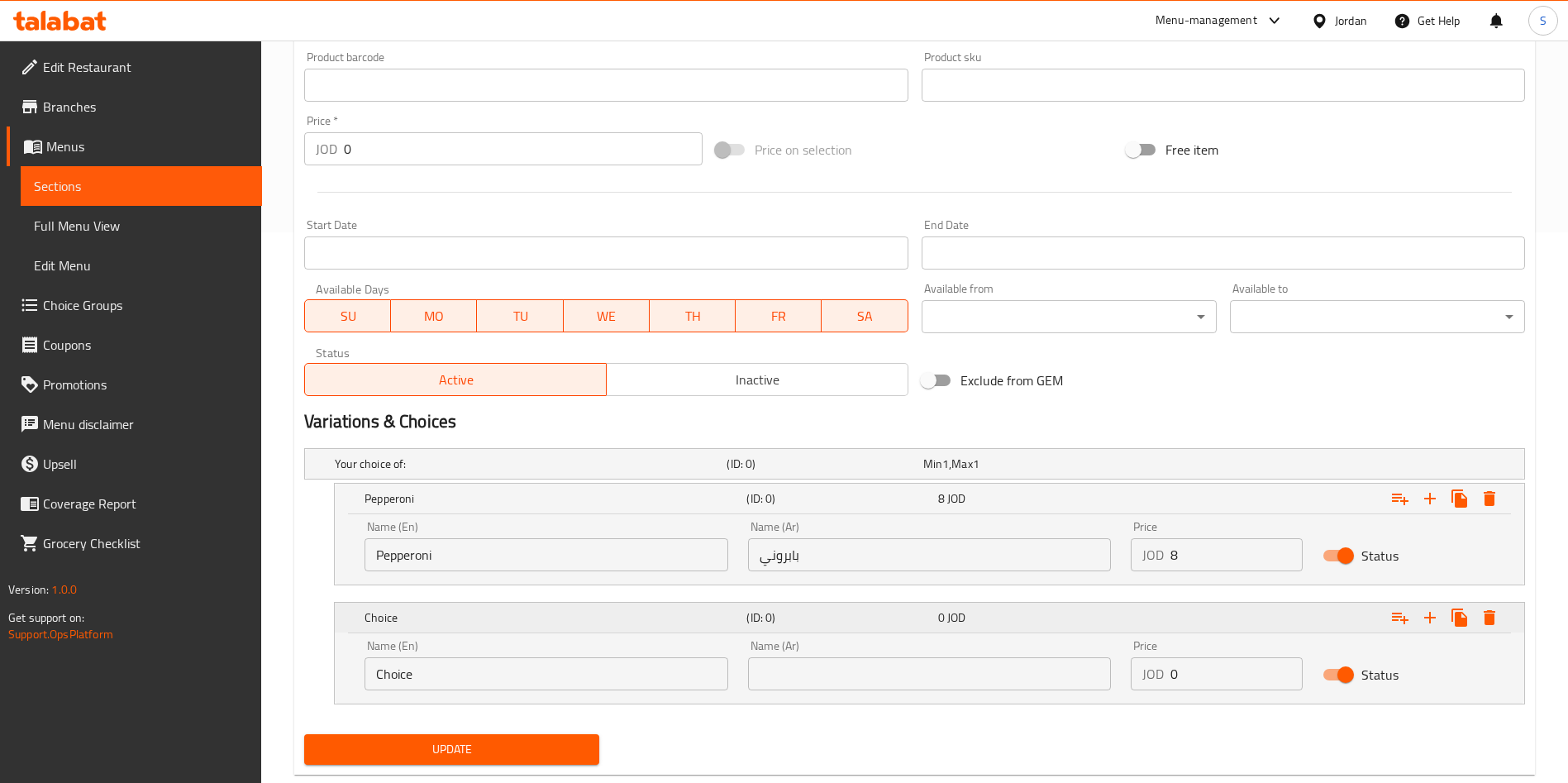
scroll to position [589, 0]
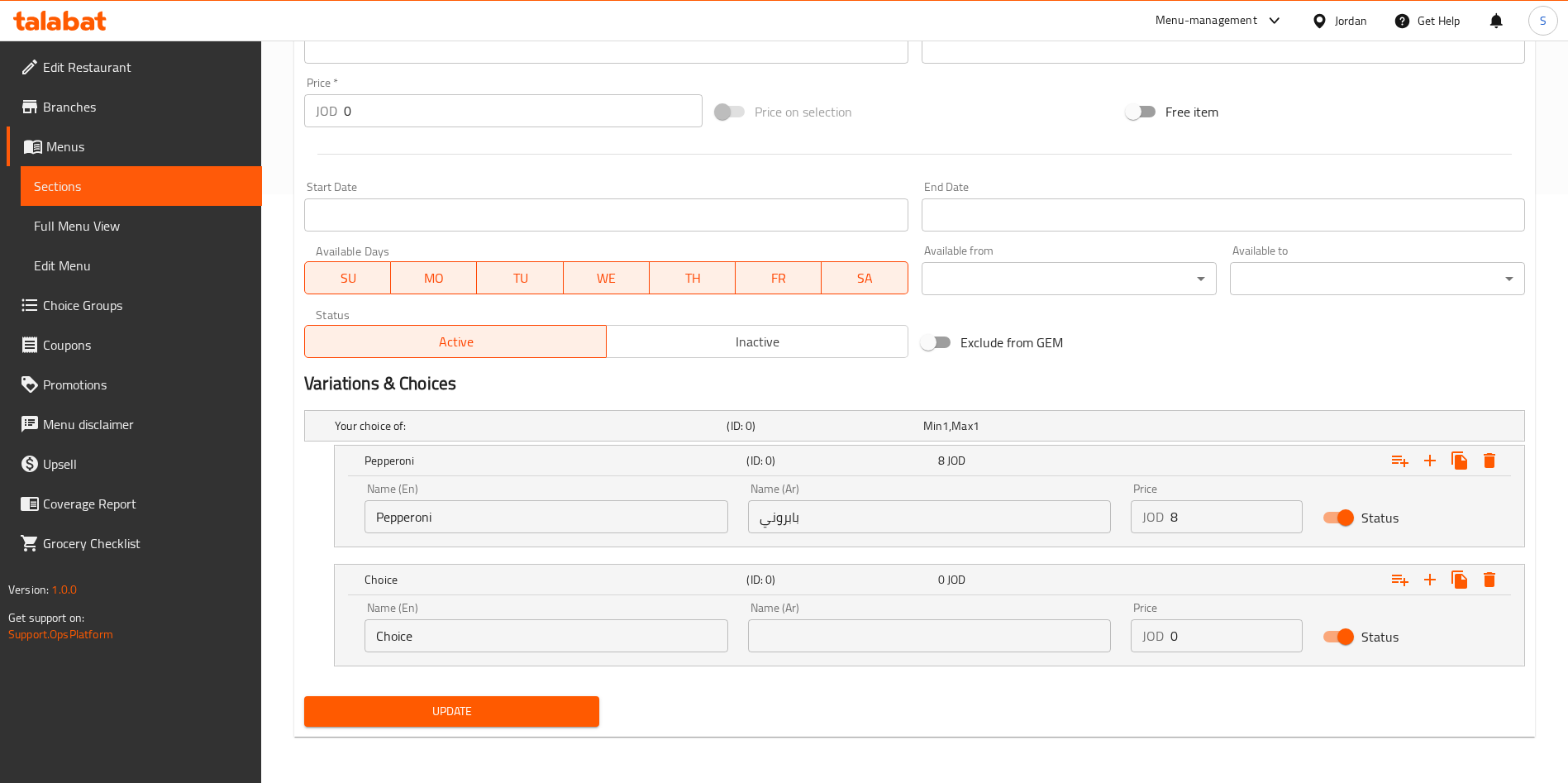
click at [548, 644] on input "Choice" at bounding box center [546, 636] width 363 height 33
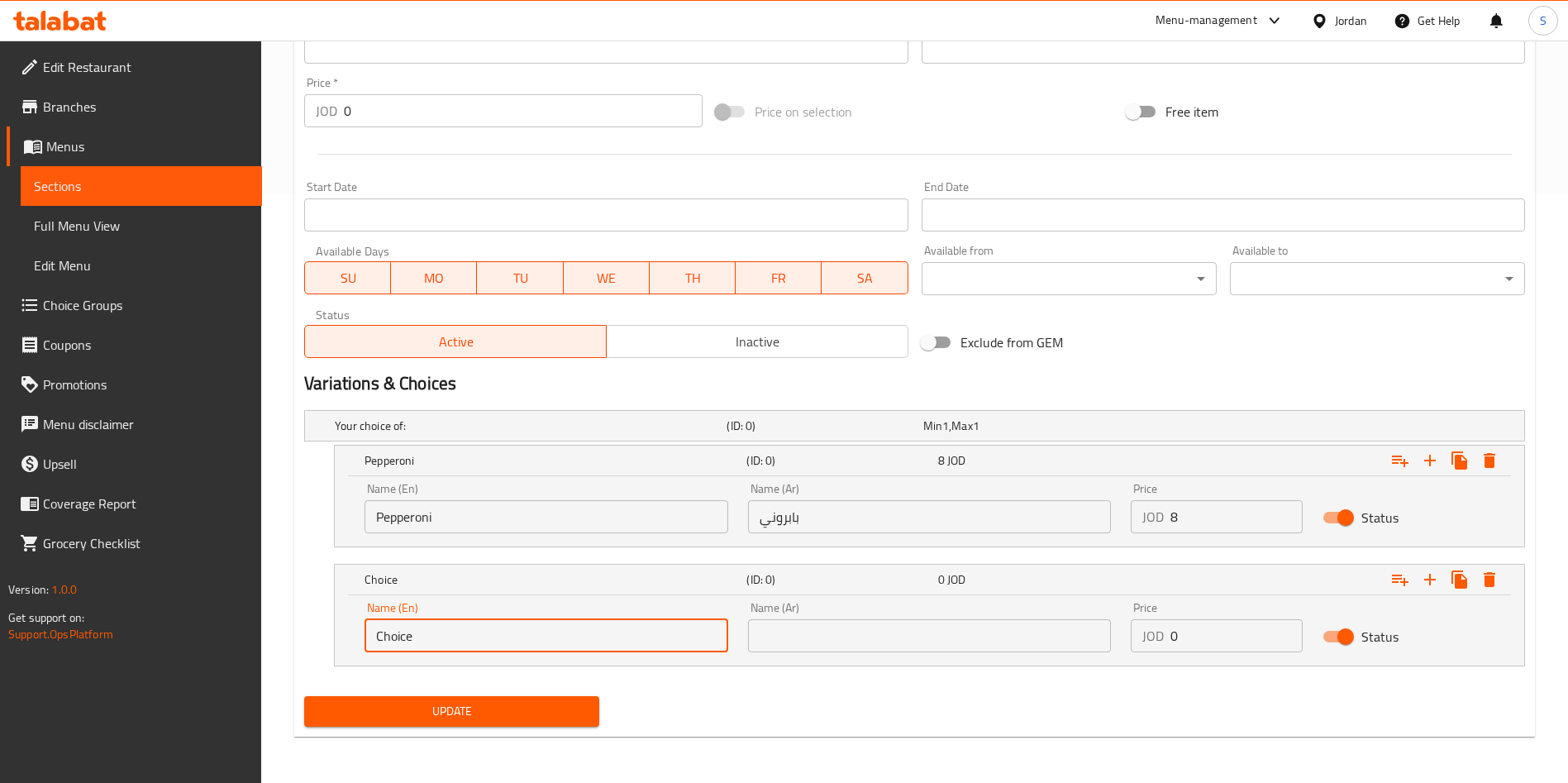
click at [548, 644] on input "Choice" at bounding box center [546, 636] width 363 height 33
click at [354, 664] on div "Name (En) Margretia Name (En) Name (Ar) Name (Ar) Price JOD 0 Price Status" at bounding box center [929, 630] width 1189 height 71
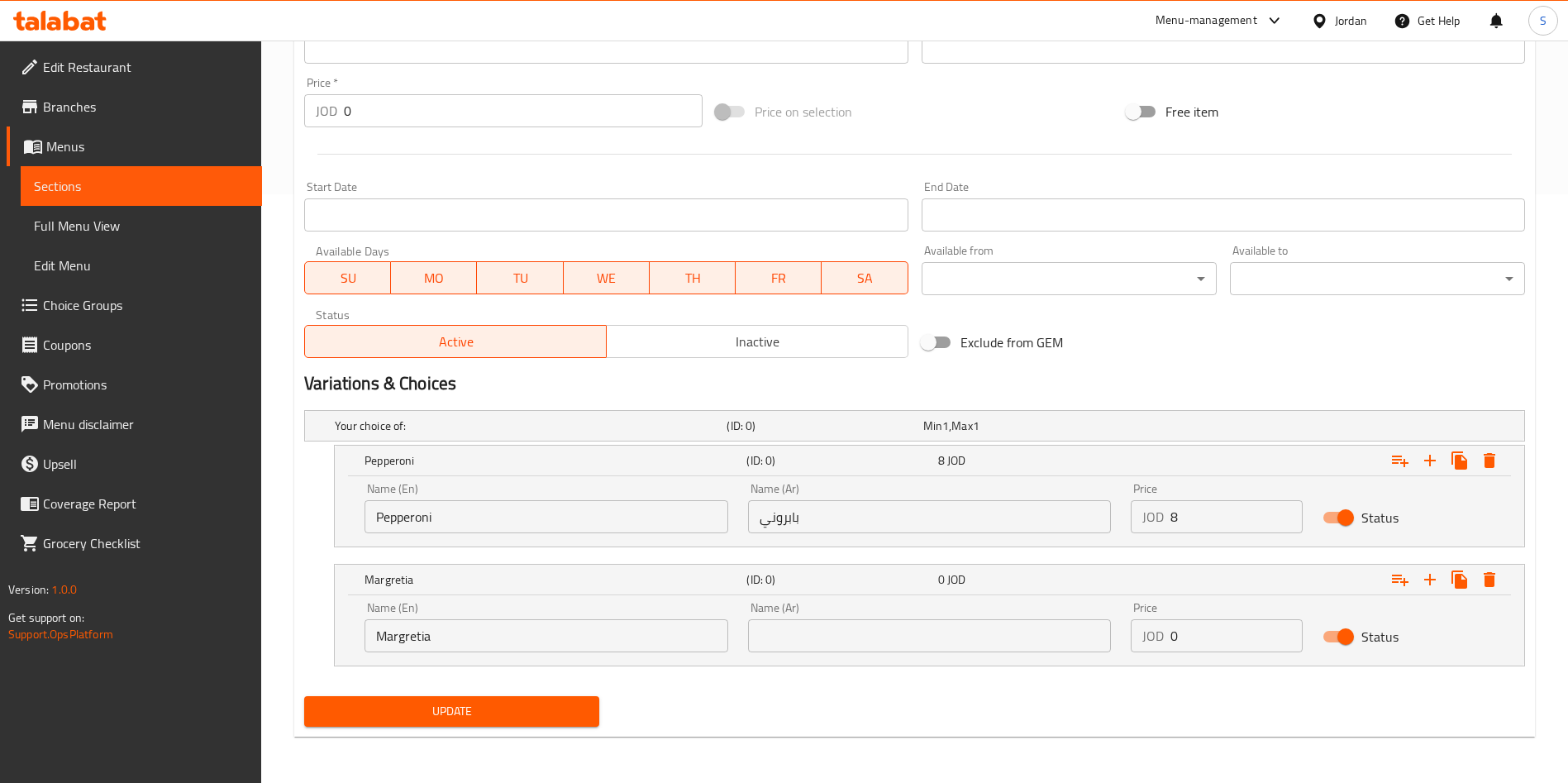
click at [394, 616] on div "Name (En) Margretia Name (En)" at bounding box center [546, 627] width 363 height 51
click at [399, 629] on input "Margretia" at bounding box center [546, 636] width 363 height 33
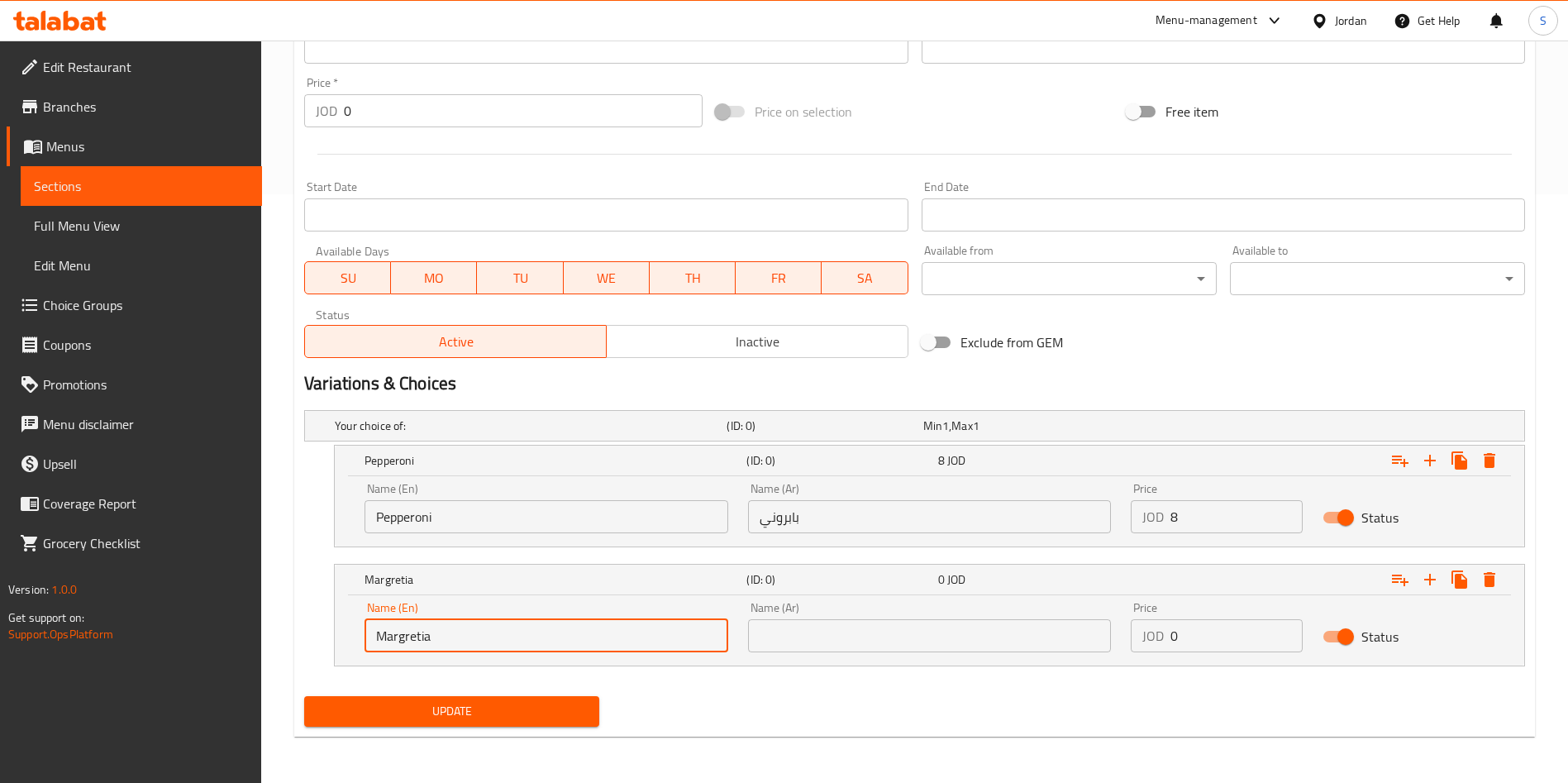
click at [399, 629] on input "Margretia" at bounding box center [546, 636] width 363 height 33
paste input "Margherita Pizza"
click at [913, 633] on input "text" at bounding box center [929, 636] width 363 height 33
drag, startPoint x: 524, startPoint y: 630, endPoint x: 450, endPoint y: 628, distance: 74.0
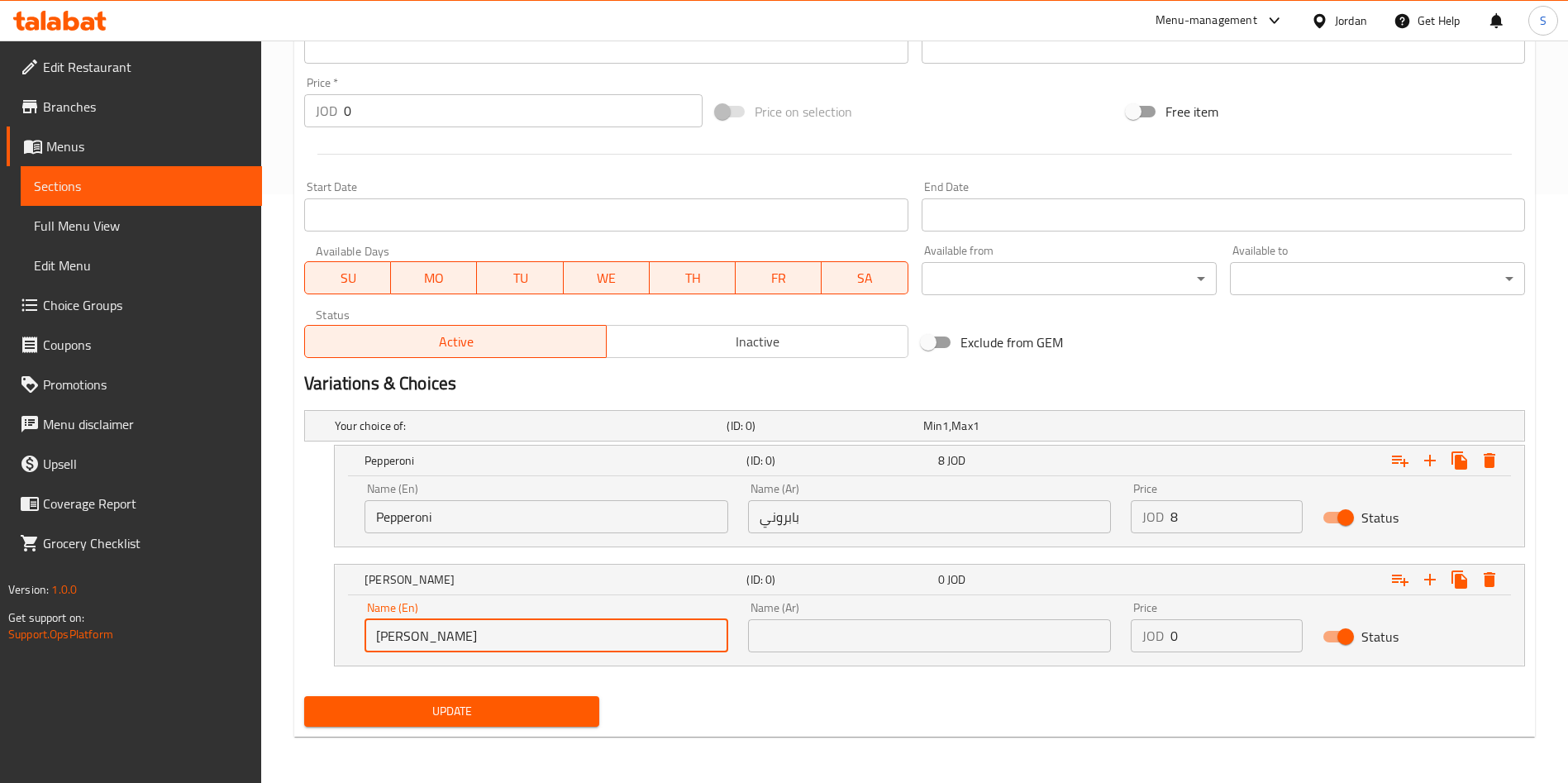
click at [442, 623] on input "Margherita Pizza" at bounding box center [546, 636] width 363 height 33
type input "Margherita"
click at [891, 624] on input "text" at bounding box center [929, 636] width 363 height 33
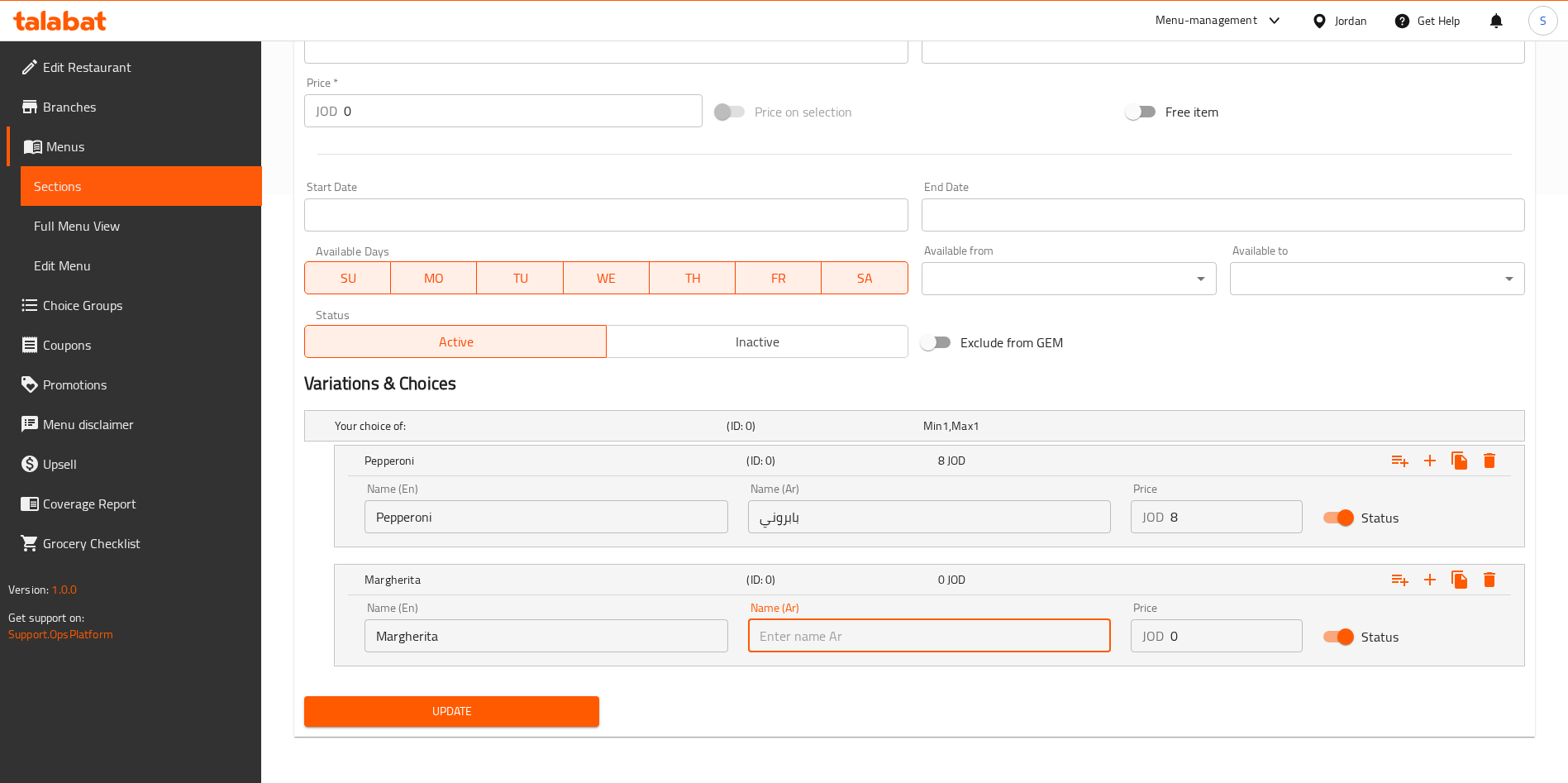
click at [822, 646] on input "text" at bounding box center [929, 636] width 363 height 33
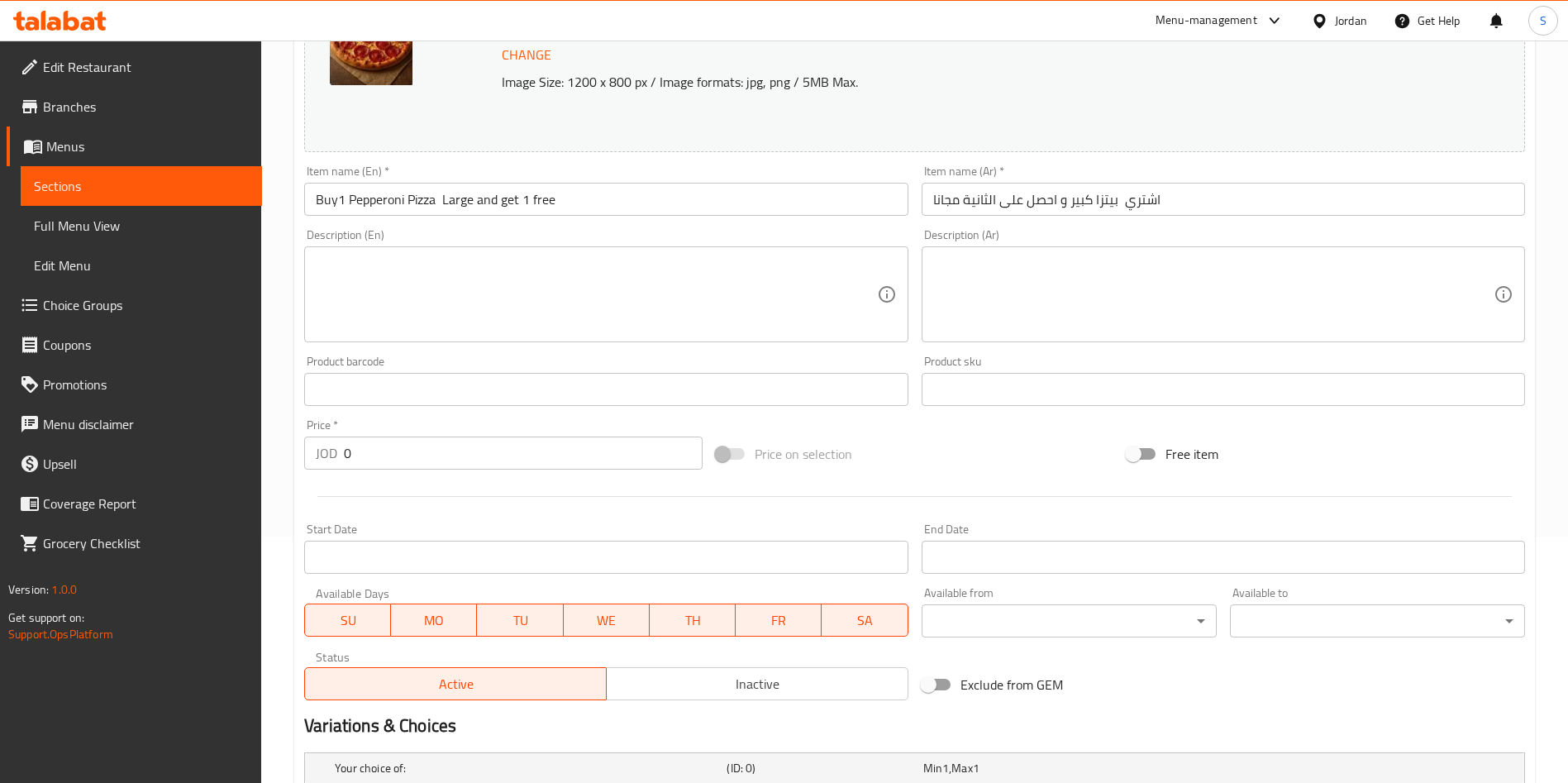
scroll to position [216, 0]
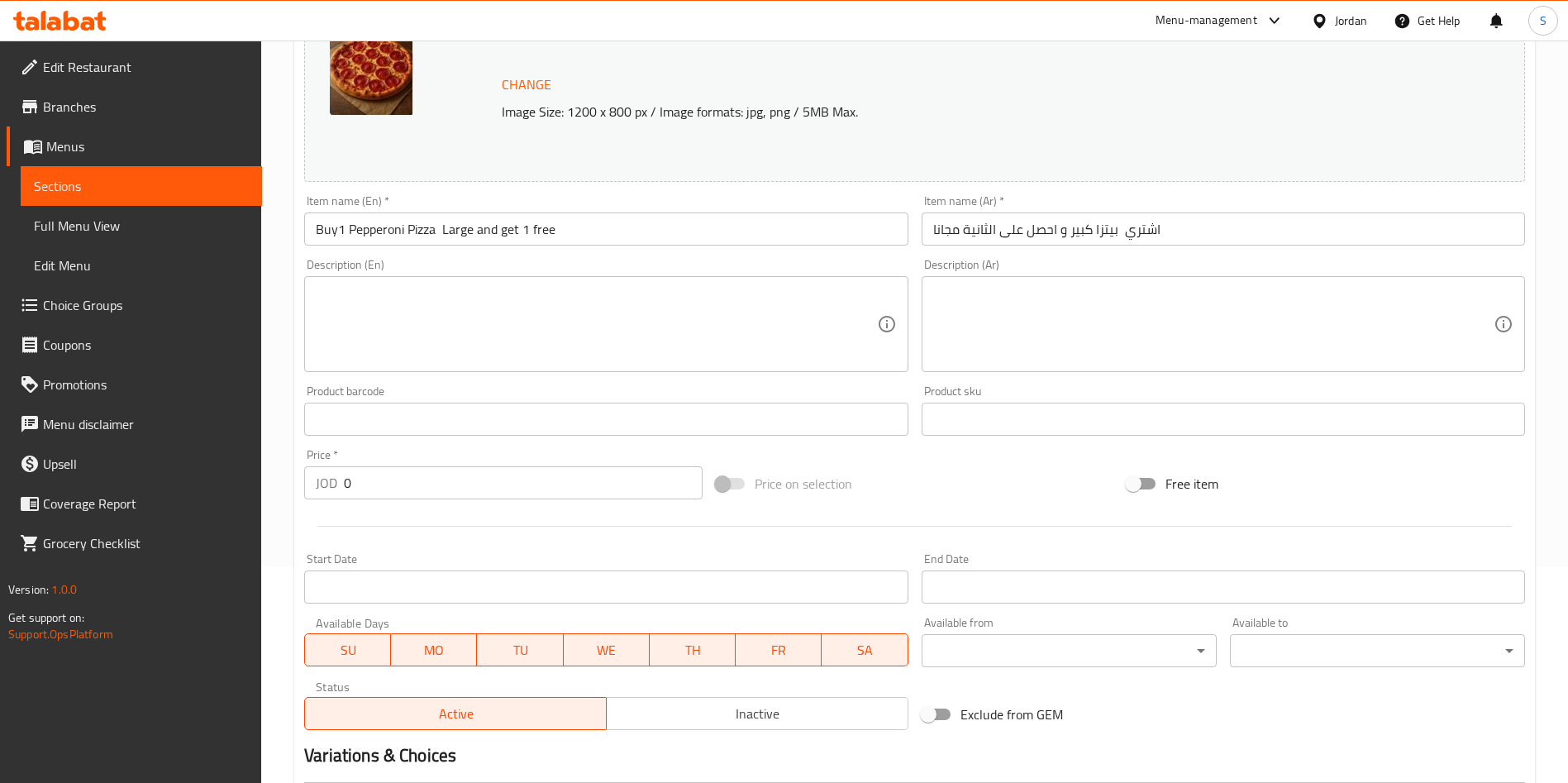
type input "مارغيرتا"
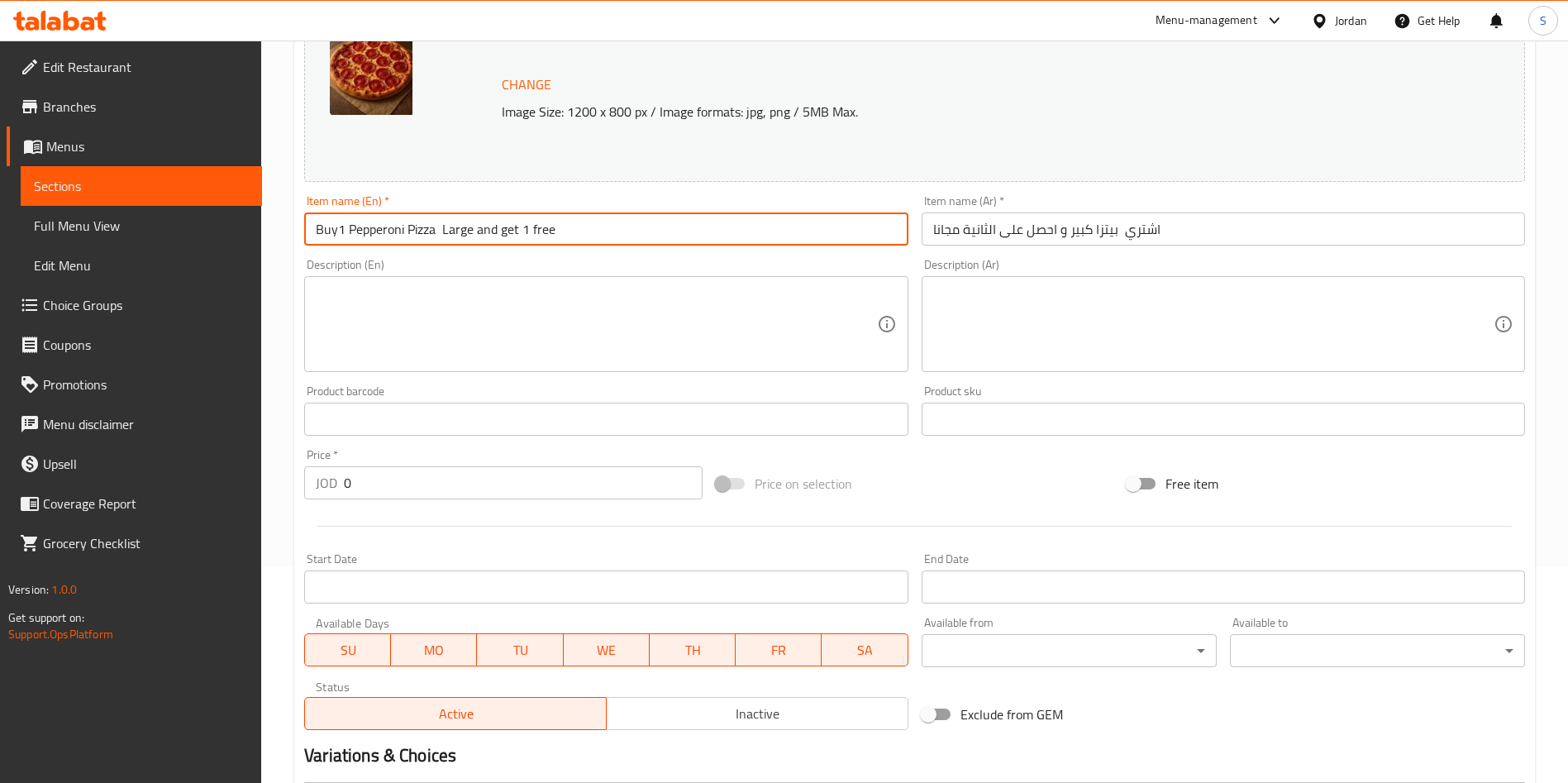
click at [431, 236] on input "Buy1 Pepperoni Pizza Large and get 1 free" at bounding box center [606, 229] width 603 height 33
click at [547, 229] on input "Buy1 Pepperoni Pizza Large and get 1 free" at bounding box center [606, 229] width 603 height 33
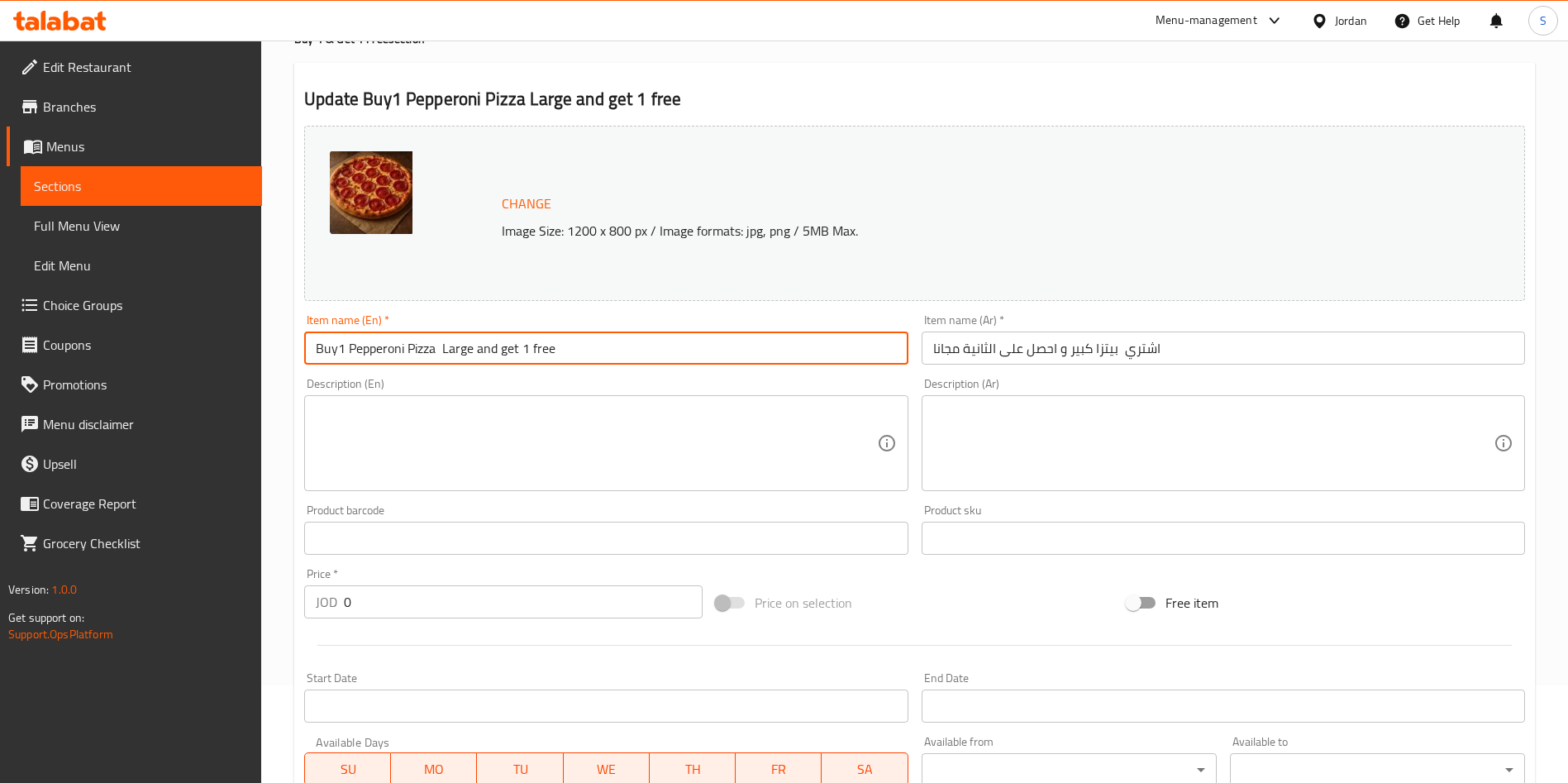
scroll to position [92, 0]
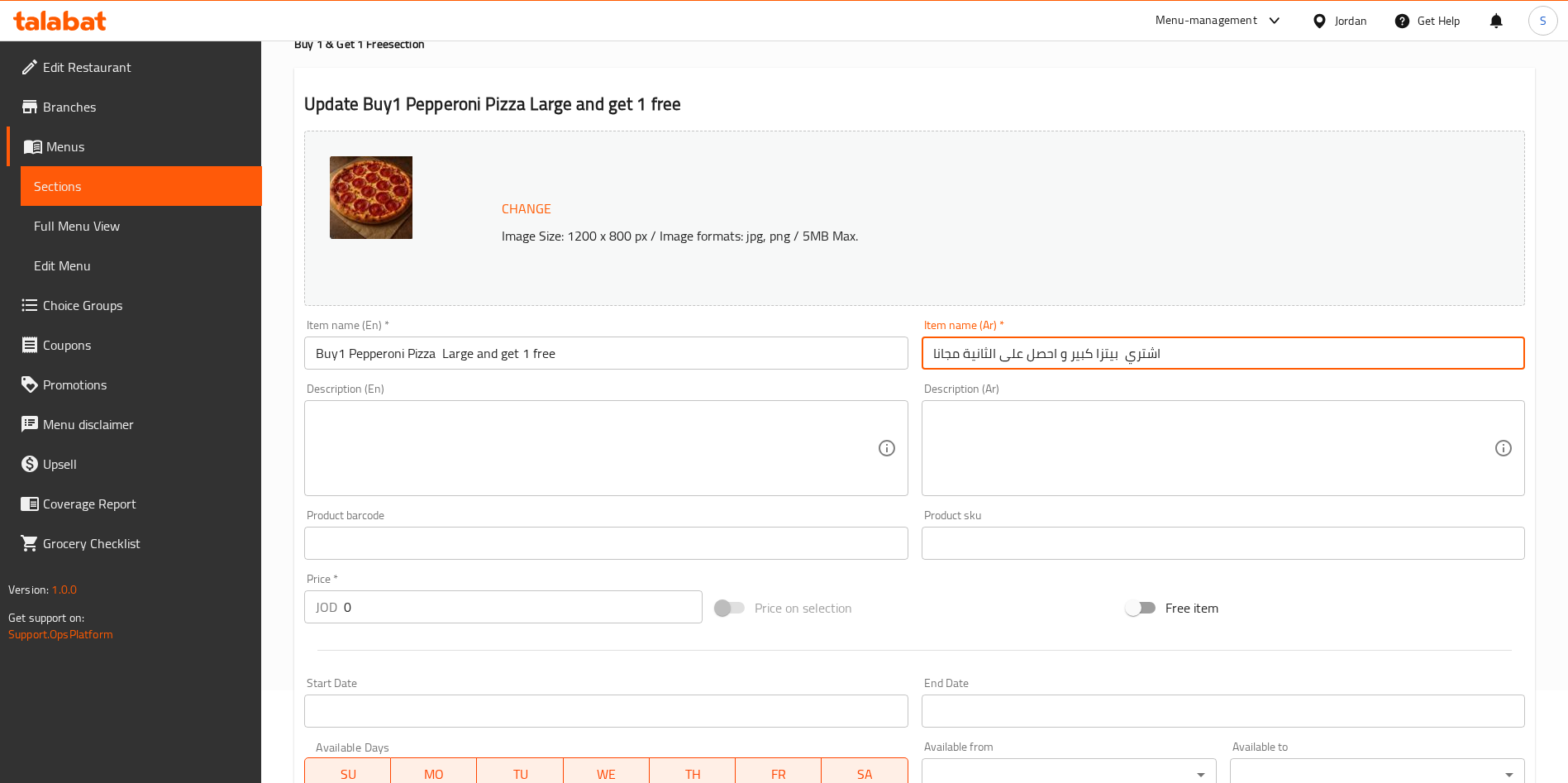
click at [1069, 345] on input "اشتري بيتزا كبير و احصل على الثانية مجانا" at bounding box center [1223, 353] width 603 height 33
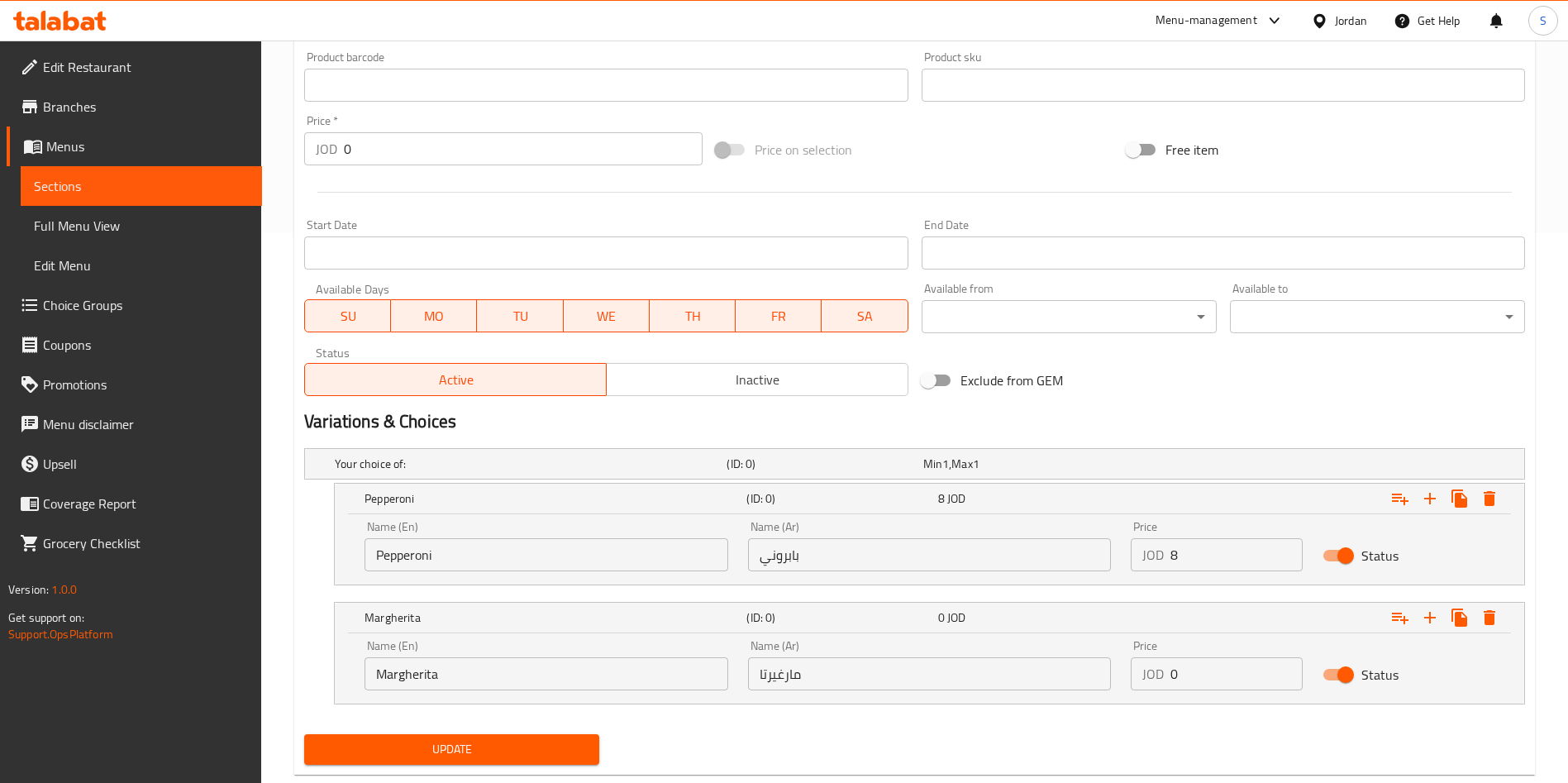
scroll to position [589, 0]
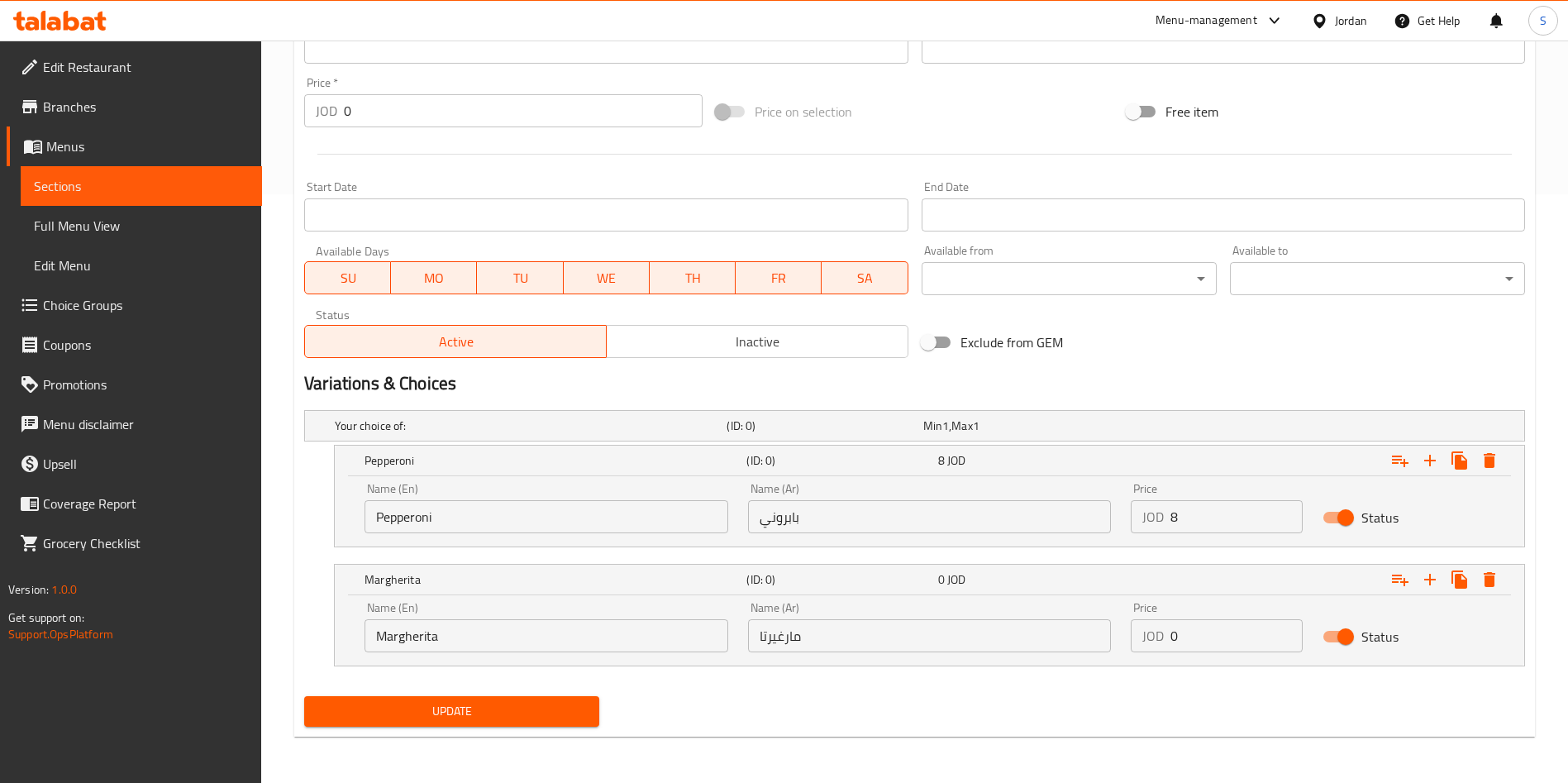
type input "اشتري بيتزا كبير و احصل على الثانية مجانا"
drag, startPoint x: 837, startPoint y: 522, endPoint x: 697, endPoint y: 520, distance: 140.0
click at [697, 520] on div "Name (En) Pepperoni Name (En) Name (Ar) بابروني Name (Ar) Price JOD 8 Price Sta…" at bounding box center [929, 507] width 1150 height 71
click at [788, 525] on input "بابروني" at bounding box center [929, 517] width 363 height 33
drag, startPoint x: 843, startPoint y: 514, endPoint x: 662, endPoint y: 520, distance: 181.1
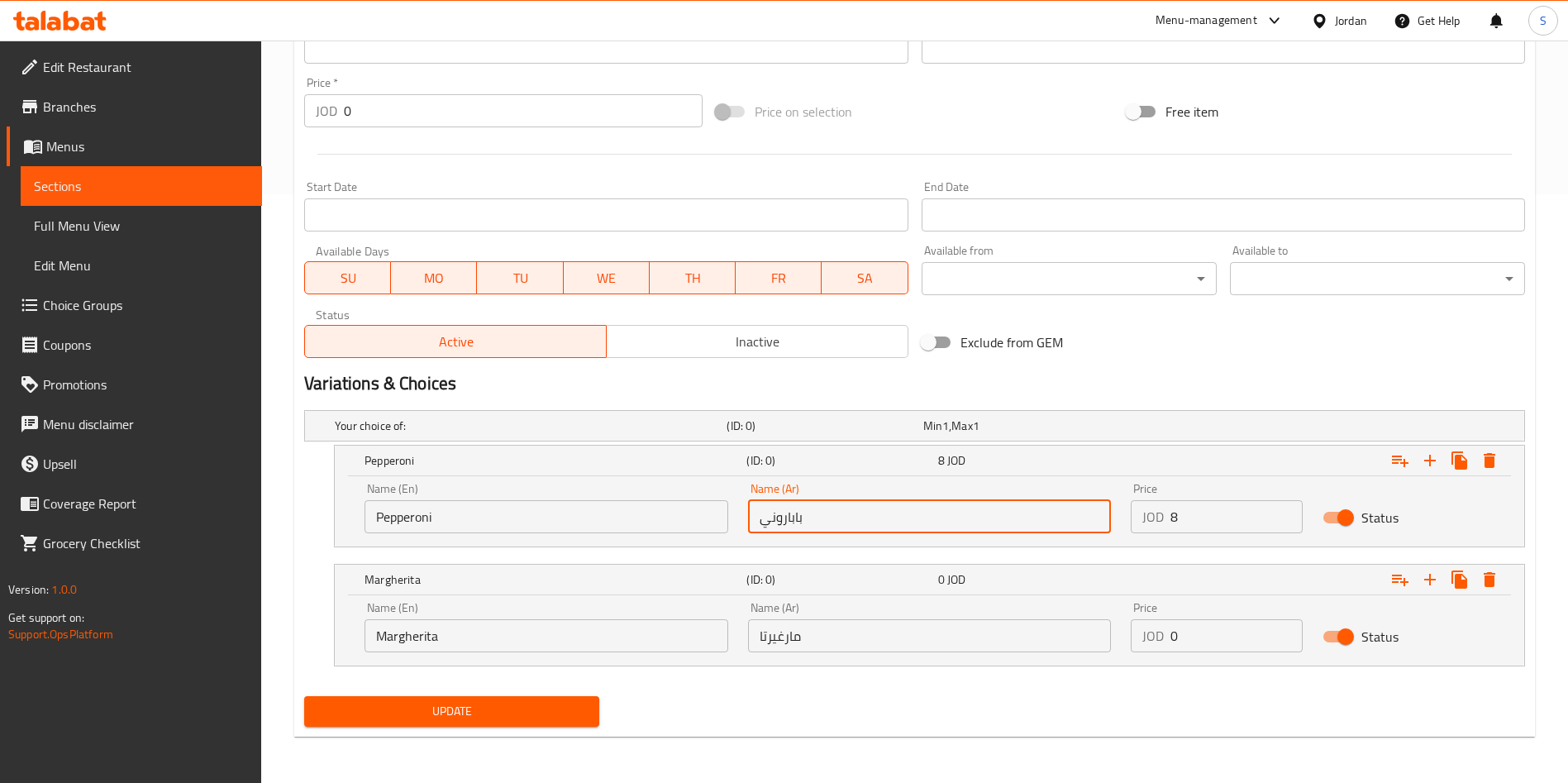
click at [662, 520] on div "Name (En) Pepperoni Name (En) Name (Ar) باباروني Name (Ar) Price JOD 8 Price St…" at bounding box center [929, 507] width 1150 height 71
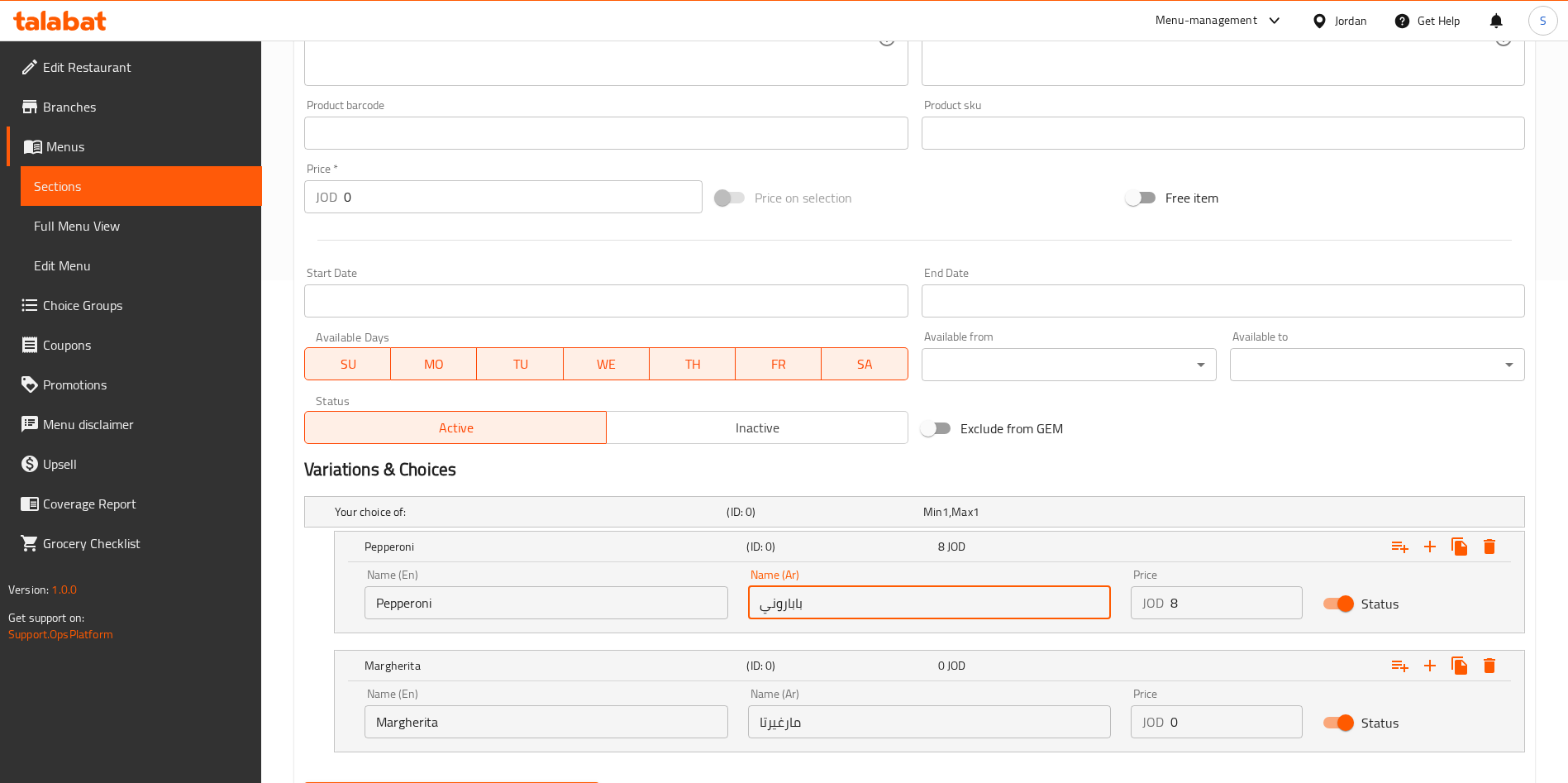
scroll to position [465, 0]
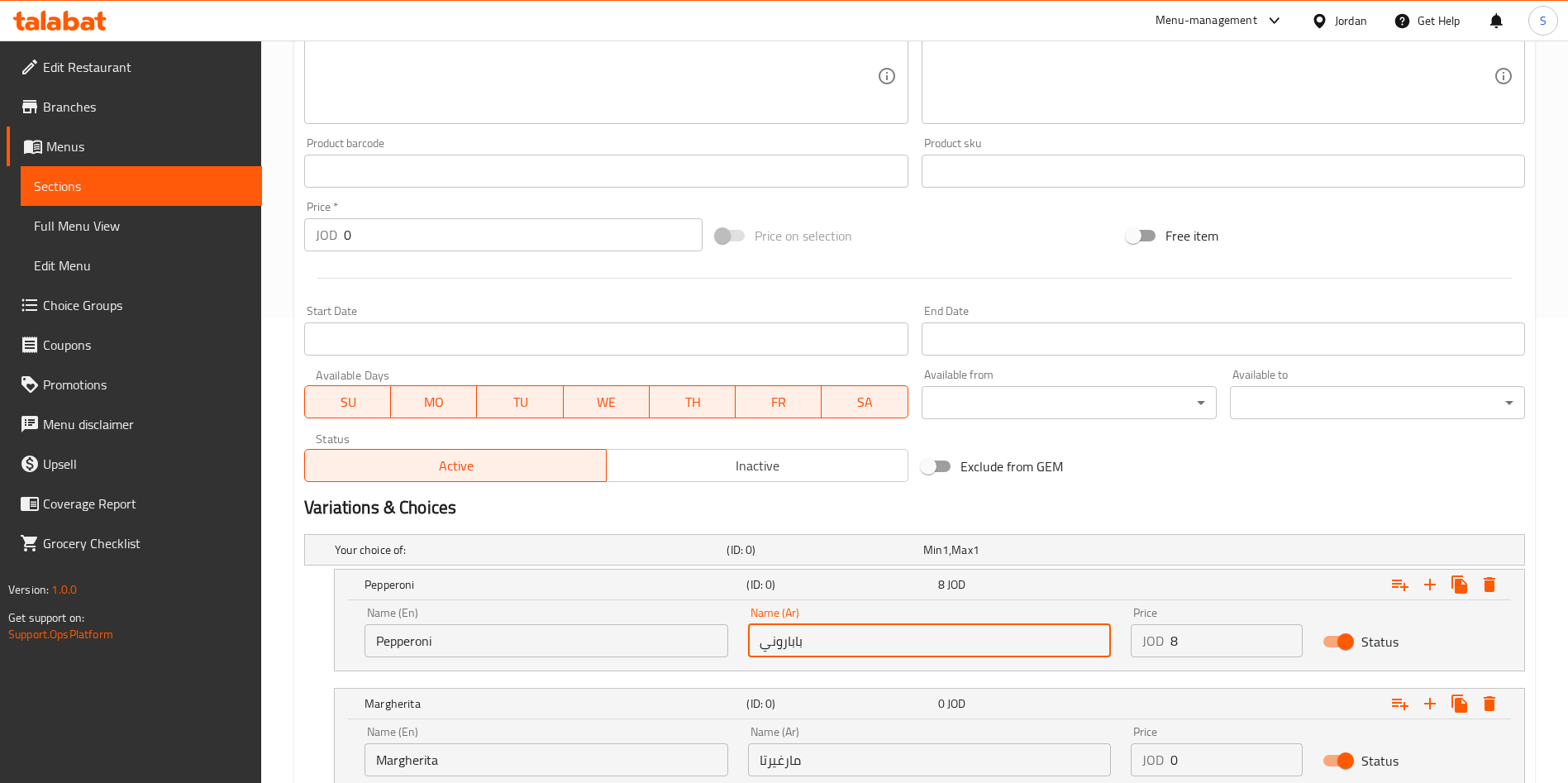
type input "باباروني"
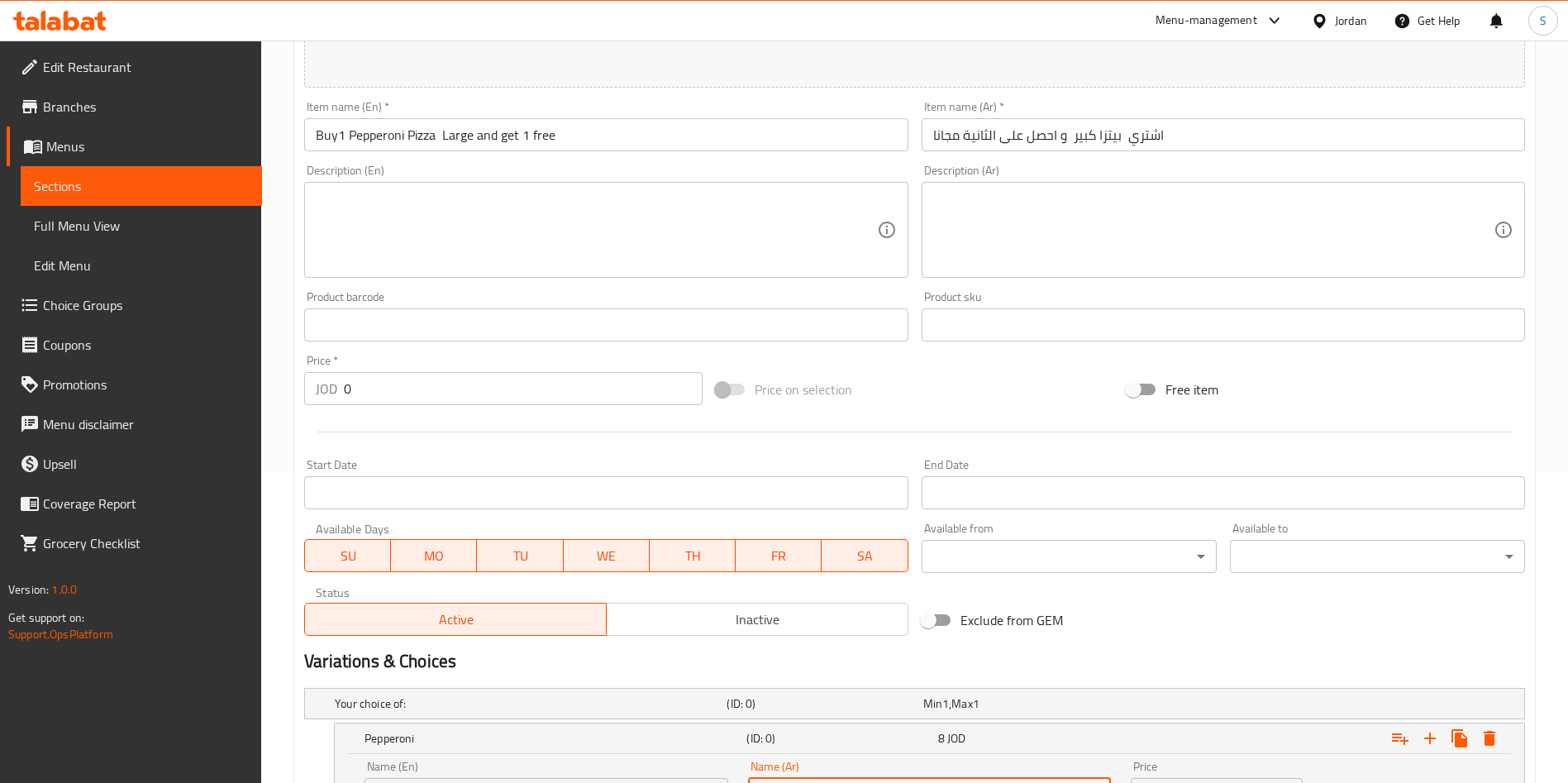
scroll to position [92, 0]
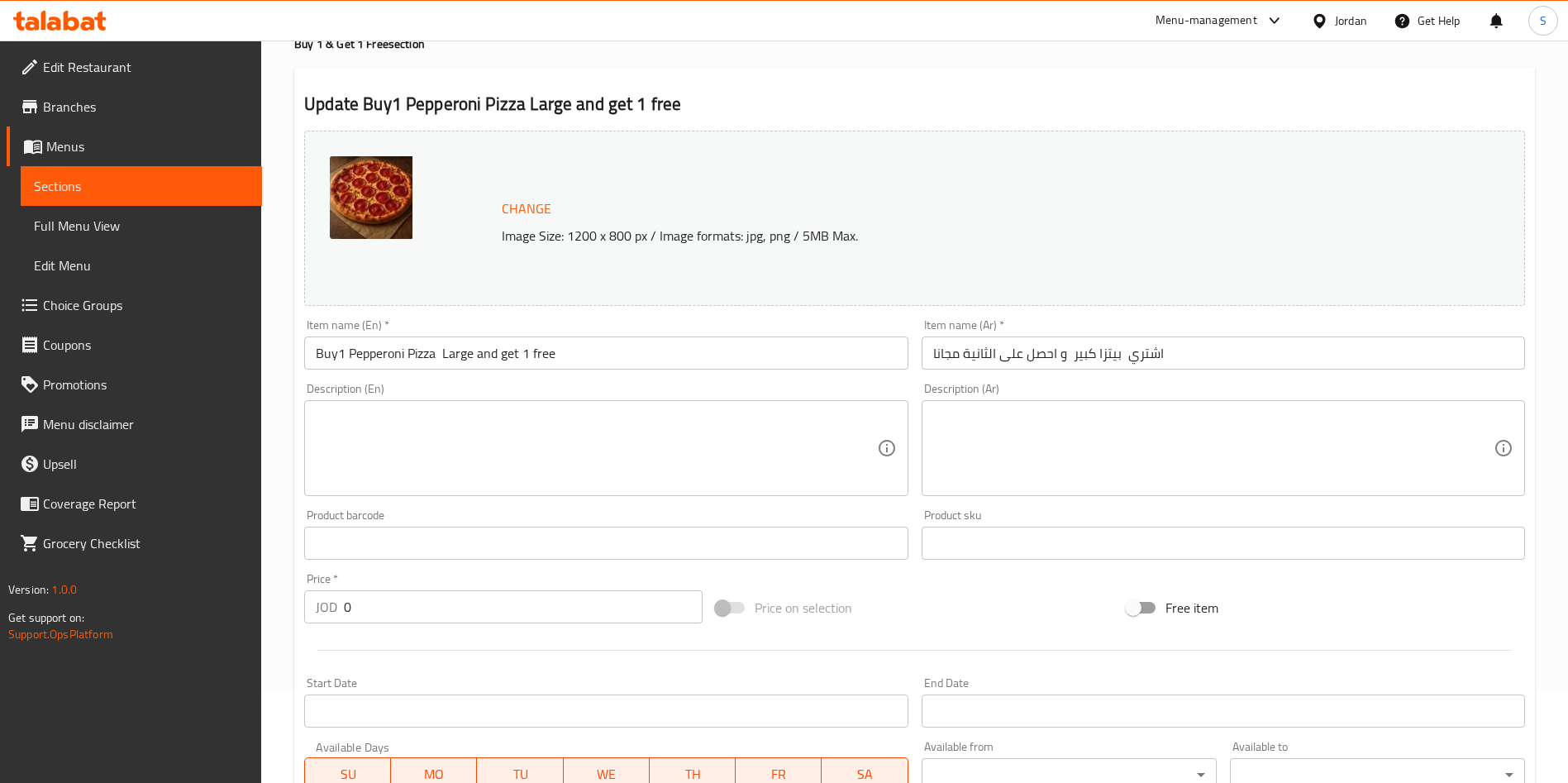
click at [1096, 354] on input "اشتري بيتزا كبير و احصل على الثانية مجانا" at bounding box center [1223, 353] width 603 height 33
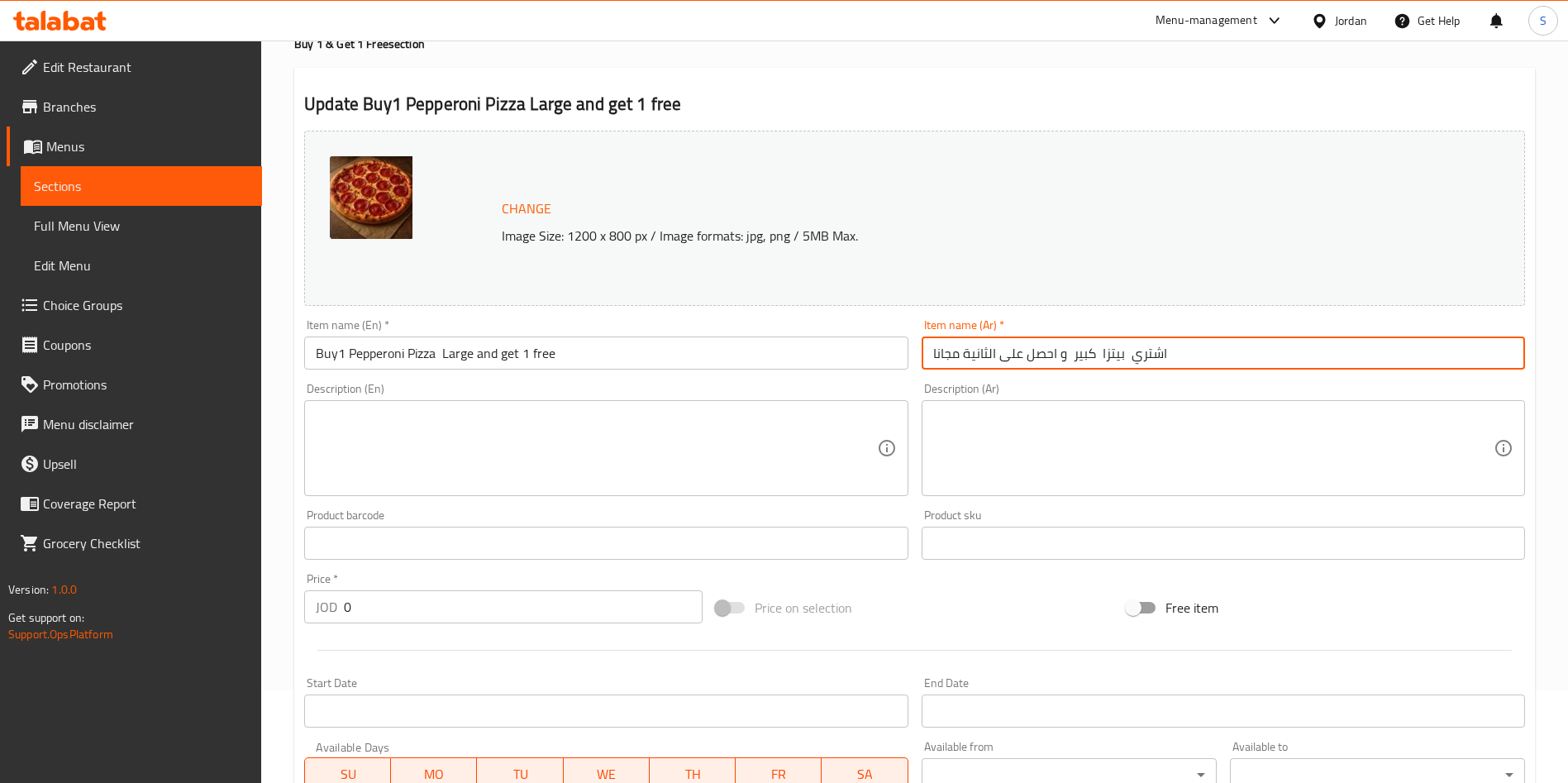
paste input "باباروني"
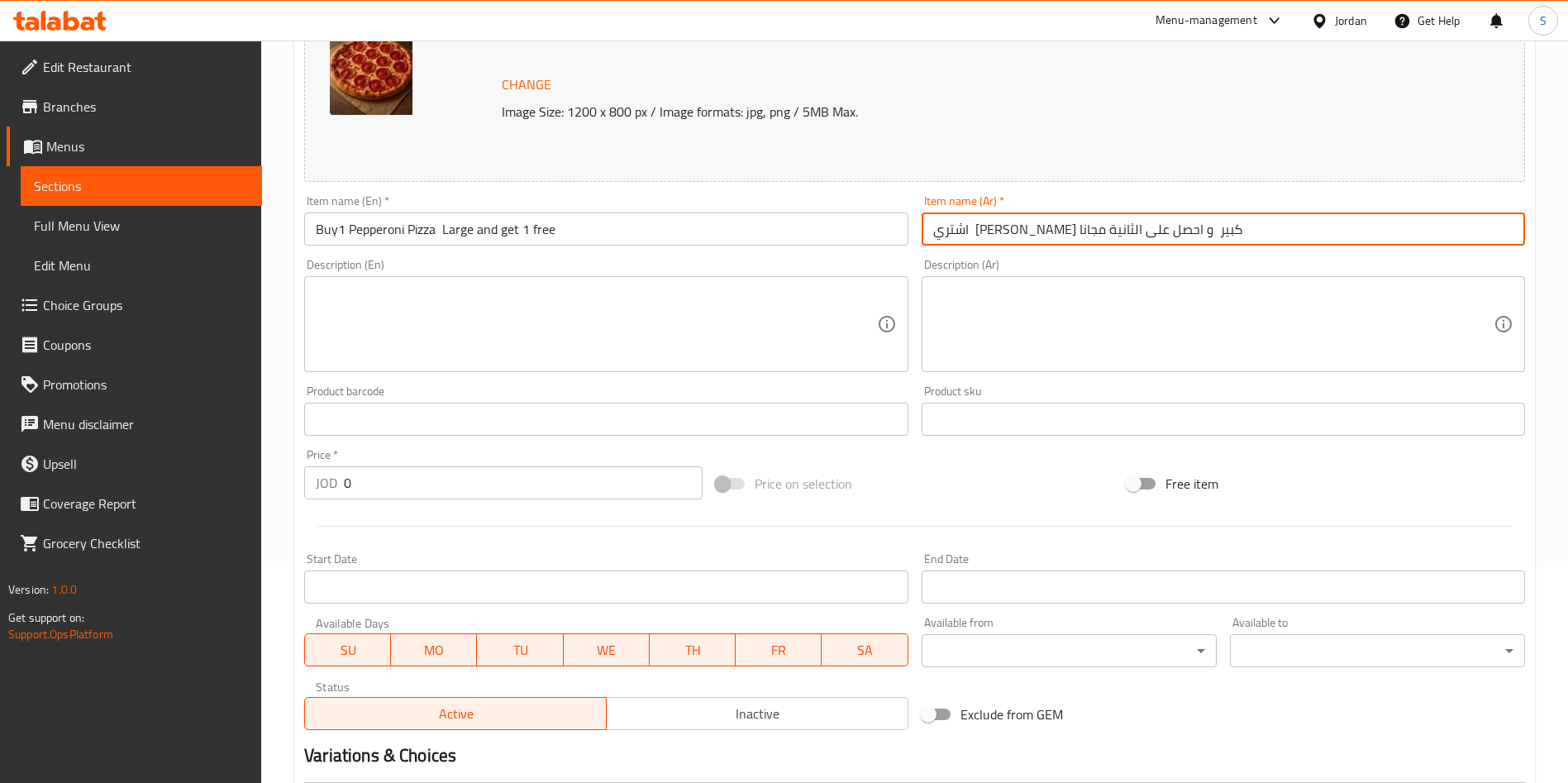
scroll to position [589, 0]
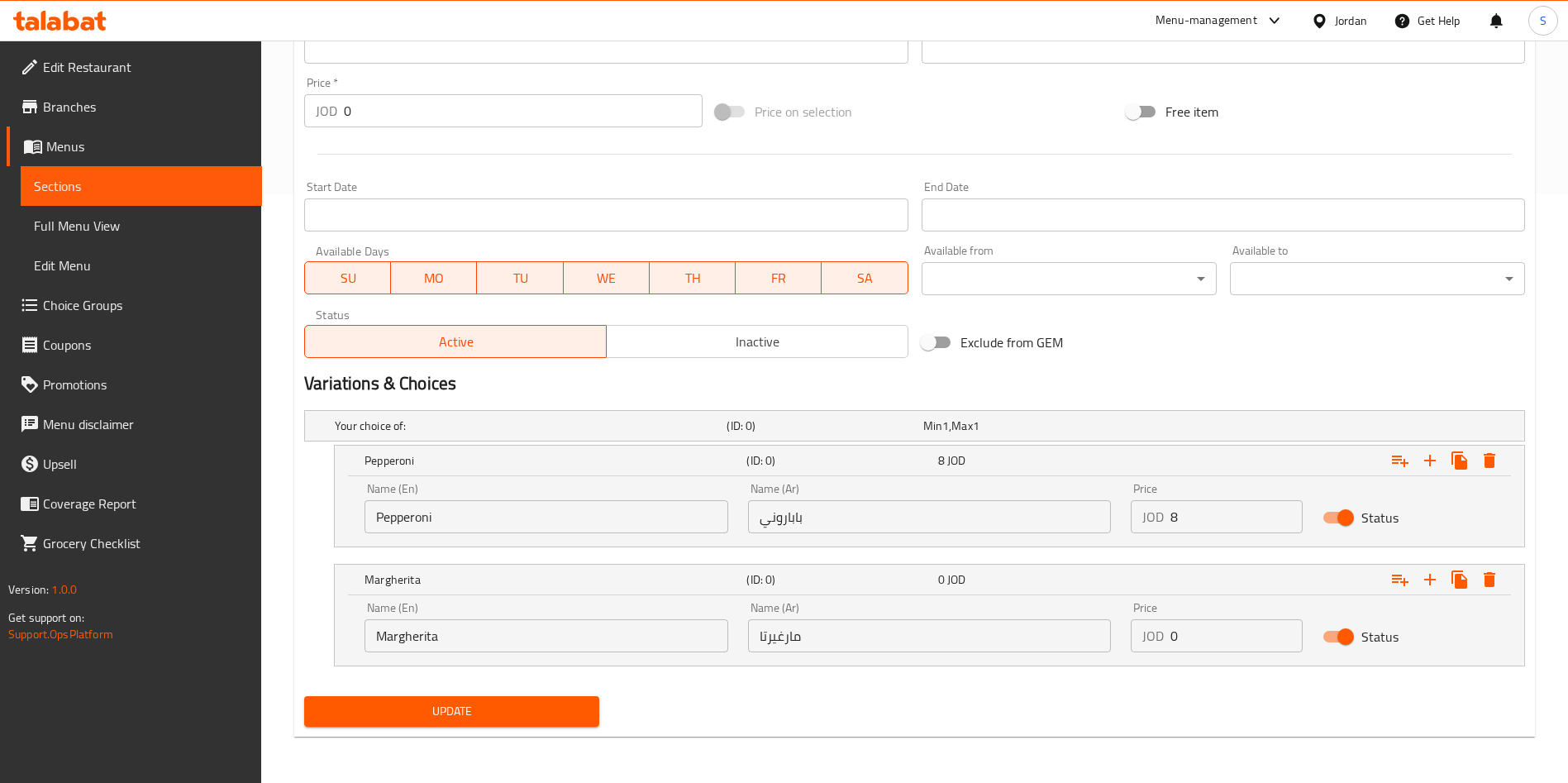
type input "اشتري بيتزا باباروني كبير و احصل على الثانية مجانا"
drag, startPoint x: 492, startPoint y: 717, endPoint x: 1209, endPoint y: 637, distance: 721.4
click at [1200, 630] on div "Change Image Size: 1200 x 800 px / Image formats: jpg, png / 5MB Max. Item name…" at bounding box center [914, 180] width 1234 height 1105
drag, startPoint x: 1203, startPoint y: 637, endPoint x: 1164, endPoint y: 637, distance: 39.0
click at [1164, 637] on div "JOD 0 Price" at bounding box center [1216, 636] width 172 height 33
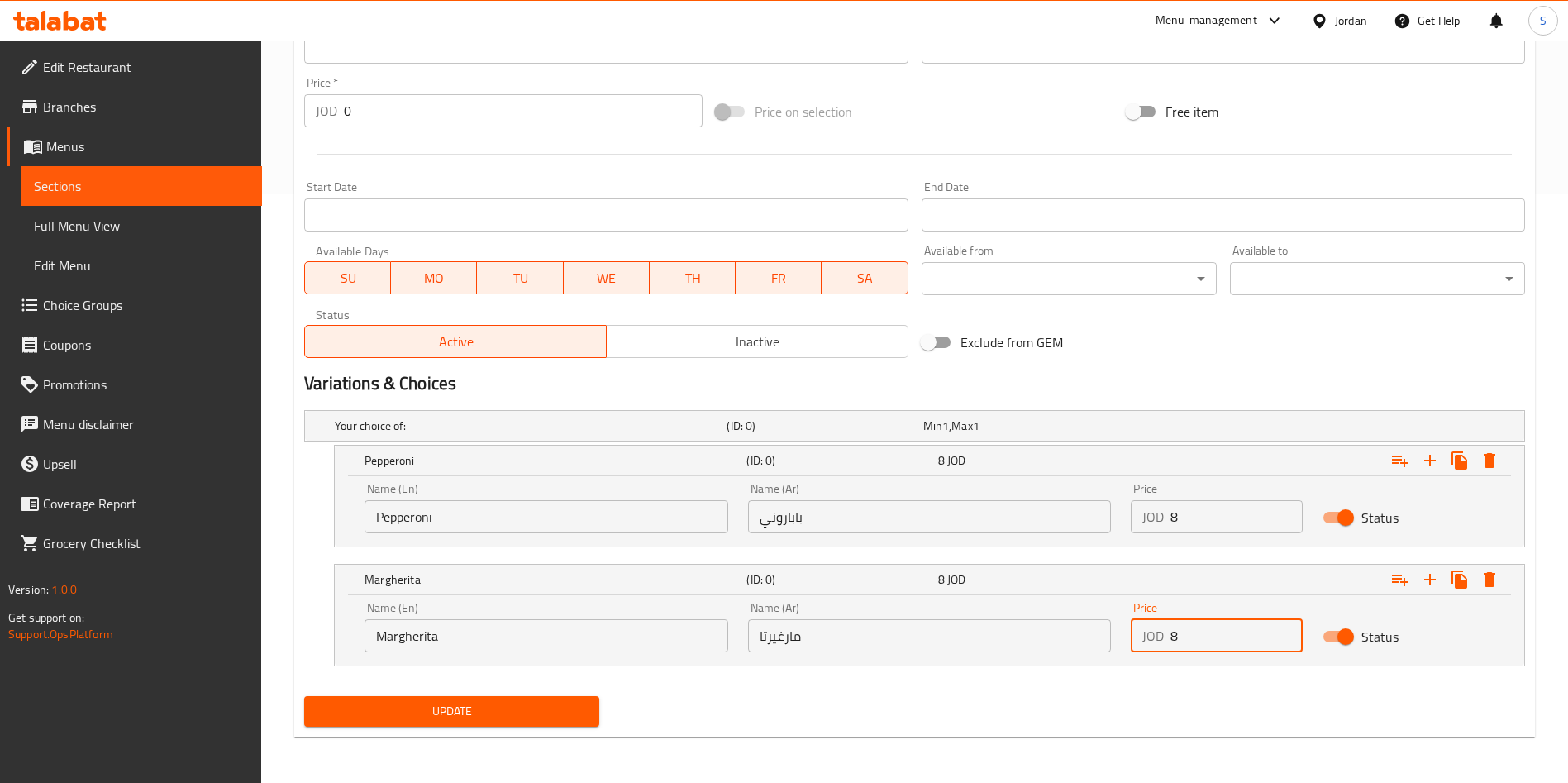
type input "8"
click at [550, 712] on span "Update" at bounding box center [451, 712] width 268 height 21
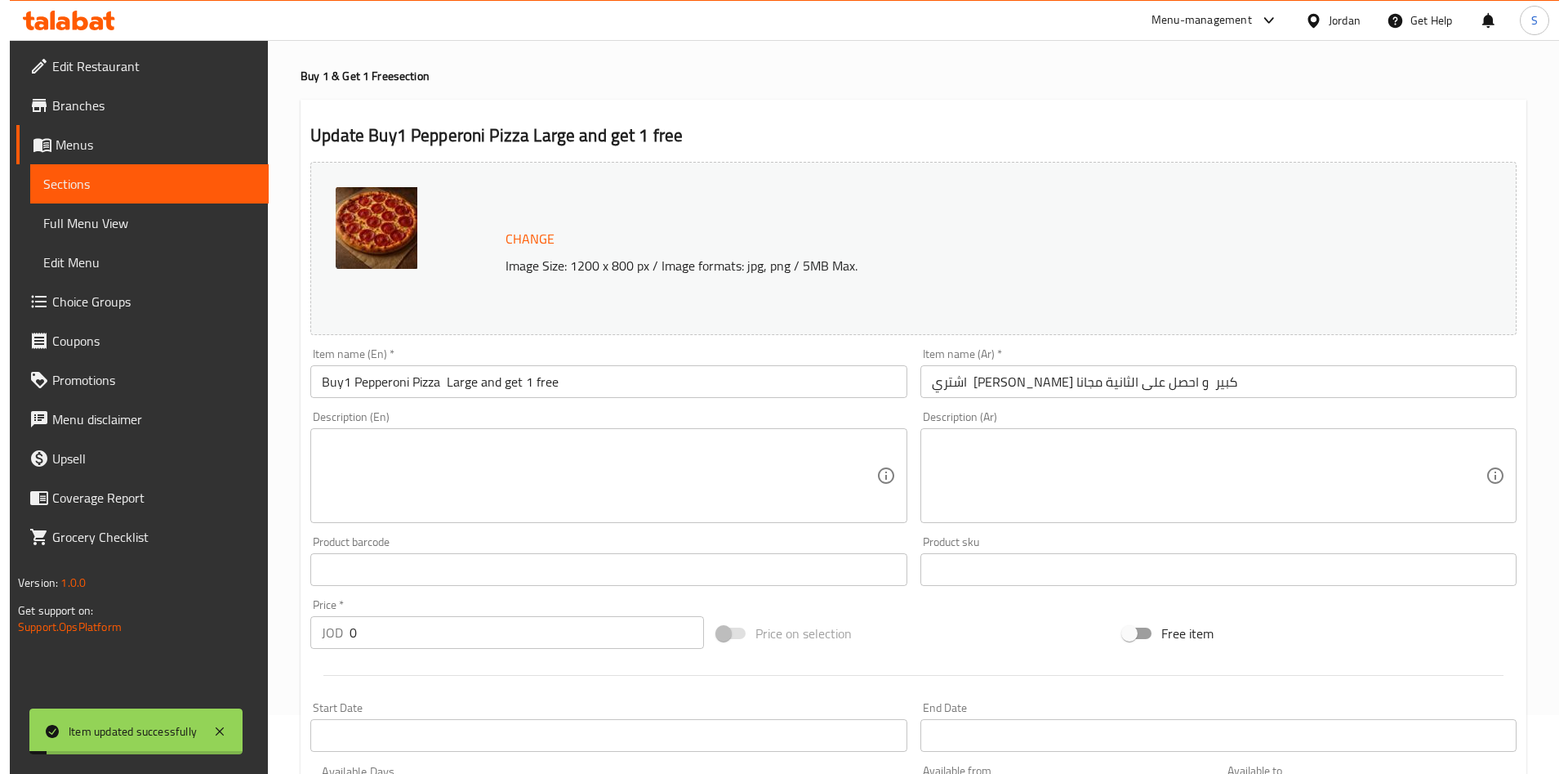
scroll to position [0, 0]
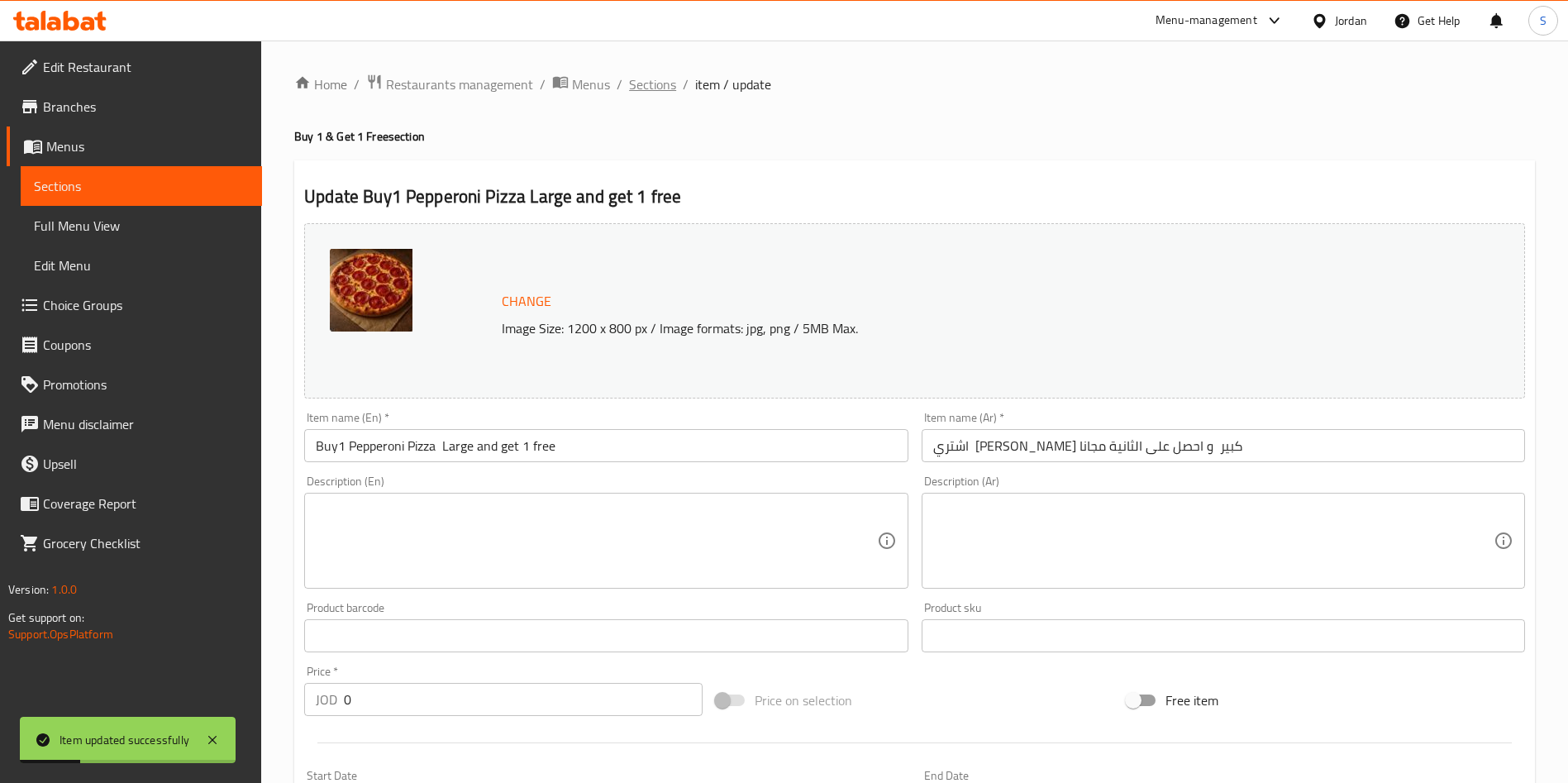
click at [662, 83] on span "Sections" at bounding box center [653, 84] width 47 height 20
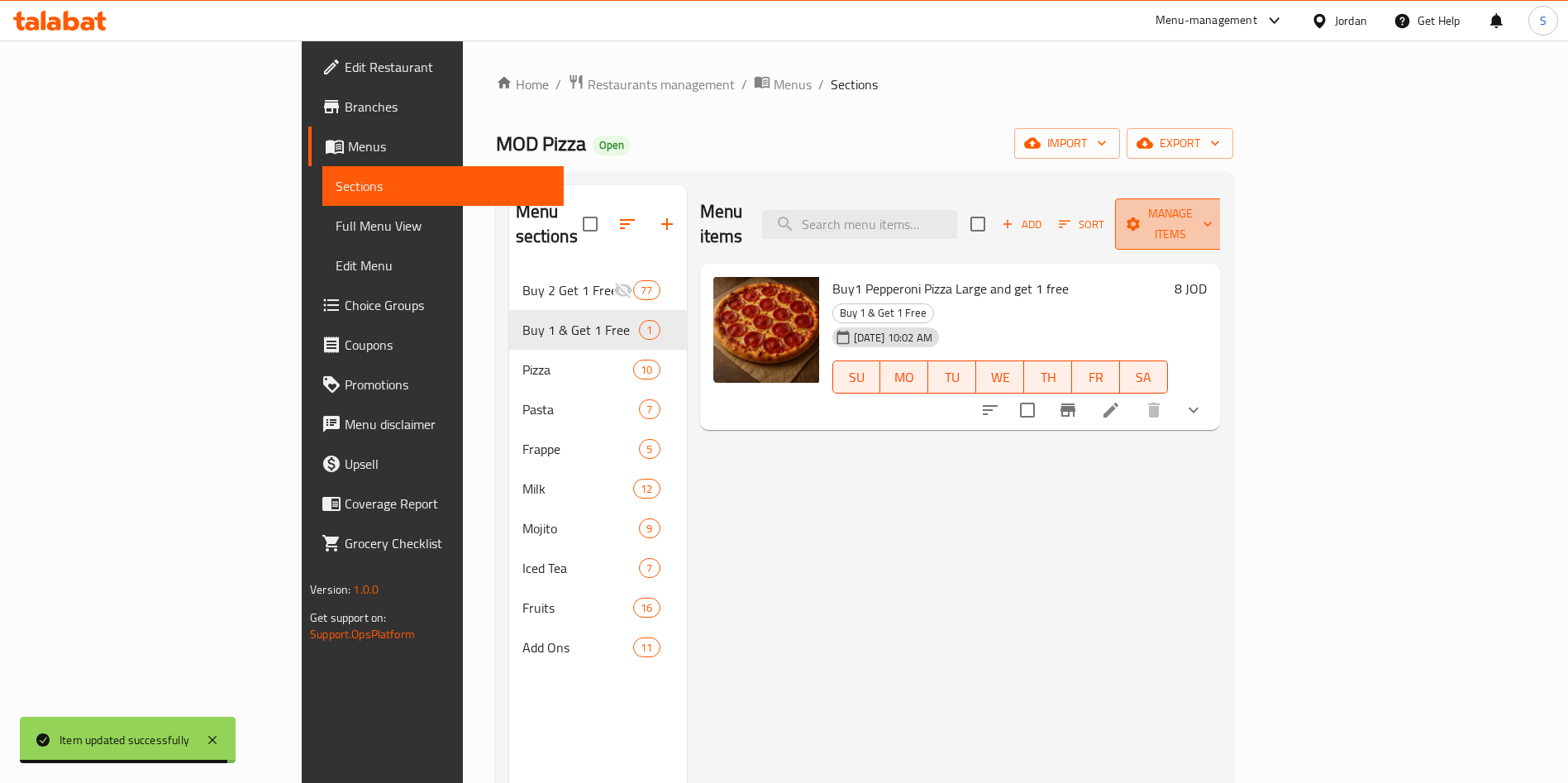
click at [1212, 207] on span "Manage items" at bounding box center [1170, 223] width 85 height 41
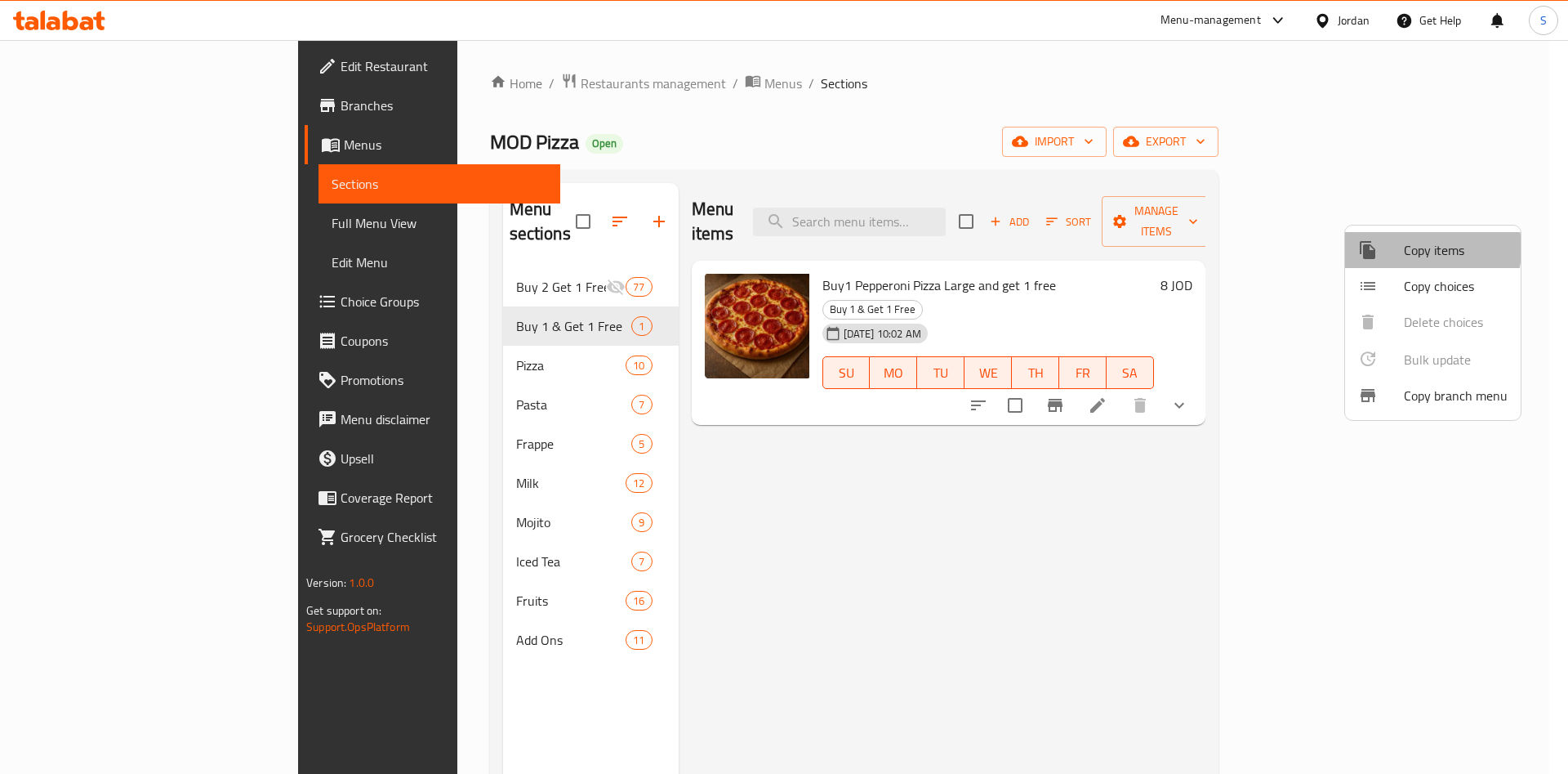
click at [1411, 248] on span "Copy items" at bounding box center [1456, 250] width 103 height 20
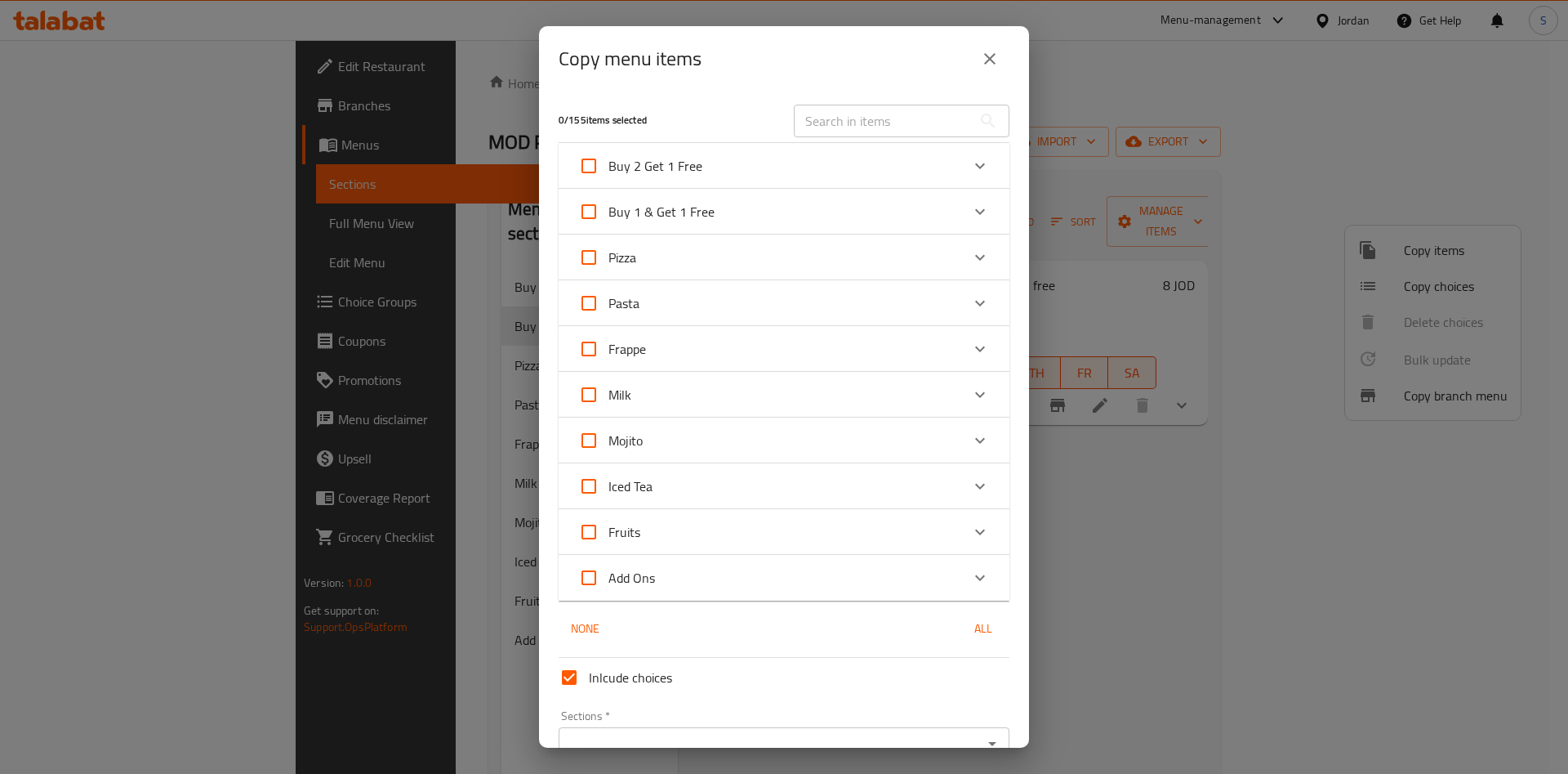
click at [770, 212] on div "Buy 1 & Get 1 Free" at bounding box center [769, 212] width 383 height 40
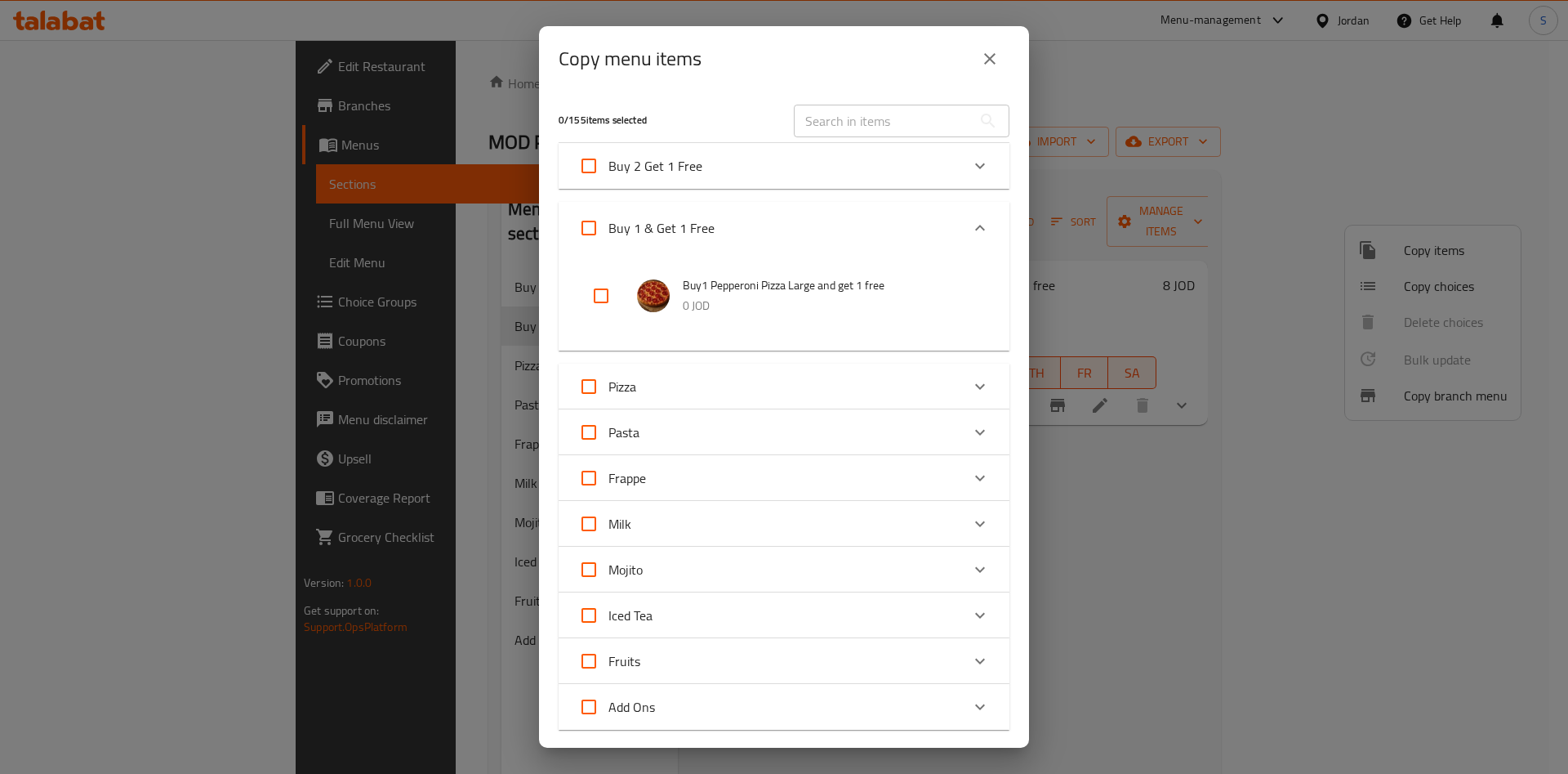
click at [619, 288] on input "checkbox" at bounding box center [601, 296] width 40 height 40
checkbox input "true"
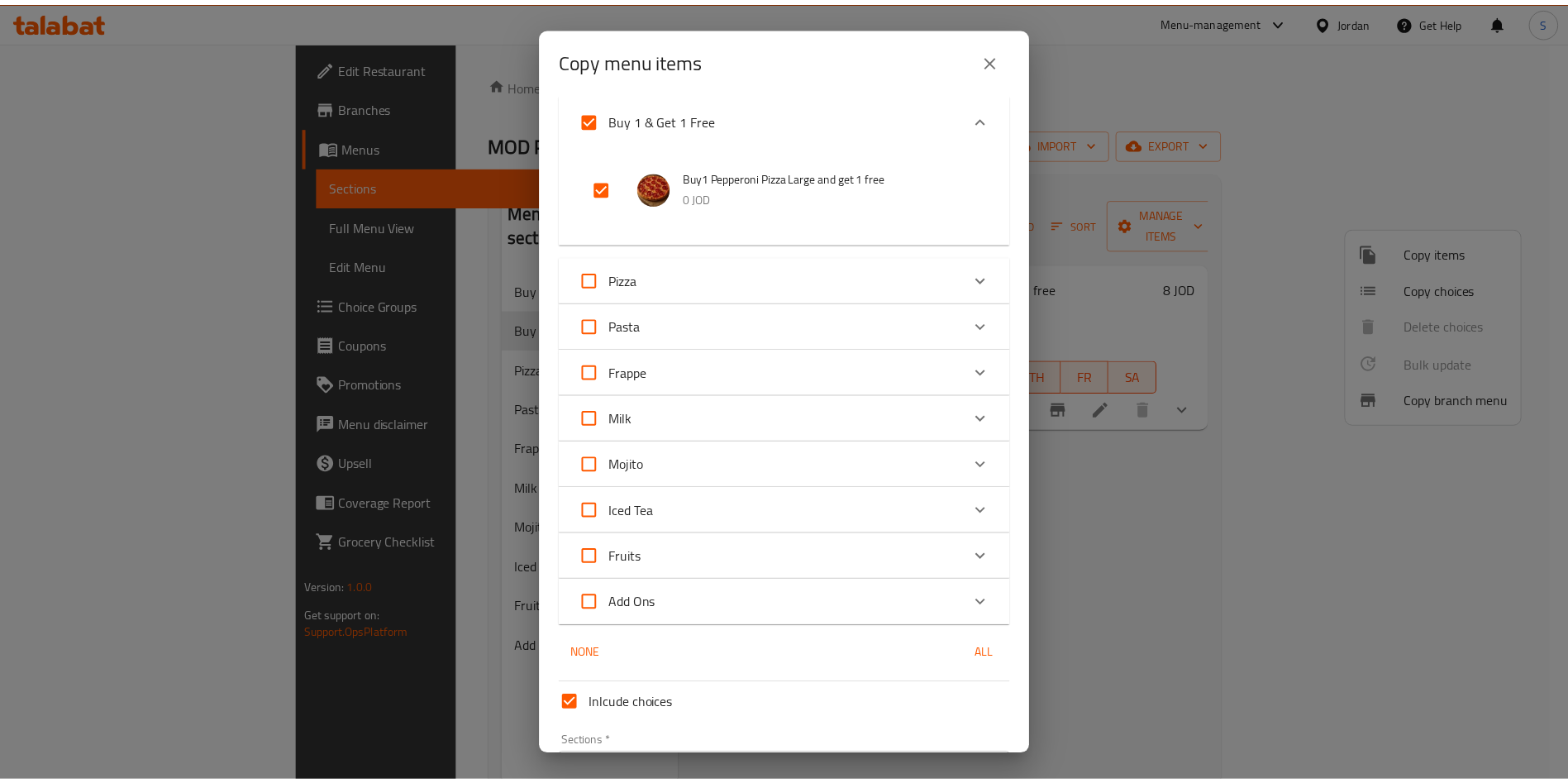
scroll to position [220, 0]
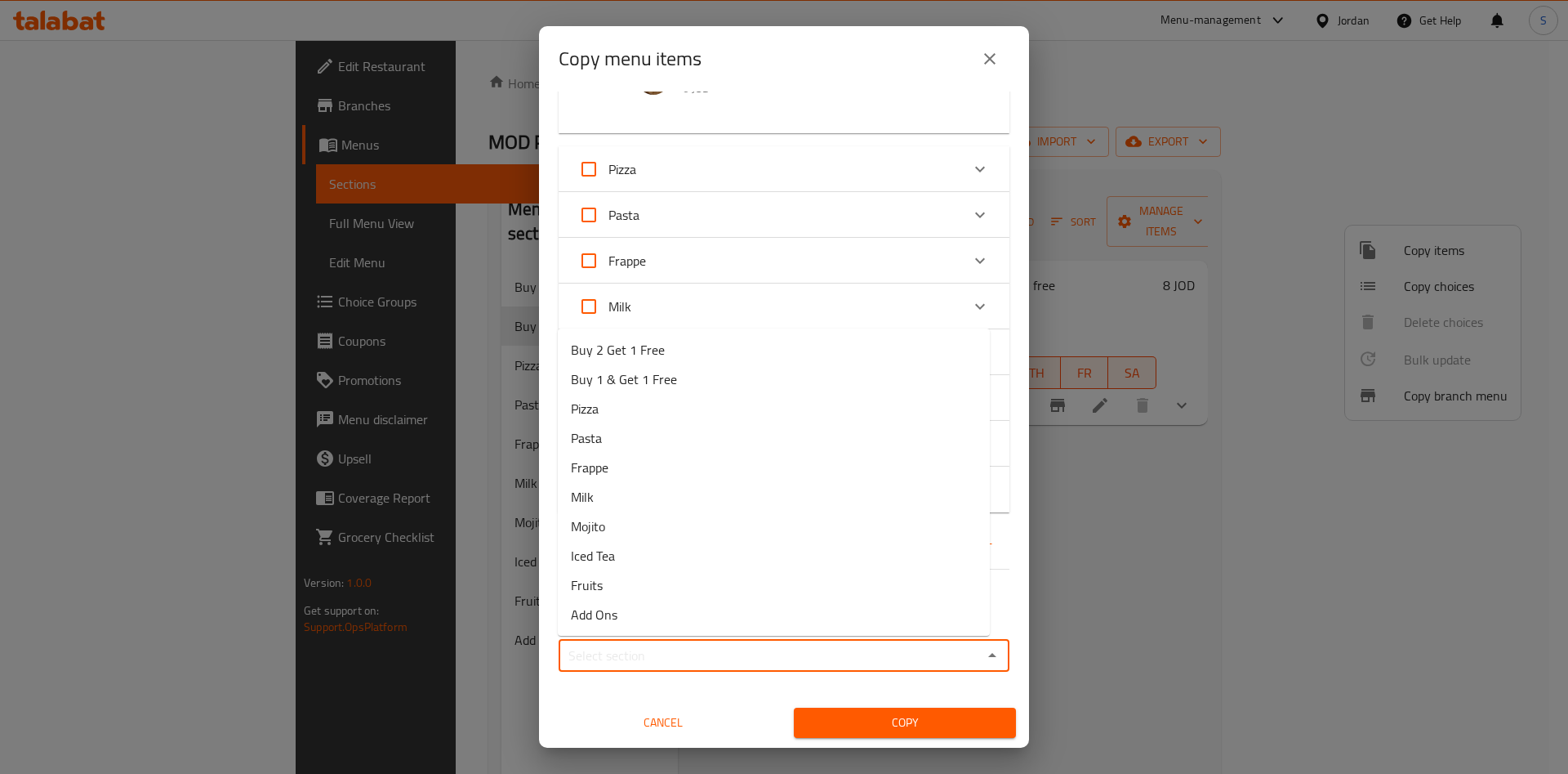
click at [715, 651] on input "Sections   *" at bounding box center [770, 655] width 414 height 23
click at [660, 371] on span "Buy 1 & Get 1 Free" at bounding box center [624, 379] width 106 height 20
type input "Buy 1 & Get 1 Free"
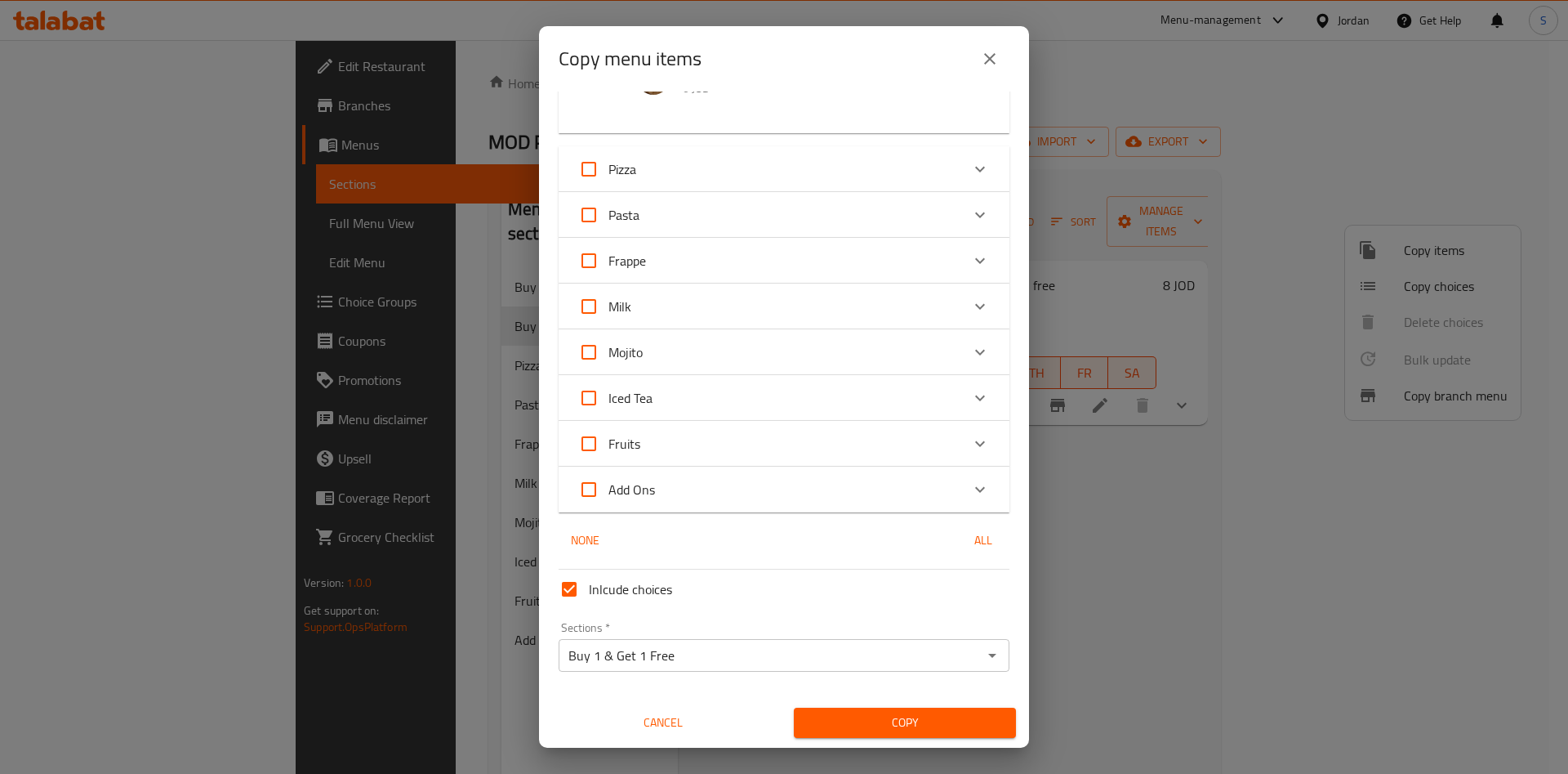
click at [863, 741] on div "Copy" at bounding box center [905, 723] width 242 height 50
click at [872, 734] on button "Copy" at bounding box center [905, 722] width 222 height 30
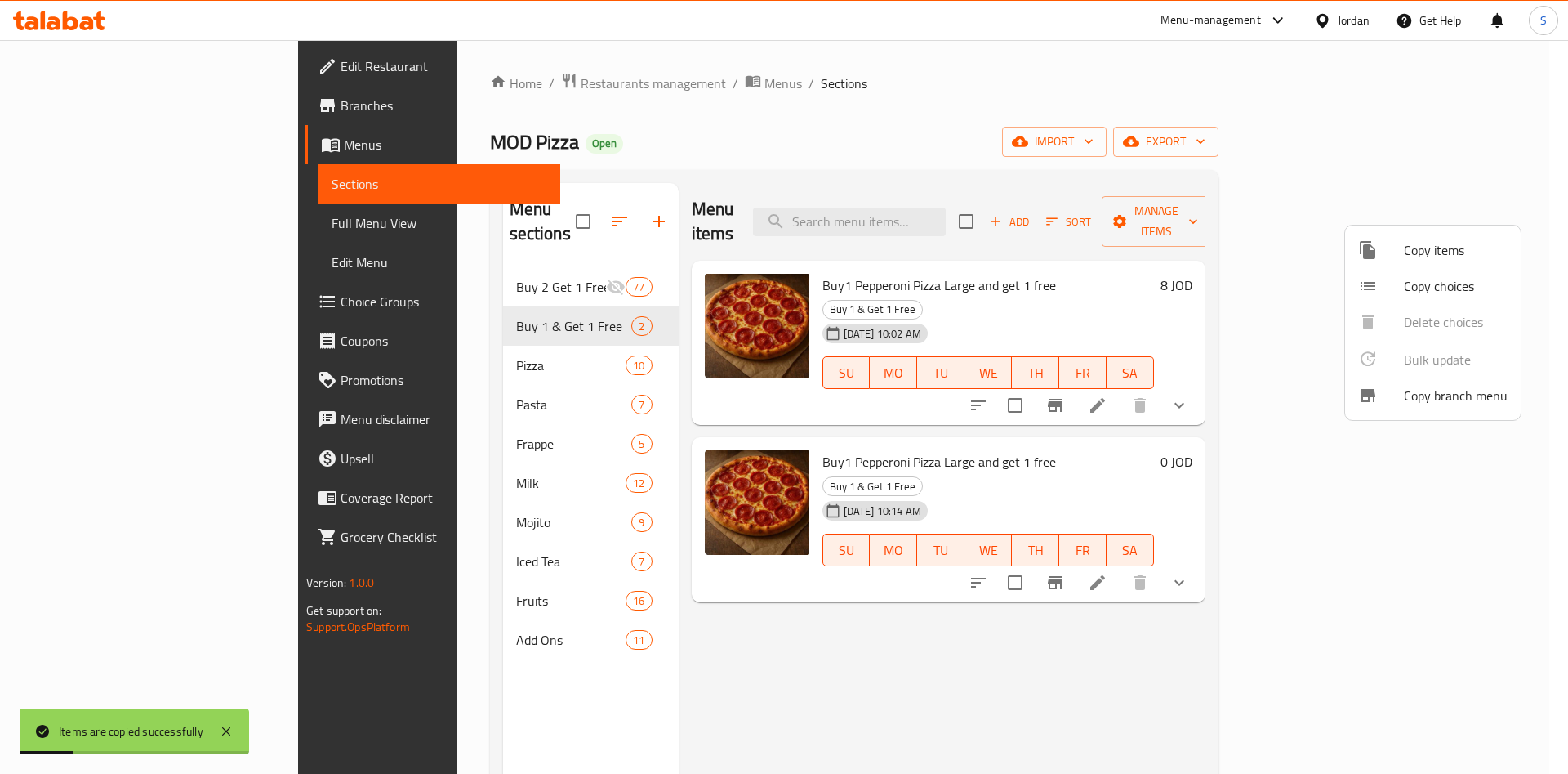
click at [1378, 521] on div at bounding box center [784, 387] width 1568 height 774
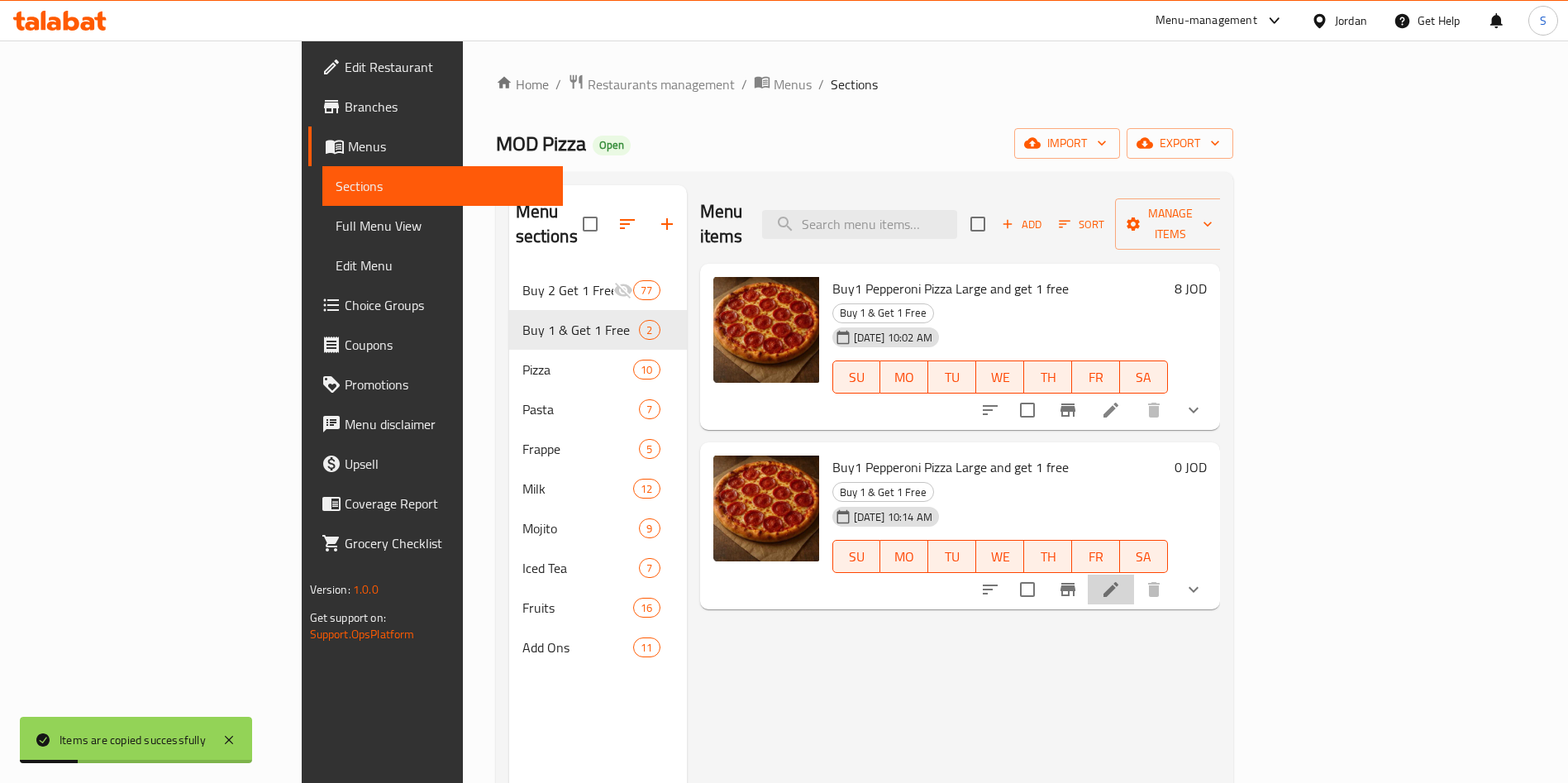
click at [1121, 580] on icon at bounding box center [1110, 589] width 20 height 20
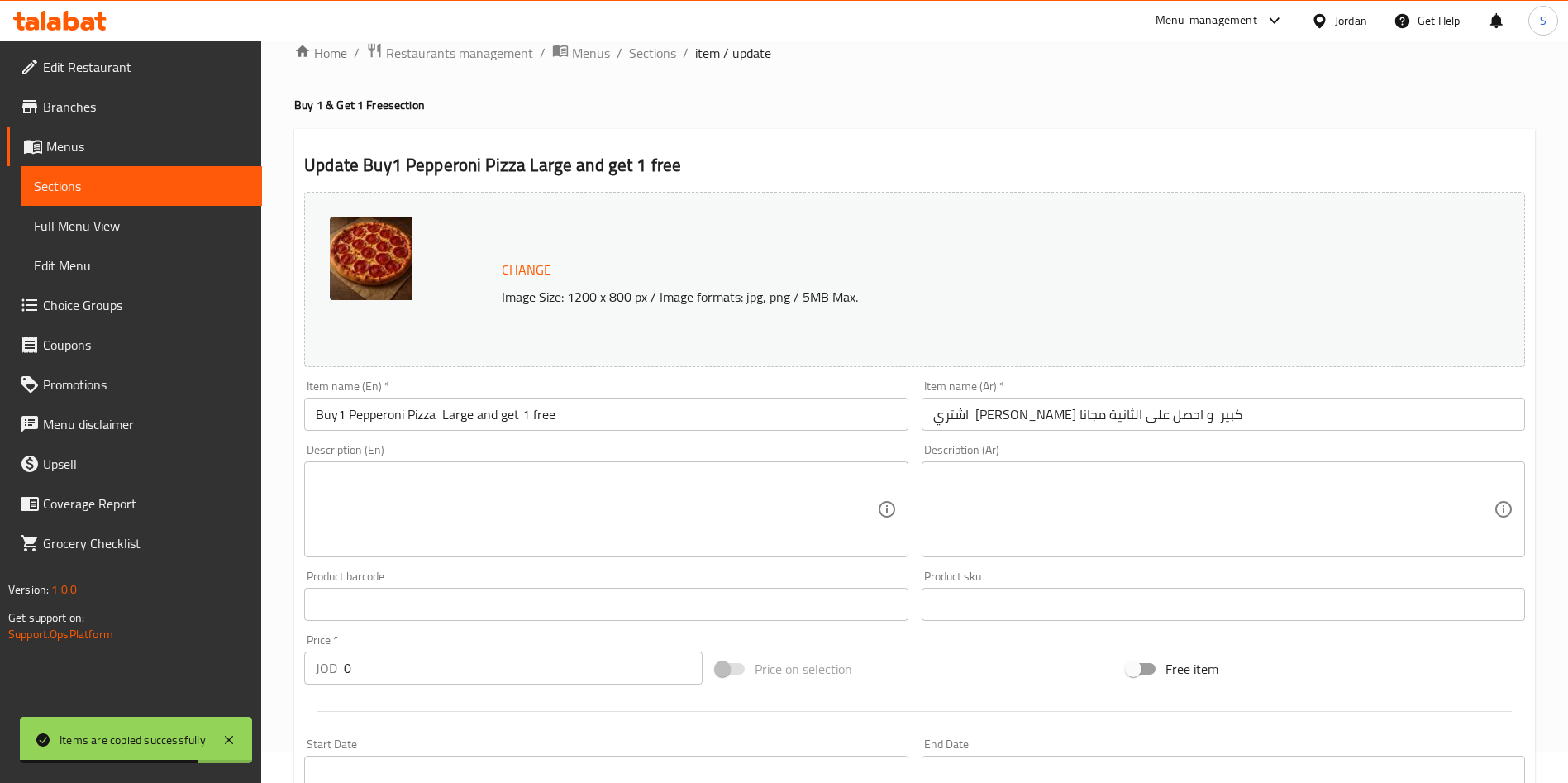
scroll to position [124, 0]
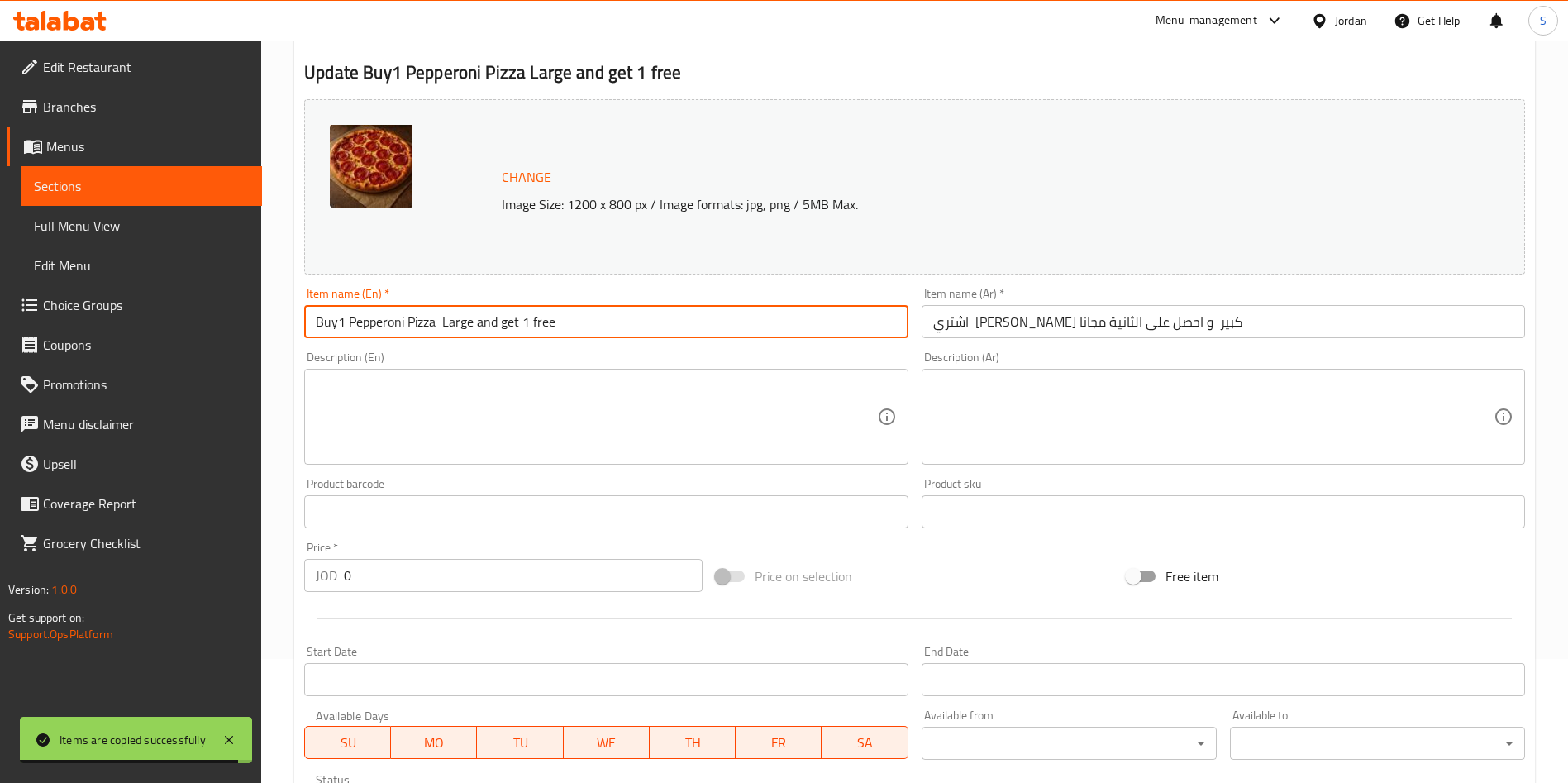
click at [361, 319] on input "Buy1 Pepperoni Pizza Large and get 1 free" at bounding box center [606, 322] width 603 height 33
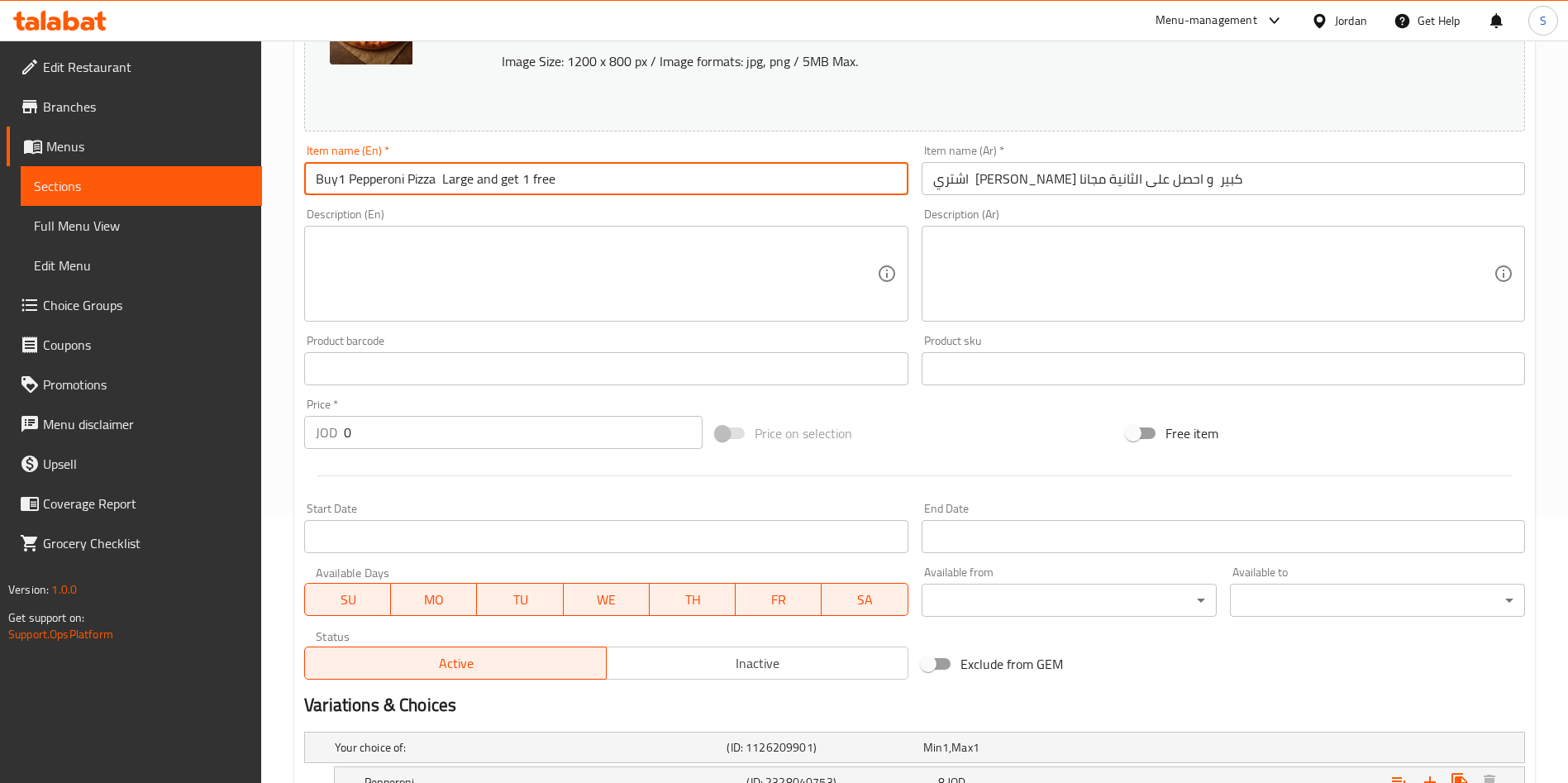
scroll to position [446, 0]
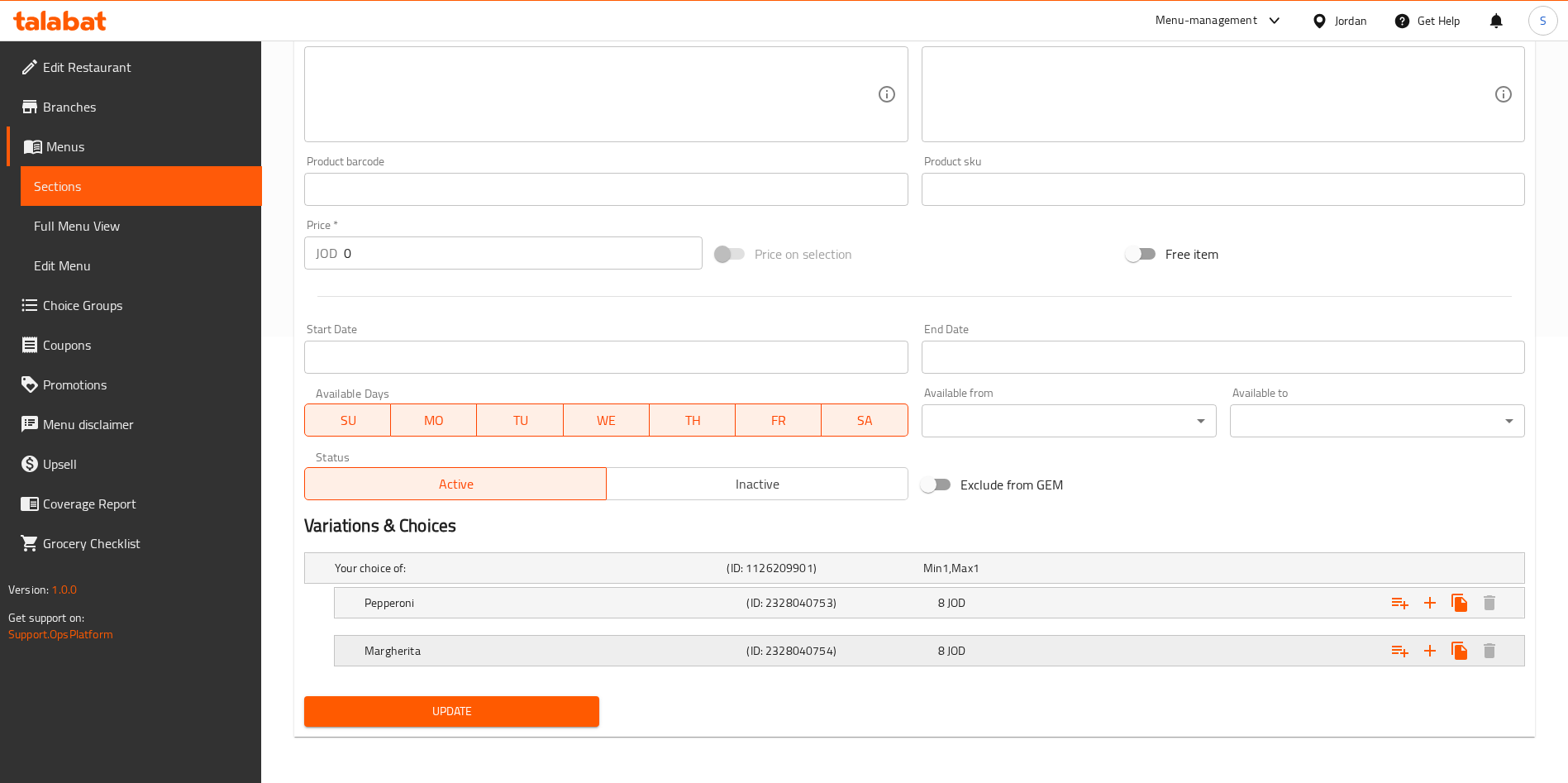
click at [441, 662] on div "Margherita" at bounding box center [552, 650] width 382 height 24
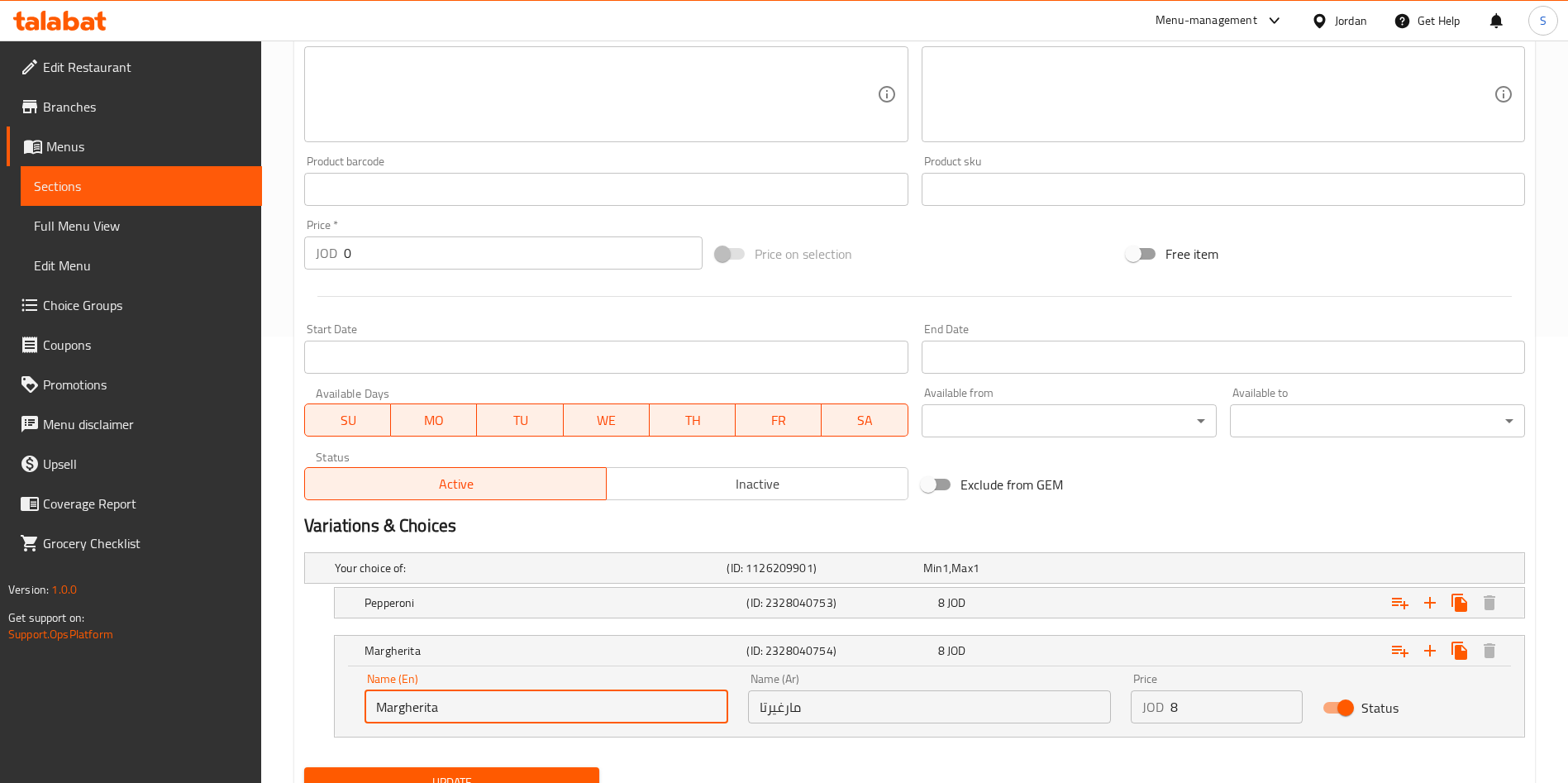
drag, startPoint x: 454, startPoint y: 711, endPoint x: 144, endPoint y: 700, distance: 310.2
click at [143, 699] on div "Edit Restaurant Branches Menus Sections Full Menu View Edit Menu Choice Groups …" at bounding box center [784, 223] width 1568 height 1260
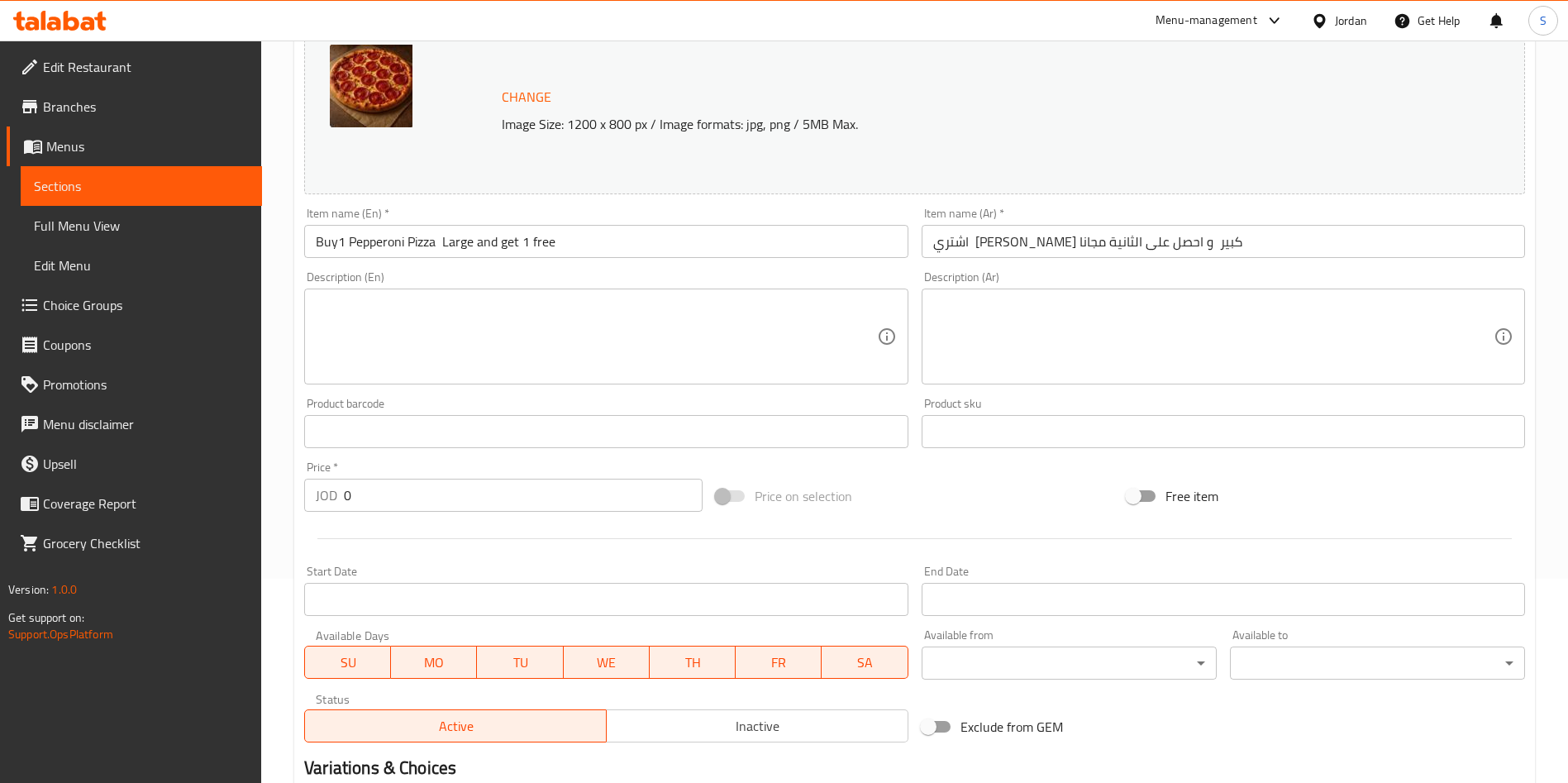
scroll to position [74, 0]
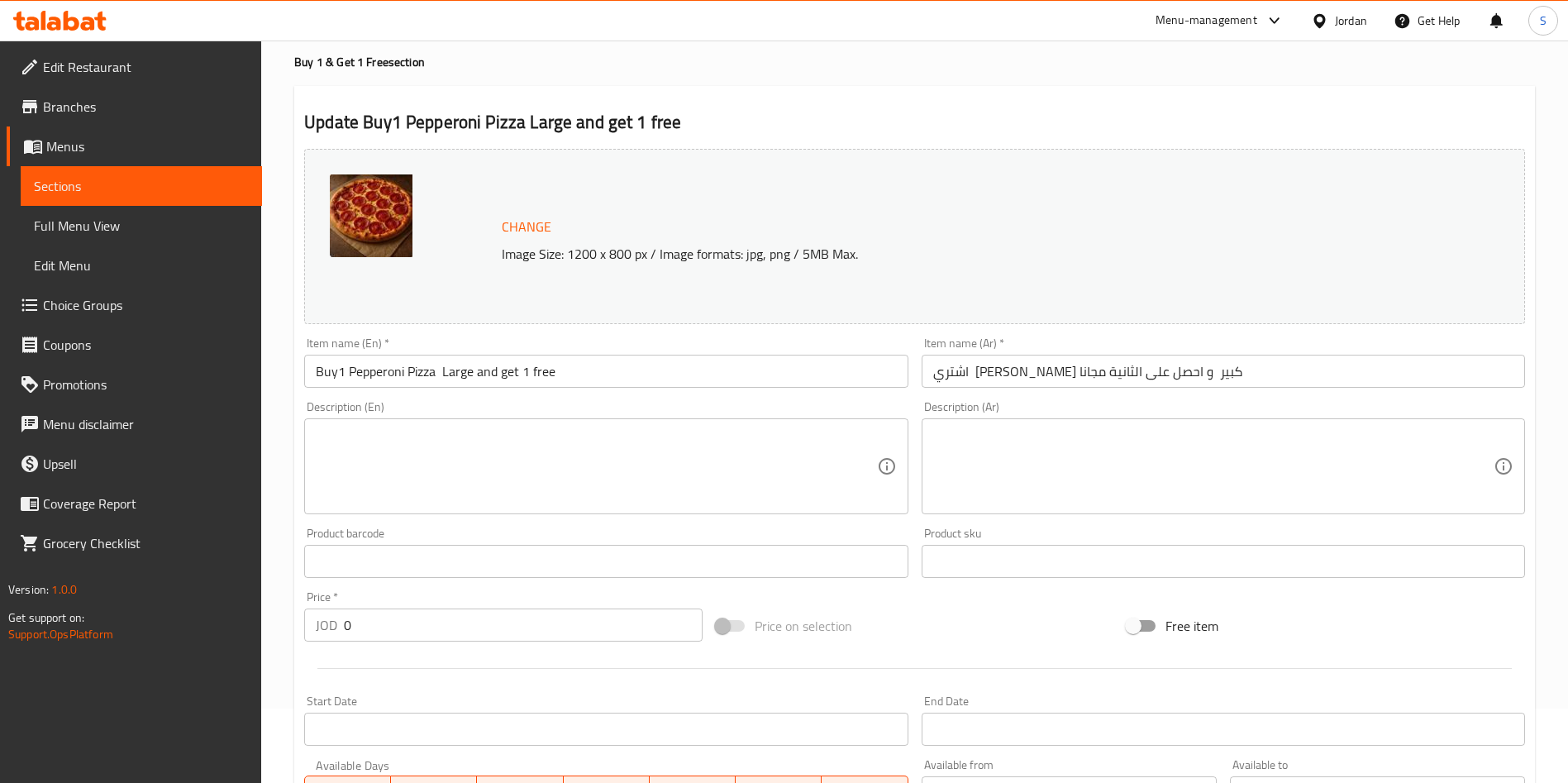
click at [378, 378] on input "Buy1 Pepperoni Pizza Large and get 1 free" at bounding box center [606, 371] width 603 height 33
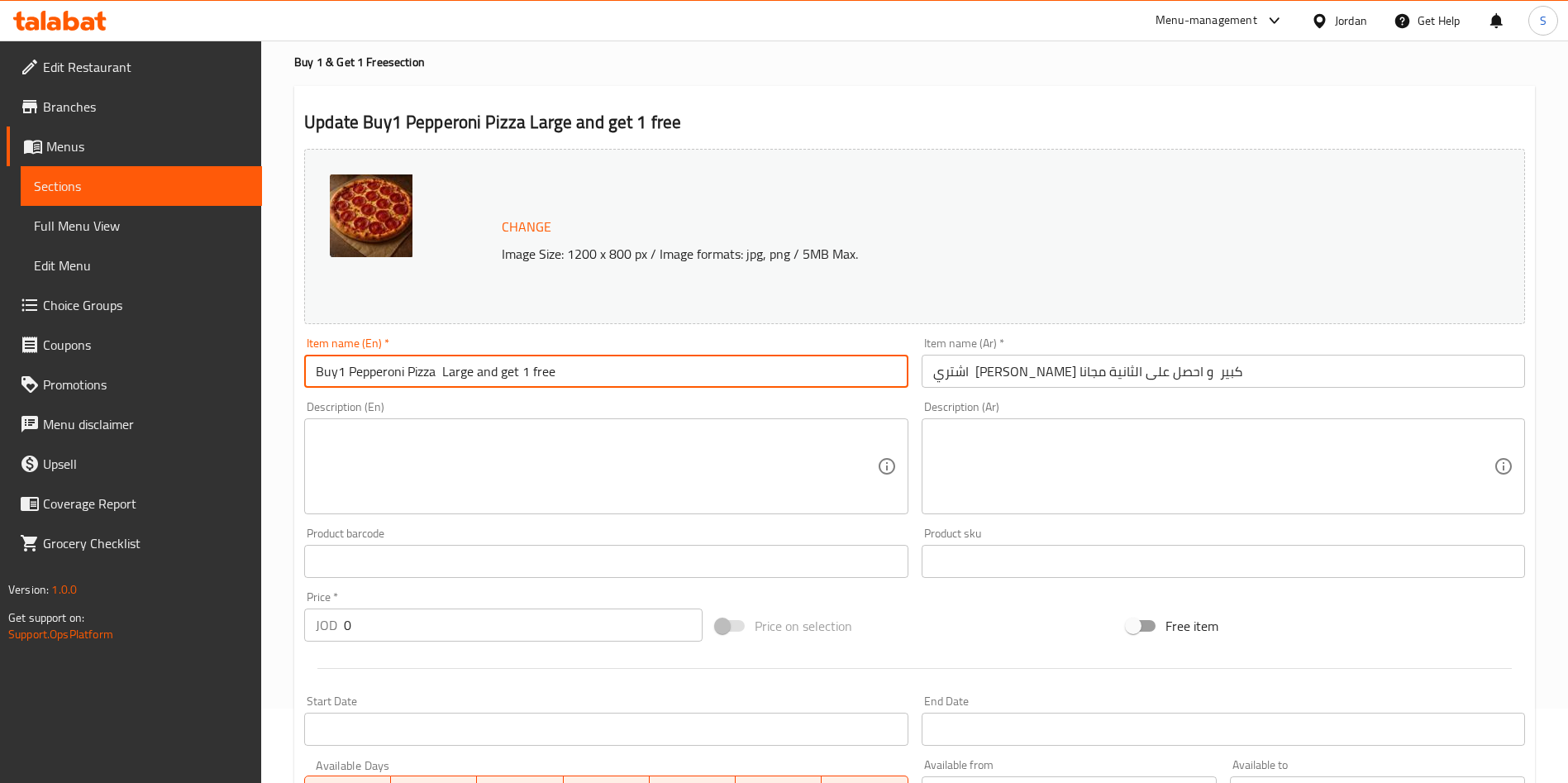
click at [378, 378] on input "Buy1 Pepperoni Pizza Large and get 1 free" at bounding box center [606, 371] width 603 height 33
paste input "Margherita"
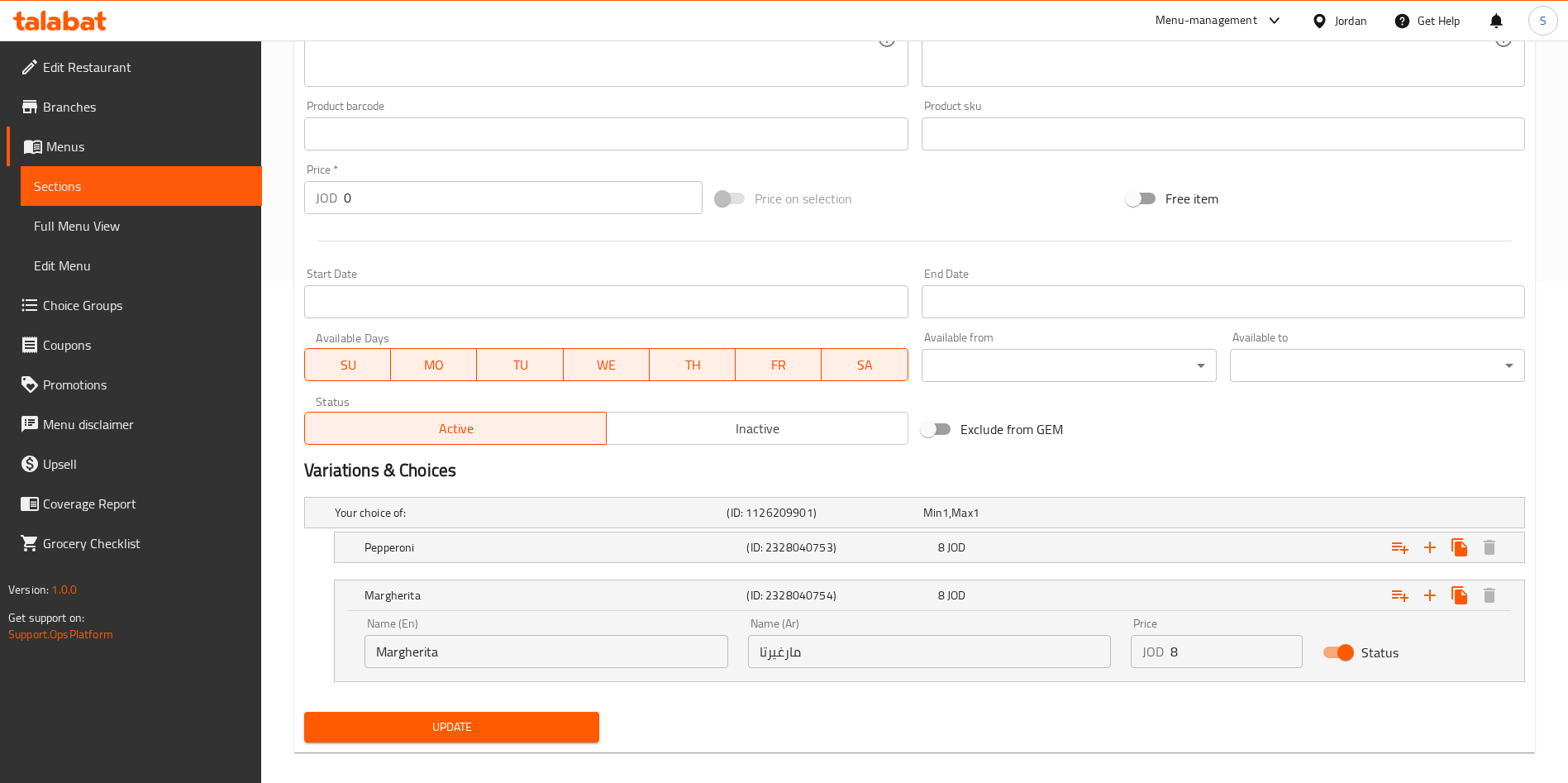
scroll to position [518, 0]
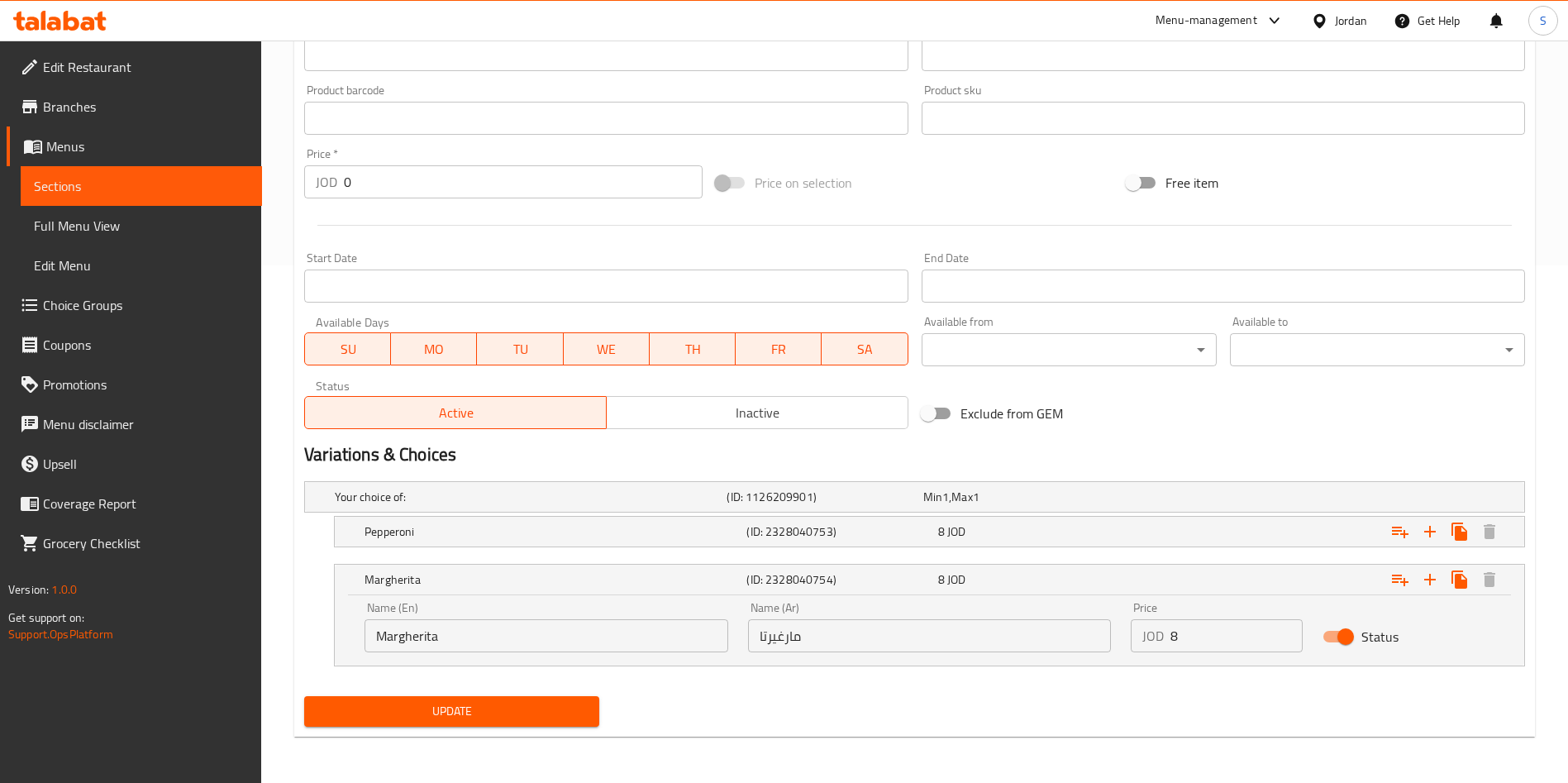
type input "Buy1 Margherita Pizza Large and get 1 free"
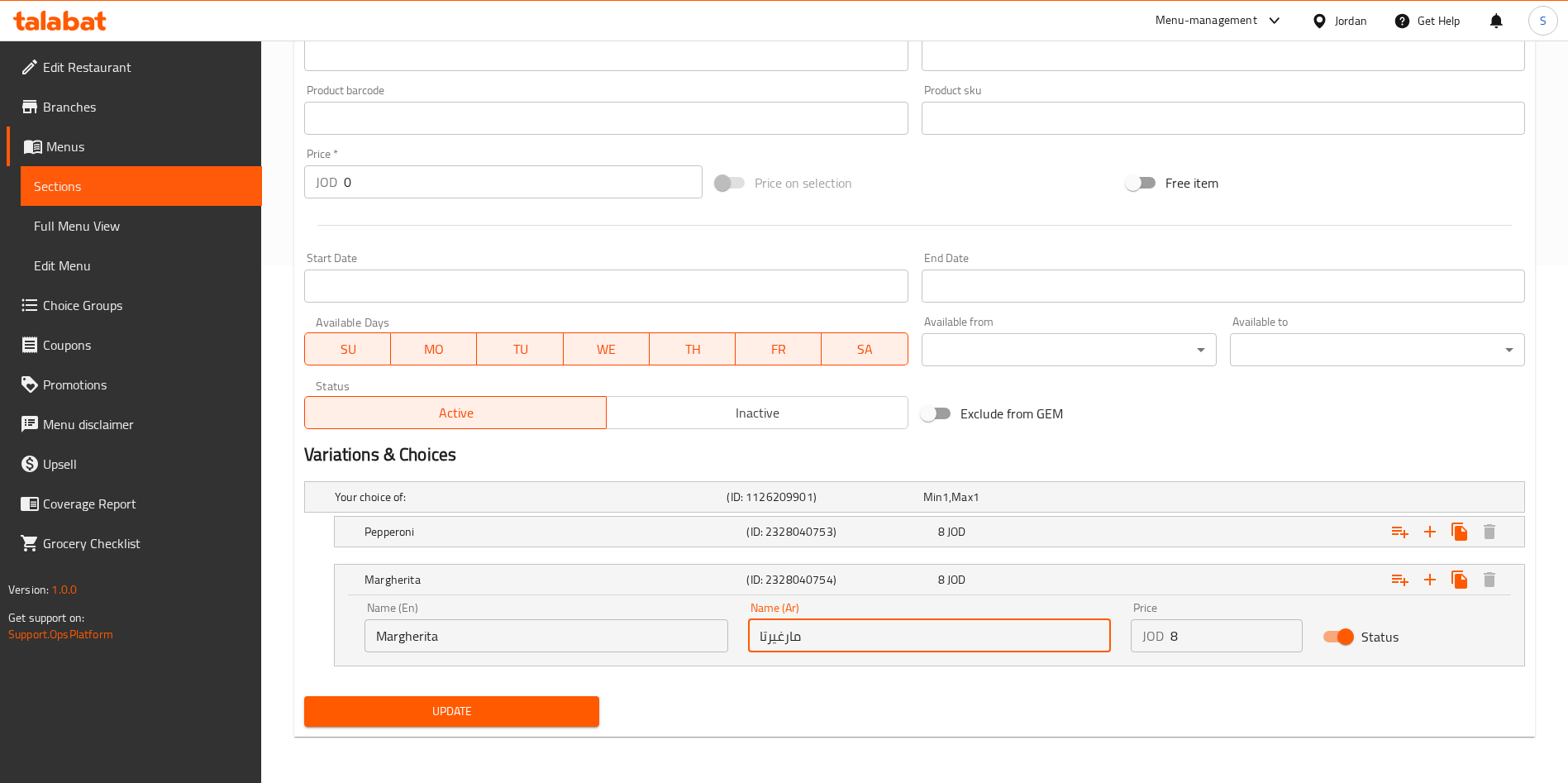
drag, startPoint x: 838, startPoint y: 641, endPoint x: 614, endPoint y: 640, distance: 224.0
click at [609, 640] on div "Name (En) Margherita Name (En) Name (Ar) مارغيرتا Name (Ar) Price JOD 8 Price S…" at bounding box center [929, 627] width 1150 height 71
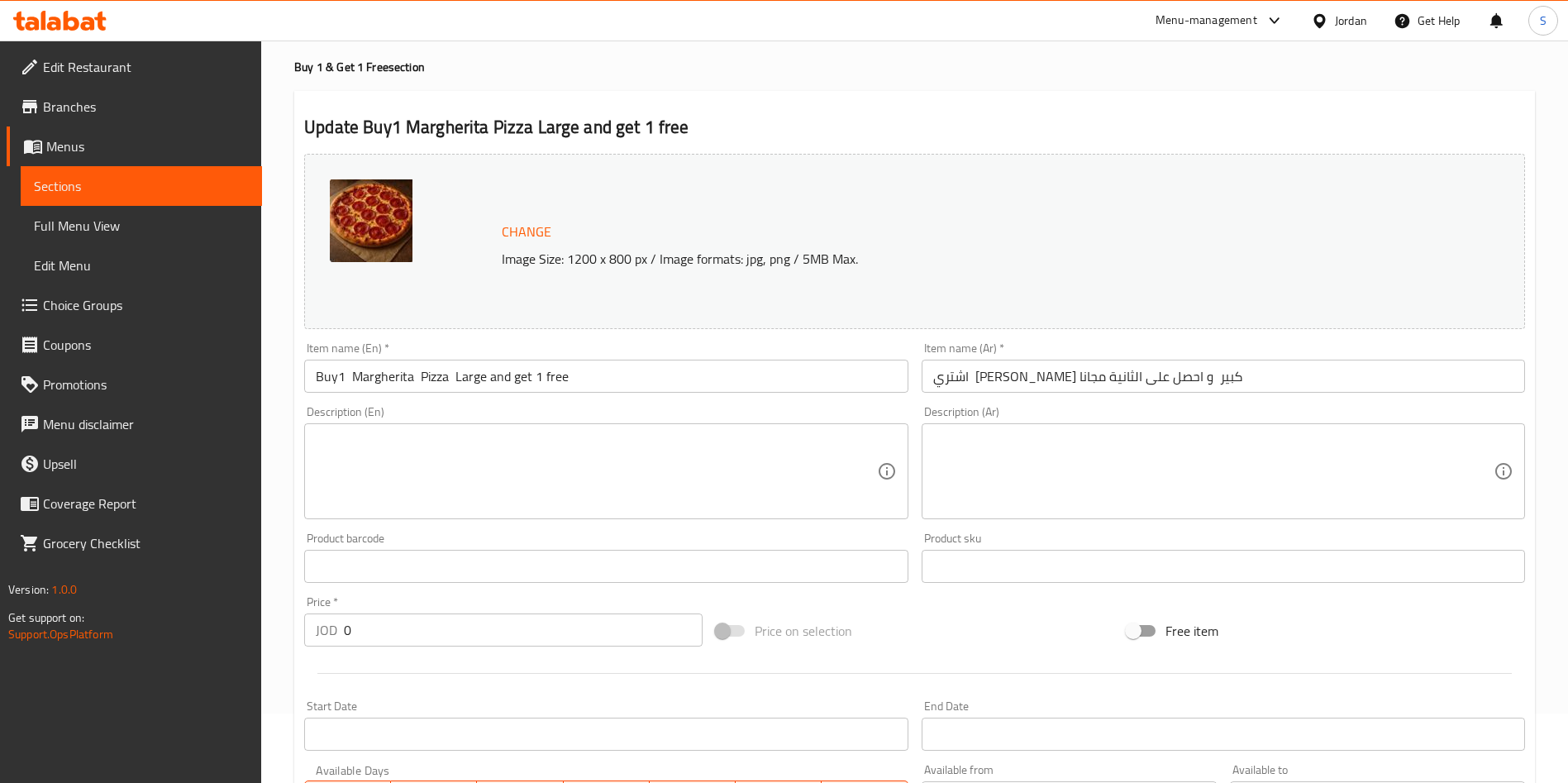
scroll to position [0, 0]
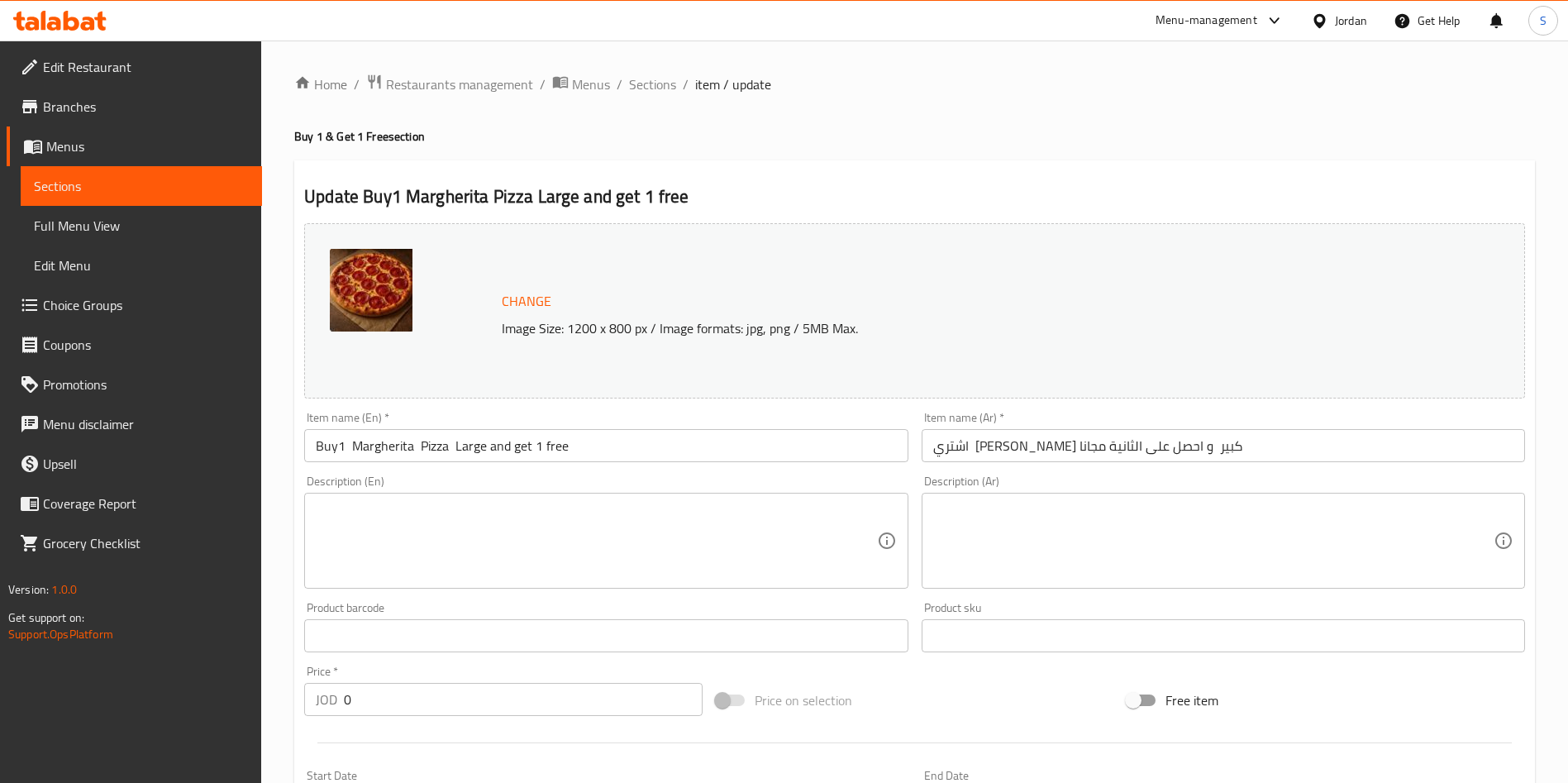
click at [1115, 449] on input "اشتري بيتزا باباروني كبير و احصل على الثانية مجانا" at bounding box center [1223, 446] width 603 height 33
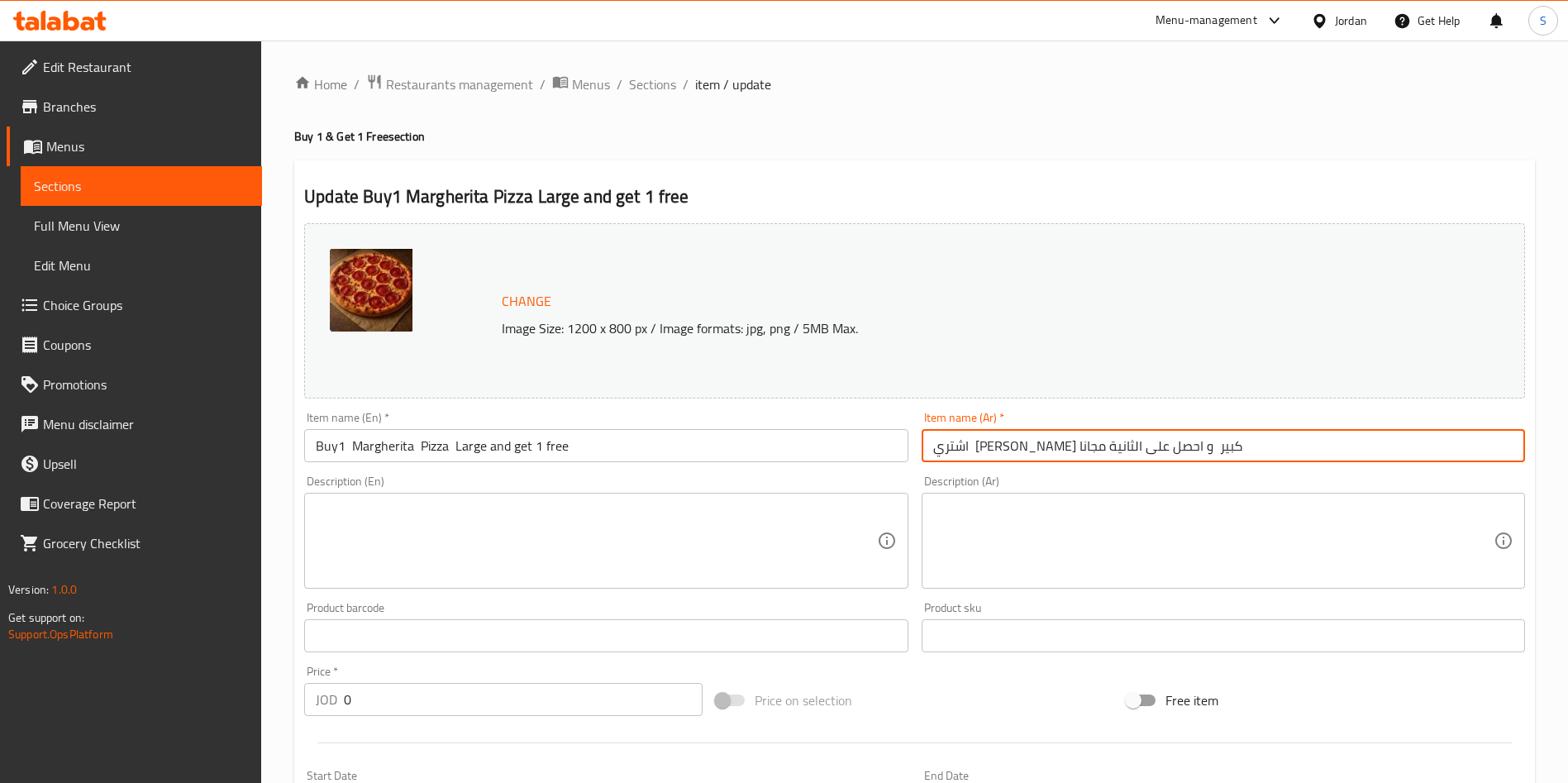
click at [1115, 449] on input "اشتري بيتزا باباروني كبير و احصل على الثانية مجانا" at bounding box center [1223, 446] width 603 height 33
paste input "مارغيرتا"
type input "اشتري بيتزا مارغيرتا كبير و احصل على الثانية مجانا"
click at [584, 457] on input "Buy1 Margherita Pizza Large and get 1 free" at bounding box center [606, 446] width 603 height 33
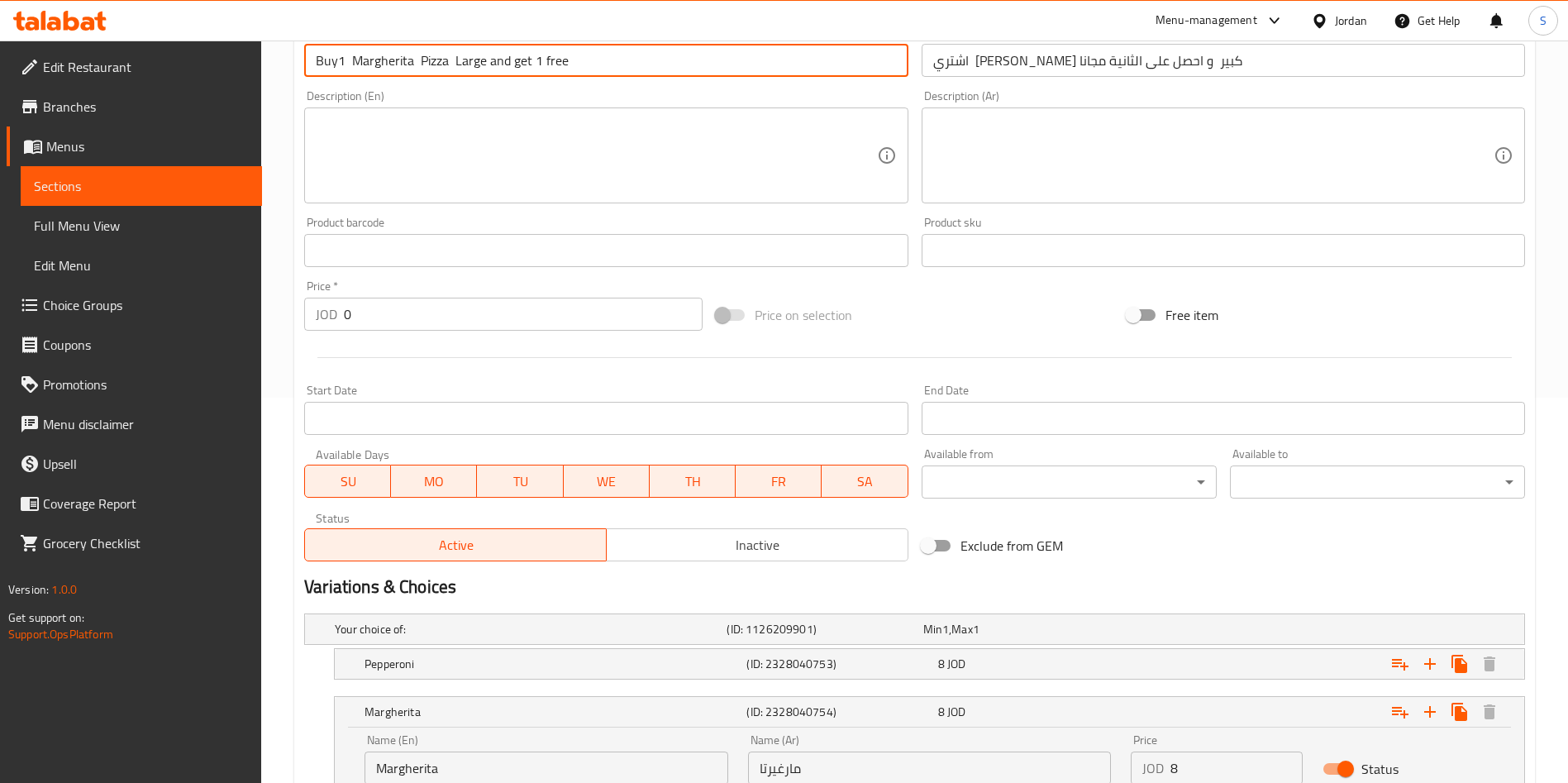
scroll to position [496, 0]
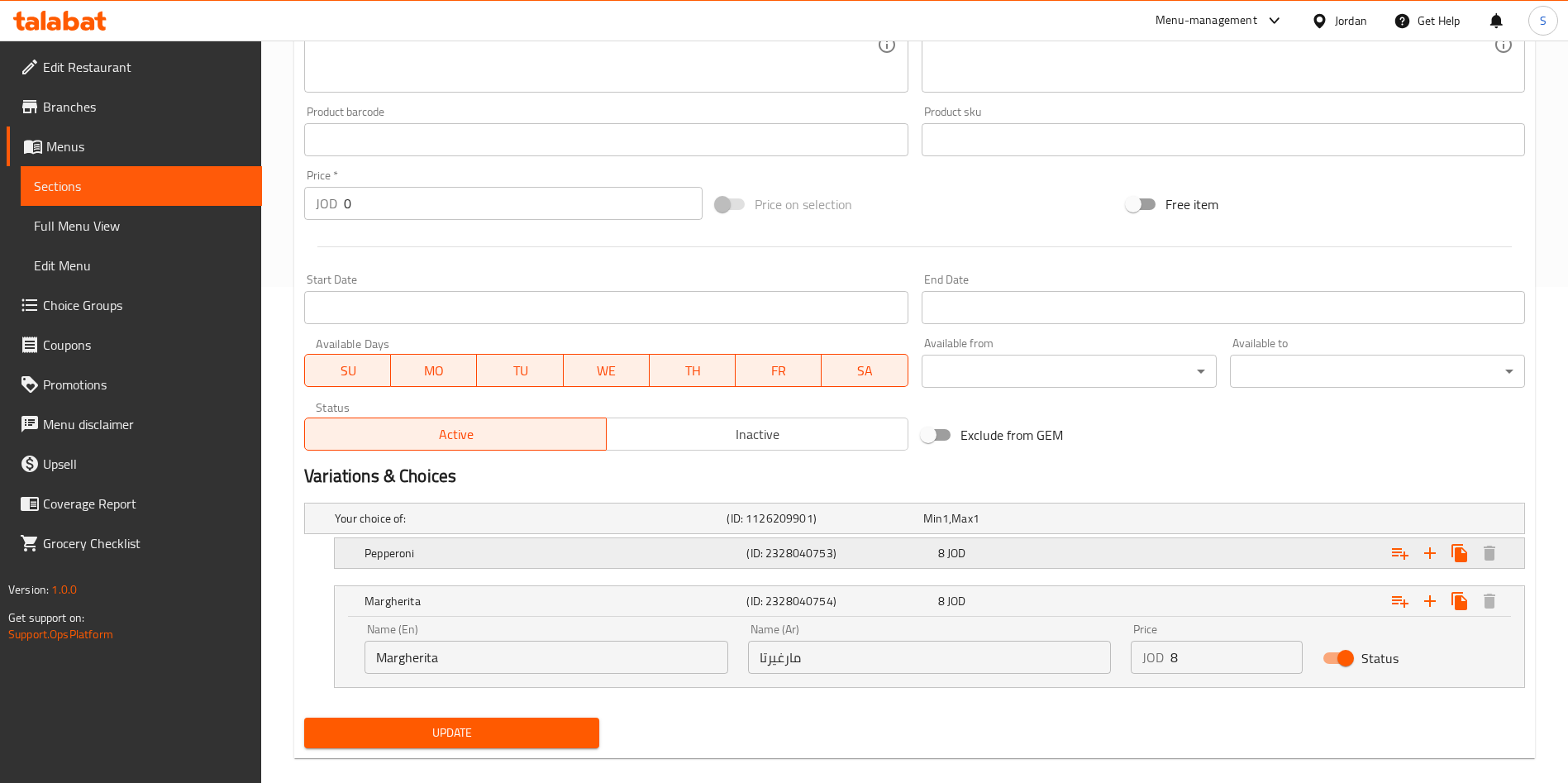
click at [468, 560] on h5 "Pepperoni" at bounding box center [552, 553] width 375 height 17
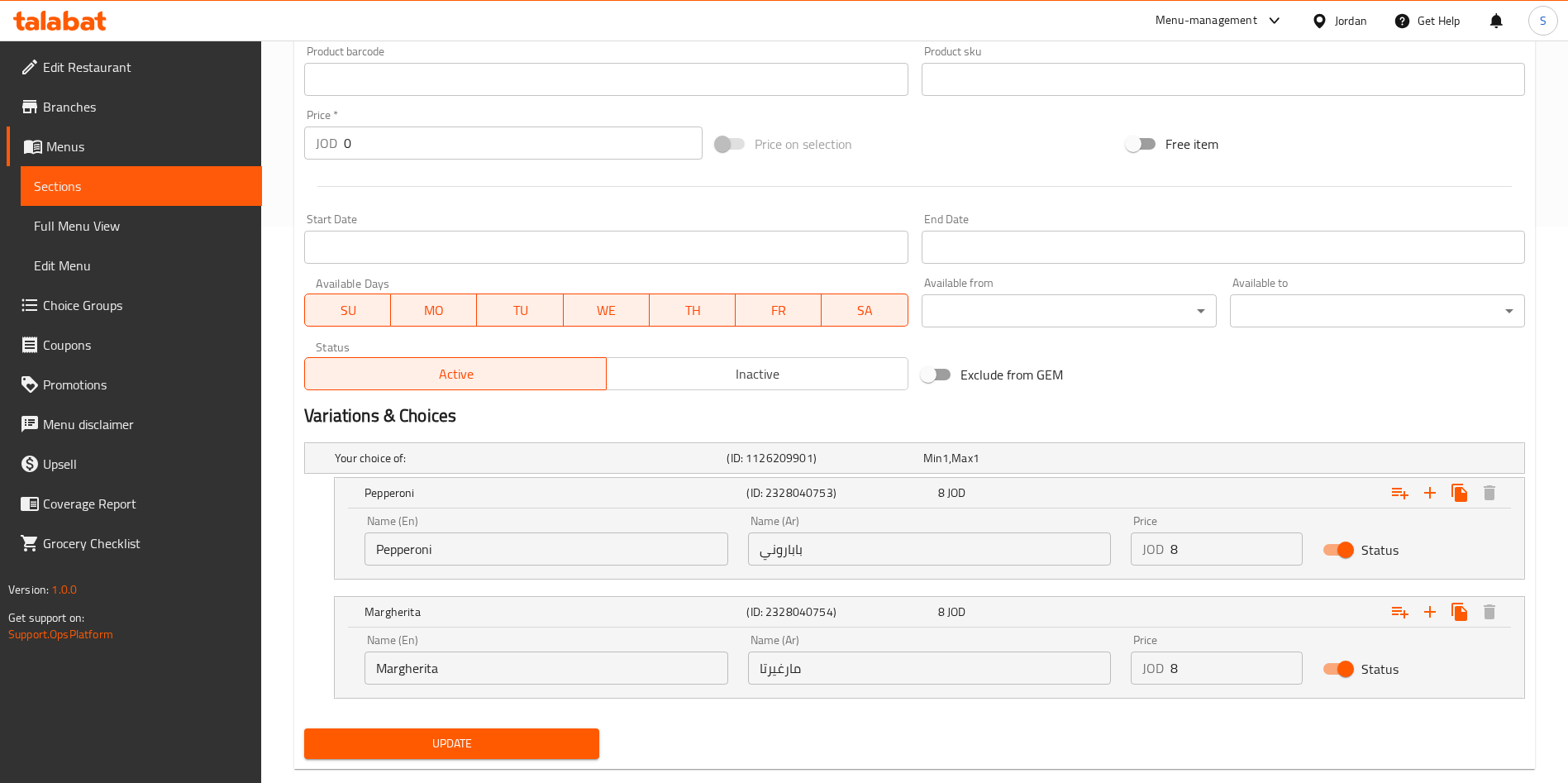
scroll to position [589, 0]
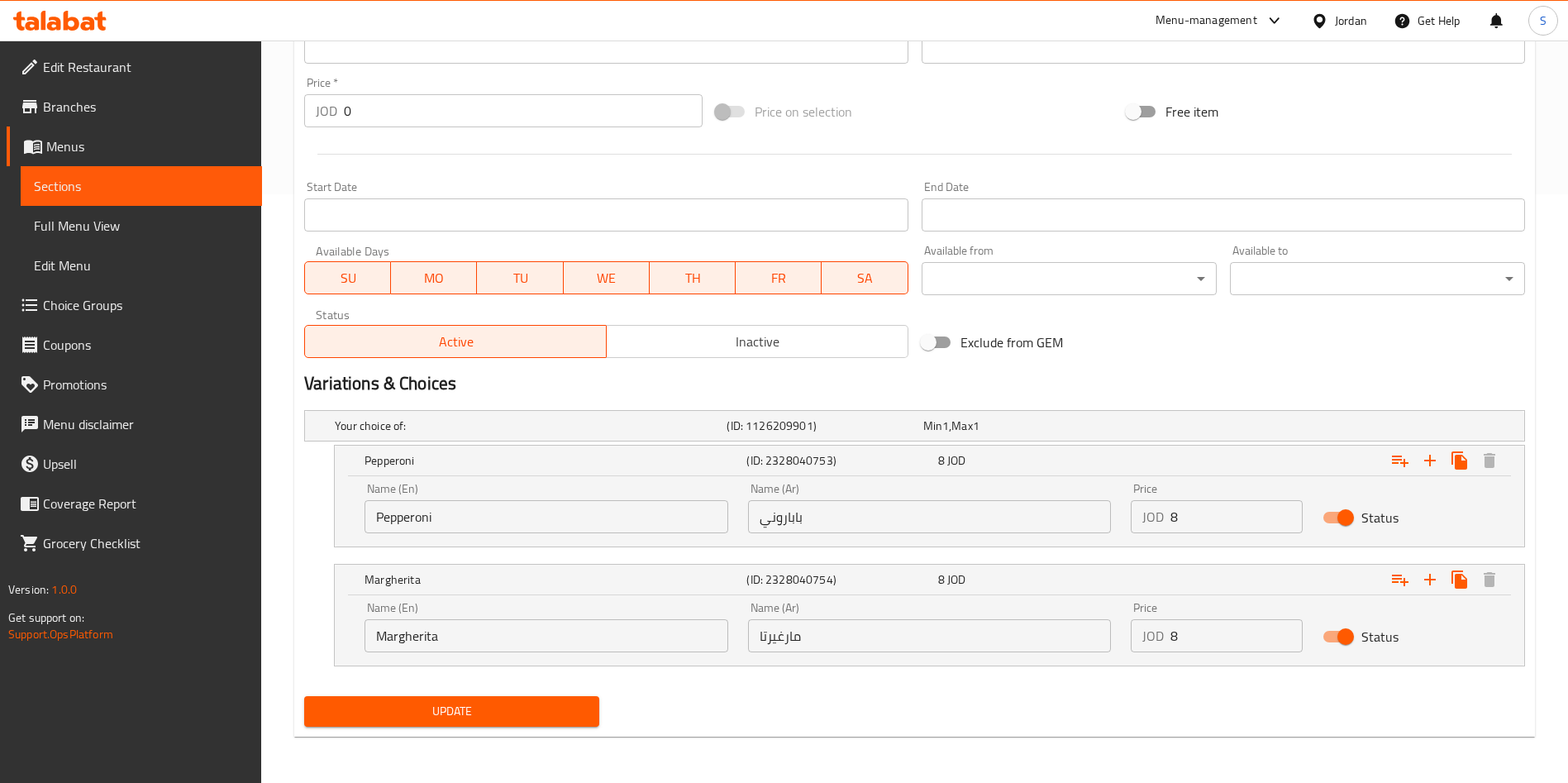
click at [442, 730] on div "Update" at bounding box center [451, 712] width 309 height 44
click at [445, 716] on span "Update" at bounding box center [451, 712] width 268 height 21
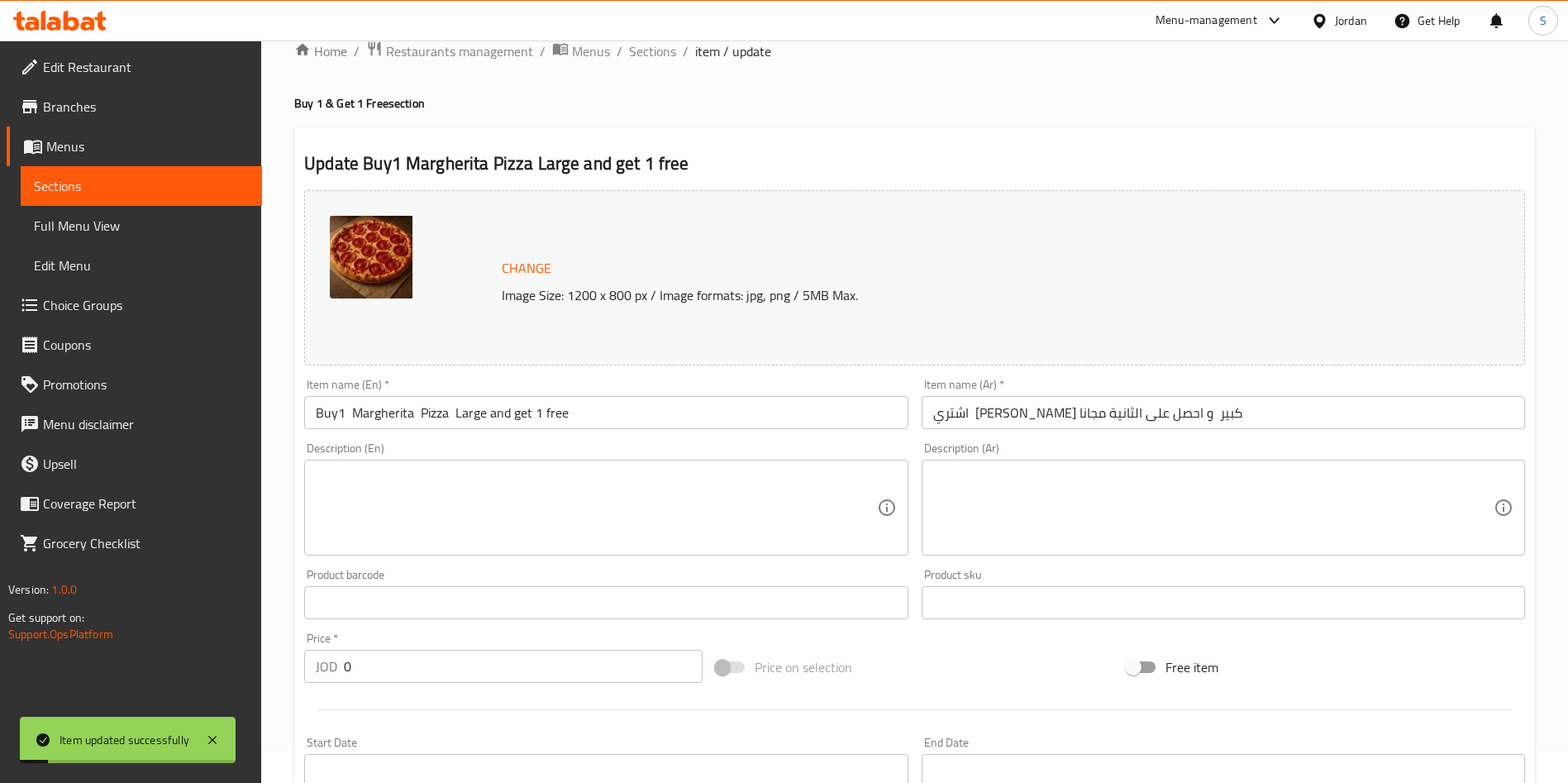
scroll to position [0, 0]
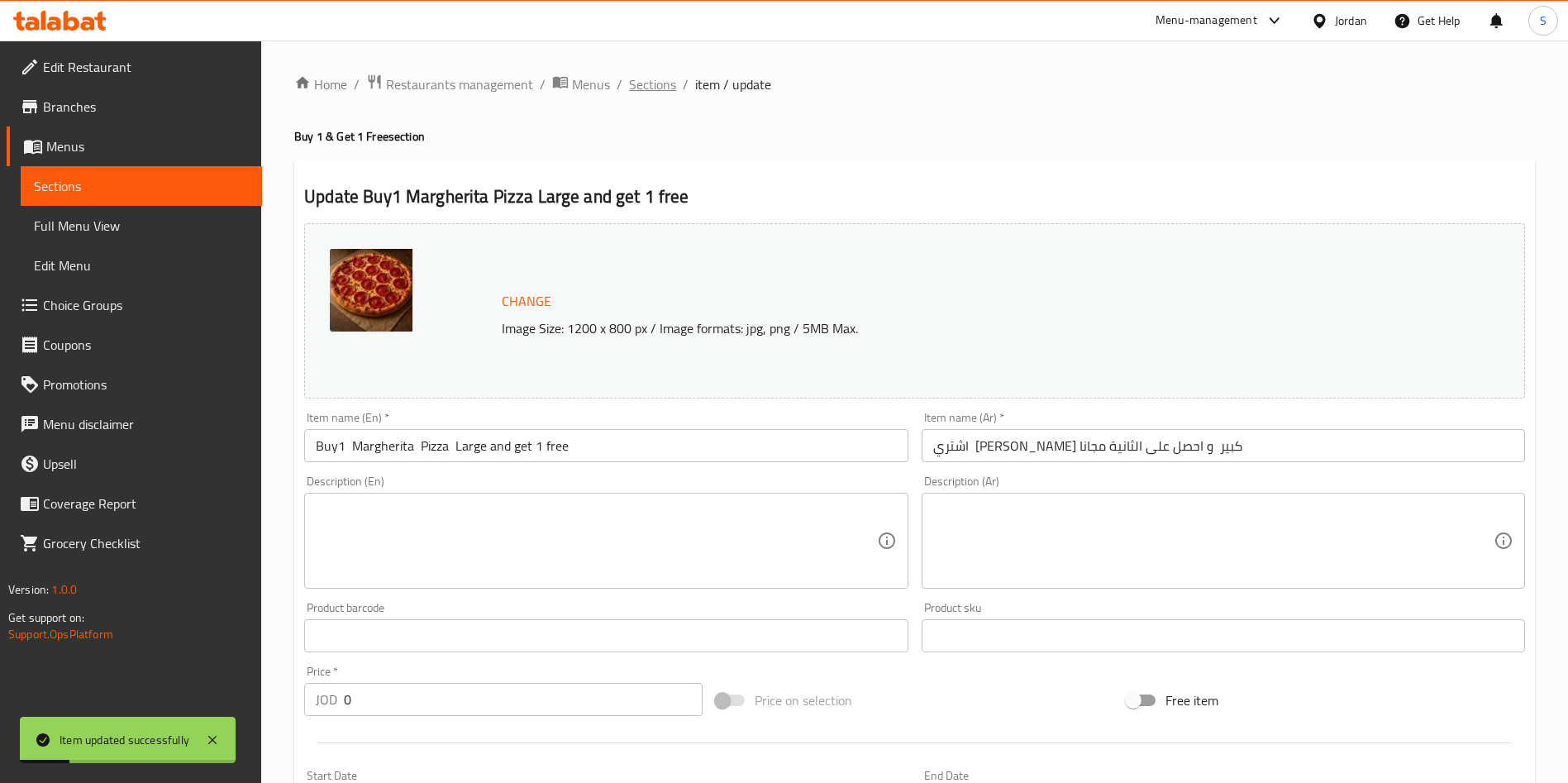
click at [640, 82] on span "Sections" at bounding box center [653, 84] width 47 height 20
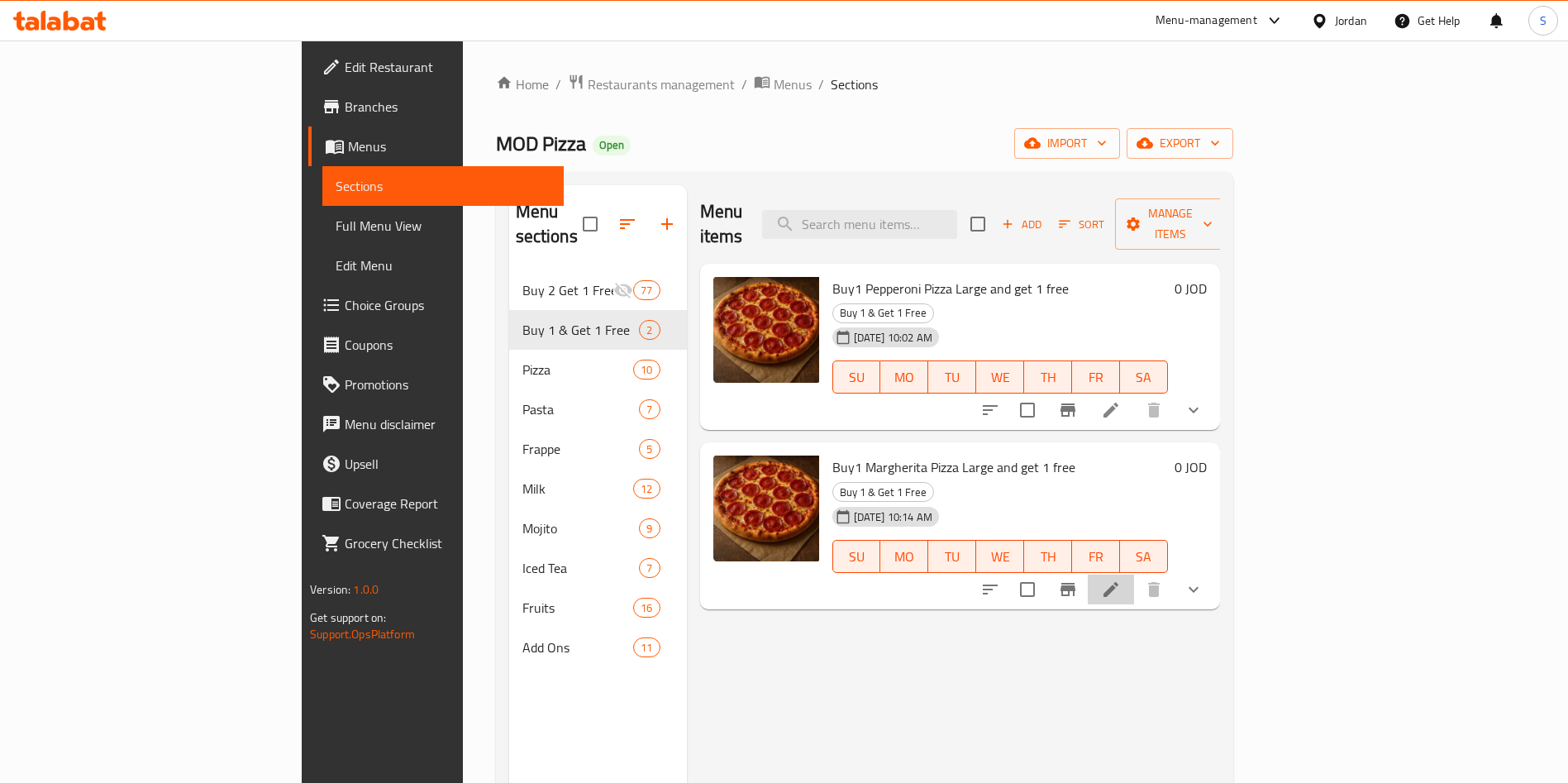
click at [1134, 575] on li at bounding box center [1110, 589] width 46 height 30
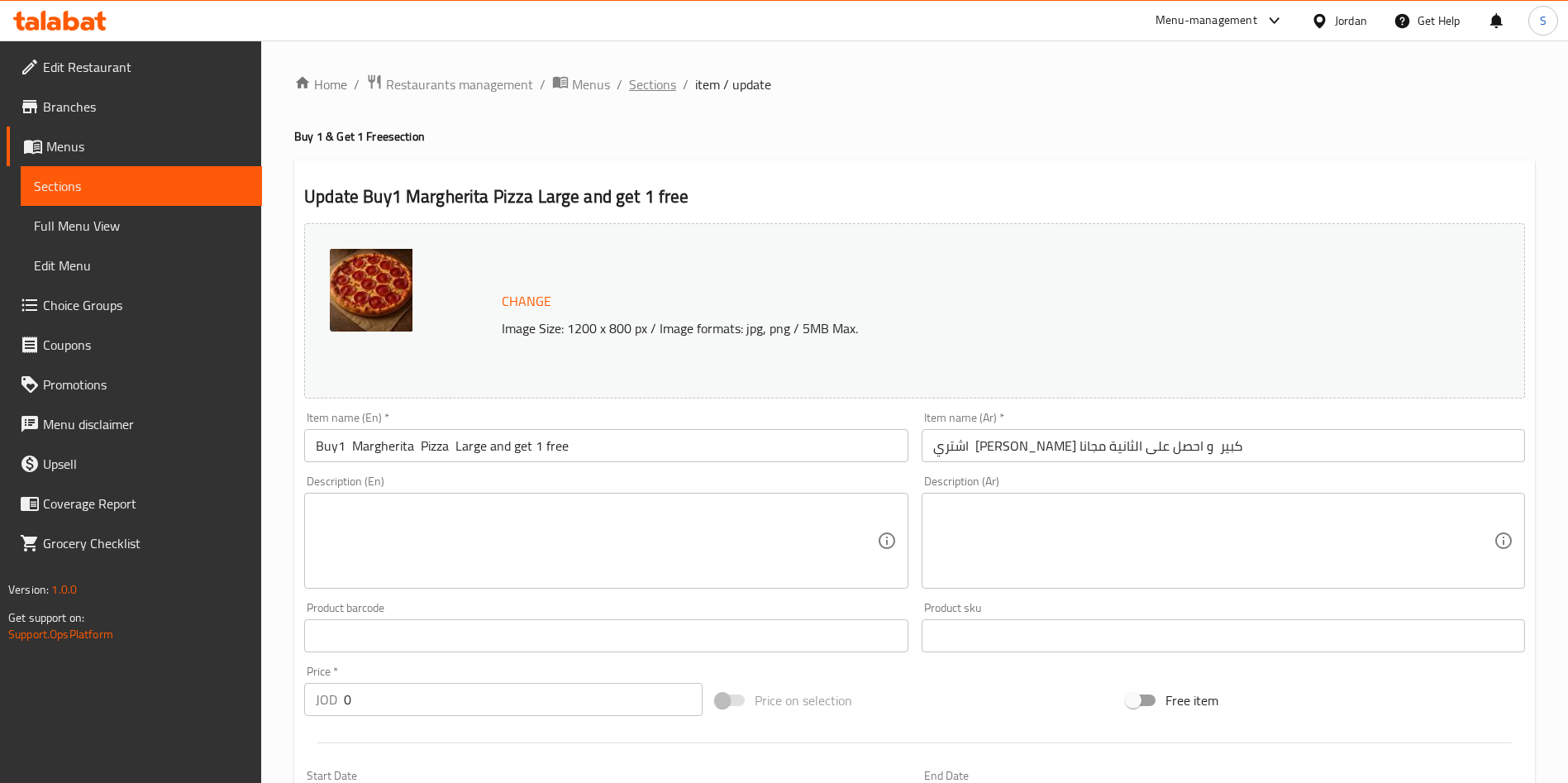
drag, startPoint x: 681, startPoint y: 86, endPoint x: 659, endPoint y: 74, distance: 25.1
click at [659, 74] on ol "Home / Restaurants management / Menus / Sections / item / update" at bounding box center [914, 84] width 1240 height 22
click at [659, 74] on span "Sections" at bounding box center [653, 84] width 47 height 20
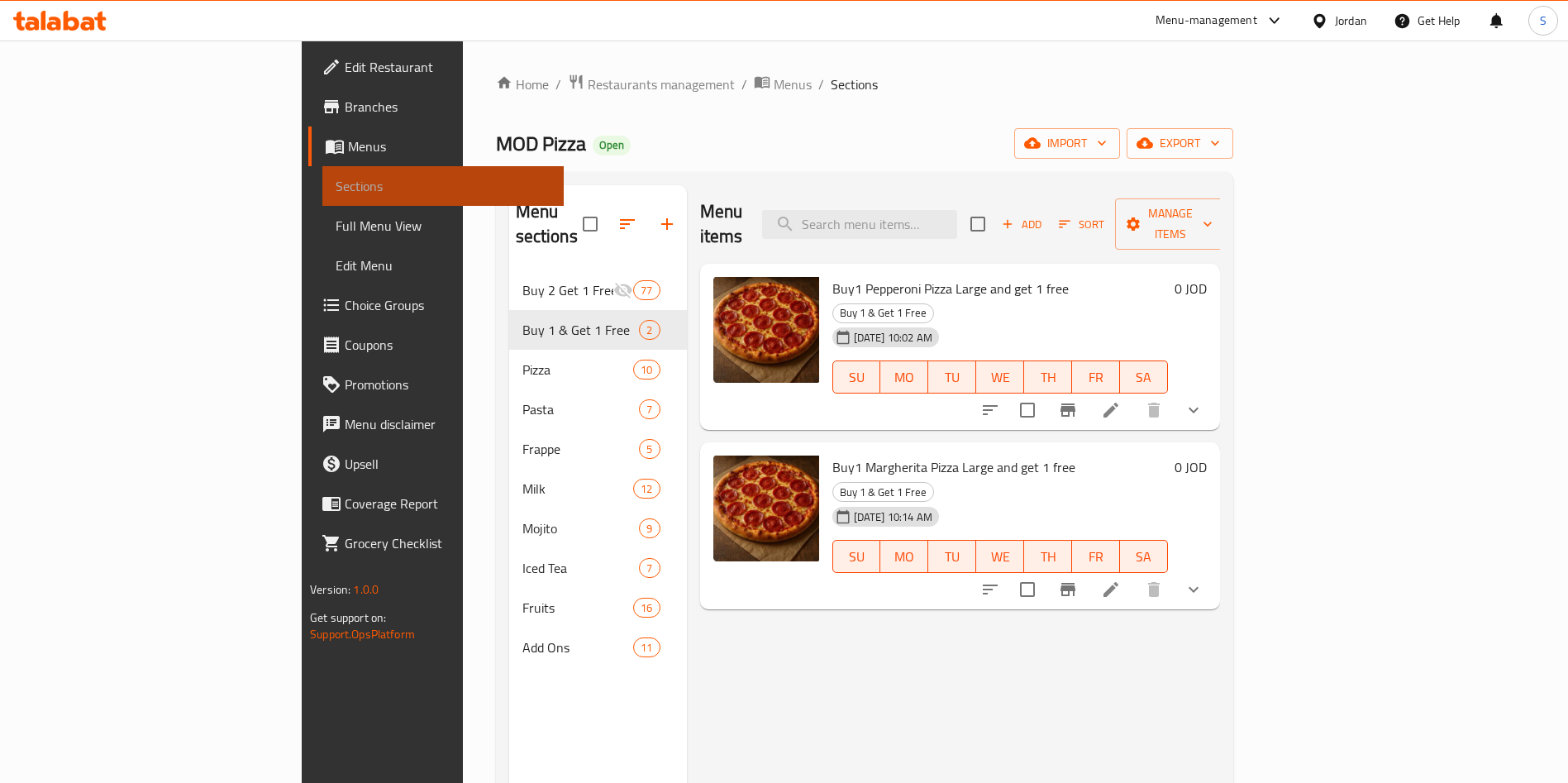
click at [336, 176] on span "Sections" at bounding box center [443, 186] width 215 height 20
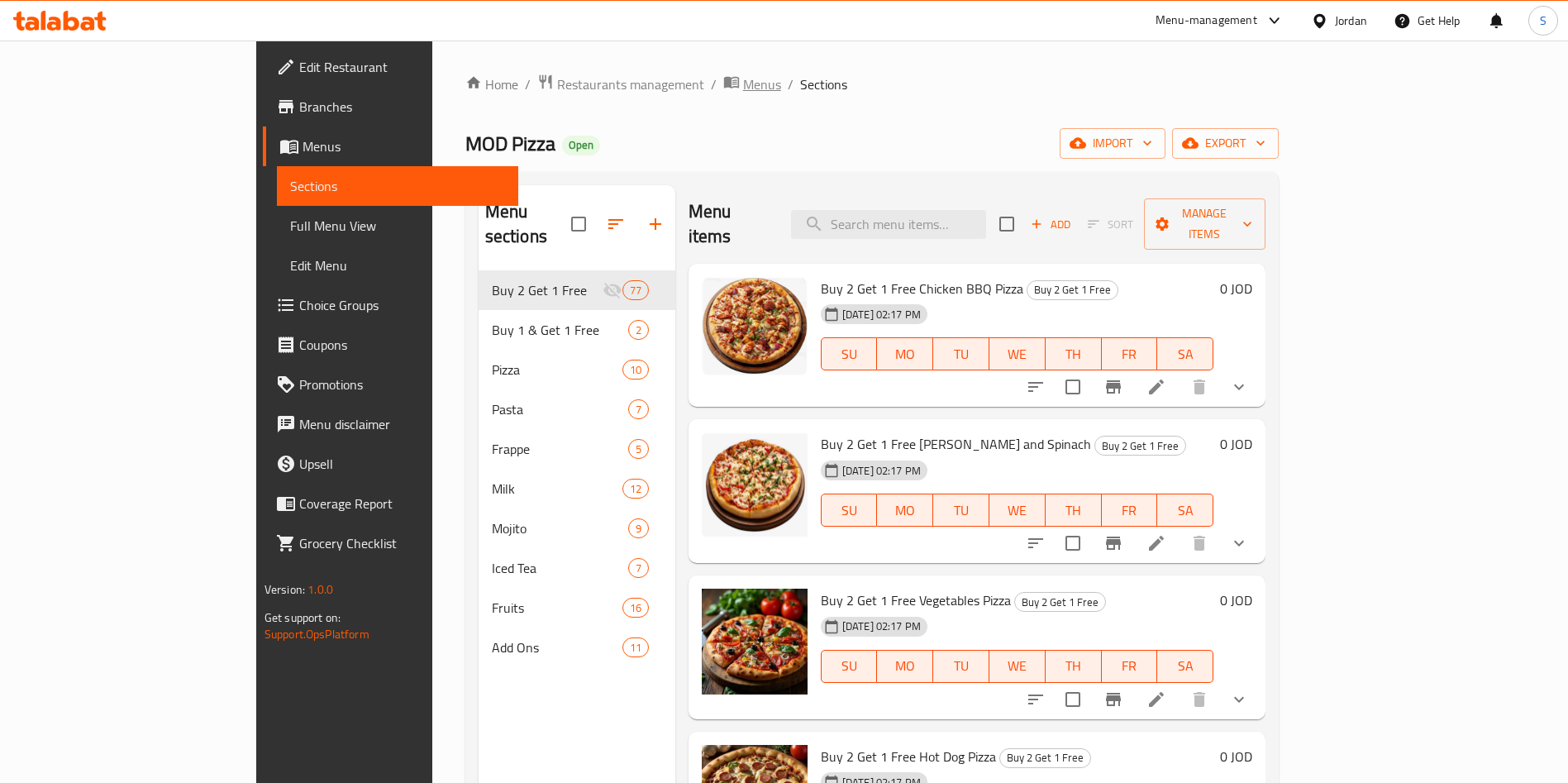
click at [743, 81] on span "Menus" at bounding box center [762, 84] width 38 height 20
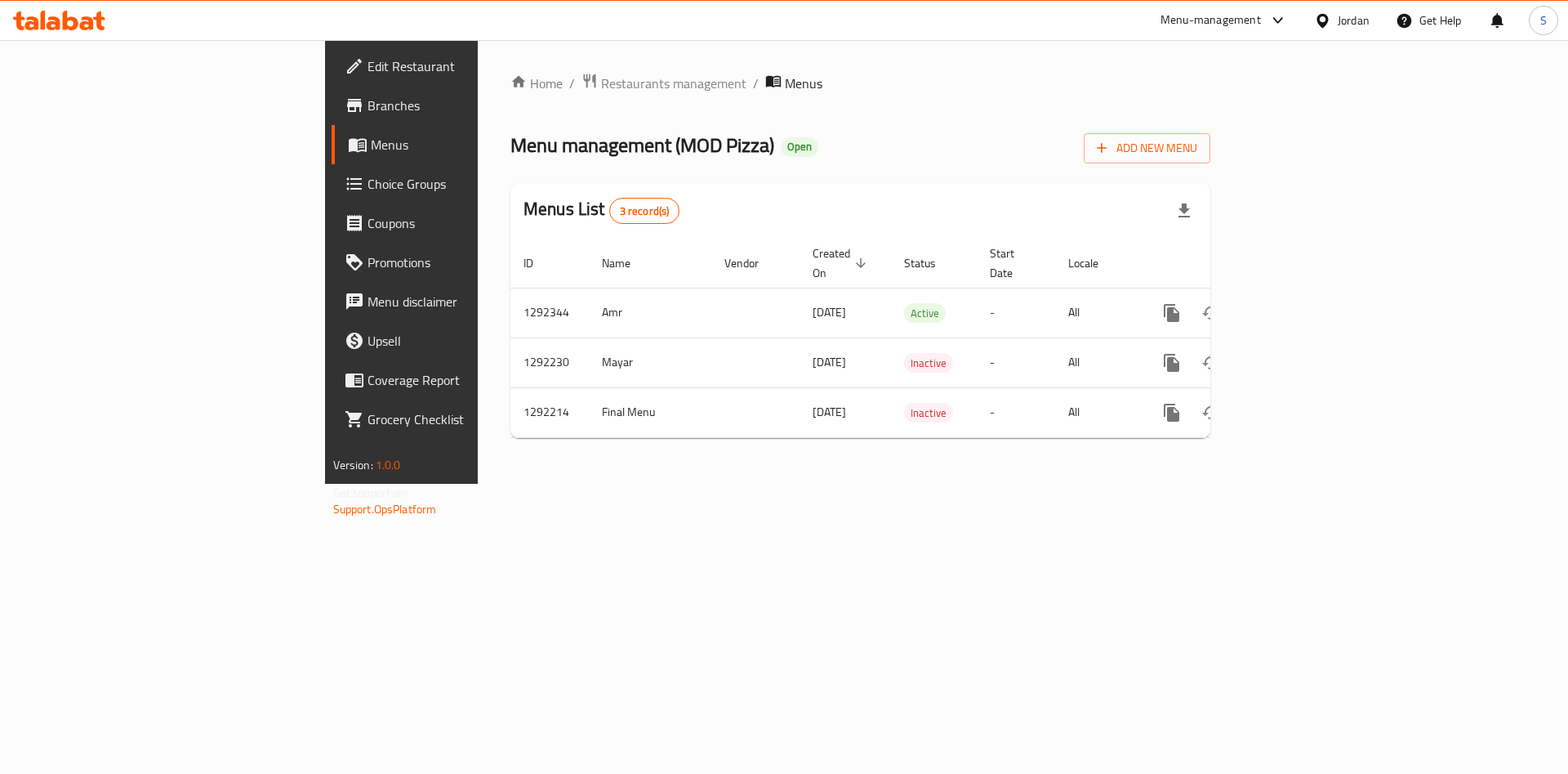
click at [368, 109] on span "Branches" at bounding box center [471, 105] width 207 height 20
